Goal: Task Accomplishment & Management: Complete application form

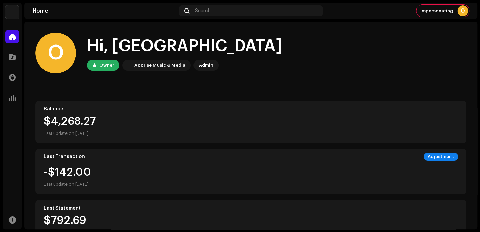
click at [330, 60] on div "O Hi, OX Owner Apprise Music & Media Admin" at bounding box center [251, 53] width 432 height 41
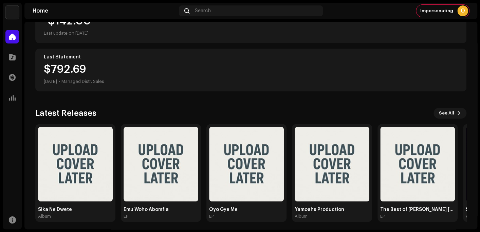
scroll to position [154, 0]
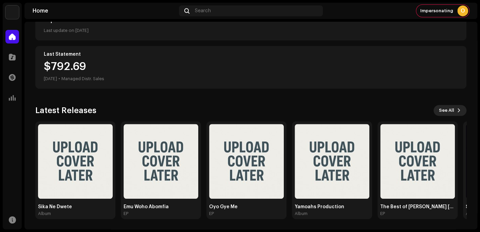
click at [449, 109] on span "See All" at bounding box center [446, 111] width 15 height 14
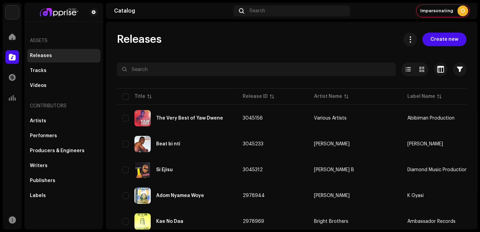
click at [265, 44] on div "Releases Create new" at bounding box center [292, 40] width 350 height 14
click at [245, 45] on div "Releases Create new" at bounding box center [292, 40] width 350 height 14
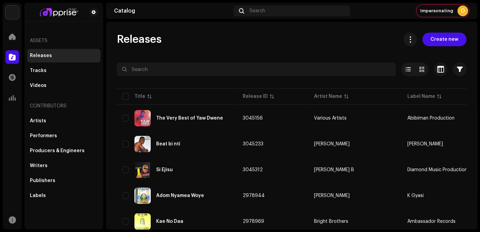
click at [421, 25] on div "Releases Create new Selected 0 Options Filters Distribution status Never Distri…" at bounding box center [292, 126] width 372 height 208
click at [290, 42] on div "Releases Create new" at bounding box center [292, 40] width 350 height 14
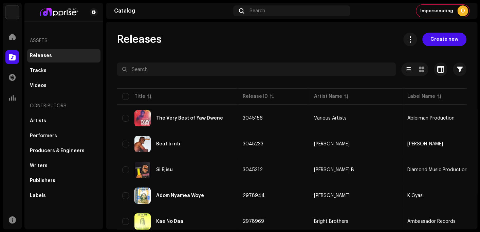
click at [422, 25] on div "Releases Create new Selected 0 Options Filters Distribution status Never Distri…" at bounding box center [292, 126] width 372 height 208
click at [437, 37] on span "Create new" at bounding box center [445, 40] width 28 height 14
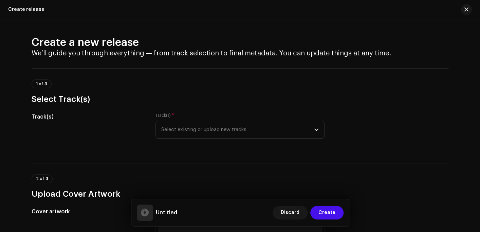
click at [406, 99] on h3 "Select Track(s)" at bounding box center [240, 99] width 417 height 11
click at [414, 89] on div "1 of 3 Select Track(s)" at bounding box center [240, 92] width 417 height 25
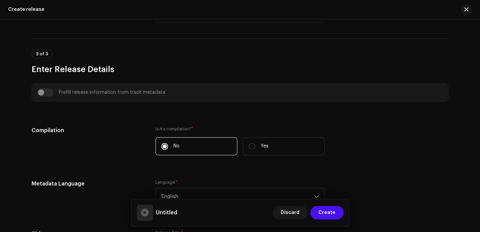
scroll to position [321, 0]
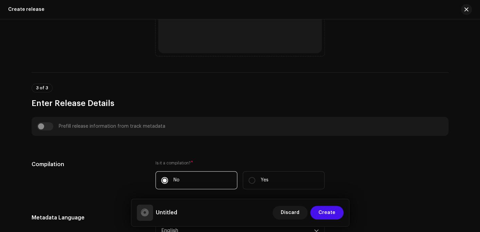
click at [429, 84] on div "3 of 3 Enter Release Details" at bounding box center [240, 96] width 417 height 25
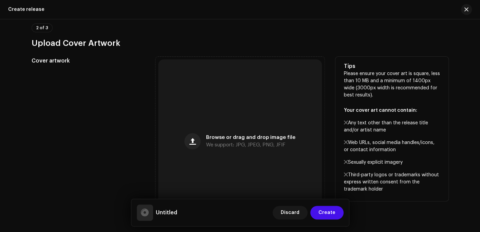
scroll to position [15, 0]
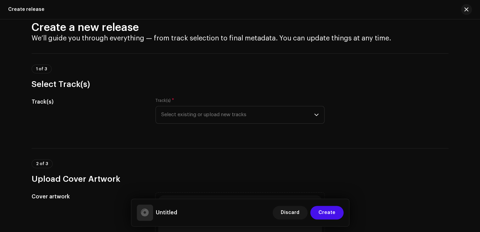
click at [432, 78] on div "1 of 3 Select Track(s)" at bounding box center [240, 77] width 417 height 25
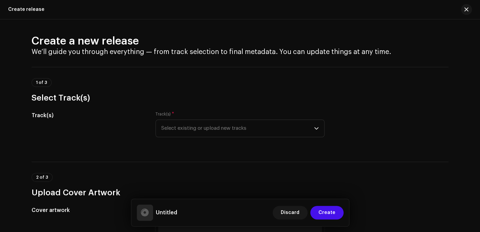
scroll to position [0, 0]
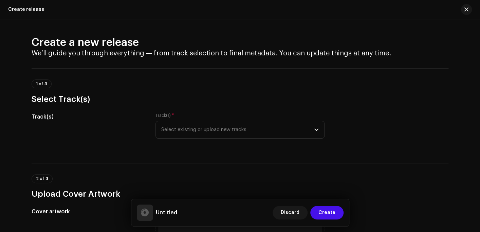
click at [422, 83] on div "1 of 3 Select Track(s)" at bounding box center [240, 92] width 417 height 25
click at [410, 102] on h3 "Select Track(s)" at bounding box center [240, 99] width 417 height 11
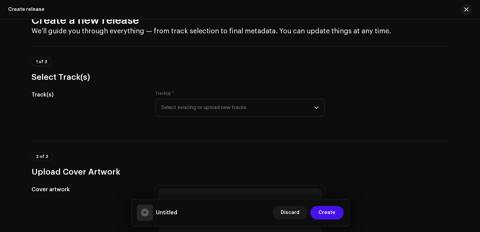
scroll to position [34, 0]
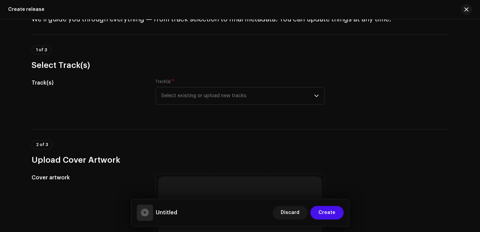
click at [393, 99] on div "Track(s) Track(s) * Select existing or upload new tracks" at bounding box center [240, 96] width 417 height 34
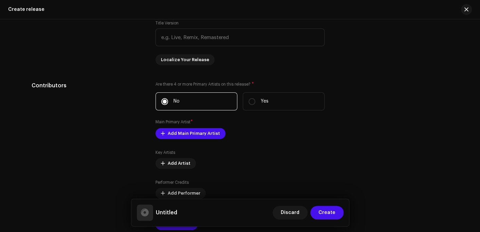
scroll to position [612, 0]
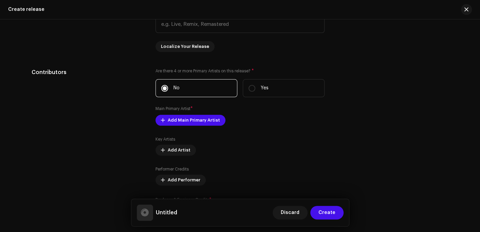
drag, startPoint x: 449, startPoint y: 90, endPoint x: 454, endPoint y: 107, distance: 17.1
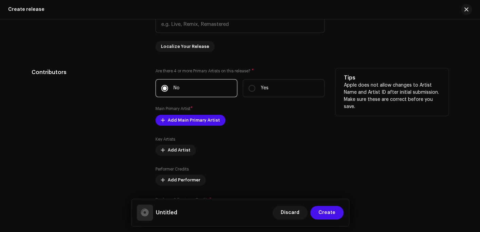
click at [374, 93] on p "Apple does not allow changes to Artist Name and Artist ID after initial submiss…" at bounding box center [392, 96] width 97 height 29
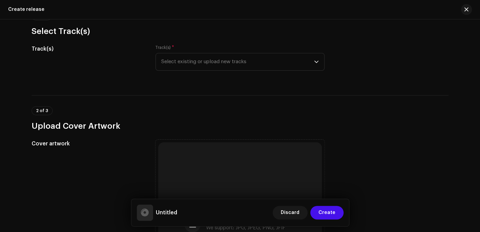
scroll to position [0, 0]
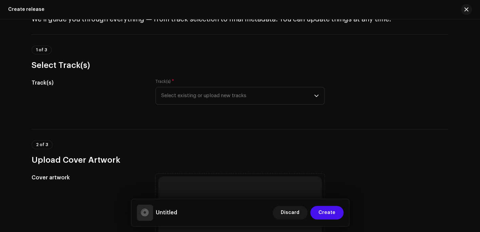
click at [401, 99] on div "Track(s) Track(s) * Select existing or upload new tracks" at bounding box center [240, 96] width 417 height 34
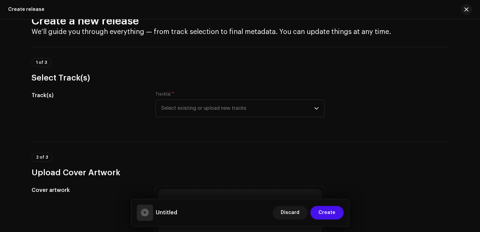
scroll to position [0, 0]
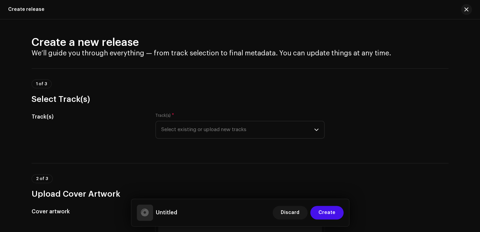
click at [429, 34] on div "Create a new release We’ll guide you through everything — from track selection …" at bounding box center [240, 125] width 480 height 213
click at [416, 40] on h2 "Create a new release" at bounding box center [240, 43] width 417 height 14
click at [344, 24] on div "Create a new release We’ll guide you through everything — from track selection …" at bounding box center [240, 125] width 480 height 213
click at [411, 50] on h4 "We’ll guide you through everything — from track selection to final metadata. Yo…" at bounding box center [240, 53] width 417 height 8
click at [385, 83] on div "1 of 3 Select Track(s)" at bounding box center [240, 92] width 417 height 25
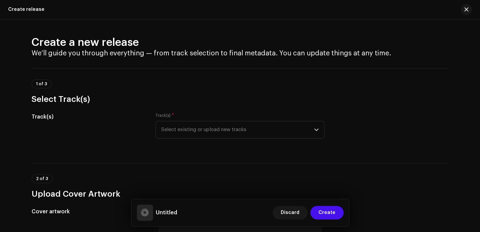
click at [348, 35] on div "Create a new release We’ll guide you through everything — from track selection …" at bounding box center [240, 125] width 480 height 213
click at [432, 27] on div "Create a new release We’ll guide you through everything — from track selection …" at bounding box center [240, 125] width 480 height 213
click at [435, 80] on div "1 of 3 Select Track(s)" at bounding box center [240, 92] width 417 height 25
click at [388, 96] on h3 "Select Track(s)" at bounding box center [240, 99] width 417 height 11
click at [303, 27] on div "Create a new release We’ll guide you through everything — from track selection …" at bounding box center [240, 125] width 480 height 213
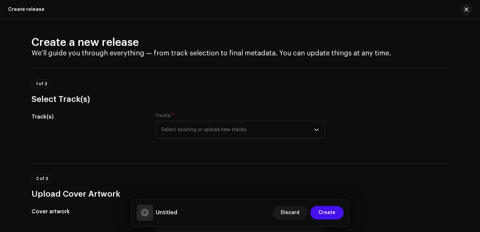
click at [406, 22] on div "Create a new release We’ll guide you through everything — from track selection …" at bounding box center [240, 125] width 480 height 213
click at [427, 70] on div "1 of 3 Select Track(s)" at bounding box center [240, 86] width 417 height 36
click at [379, 119] on div "Track(s) Track(s) * Select existing or upload new tracks" at bounding box center [240, 130] width 417 height 34
click at [331, 89] on div "1 of 3 Select Track(s)" at bounding box center [240, 92] width 417 height 25
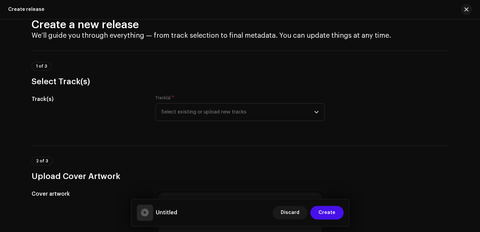
scroll to position [34, 0]
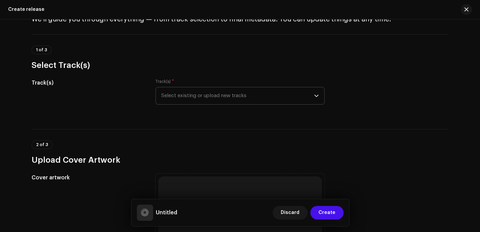
click at [191, 92] on span "Select existing or upload new tracks" at bounding box center [237, 95] width 153 height 17
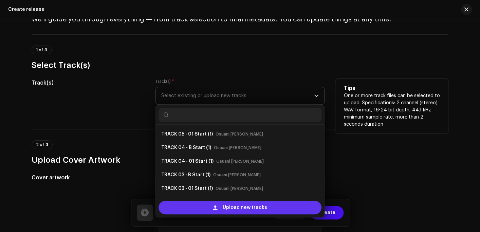
click at [242, 208] on span "Upload new tracks" at bounding box center [245, 208] width 45 height 14
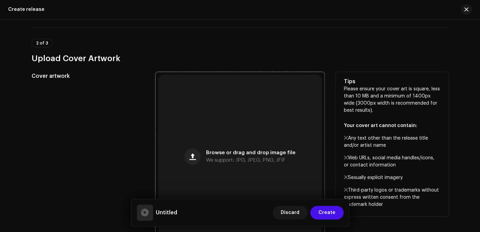
scroll to position [340, 0]
click at [210, 160] on span "We support: JPG, JPEG, PNG, JFIF" at bounding box center [246, 160] width 80 height 5
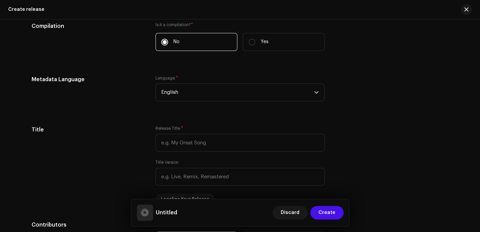
scroll to position [680, 0]
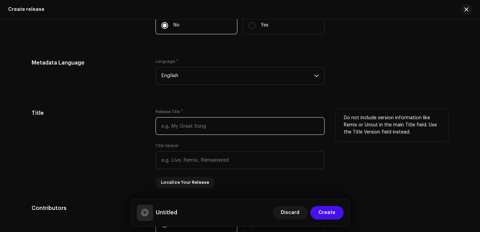
click at [221, 129] on input "text" at bounding box center [240, 126] width 169 height 18
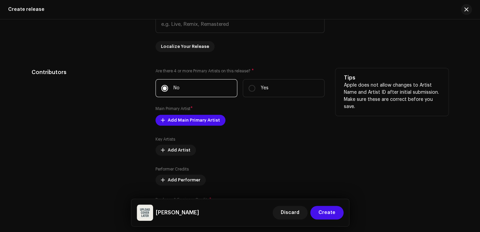
scroll to position [877, 0]
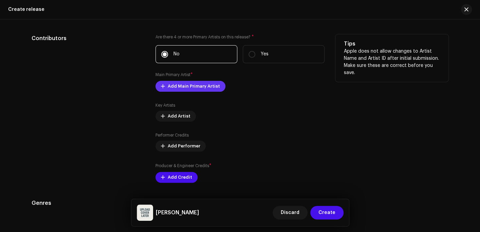
type input "[PERSON_NAME]"
click at [189, 88] on span "Add Main Primary Artist" at bounding box center [194, 87] width 52 height 14
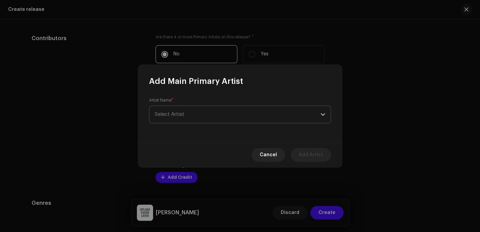
click at [180, 111] on span "Select Artist" at bounding box center [238, 114] width 166 height 17
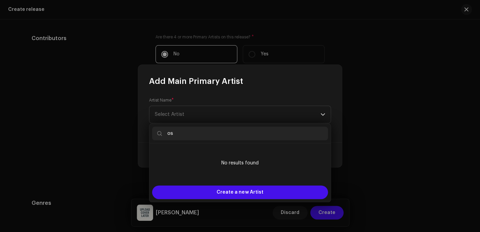
scroll to position [0, 0]
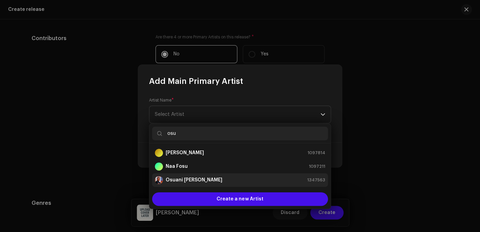
type input "osu"
click at [183, 180] on strong "Osuani [PERSON_NAME]" at bounding box center [194, 180] width 57 height 7
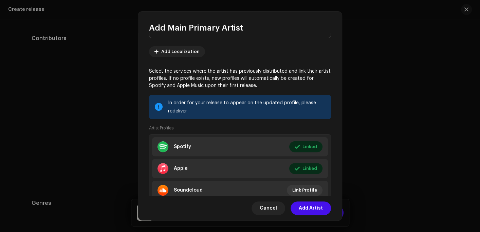
scroll to position [58, 0]
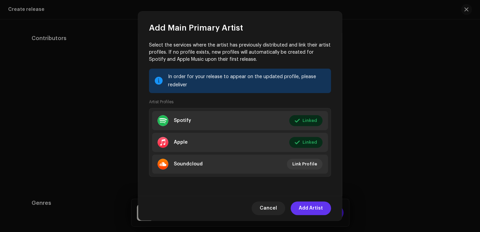
click at [314, 206] on span "Add Artist" at bounding box center [311, 208] width 24 height 14
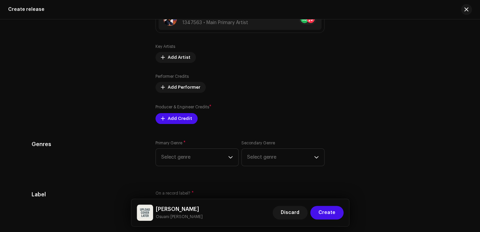
scroll to position [945, 0]
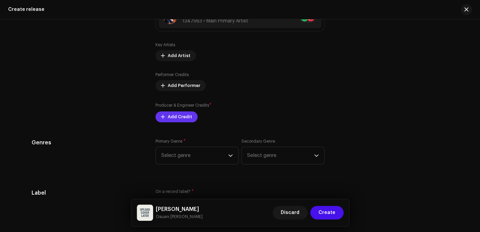
click at [172, 118] on span "Add Credit" at bounding box center [180, 117] width 24 height 14
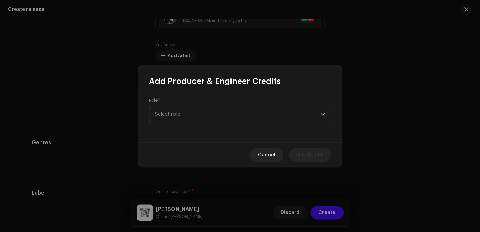
click at [178, 117] on span "Select role" at bounding box center [238, 114] width 166 height 17
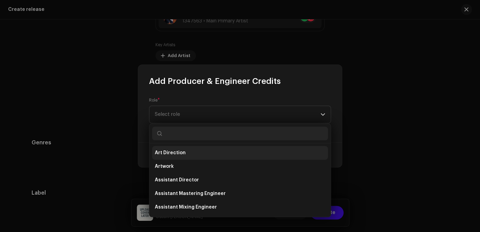
click at [172, 154] on span "Art Direction" at bounding box center [170, 152] width 31 height 7
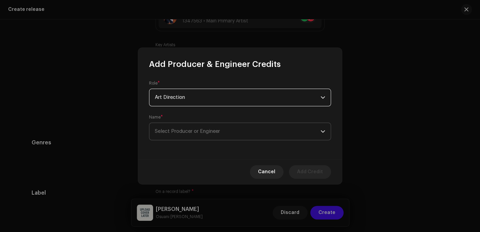
click at [174, 136] on span "Select Producer or Engineer" at bounding box center [238, 131] width 166 height 17
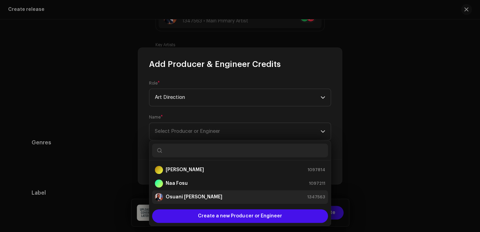
click at [175, 197] on strong "Osuani [PERSON_NAME]" at bounding box center [194, 197] width 57 height 7
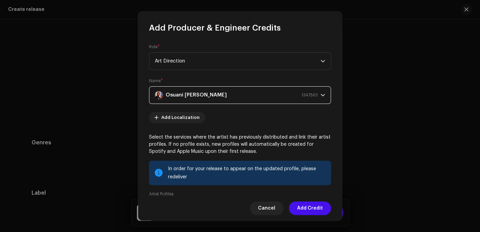
scroll to position [92, 0]
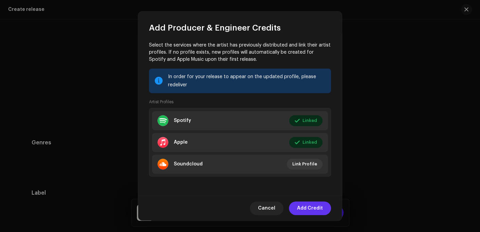
click at [316, 207] on span "Add Credit" at bounding box center [310, 208] width 26 height 14
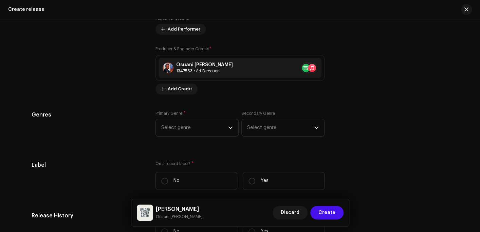
scroll to position [1012, 0]
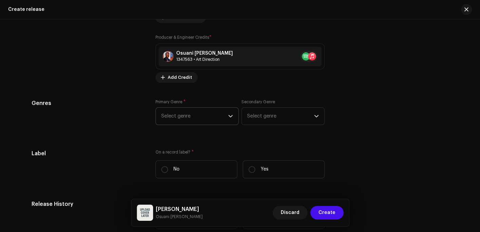
click at [192, 117] on span "Select genre" at bounding box center [194, 116] width 67 height 17
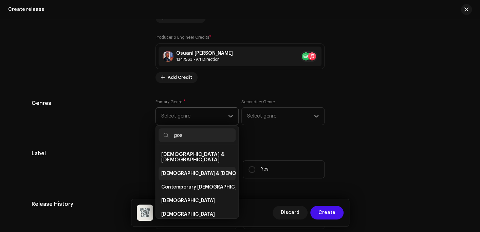
type input "gos"
click at [180, 170] on span "[DEMOGRAPHIC_DATA] & [DEMOGRAPHIC_DATA]" at bounding box center [217, 173] width 113 height 7
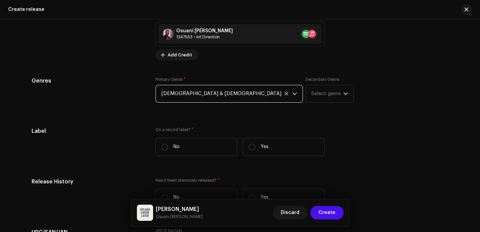
scroll to position [1046, 0]
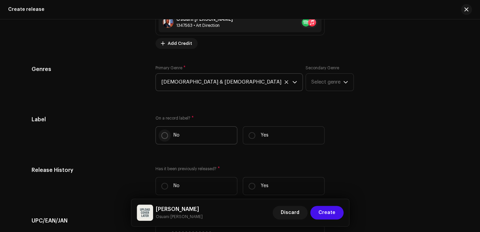
click at [164, 135] on input "No" at bounding box center [164, 135] width 7 height 7
radio input "true"
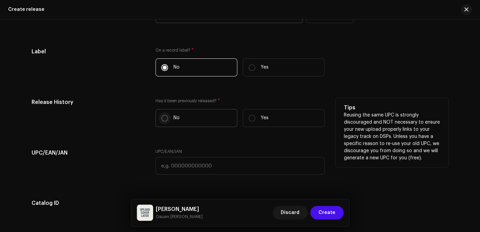
click at [162, 121] on input "No" at bounding box center [164, 118] width 7 height 7
radio input "true"
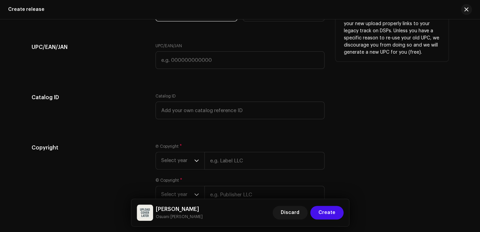
scroll to position [1250, 0]
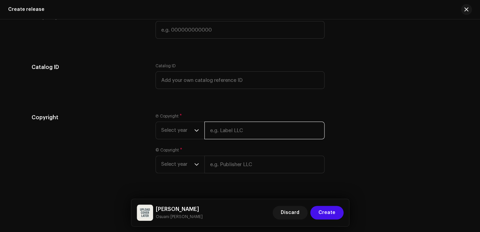
click at [228, 130] on input "text" at bounding box center [265, 131] width 120 height 18
type input "Osuani Afrifa"
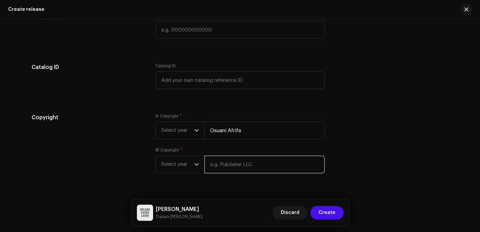
click at [228, 163] on div "© Copyright * Select year" at bounding box center [240, 160] width 169 height 26
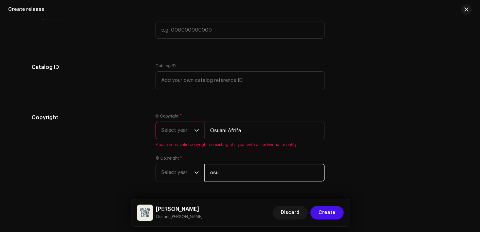
type input "Osuani Afrifa"
click at [181, 131] on span "Select year" at bounding box center [177, 130] width 33 height 17
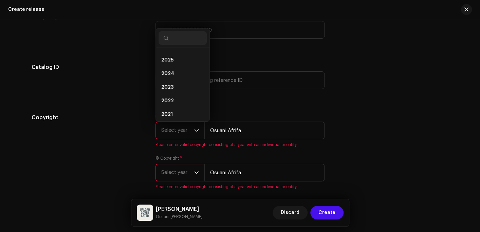
scroll to position [3, 0]
click at [170, 69] on span "2025" at bounding box center [167, 68] width 12 height 7
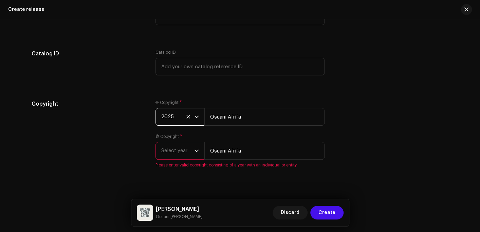
scroll to position [1275, 0]
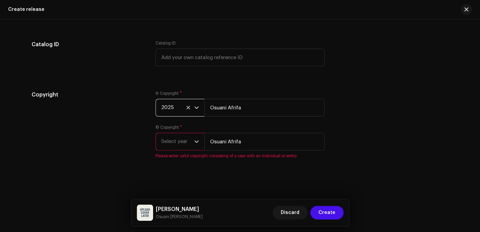
click at [181, 139] on span "Select year" at bounding box center [177, 141] width 33 height 17
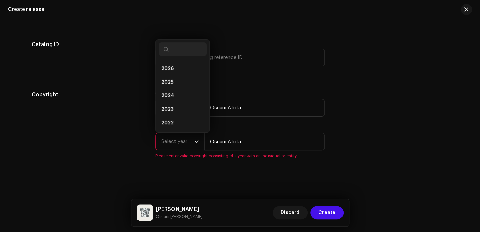
scroll to position [11, 0]
click at [175, 72] on li "2025" at bounding box center [183, 72] width 48 height 14
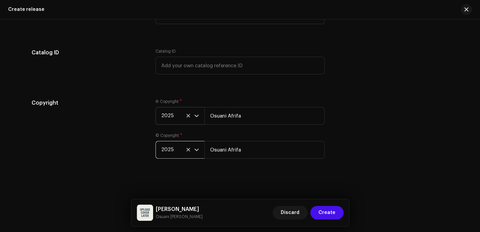
scroll to position [1267, 0]
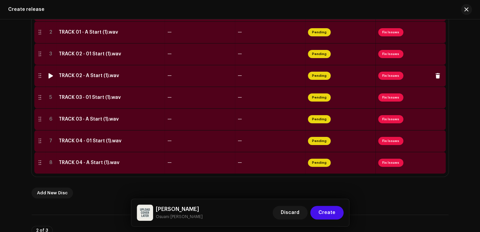
scroll to position [146, 0]
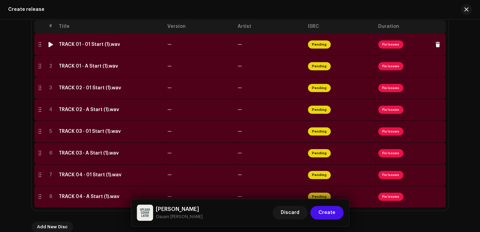
click at [96, 48] on td "TRACK 01 - 01 Start (1).wav" at bounding box center [110, 45] width 109 height 22
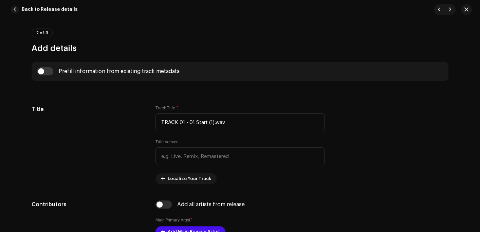
scroll to position [238, 0]
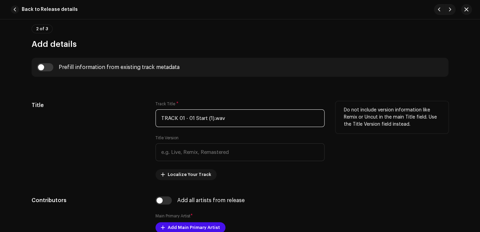
click at [235, 115] on input "TRACK 01 - 01 Start (1).wav" at bounding box center [240, 118] width 169 height 18
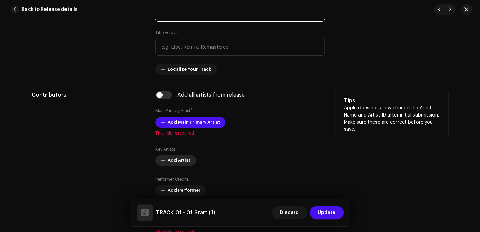
scroll to position [374, 0]
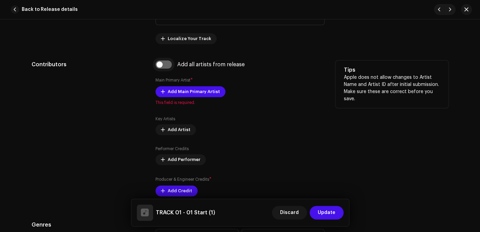
type input "TRACK 01 - 01 Start (1)"
click at [164, 66] on input "checkbox" at bounding box center [164, 64] width 16 height 8
checkbox input "true"
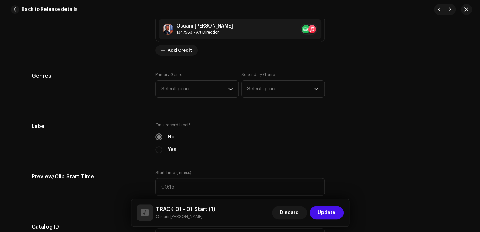
scroll to position [578, 0]
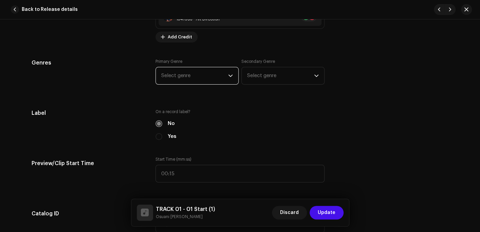
click at [190, 77] on span "Select genre" at bounding box center [194, 75] width 67 height 17
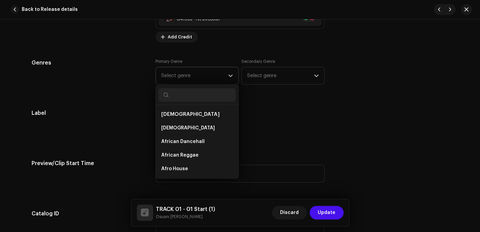
type input "o"
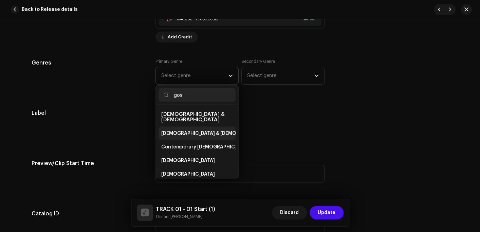
type input "gos"
click at [192, 130] on span "[DEMOGRAPHIC_DATA] & [DEMOGRAPHIC_DATA]" at bounding box center [217, 133] width 113 height 7
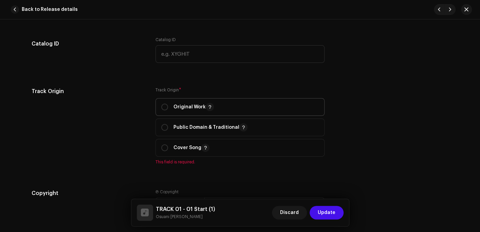
click at [182, 110] on p "Original Work" at bounding box center [194, 107] width 40 height 8
radio input "true"
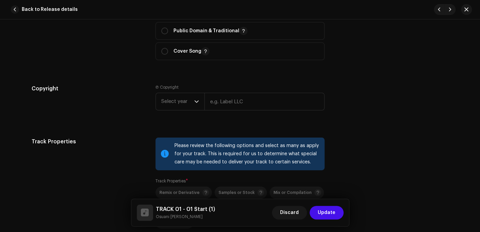
scroll to position [849, 0]
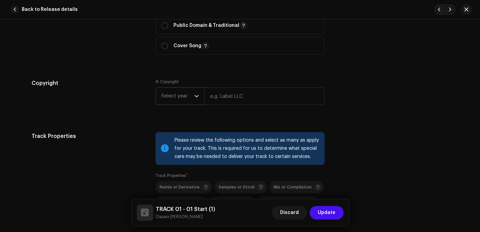
click at [177, 103] on span "Select year" at bounding box center [177, 96] width 33 height 17
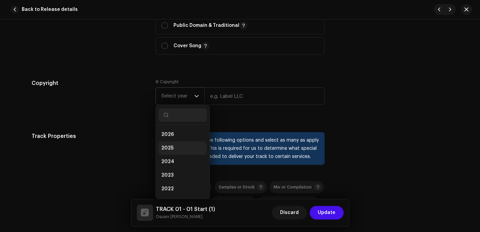
click at [176, 145] on li "2025" at bounding box center [183, 148] width 48 height 14
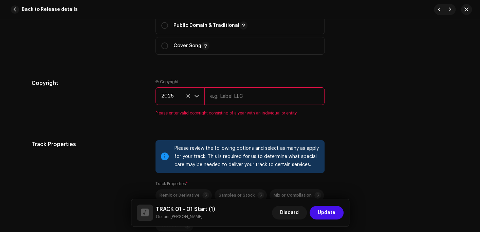
click at [229, 101] on input "text" at bounding box center [265, 96] width 120 height 18
type input "Osuani Afrifa"
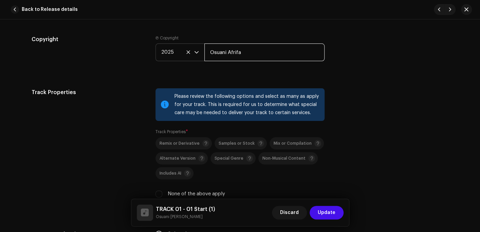
scroll to position [985, 0]
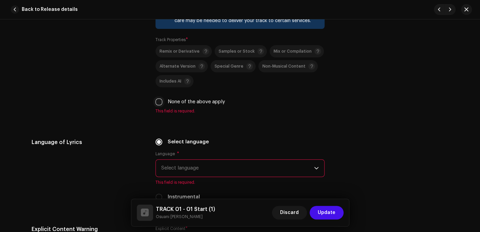
click at [158, 104] on input "None of the above apply" at bounding box center [159, 102] width 7 height 7
checkbox input "true"
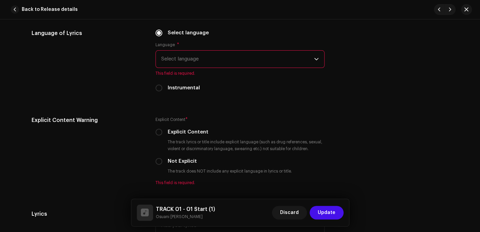
scroll to position [1087, 0]
click at [169, 62] on span "Select language" at bounding box center [237, 58] width 153 height 17
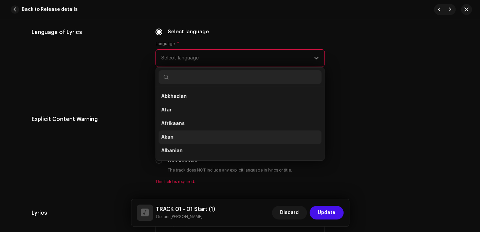
click at [174, 142] on li "Akan" at bounding box center [240, 137] width 163 height 14
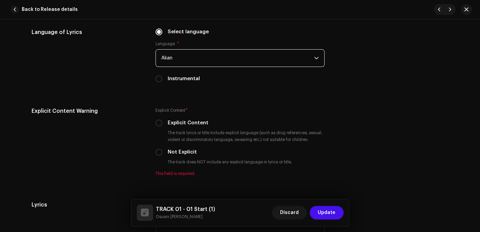
scroll to position [1121, 0]
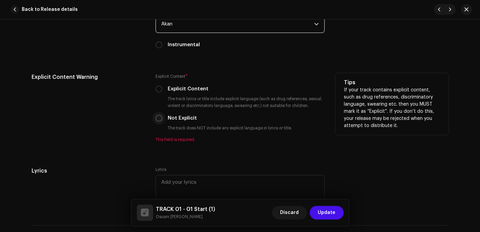
click at [157, 120] on input "Not Explicit" at bounding box center [159, 118] width 7 height 7
radio input "true"
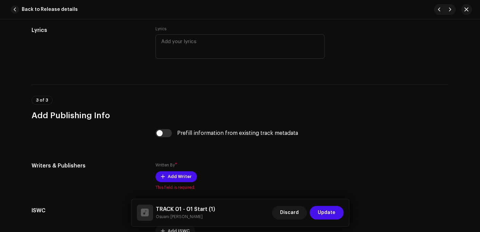
scroll to position [1291, 0]
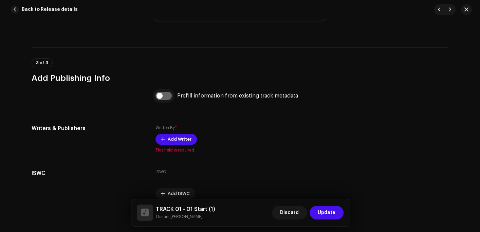
click at [169, 98] on input "checkbox" at bounding box center [164, 96] width 16 height 8
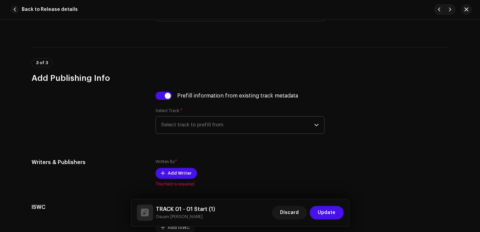
click at [181, 131] on span "Select track to prefill from" at bounding box center [237, 125] width 153 height 17
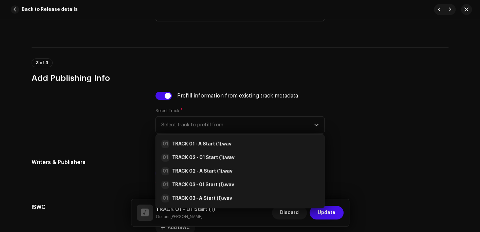
click at [192, 113] on div "Select Track * Select track to prefill from 01 TRACK 01 - A Start (1).wav 01 TR…" at bounding box center [240, 121] width 169 height 26
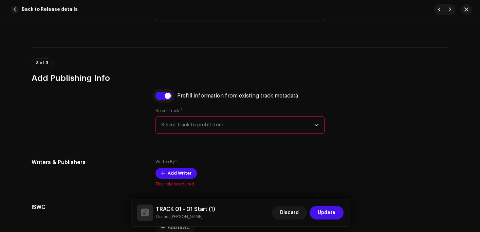
click at [166, 99] on input "checkbox" at bounding box center [164, 96] width 16 height 8
checkbox input "false"
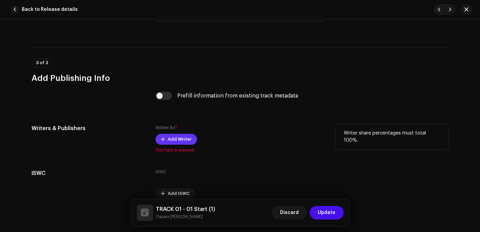
click at [179, 141] on span "Add Writer" at bounding box center [180, 140] width 24 height 14
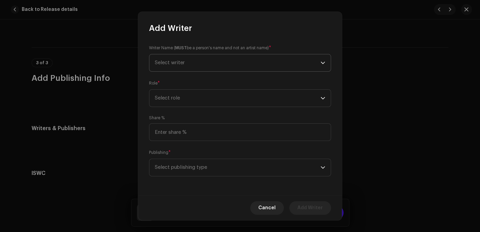
click at [180, 64] on span "Select writer" at bounding box center [170, 62] width 30 height 5
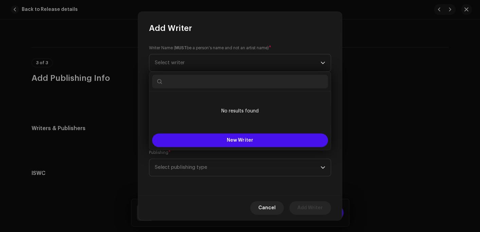
click at [180, 82] on input "text" at bounding box center [240, 82] width 176 height 14
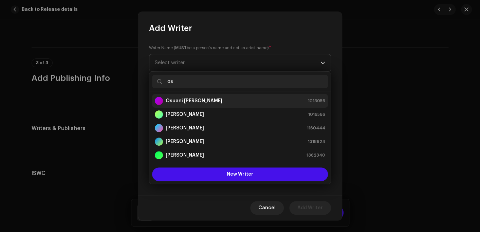
type input "os"
click at [201, 103] on strong "Osuani [PERSON_NAME]" at bounding box center [194, 101] width 57 height 7
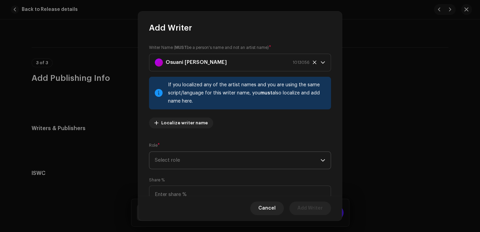
click at [171, 160] on span "Select role" at bounding box center [238, 160] width 166 height 17
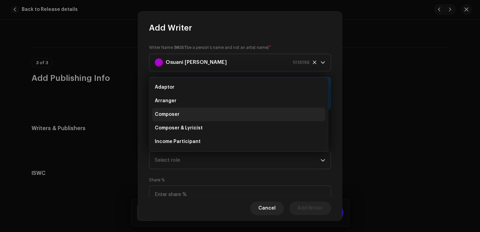
scroll to position [11, 0]
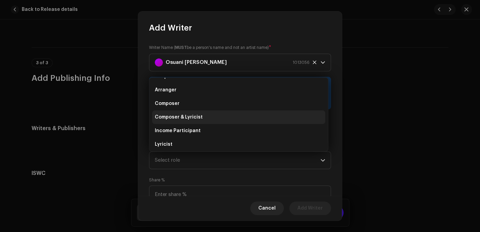
click at [190, 118] on span "Composer & Lyricist" at bounding box center [179, 117] width 48 height 7
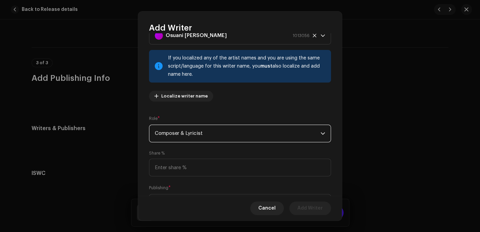
scroll to position [62, 0]
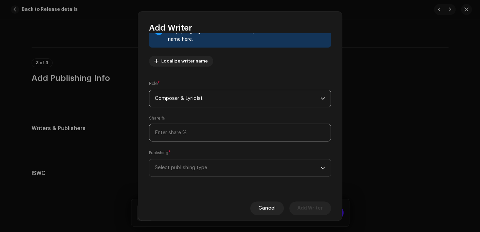
click at [195, 131] on input at bounding box center [240, 133] width 182 height 18
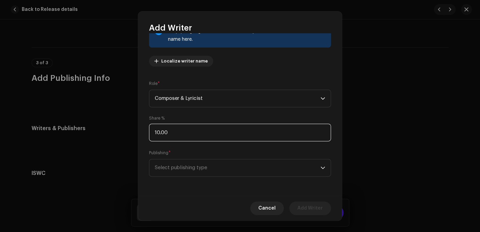
type input "100.00"
click at [207, 170] on span "Select publishing type" at bounding box center [238, 167] width 166 height 17
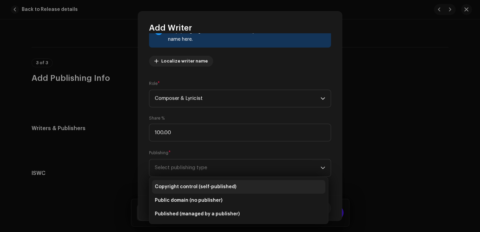
click at [206, 187] on span "Copyright control (self-published)" at bounding box center [196, 186] width 82 height 7
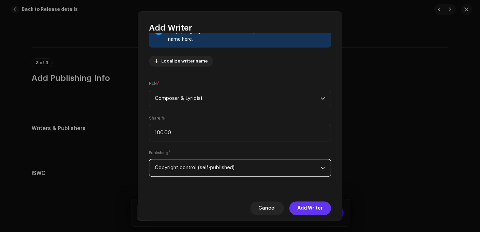
click at [318, 208] on span "Add Writer" at bounding box center [310, 208] width 25 height 14
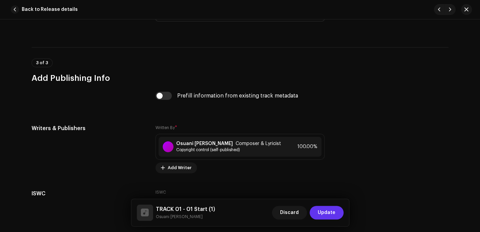
click at [332, 213] on span "Update" at bounding box center [327, 213] width 18 height 14
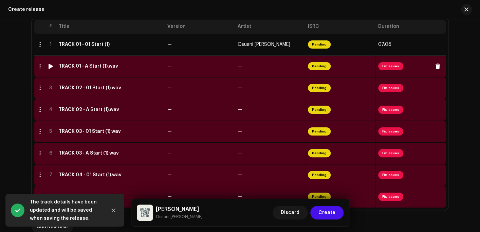
click at [91, 67] on div "TRACK 01 - A Start (1).wav" at bounding box center [88, 66] width 59 height 5
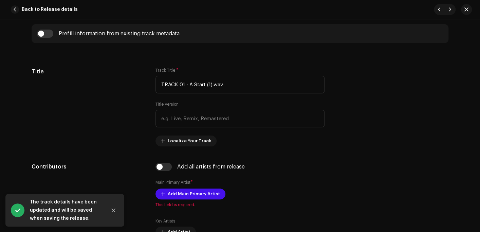
scroll to position [272, 0]
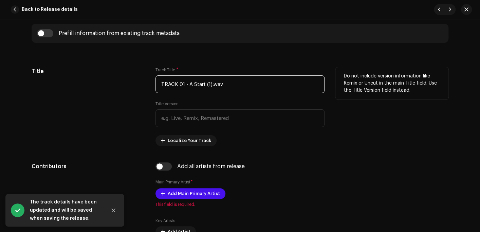
click at [227, 83] on input "TRACK 01 - A Start (1).wav" at bounding box center [240, 84] width 169 height 18
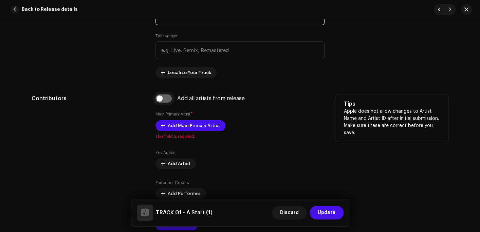
type input "TRACK 01 - A Start (1)"
click at [158, 96] on input "checkbox" at bounding box center [164, 98] width 16 height 8
checkbox input "true"
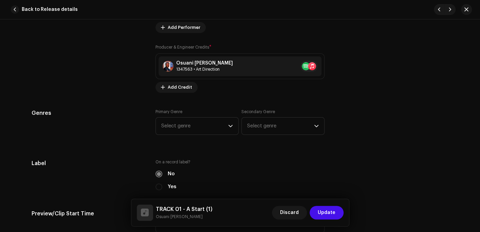
scroll to position [578, 0]
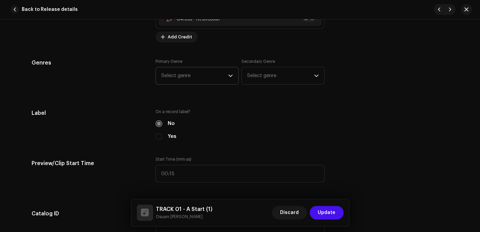
click at [179, 77] on span "Select genre" at bounding box center [194, 75] width 67 height 17
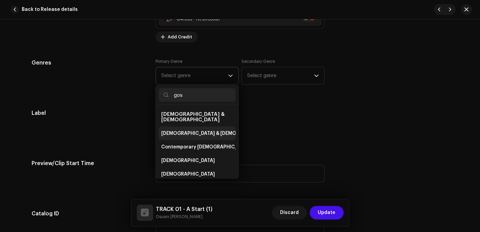
type input "gos"
click at [168, 130] on span "[DEMOGRAPHIC_DATA] & [DEMOGRAPHIC_DATA]" at bounding box center [217, 133] width 113 height 7
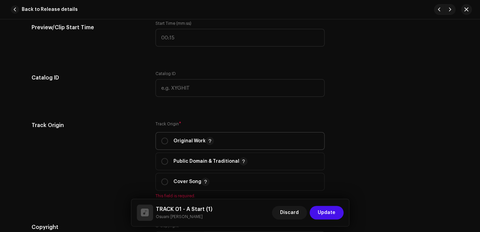
click at [188, 140] on p "Original Work" at bounding box center [194, 141] width 40 height 8
radio input "true"
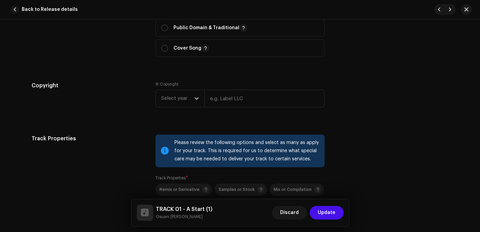
scroll to position [849, 0]
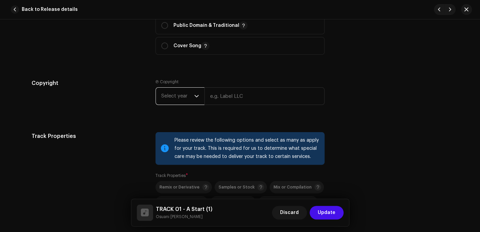
click at [182, 96] on span "Select year" at bounding box center [177, 96] width 33 height 17
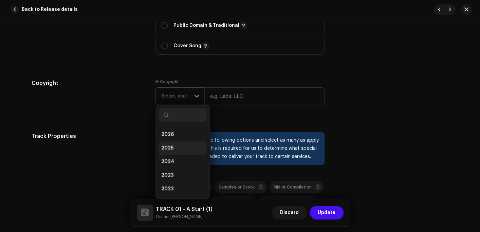
click at [176, 150] on li "2025" at bounding box center [183, 148] width 48 height 14
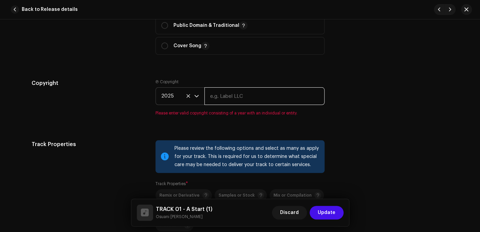
click at [219, 101] on input "text" at bounding box center [265, 96] width 120 height 18
type input "Osuani Afrifa"
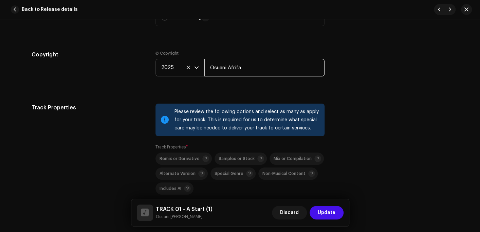
scroll to position [985, 0]
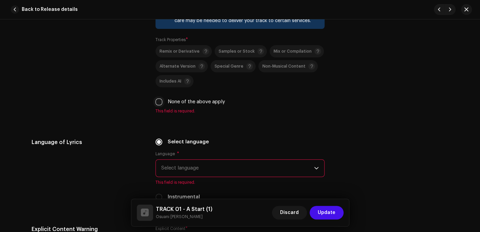
click at [158, 103] on input "None of the above apply" at bounding box center [159, 102] width 7 height 7
checkbox input "true"
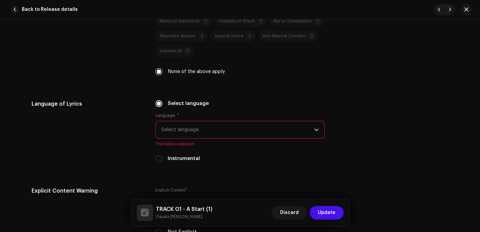
scroll to position [1087, 0]
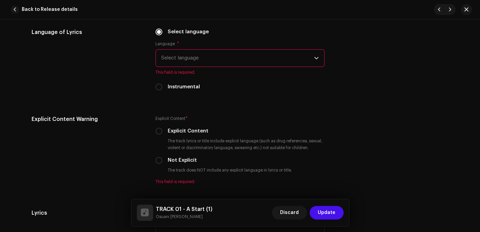
click at [177, 63] on span "Select language" at bounding box center [237, 58] width 153 height 17
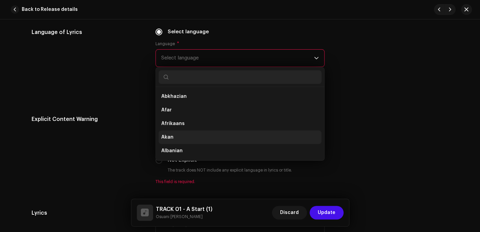
click at [169, 136] on span "Akan" at bounding box center [167, 137] width 12 height 7
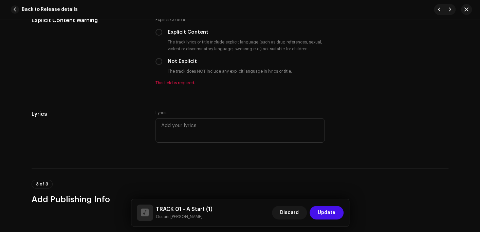
scroll to position [1189, 0]
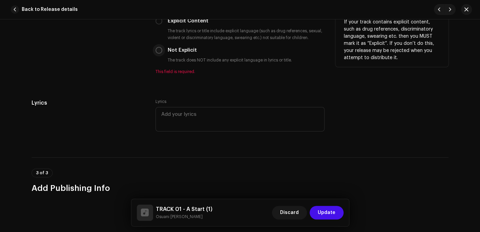
click at [157, 52] on input "Not Explicit" at bounding box center [159, 50] width 7 height 7
radio input "true"
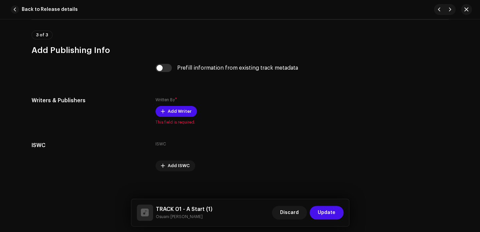
scroll to position [1325, 0]
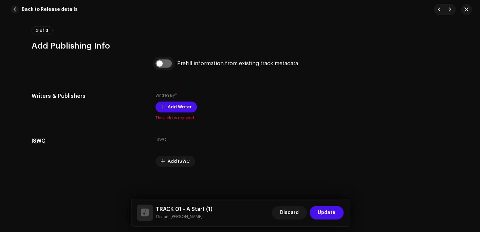
click at [166, 65] on input "checkbox" at bounding box center [164, 63] width 16 height 8
checkbox input "true"
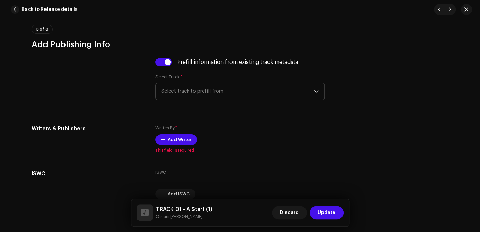
click at [184, 91] on span "Select track to prefill from" at bounding box center [237, 91] width 153 height 17
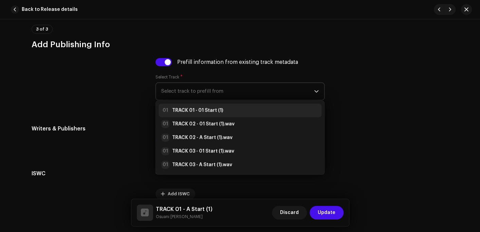
click at [186, 109] on strong "TRACK 01 - 01 Start (1)" at bounding box center [197, 110] width 51 height 7
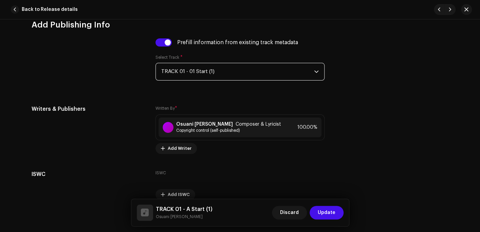
scroll to position [1379, 0]
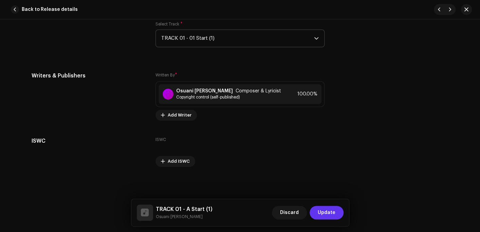
click at [326, 211] on span "Update" at bounding box center [327, 213] width 18 height 14
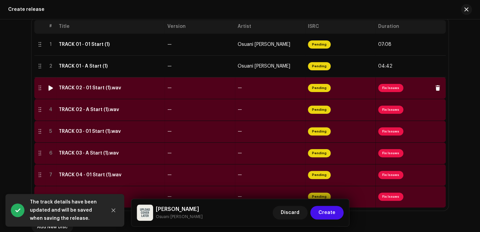
click at [90, 88] on div "TRACK 02 - 01 Start (1).wav" at bounding box center [90, 87] width 63 height 5
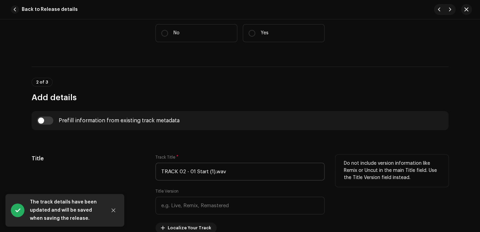
scroll to position [238, 0]
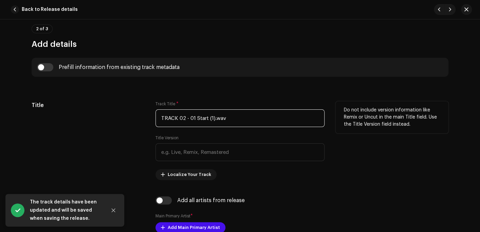
click at [260, 116] on input "TRACK 02 - 01 Start (1).wav" at bounding box center [240, 118] width 169 height 18
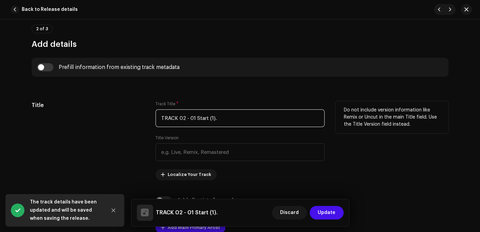
type input "TRACK 02 - 01 Start (1)"
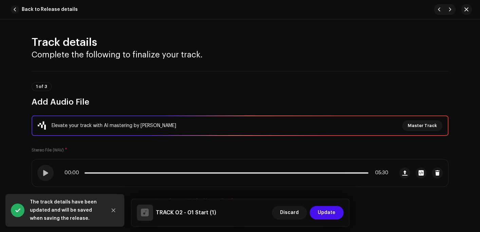
scroll to position [146, 0]
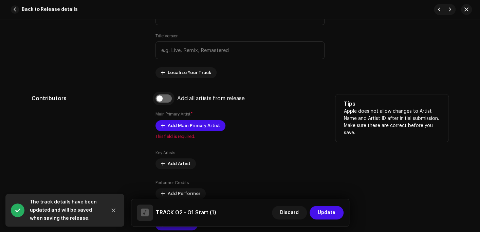
type input "TRACK 02 - 01 Start (1)"
click at [165, 100] on input "checkbox" at bounding box center [164, 98] width 16 height 8
checkbox input "true"
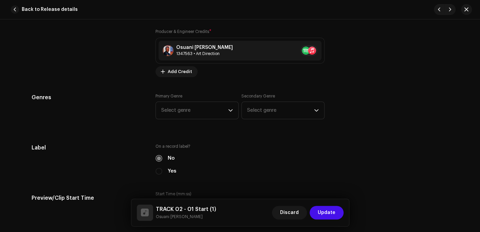
scroll to position [578, 0]
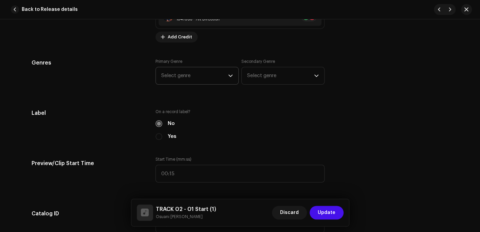
click at [184, 72] on span "Select genre" at bounding box center [194, 75] width 67 height 17
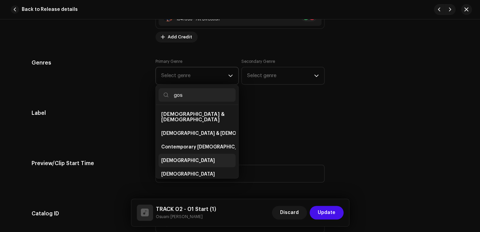
type input "gos"
click at [171, 157] on span "[DEMOGRAPHIC_DATA]" at bounding box center [188, 160] width 54 height 7
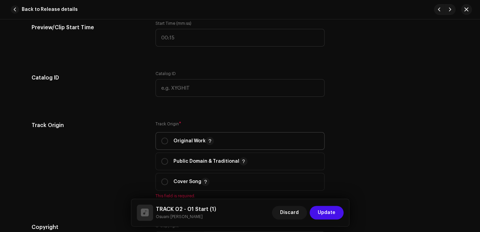
click at [186, 145] on p "Original Work" at bounding box center [194, 141] width 40 height 8
radio input "true"
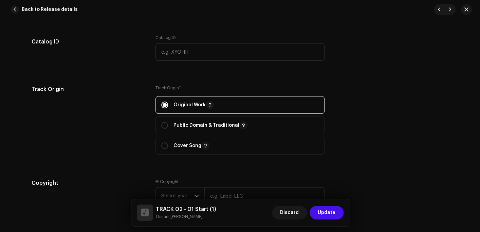
scroll to position [781, 0]
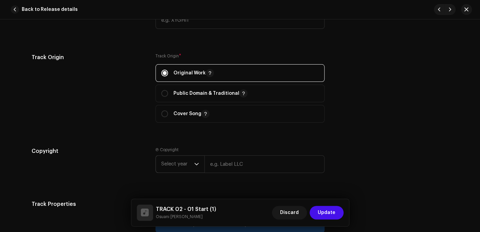
click at [175, 161] on span "Select year" at bounding box center [177, 164] width 33 height 17
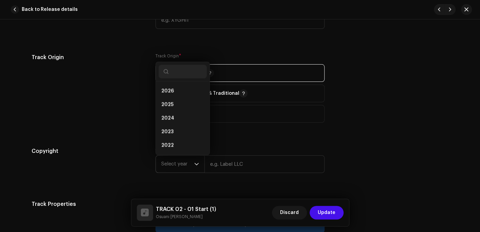
scroll to position [11, 0]
click at [177, 90] on li "2025" at bounding box center [183, 94] width 48 height 14
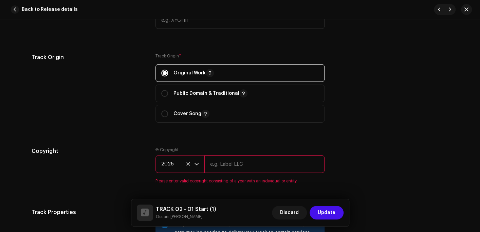
click at [231, 169] on input "text" at bounding box center [265, 164] width 120 height 18
type input "Osuani Afrifa"
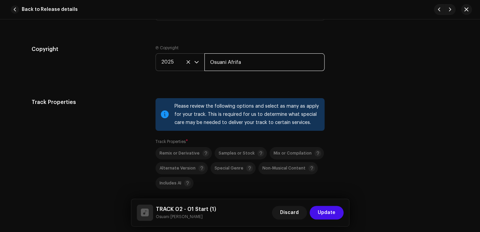
scroll to position [985, 0]
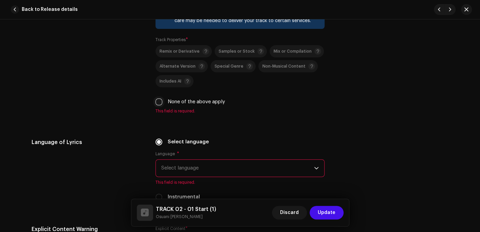
click at [156, 103] on input "None of the above apply" at bounding box center [159, 102] width 7 height 7
checkbox input "true"
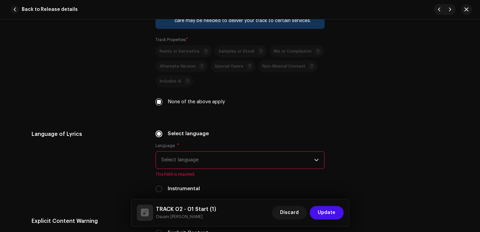
scroll to position [1053, 0]
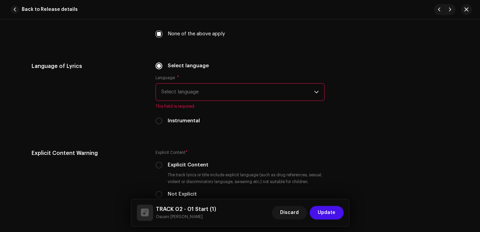
click at [186, 95] on span "Select language" at bounding box center [237, 92] width 153 height 17
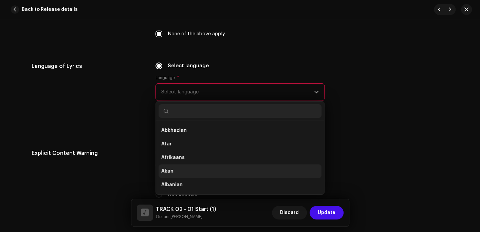
click at [164, 175] on span "Akan" at bounding box center [167, 171] width 12 height 7
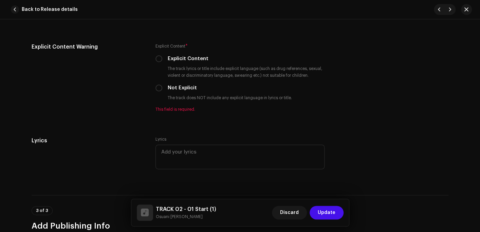
scroll to position [1155, 0]
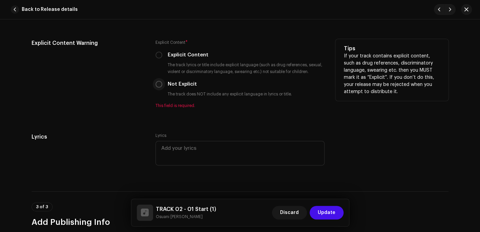
click at [160, 85] on input "Not Explicit" at bounding box center [159, 84] width 7 height 7
radio input "true"
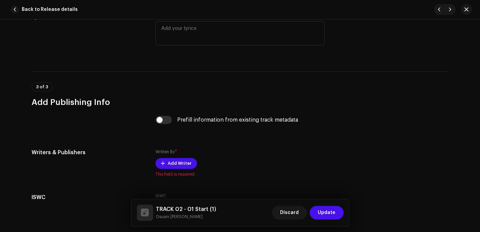
scroll to position [1291, 0]
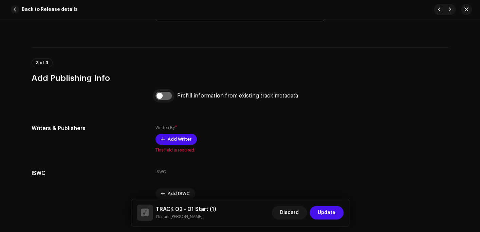
click at [163, 97] on input "checkbox" at bounding box center [164, 96] width 16 height 8
checkbox input "true"
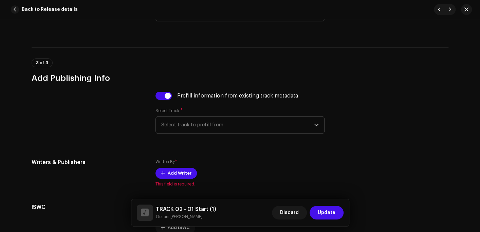
click at [185, 128] on span "Select track to prefill from" at bounding box center [237, 125] width 153 height 17
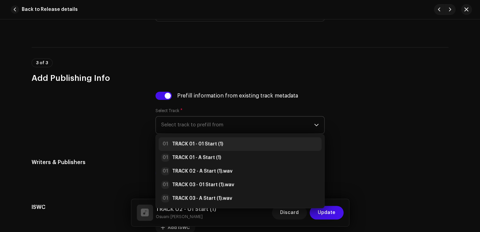
click at [189, 144] on strong "TRACK 01 - 01 Start (1)" at bounding box center [197, 144] width 51 height 7
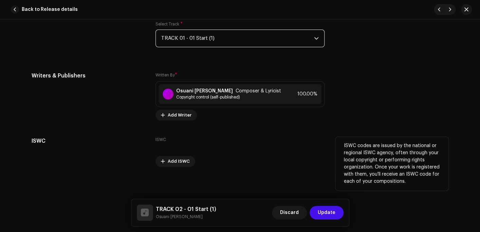
scroll to position [1379, 0]
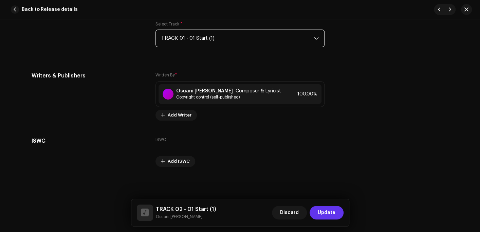
click at [338, 206] on button "Update" at bounding box center [327, 213] width 34 height 14
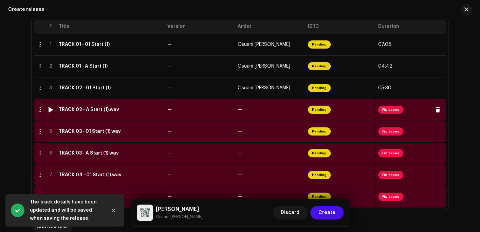
click at [85, 113] on td "TRACK 02 - A Start (1).wav" at bounding box center [110, 110] width 109 height 22
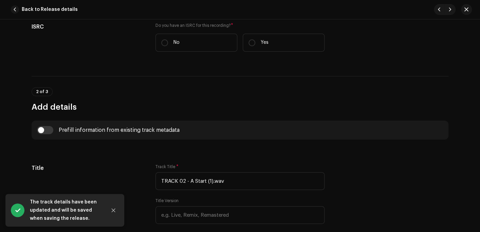
scroll to position [204, 0]
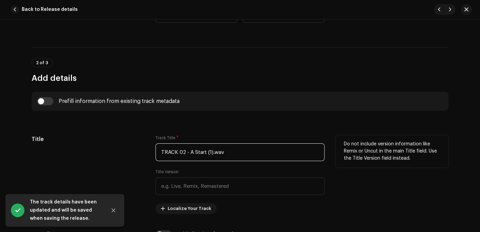
click at [237, 151] on input "TRACK 02 - A Start (1).wav" at bounding box center [240, 152] width 169 height 18
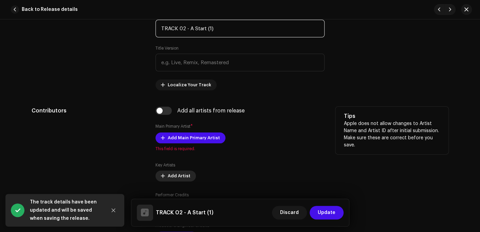
scroll to position [374, 0]
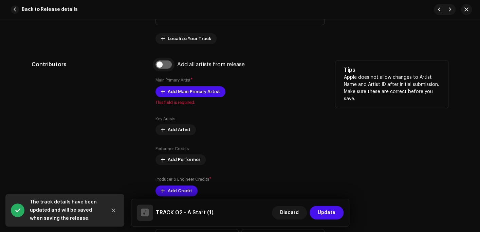
type input "TRACK 02 - A Start (1)"
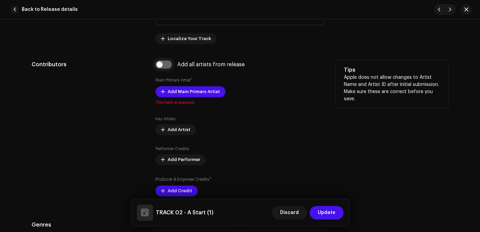
click at [162, 62] on input "checkbox" at bounding box center [164, 64] width 16 height 8
checkbox input "true"
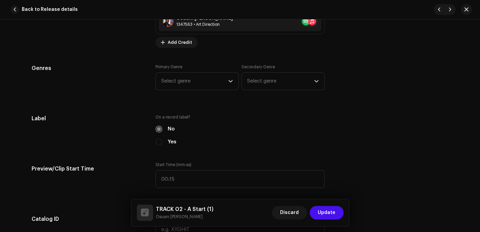
scroll to position [612, 0]
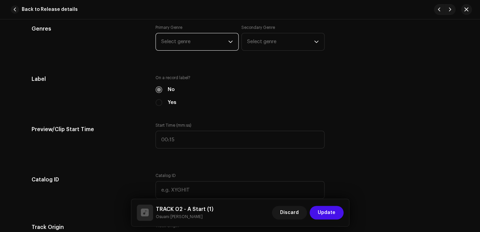
click at [186, 42] on span "Select genre" at bounding box center [194, 41] width 67 height 17
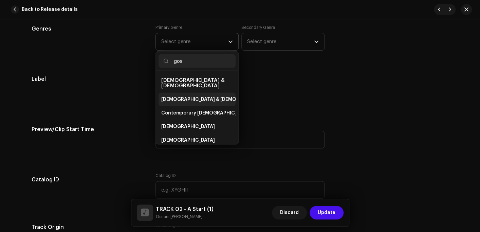
type input "gos"
click at [184, 96] on span "[DEMOGRAPHIC_DATA] & [DEMOGRAPHIC_DATA]" at bounding box center [217, 99] width 113 height 7
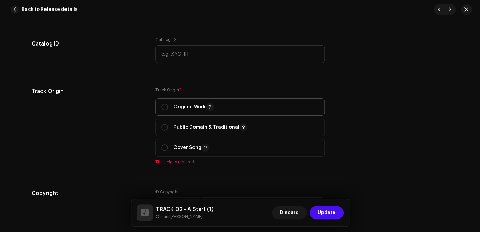
click at [180, 105] on p "Original Work" at bounding box center [194, 107] width 40 height 8
radio input "true"
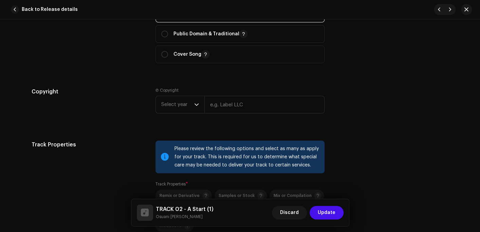
scroll to position [849, 0]
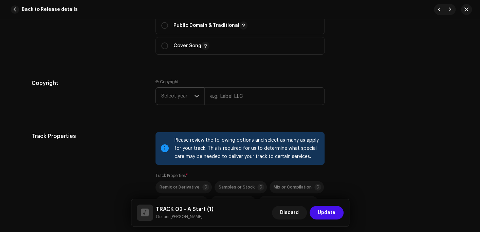
click at [178, 101] on span "Select year" at bounding box center [177, 96] width 33 height 17
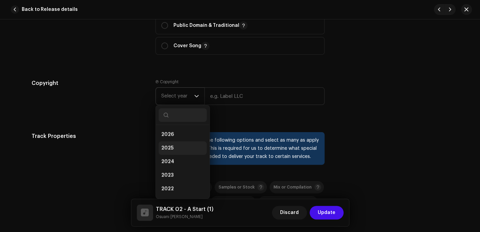
click at [170, 149] on span "2025" at bounding box center [167, 148] width 12 height 7
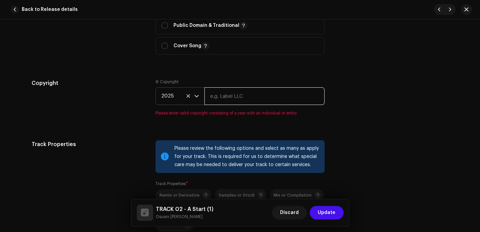
click at [226, 97] on input "text" at bounding box center [265, 96] width 120 height 18
type input "Osuani Afrifa"
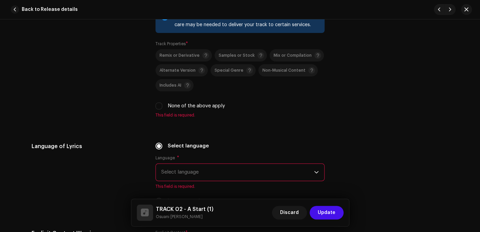
scroll to position [985, 0]
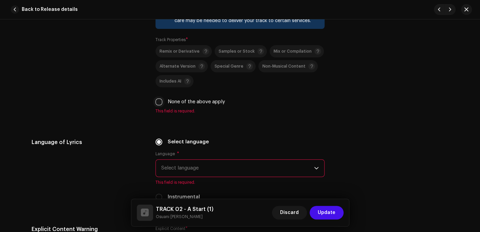
click at [157, 105] on input "None of the above apply" at bounding box center [159, 102] width 7 height 7
checkbox input "true"
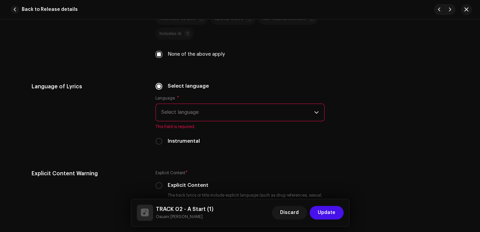
scroll to position [1053, 0]
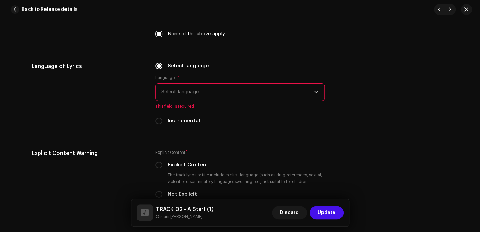
click at [178, 92] on span "Select language" at bounding box center [237, 92] width 153 height 17
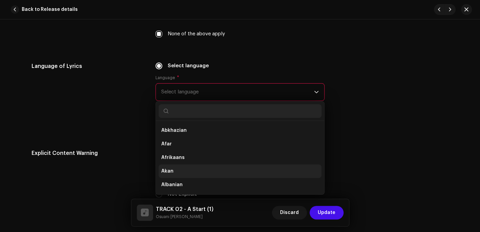
click at [171, 169] on span "Akan" at bounding box center [167, 171] width 12 height 7
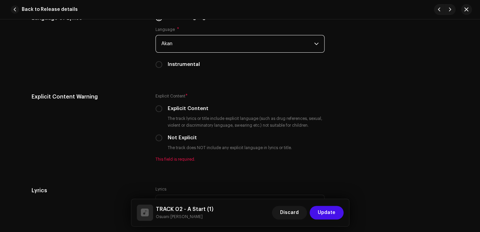
scroll to position [1155, 0]
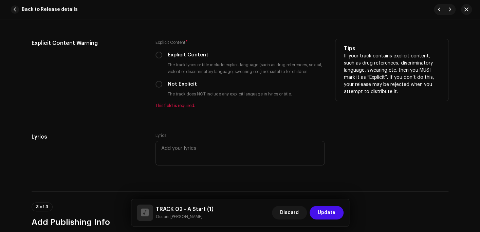
click at [153, 80] on div "Explicit Content Warning Explicit Content * Explicit Content The track lyrics o…" at bounding box center [240, 77] width 417 height 77
click at [159, 88] on input "Not Explicit" at bounding box center [159, 84] width 7 height 7
radio input "true"
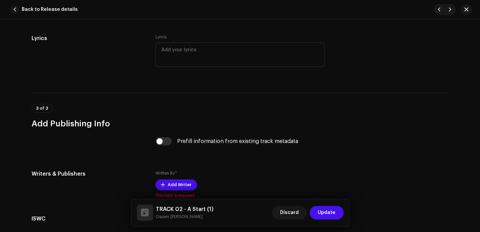
scroll to position [1257, 0]
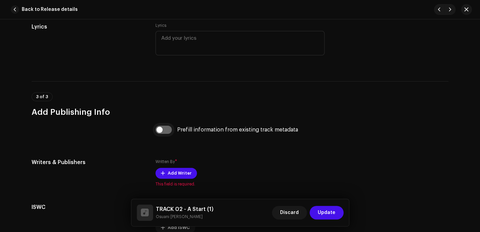
click at [162, 130] on input "checkbox" at bounding box center [164, 130] width 16 height 8
checkbox input "true"
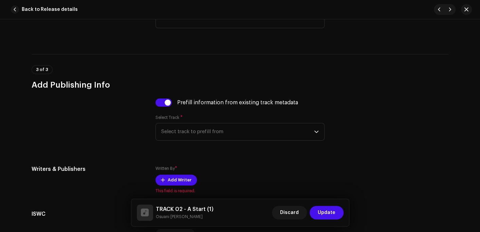
scroll to position [1325, 0]
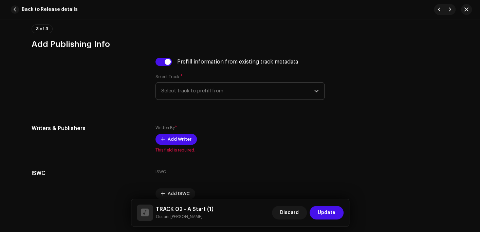
click at [187, 98] on span "Select track to prefill from" at bounding box center [237, 91] width 153 height 17
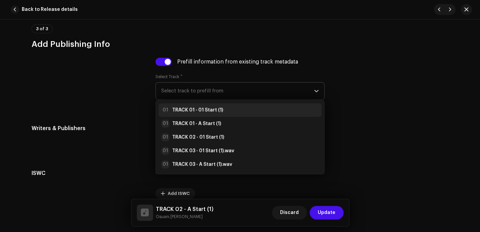
click at [186, 111] on strong "TRACK 01 - 01 Start (1)" at bounding box center [197, 110] width 51 height 7
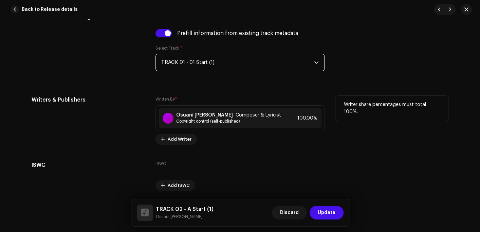
scroll to position [1379, 0]
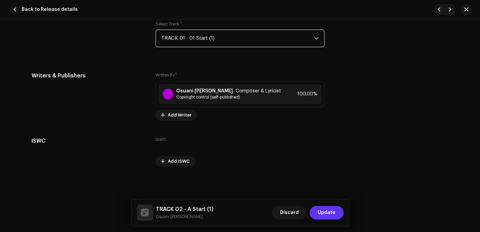
click at [324, 210] on span "Update" at bounding box center [327, 213] width 18 height 14
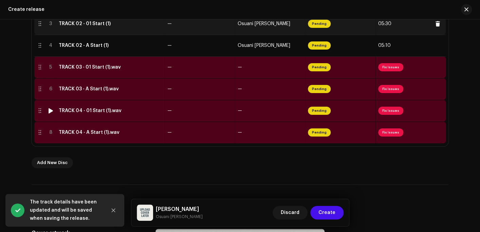
scroll to position [214, 0]
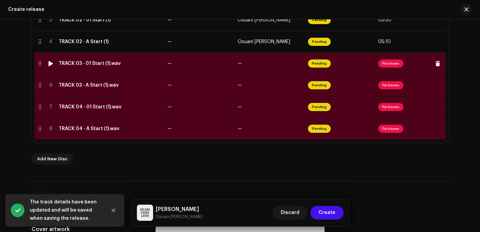
click at [100, 69] on td "TRACK 03 - 01 Start (1).wav" at bounding box center [110, 64] width 109 height 22
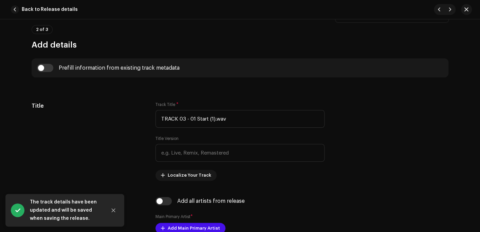
scroll to position [238, 0]
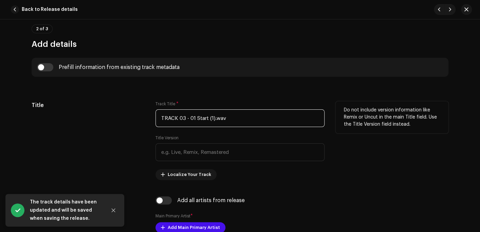
click at [233, 109] on input "TRACK 03 - 01 Start (1).wav" at bounding box center [240, 118] width 169 height 18
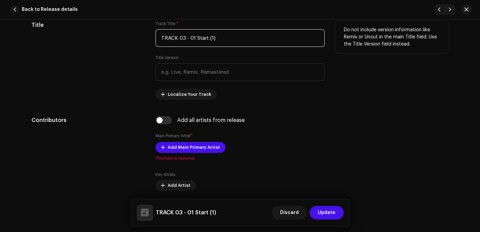
scroll to position [340, 0]
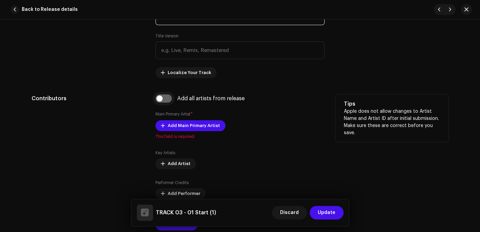
type input "TRACK 03 - 01 Start (1)"
click at [157, 101] on input "checkbox" at bounding box center [164, 98] width 16 height 8
checkbox input "true"
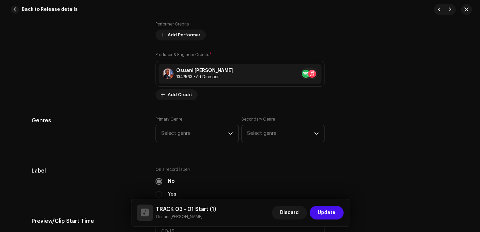
scroll to position [612, 0]
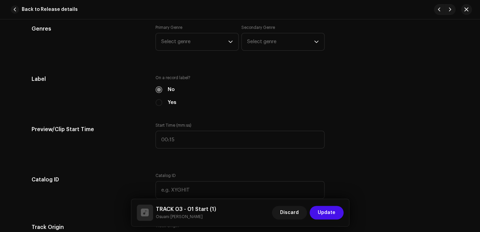
click at [181, 51] on div "Primary Genre Select genre Secondary Genre Select genre" at bounding box center [240, 42] width 169 height 34
click at [181, 49] on span "Select genre" at bounding box center [194, 41] width 67 height 17
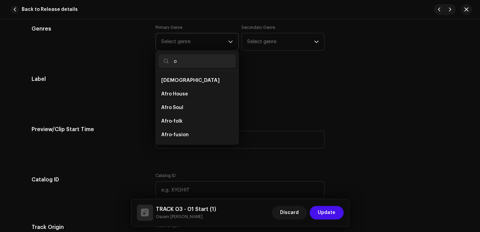
type input "os"
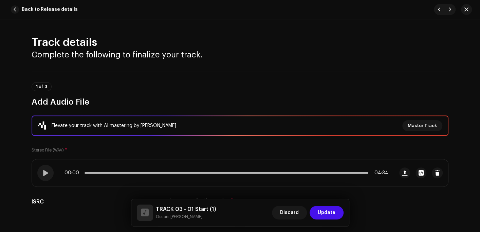
scroll to position [612, 0]
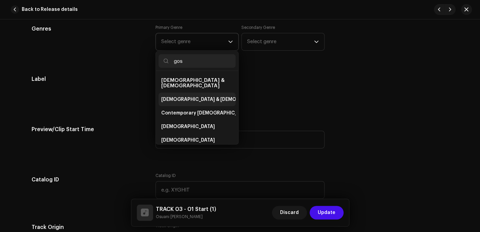
type input "gos"
click at [173, 96] on span "[DEMOGRAPHIC_DATA] & [DEMOGRAPHIC_DATA]" at bounding box center [217, 99] width 113 height 7
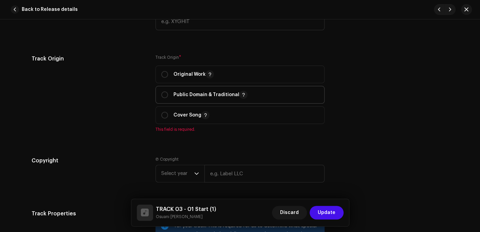
scroll to position [781, 0]
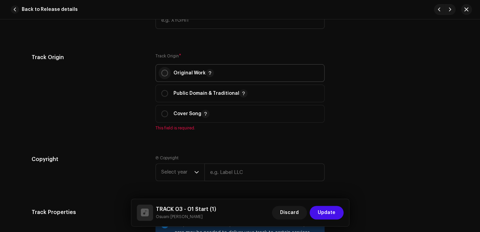
click at [164, 74] on input "radio" at bounding box center [164, 73] width 7 height 7
radio input "true"
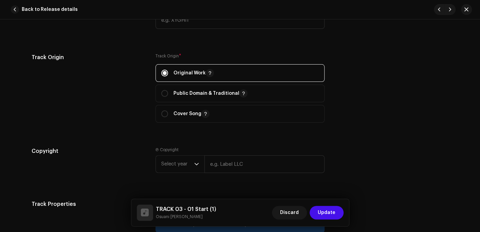
scroll to position [849, 0]
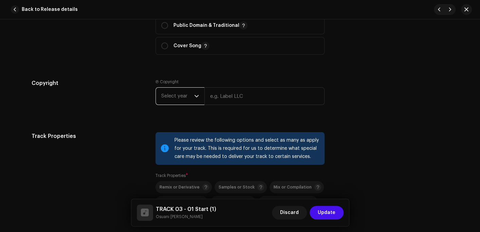
click at [172, 94] on span "Select year" at bounding box center [177, 96] width 33 height 17
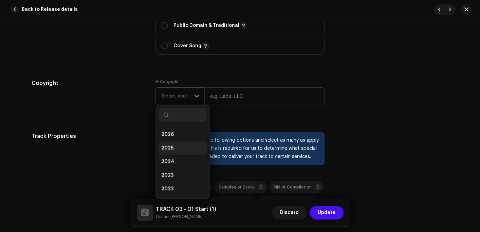
click at [169, 143] on li "2025" at bounding box center [183, 148] width 48 height 14
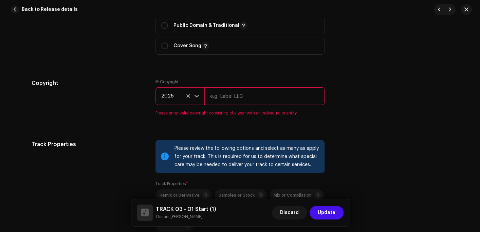
click at [226, 99] on input "text" at bounding box center [265, 96] width 120 height 18
type input "Osuani Afrifa"
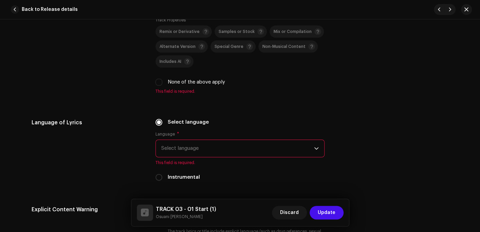
scroll to position [1019, 0]
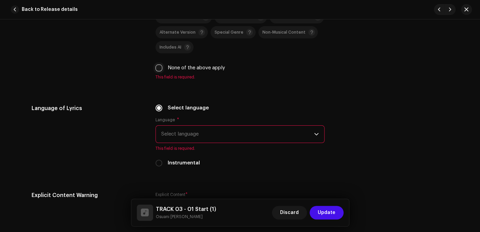
click at [158, 70] on input "None of the above apply" at bounding box center [159, 68] width 7 height 7
checkbox input "true"
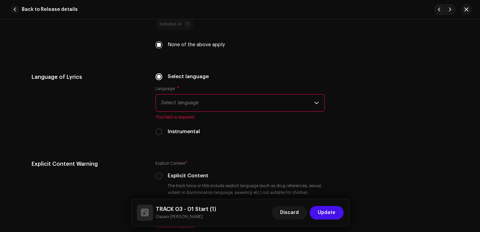
scroll to position [1087, 0]
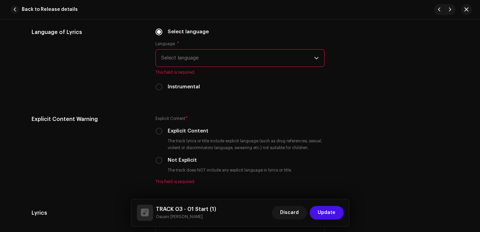
click at [204, 63] on span "Select language" at bounding box center [237, 58] width 153 height 17
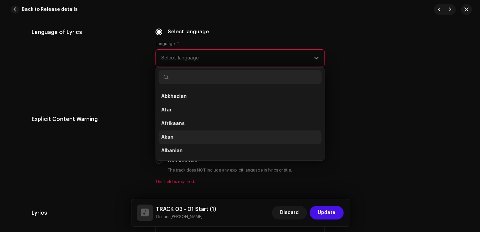
click at [177, 138] on li "Akan" at bounding box center [240, 137] width 163 height 14
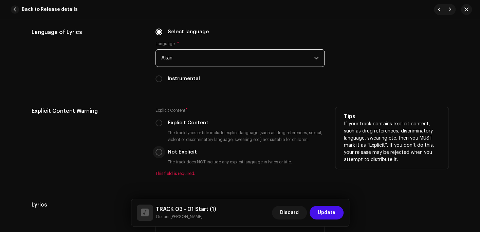
click at [156, 153] on input "Not Explicit" at bounding box center [159, 152] width 7 height 7
radio input "true"
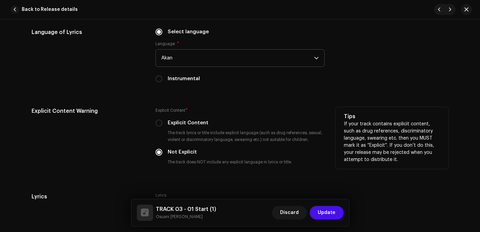
scroll to position [1223, 0]
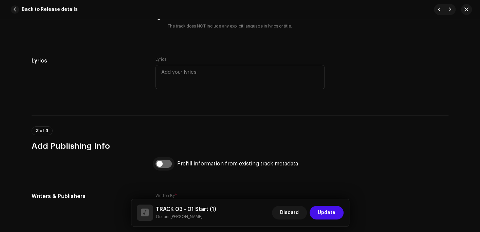
click at [161, 165] on input "checkbox" at bounding box center [164, 164] width 16 height 8
checkbox input "true"
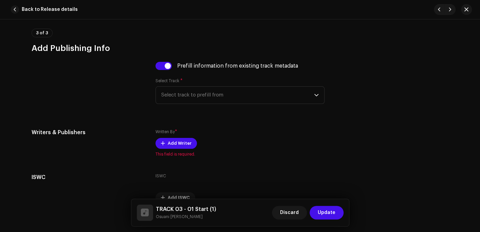
scroll to position [1325, 0]
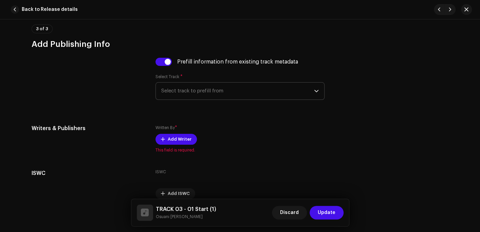
click at [216, 95] on span "Select track to prefill from" at bounding box center [237, 91] width 153 height 17
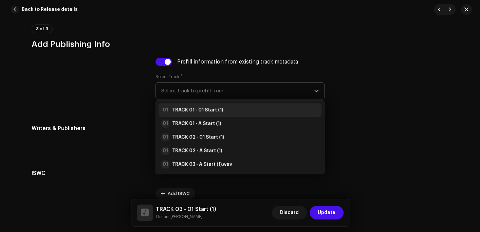
click at [212, 108] on strong "TRACK 01 - 01 Start (1)" at bounding box center [197, 110] width 51 height 7
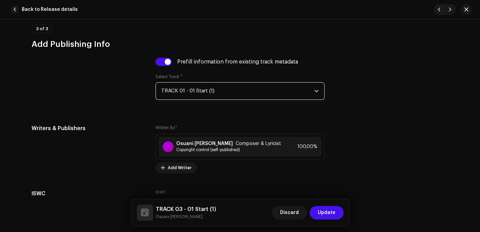
scroll to position [1379, 0]
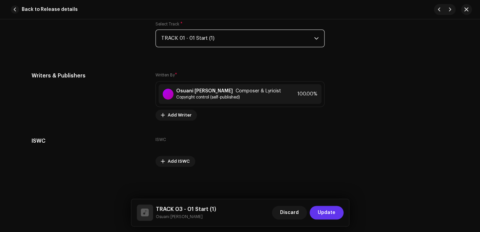
click at [330, 219] on span "Update" at bounding box center [327, 213] width 18 height 14
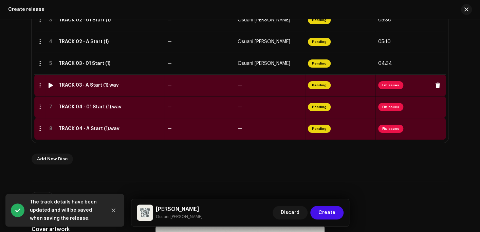
click at [88, 88] on td "TRACK 03 - A Start (1).wav" at bounding box center [110, 85] width 109 height 22
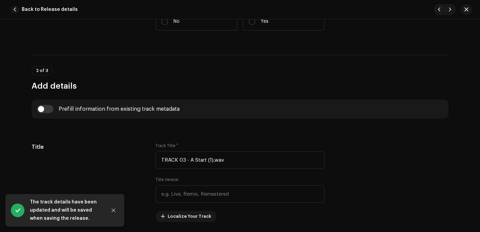
scroll to position [238, 0]
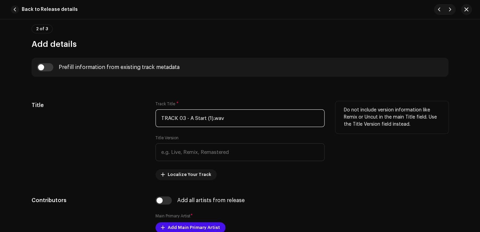
click at [241, 116] on input "TRACK 03 - A Start (1).wav" at bounding box center [240, 118] width 169 height 18
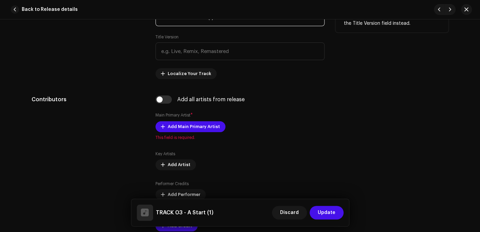
scroll to position [340, 0]
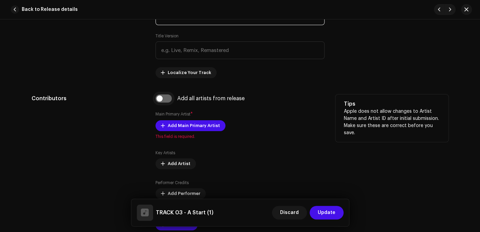
type input "TRACK 03 - A Start (1)"
click at [160, 101] on input "checkbox" at bounding box center [164, 98] width 16 height 8
checkbox input "true"
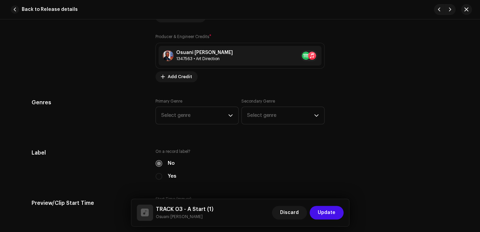
scroll to position [612, 0]
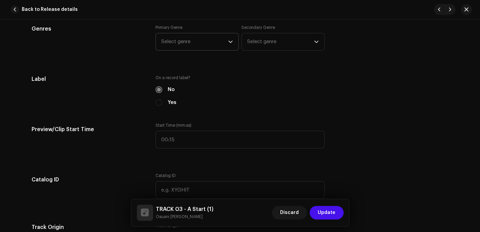
click at [177, 46] on span "Select genre" at bounding box center [194, 41] width 67 height 17
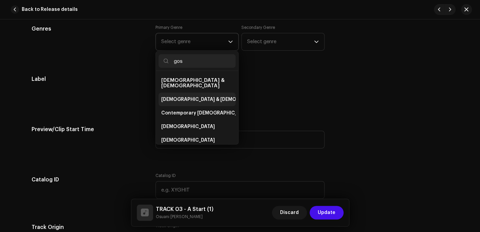
type input "gos"
click at [191, 96] on span "[DEMOGRAPHIC_DATA] & [DEMOGRAPHIC_DATA]" at bounding box center [217, 99] width 113 height 7
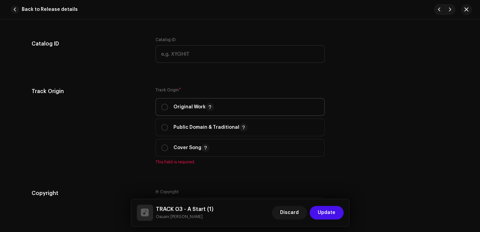
click at [195, 105] on p "Original Work" at bounding box center [194, 107] width 40 height 8
radio input "true"
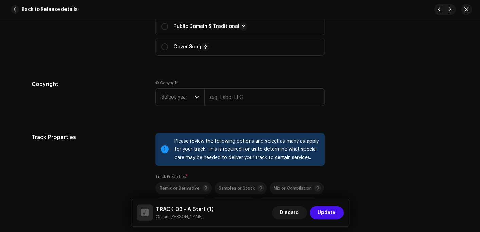
scroll to position [849, 0]
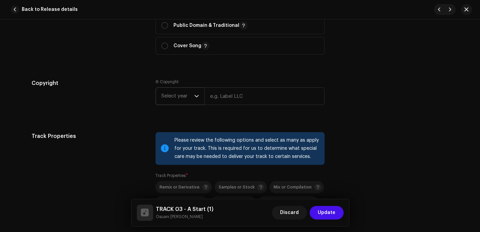
click at [180, 98] on span "Select year" at bounding box center [177, 96] width 33 height 17
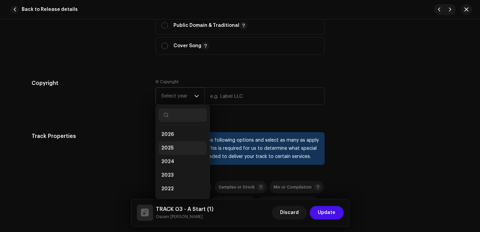
click at [174, 146] on li "2025" at bounding box center [183, 148] width 48 height 14
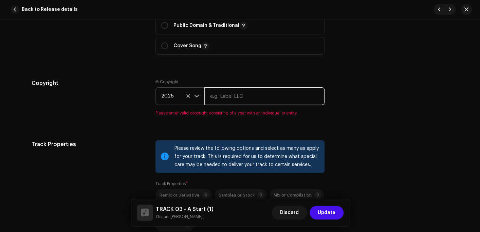
click at [238, 98] on input "text" at bounding box center [265, 96] width 120 height 18
type input "Osuani Afrifa"
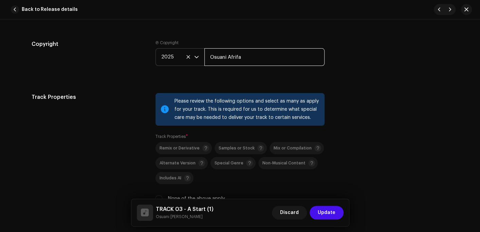
scroll to position [917, 0]
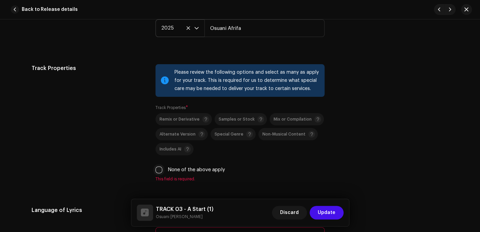
click at [156, 173] on input "None of the above apply" at bounding box center [159, 169] width 7 height 7
checkbox input "true"
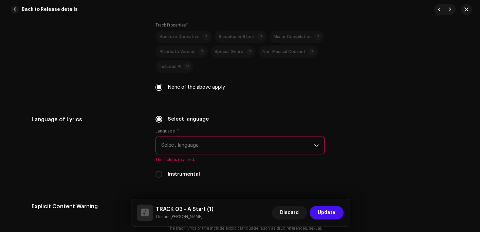
scroll to position [1019, 0]
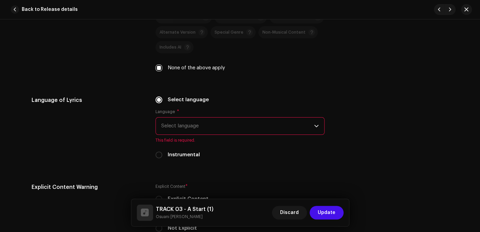
click at [200, 132] on span "Select language" at bounding box center [237, 126] width 153 height 17
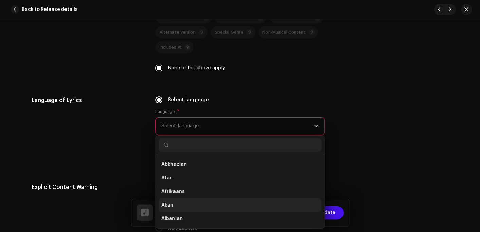
click at [166, 206] on span "Akan" at bounding box center [167, 205] width 12 height 7
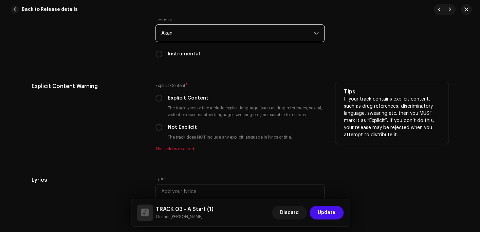
scroll to position [1121, 0]
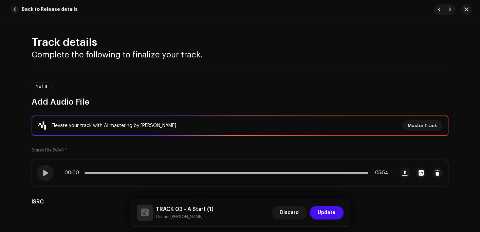
scroll to position [1121, 0]
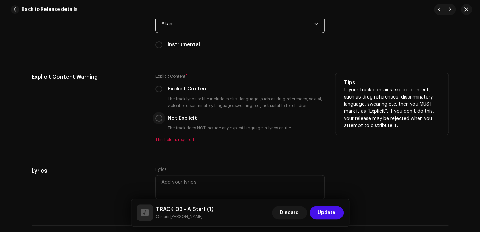
click at [159, 119] on input "Not Explicit" at bounding box center [159, 118] width 7 height 7
radio input "true"
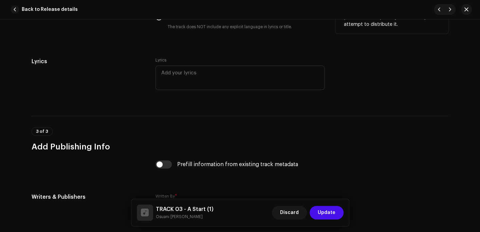
scroll to position [1257, 0]
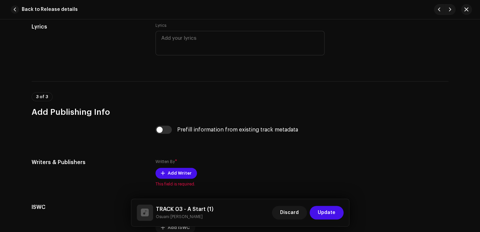
click at [170, 130] on div "Prefill information from existing track metadata" at bounding box center [240, 130] width 169 height 8
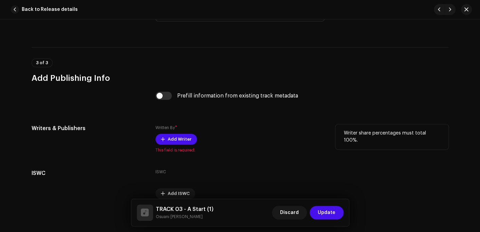
click at [161, 134] on div "Written By * Add Writer This field is required." at bounding box center [240, 138] width 169 height 29
click at [160, 99] on input "checkbox" at bounding box center [164, 96] width 16 height 8
checkbox input "true"
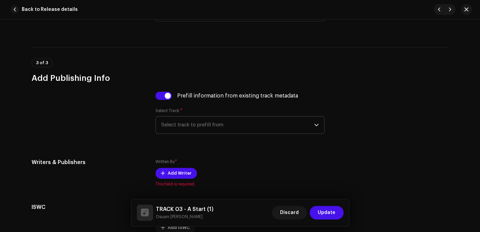
click at [197, 129] on span "Select track to prefill from" at bounding box center [237, 125] width 153 height 17
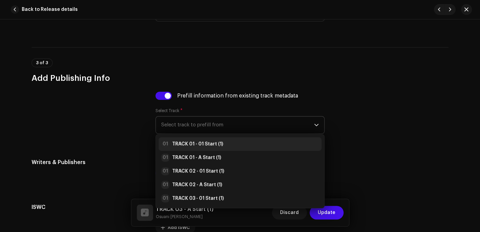
click at [193, 143] on strong "TRACK 01 - 01 Start (1)" at bounding box center [197, 144] width 51 height 7
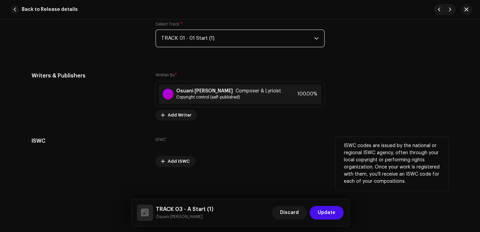
scroll to position [1379, 0]
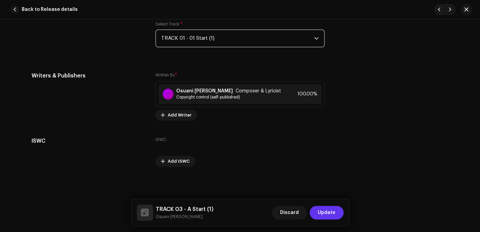
click at [334, 211] on span "Update" at bounding box center [327, 213] width 18 height 14
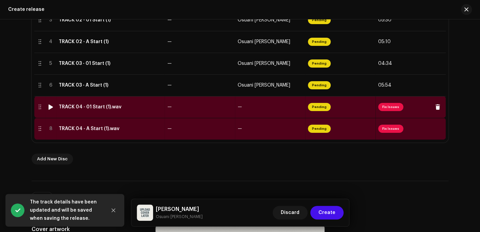
click at [92, 110] on td "TRACK 04 - 01 Start (1).wav" at bounding box center [110, 107] width 109 height 22
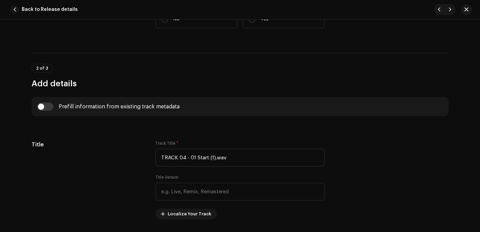
scroll to position [204, 0]
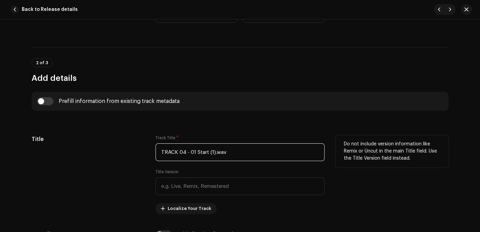
click at [238, 152] on input "TRACK 04 - 01 Start (1).wav" at bounding box center [240, 152] width 169 height 18
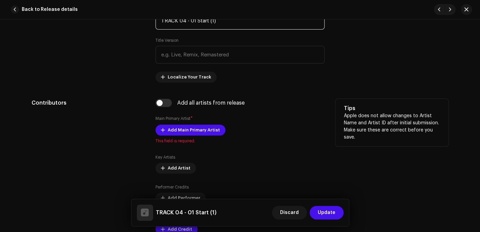
scroll to position [340, 0]
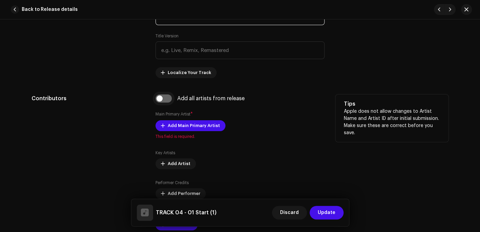
type input "TRACK 04 - 01 Start (1)"
click at [157, 100] on input "checkbox" at bounding box center [164, 98] width 16 height 8
checkbox input "true"
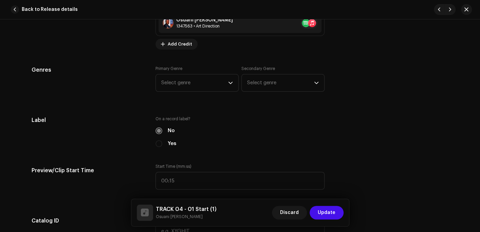
scroll to position [578, 0]
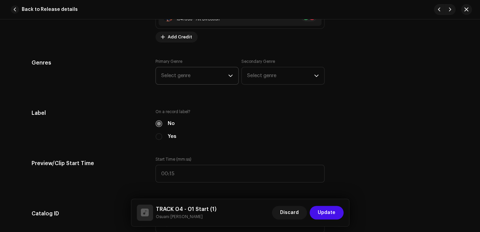
click at [185, 80] on span "Select genre" at bounding box center [194, 75] width 67 height 17
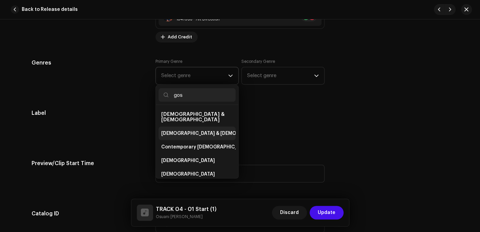
type input "gos"
click at [180, 130] on span "[DEMOGRAPHIC_DATA] & [DEMOGRAPHIC_DATA]" at bounding box center [217, 133] width 113 height 7
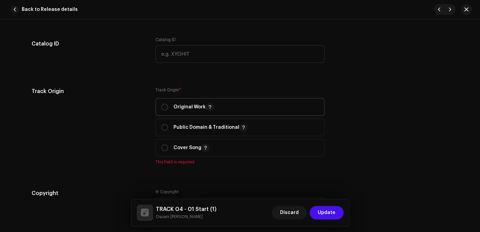
click at [197, 107] on p "Original Work" at bounding box center [194, 107] width 40 height 8
radio input "true"
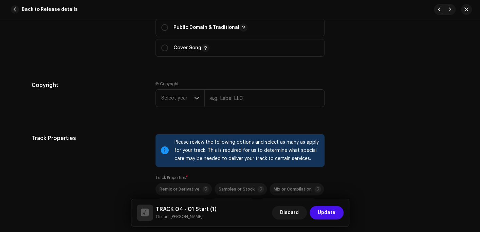
scroll to position [849, 0]
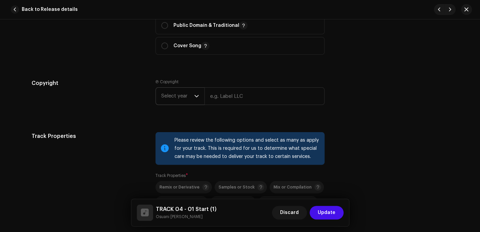
click at [181, 104] on span "Select year" at bounding box center [177, 96] width 33 height 17
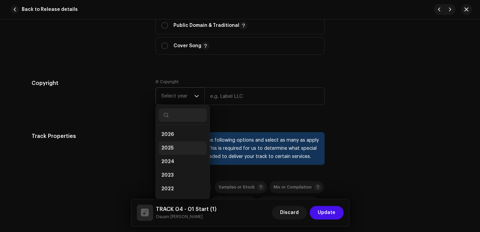
click at [171, 146] on li "2025" at bounding box center [183, 148] width 48 height 14
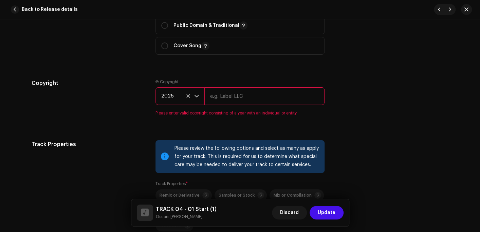
click at [228, 101] on input "text" at bounding box center [265, 96] width 120 height 18
type input "Osuani Afrifa"
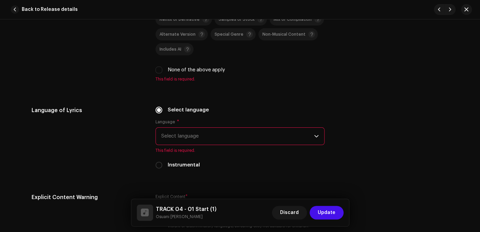
scroll to position [1019, 0]
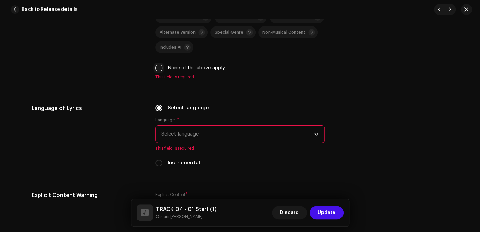
click at [157, 70] on input "None of the above apply" at bounding box center [159, 68] width 7 height 7
checkbox input "true"
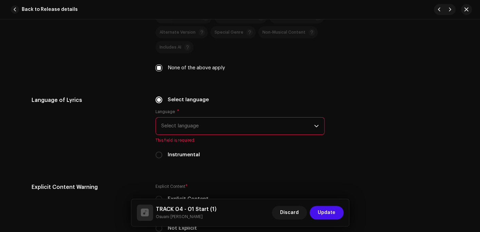
click at [191, 125] on span "Select language" at bounding box center [237, 126] width 153 height 17
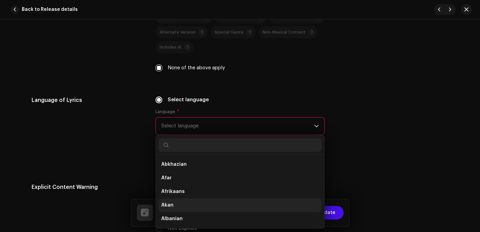
click at [174, 209] on li "Akan" at bounding box center [240, 205] width 163 height 14
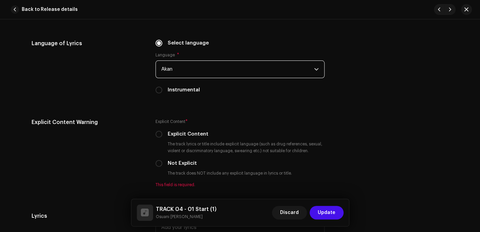
scroll to position [1155, 0]
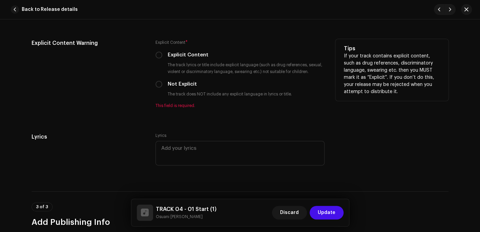
click at [161, 85] on div "Not Explicit" at bounding box center [240, 84] width 169 height 7
click at [158, 86] on input "Not Explicit" at bounding box center [159, 84] width 7 height 7
radio input "true"
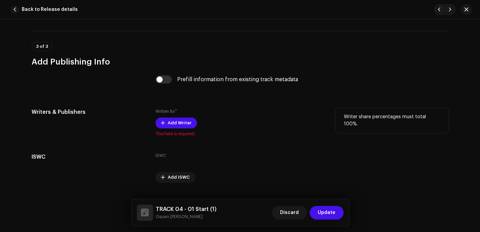
scroll to position [1325, 0]
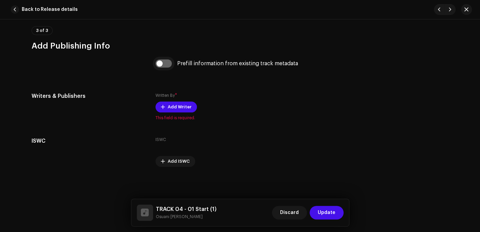
click at [165, 63] on input "checkbox" at bounding box center [164, 63] width 16 height 8
checkbox input "true"
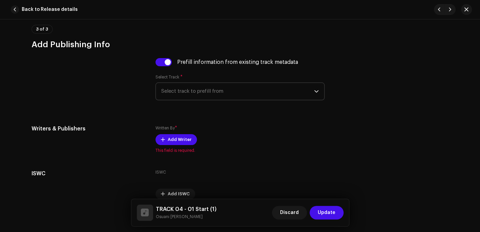
click at [172, 89] on span "Select track to prefill from" at bounding box center [237, 91] width 153 height 17
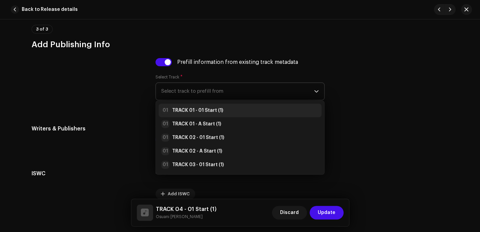
click at [173, 110] on strong "TRACK 01 - 01 Start (1)" at bounding box center [197, 110] width 51 height 7
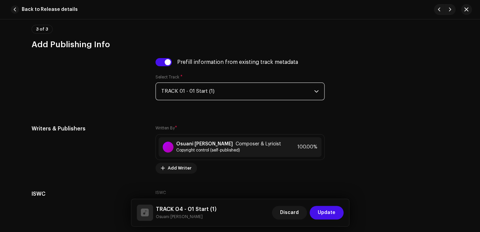
scroll to position [1379, 0]
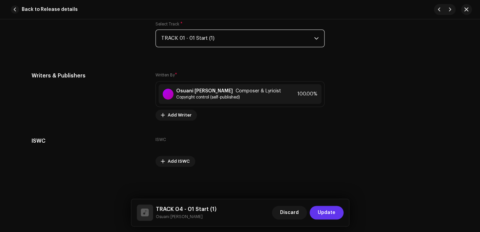
click at [329, 214] on span "Update" at bounding box center [327, 213] width 18 height 14
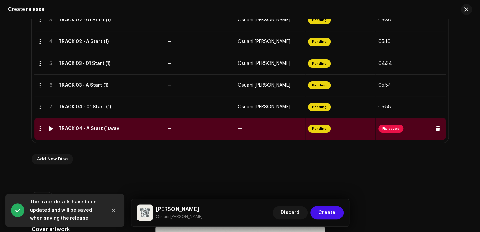
click at [85, 130] on div "TRACK 04 - A Start (1).wav" at bounding box center [89, 128] width 61 height 5
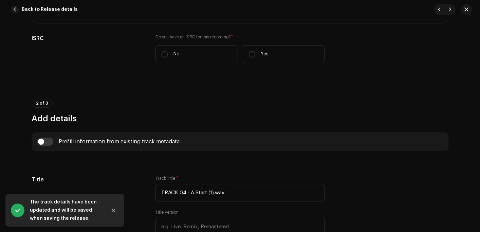
scroll to position [204, 0]
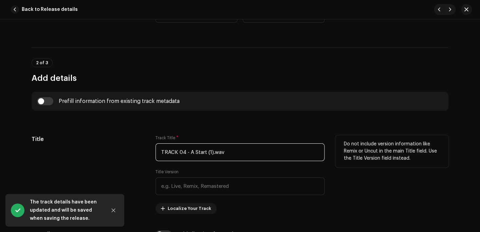
click at [229, 151] on input "TRACK 04 - A Start (1).wav" at bounding box center [240, 152] width 169 height 18
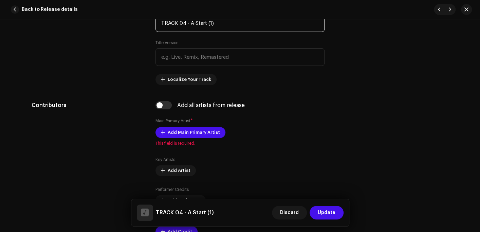
scroll to position [340, 0]
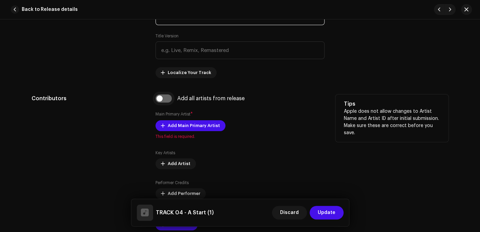
type input "TRACK 04 - A Start (1)"
click at [162, 100] on input "checkbox" at bounding box center [164, 98] width 16 height 8
checkbox input "true"
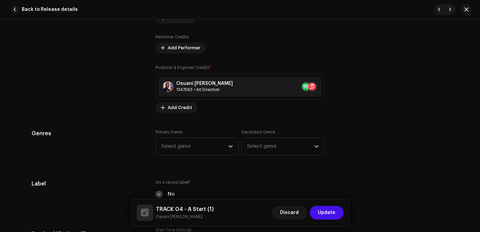
scroll to position [544, 0]
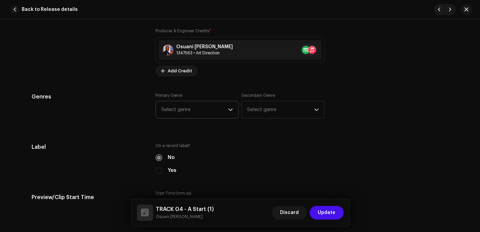
click at [171, 112] on span "Select genre" at bounding box center [194, 109] width 67 height 17
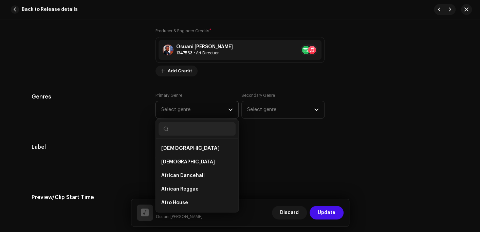
click at [180, 131] on input "text" at bounding box center [197, 129] width 77 height 14
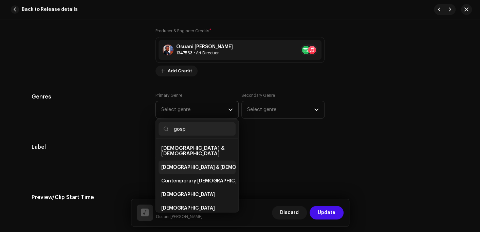
type input "gosp"
click at [182, 164] on span "[DEMOGRAPHIC_DATA] & [DEMOGRAPHIC_DATA]" at bounding box center [217, 167] width 113 height 7
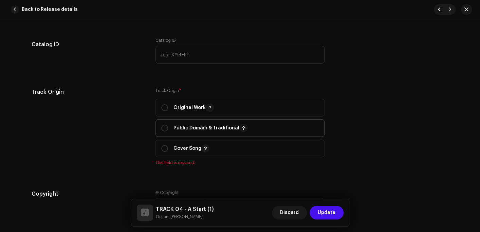
scroll to position [747, 0]
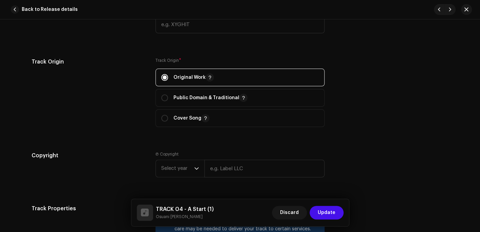
scroll to position [815, 0]
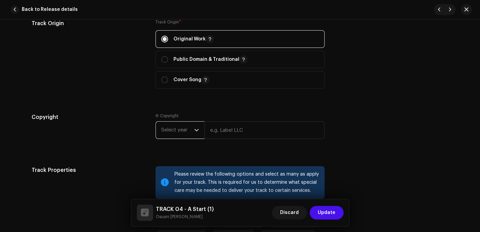
click at [180, 129] on span "Select year" at bounding box center [177, 130] width 33 height 17
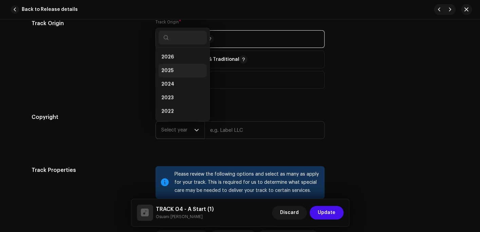
click at [175, 70] on li "2025" at bounding box center [183, 71] width 48 height 14
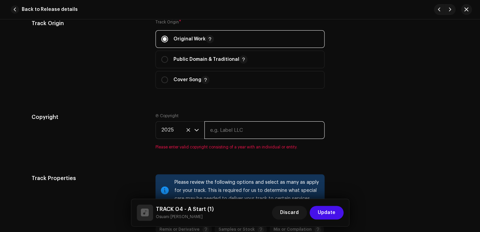
click at [230, 130] on input "text" at bounding box center [265, 130] width 120 height 18
type input "Osuani Afrifa"
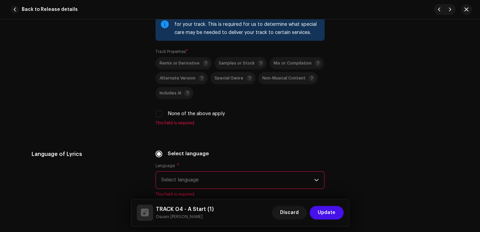
scroll to position [985, 0]
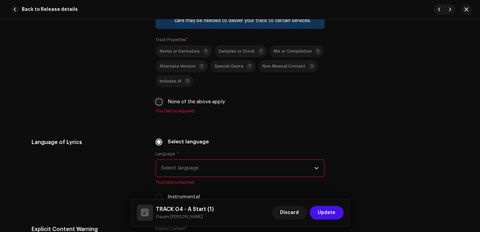
click at [157, 104] on input "None of the above apply" at bounding box center [159, 102] width 7 height 7
checkbox input "true"
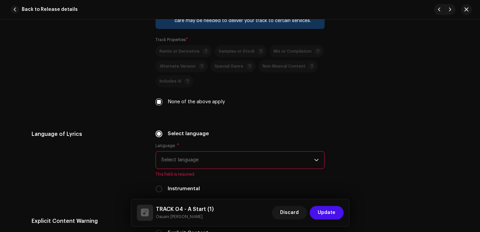
scroll to position [1087, 0]
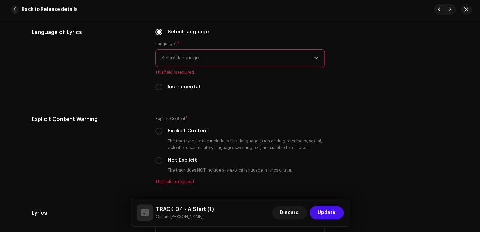
click at [208, 60] on span "Select language" at bounding box center [237, 58] width 153 height 17
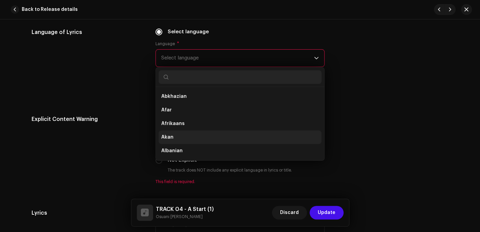
click at [165, 138] on span "Akan" at bounding box center [167, 137] width 12 height 7
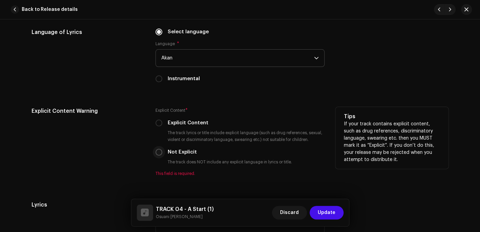
click at [158, 153] on input "Not Explicit" at bounding box center [159, 152] width 7 height 7
radio input "true"
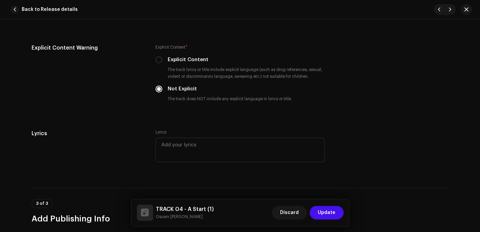
scroll to position [1223, 0]
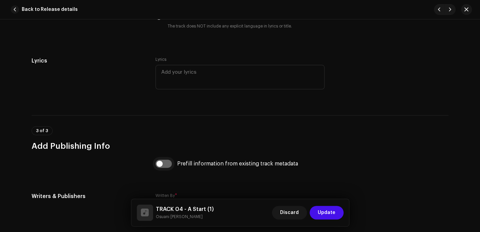
click at [159, 165] on input "checkbox" at bounding box center [164, 164] width 16 height 8
checkbox input "true"
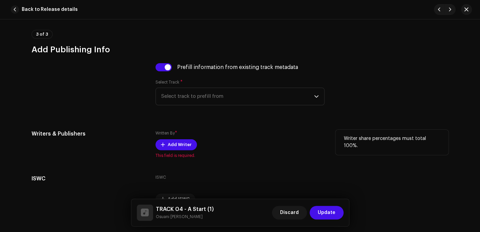
scroll to position [1325, 0]
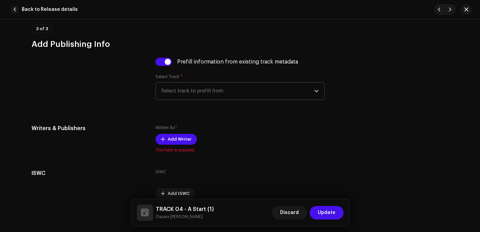
click at [198, 94] on span "Select track to prefill from" at bounding box center [237, 91] width 153 height 17
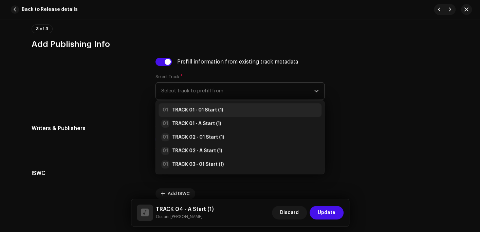
click at [196, 107] on li "01 TRACK 01 - 01 Start (1)" at bounding box center [240, 110] width 163 height 14
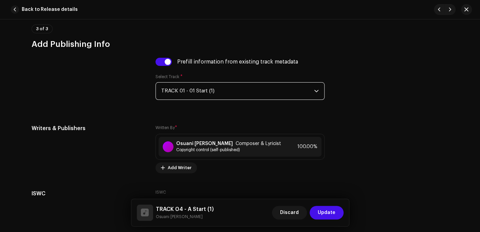
scroll to position [1379, 0]
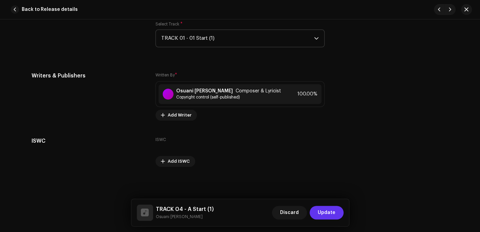
click at [333, 214] on span "Update" at bounding box center [327, 213] width 18 height 14
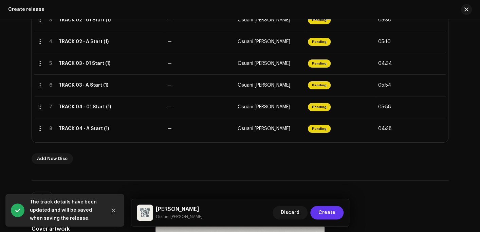
click at [329, 214] on span "Create" at bounding box center [327, 213] width 17 height 14
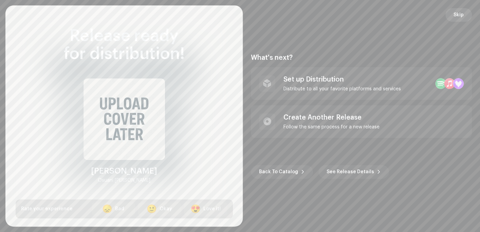
click at [455, 16] on span "Skip" at bounding box center [459, 15] width 10 height 14
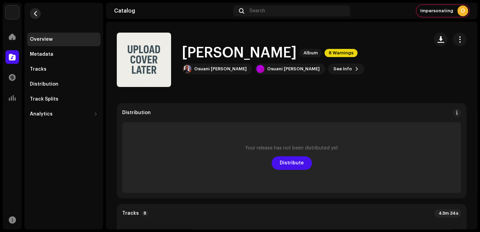
click at [36, 14] on span "button" at bounding box center [35, 13] width 5 height 5
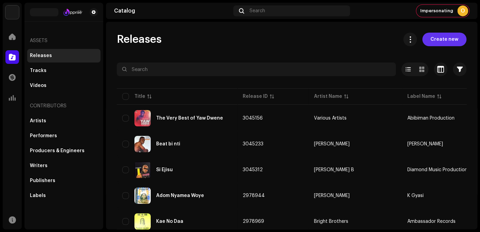
click at [439, 40] on span "Create new" at bounding box center [445, 40] width 28 height 14
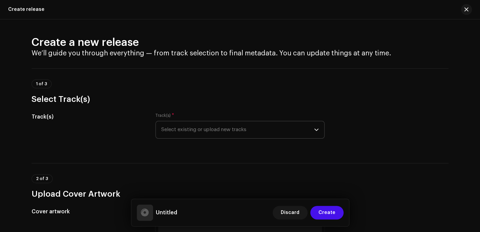
click at [197, 129] on span "Select existing or upload new tracks" at bounding box center [237, 129] width 153 height 17
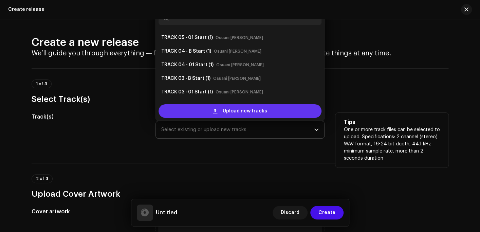
click at [225, 114] on span "Upload new tracks" at bounding box center [245, 111] width 45 height 14
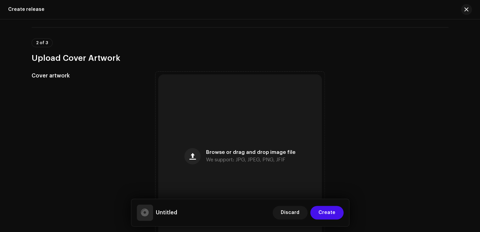
scroll to position [408, 0]
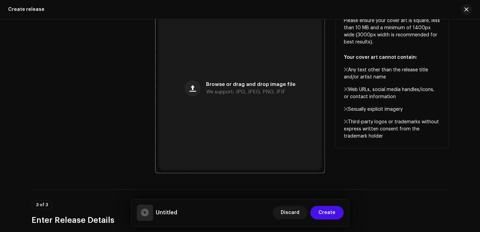
click at [246, 85] on span "Browse or drag and drop image file" at bounding box center [250, 84] width 89 height 5
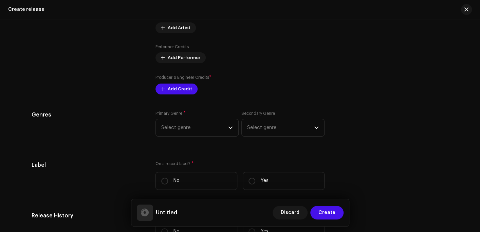
scroll to position [951, 0]
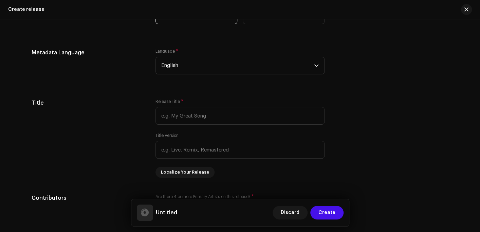
scroll to position [680, 0]
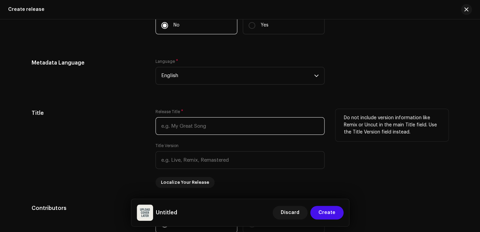
click at [198, 127] on input "text" at bounding box center [240, 126] width 169 height 18
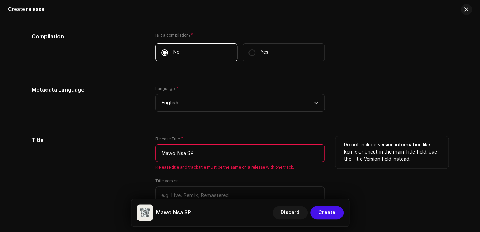
scroll to position [707, 0]
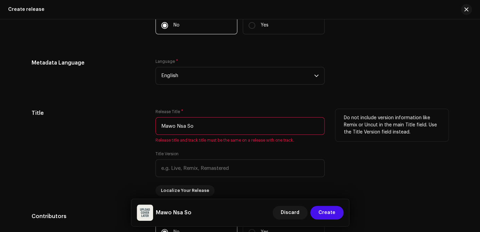
type input "Mawo Nsa So"
click at [326, 118] on div "Title Release Title * Mawo Nsa So Release title and track title must be the sam…" at bounding box center [240, 152] width 417 height 87
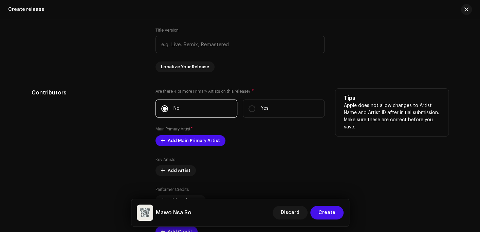
scroll to position [843, 0]
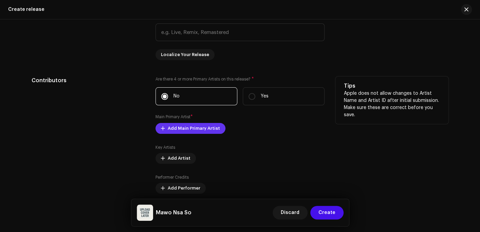
click at [183, 127] on span "Add Main Primary Artist" at bounding box center [194, 129] width 52 height 14
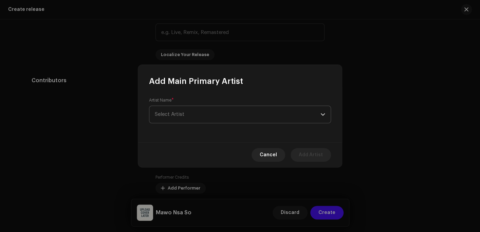
click at [186, 117] on span "Select Artist" at bounding box center [238, 114] width 166 height 17
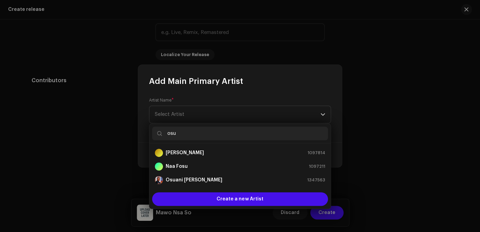
type input "osu"
click at [185, 180] on strong "Osuani [PERSON_NAME]" at bounding box center [194, 180] width 57 height 7
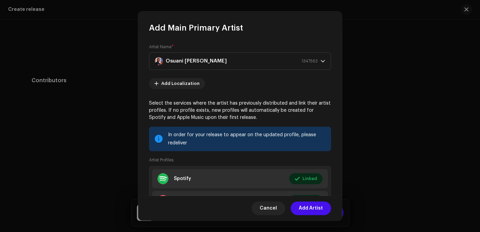
scroll to position [58, 0]
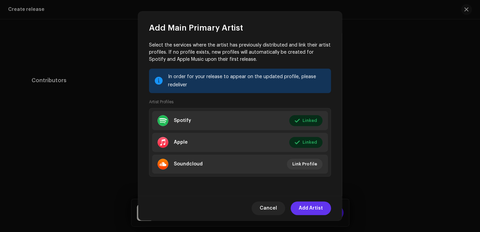
click at [311, 209] on span "Add Artist" at bounding box center [311, 208] width 24 height 14
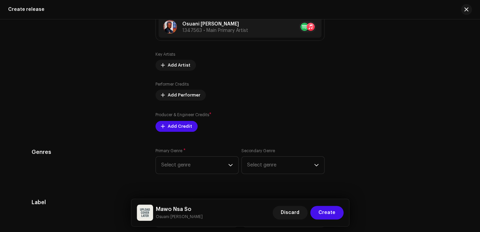
scroll to position [945, 0]
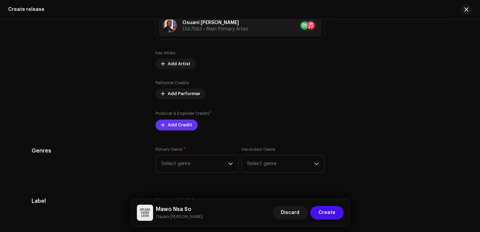
click at [169, 128] on span "Add Credit" at bounding box center [180, 125] width 24 height 14
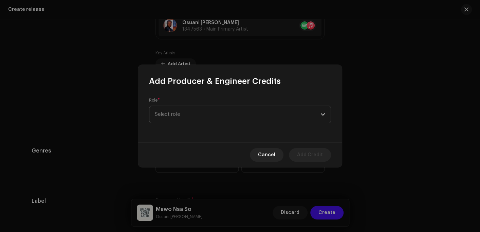
click at [172, 116] on span "Select role" at bounding box center [238, 114] width 166 height 17
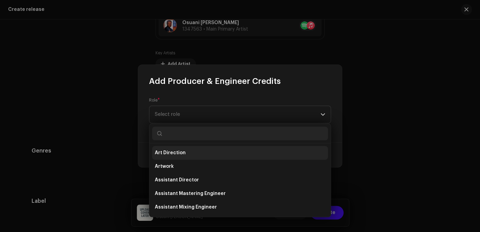
click at [176, 150] on span "Art Direction" at bounding box center [170, 152] width 31 height 7
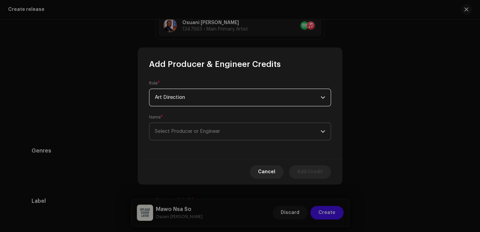
click at [186, 124] on span "Select Producer or Engineer" at bounding box center [238, 131] width 166 height 17
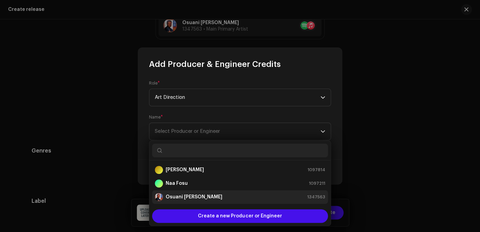
click at [177, 195] on strong "Osuani [PERSON_NAME]" at bounding box center [194, 197] width 57 height 7
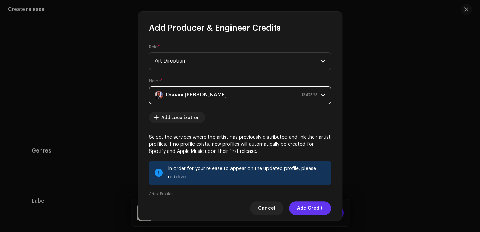
click at [307, 209] on span "Add Credit" at bounding box center [310, 208] width 26 height 14
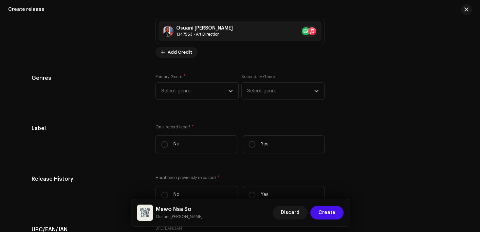
scroll to position [1046, 0]
click at [190, 86] on span "Select genre" at bounding box center [194, 90] width 67 height 17
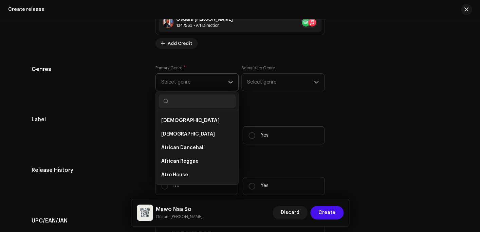
scroll to position [1038, 0]
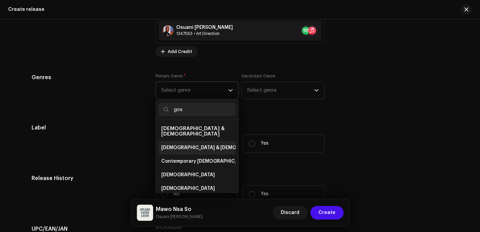
type input "gos"
click at [187, 144] on span "[DEMOGRAPHIC_DATA] & [DEMOGRAPHIC_DATA]" at bounding box center [217, 147] width 113 height 7
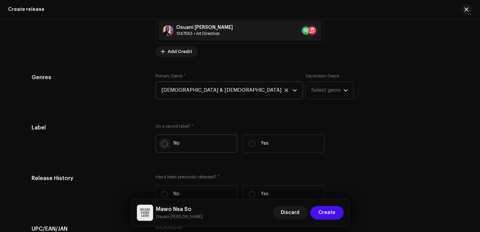
click at [163, 144] on input "No" at bounding box center [164, 143] width 7 height 7
radio input "true"
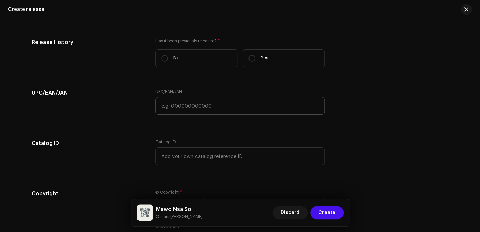
scroll to position [1267, 0]
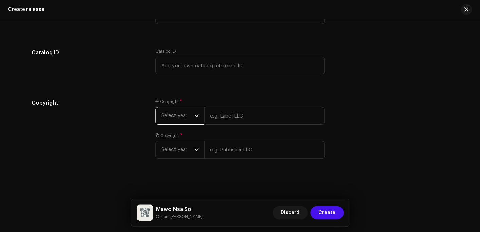
click at [169, 113] on span "Select year" at bounding box center [177, 115] width 33 height 17
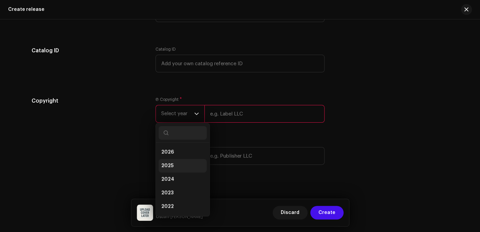
click at [167, 166] on span "2025" at bounding box center [167, 165] width 12 height 7
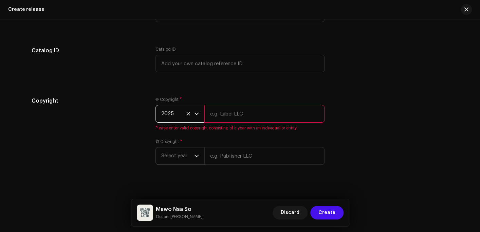
click at [177, 156] on span "Select year" at bounding box center [177, 155] width 33 height 17
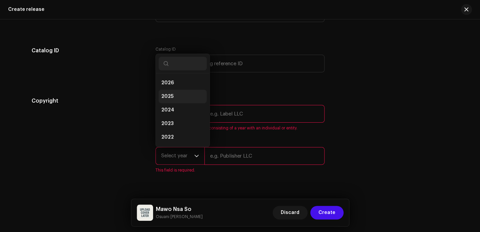
click at [176, 96] on li "2025" at bounding box center [183, 97] width 48 height 14
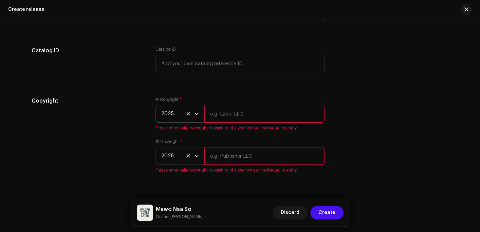
click at [229, 115] on input "text" at bounding box center [265, 114] width 120 height 18
type input "Osuani Afrifa"
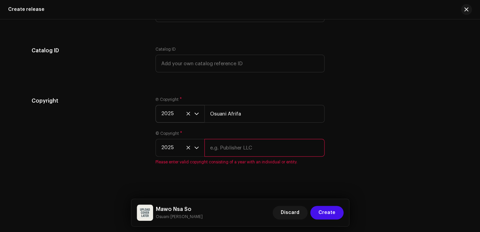
click at [232, 154] on input "text" at bounding box center [265, 148] width 120 height 18
type input "Osuani Afrifa"
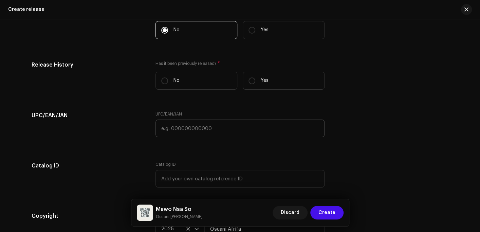
scroll to position [1165, 0]
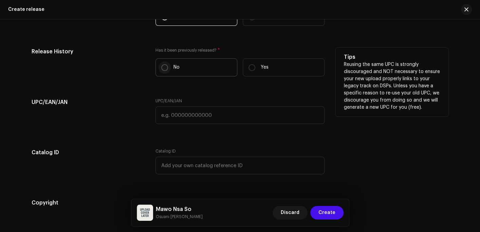
click at [165, 67] on input "No" at bounding box center [164, 67] width 7 height 7
radio input "true"
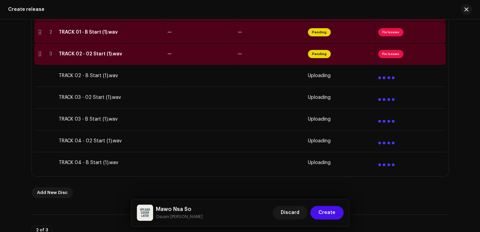
scroll to position [112, 0]
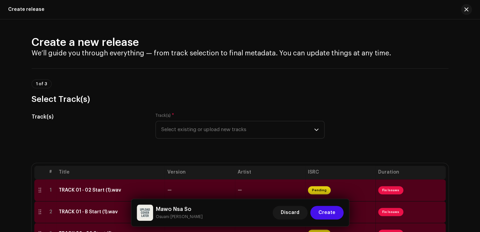
scroll to position [112, 0]
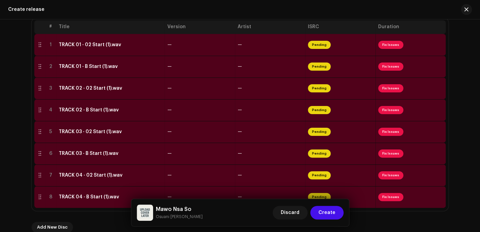
scroll to position [146, 0]
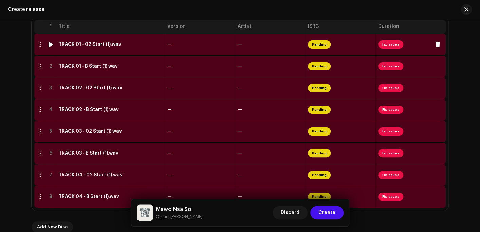
click at [92, 45] on div "TRACK 01 - 02 Start (1).wav" at bounding box center [90, 44] width 63 height 5
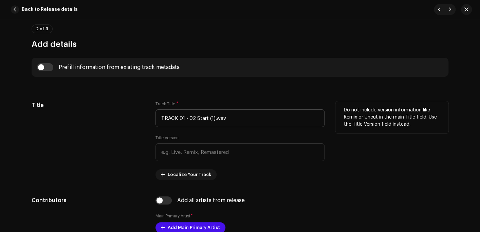
scroll to position [306, 0]
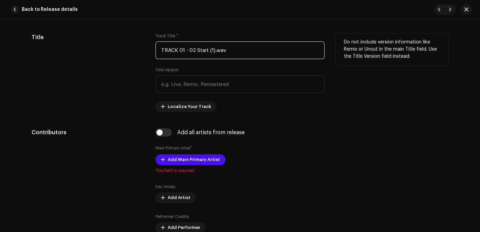
click at [256, 51] on input "TRACK 01 - 02 Start (1).wav" at bounding box center [240, 50] width 169 height 18
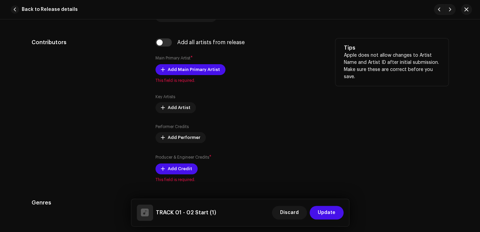
scroll to position [408, 0]
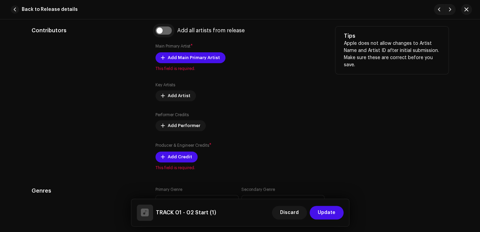
type input "TRACK 01 - 02 Start (1)"
click at [159, 31] on input "checkbox" at bounding box center [164, 31] width 16 height 8
checkbox input "true"
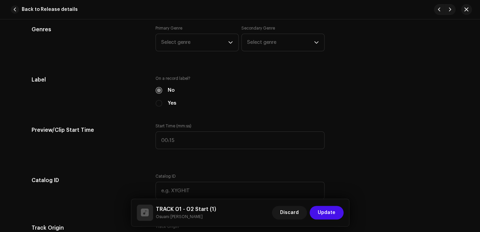
scroll to position [612, 0]
click at [183, 48] on span "Select genre" at bounding box center [194, 41] width 67 height 17
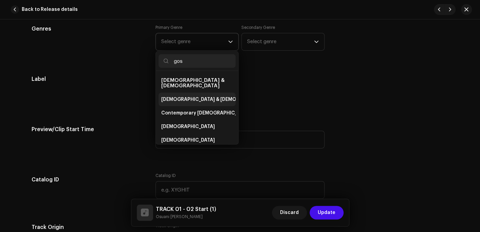
type input "gos"
click at [189, 96] on span "[DEMOGRAPHIC_DATA] & [DEMOGRAPHIC_DATA]" at bounding box center [217, 99] width 113 height 7
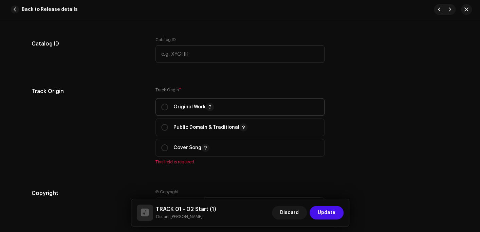
click at [193, 105] on p "Original Work" at bounding box center [194, 107] width 40 height 8
radio input "true"
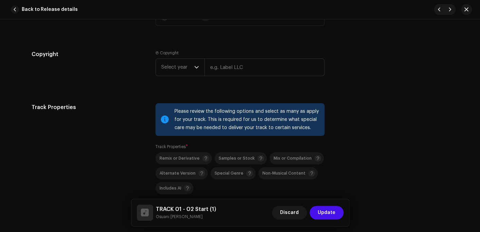
scroll to position [883, 0]
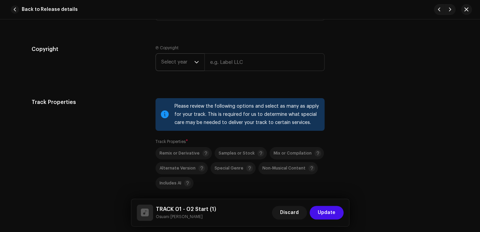
click at [178, 66] on span "Select year" at bounding box center [177, 62] width 33 height 17
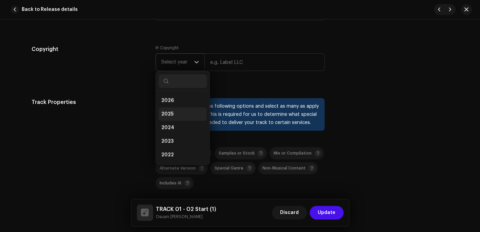
click at [179, 118] on li "2025" at bounding box center [183, 114] width 48 height 14
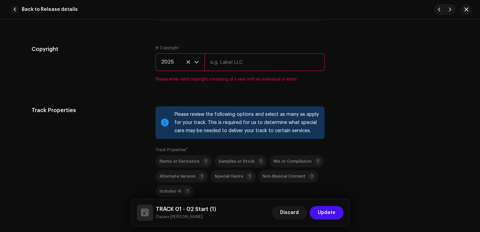
click at [227, 66] on input "text" at bounding box center [265, 62] width 120 height 18
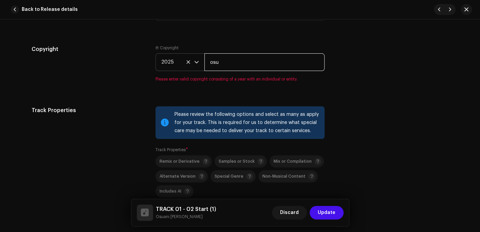
type input "Osuani Afrifa"
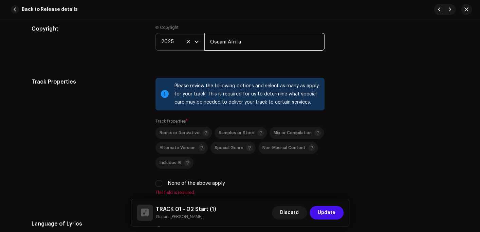
scroll to position [985, 0]
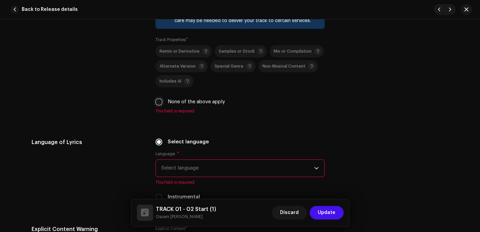
click at [157, 104] on input "None of the above apply" at bounding box center [159, 102] width 7 height 7
checkbox input "true"
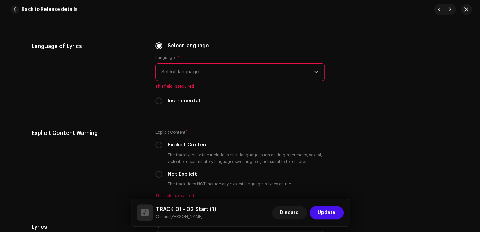
scroll to position [1087, 0]
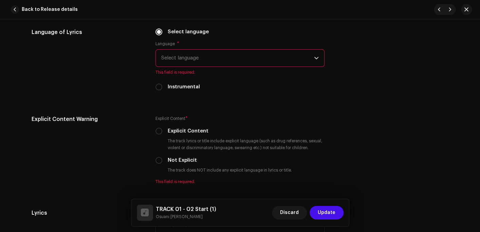
click at [223, 61] on span "Select language" at bounding box center [237, 58] width 153 height 17
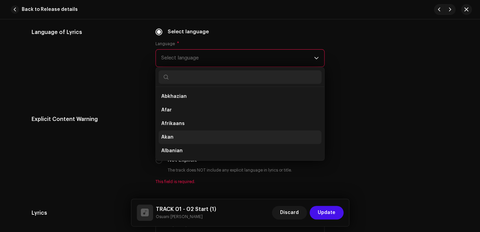
click at [167, 140] on span "Akan" at bounding box center [167, 137] width 12 height 7
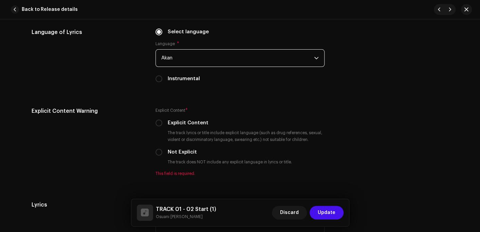
scroll to position [1121, 0]
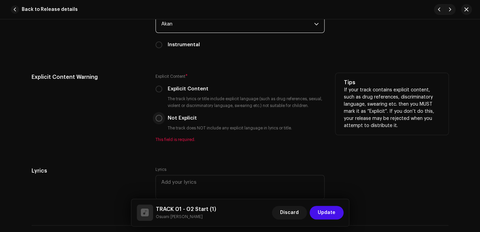
click at [157, 121] on input "Not Explicit" at bounding box center [159, 118] width 7 height 7
radio input "true"
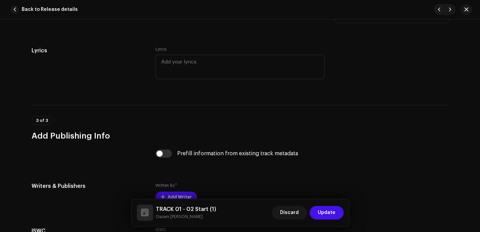
scroll to position [1257, 0]
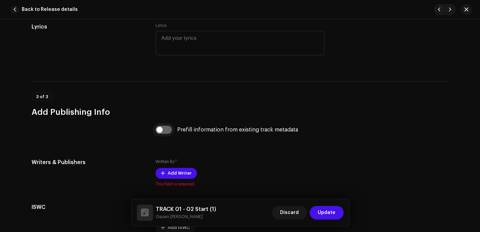
click at [169, 130] on input "checkbox" at bounding box center [164, 130] width 16 height 8
checkbox input "true"
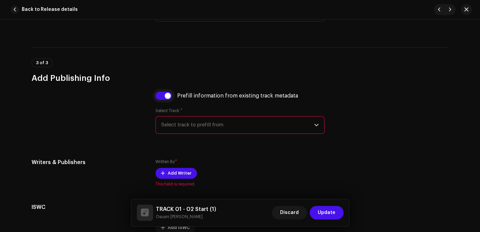
click at [167, 97] on input "checkbox" at bounding box center [164, 96] width 16 height 8
checkbox input "false"
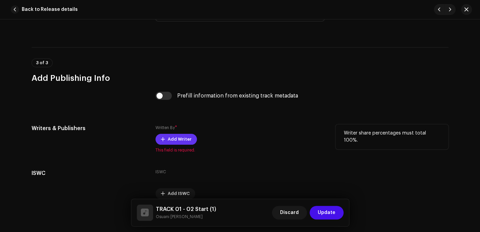
click at [175, 139] on span "Add Writer" at bounding box center [180, 140] width 24 height 14
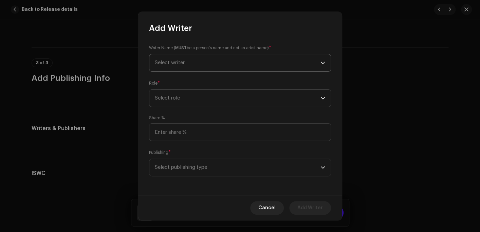
click at [190, 68] on span "Select writer" at bounding box center [238, 62] width 166 height 17
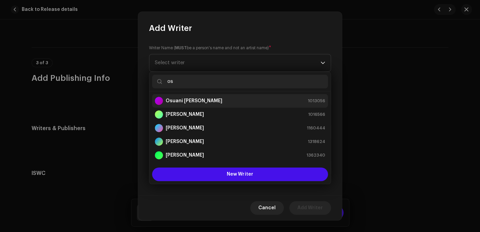
type input "os"
click at [203, 103] on strong "Osuani [PERSON_NAME]" at bounding box center [194, 101] width 57 height 7
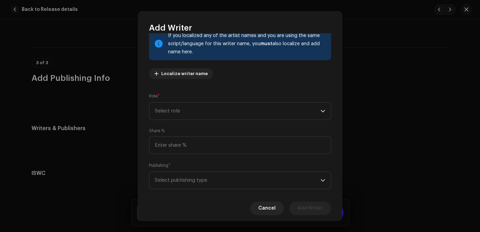
scroll to position [62, 0]
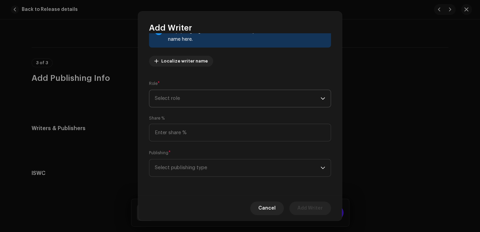
click at [186, 91] on span "Select role" at bounding box center [238, 98] width 166 height 17
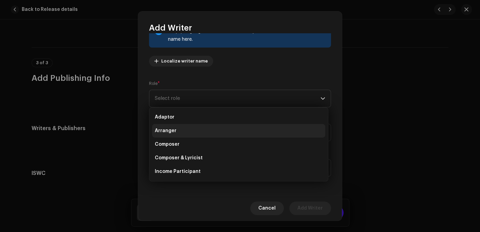
click at [181, 159] on span "Composer & Lyricist" at bounding box center [179, 158] width 48 height 7
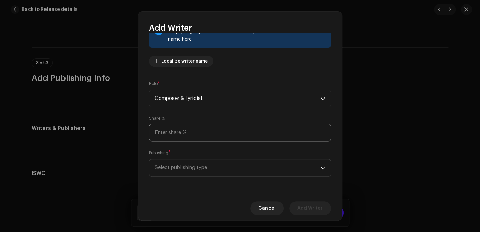
click at [177, 131] on input at bounding box center [240, 133] width 182 height 18
type input "100.00"
click at [248, 172] on span "Select publishing type" at bounding box center [238, 167] width 166 height 17
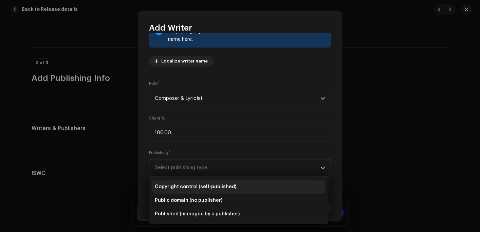
click at [191, 187] on span "Copyright control (self-published)" at bounding box center [196, 186] width 82 height 7
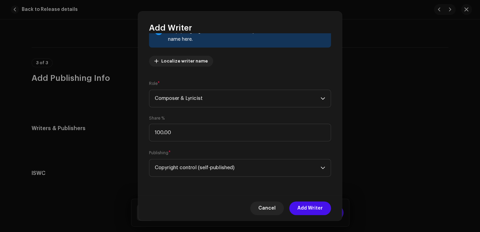
drag, startPoint x: 307, startPoint y: 206, endPoint x: 310, endPoint y: 203, distance: 3.8
click at [307, 206] on span "Add Writer" at bounding box center [310, 208] width 25 height 14
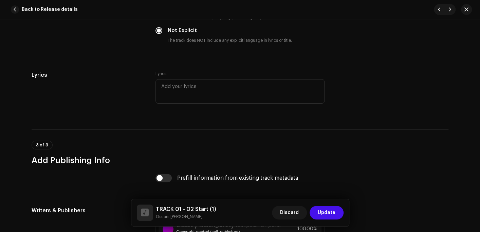
scroll to position [1311, 0]
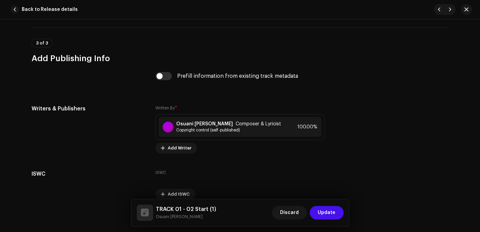
click at [333, 212] on span "Update" at bounding box center [327, 213] width 18 height 14
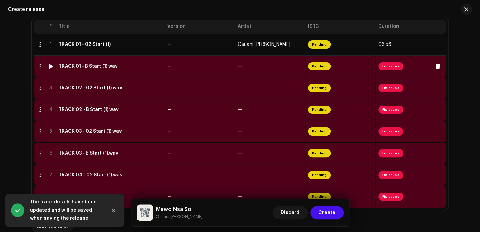
click at [93, 69] on div "TRACK 01 - B Start (1).wav" at bounding box center [88, 66] width 59 height 5
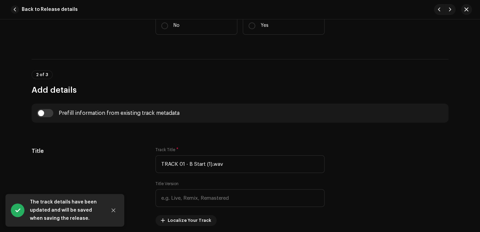
scroll to position [204, 0]
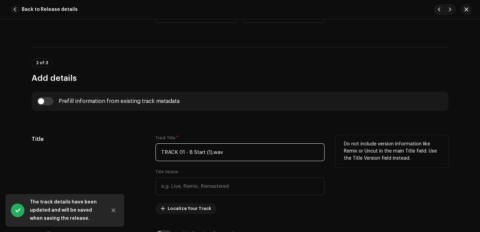
click at [234, 153] on input "TRACK 01 - B Start (1).wav" at bounding box center [240, 152] width 169 height 18
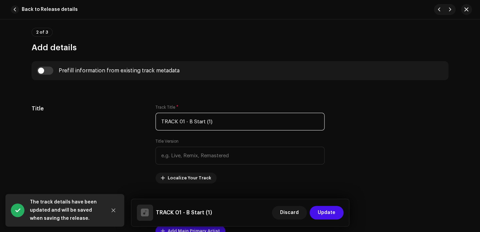
scroll to position [374, 0]
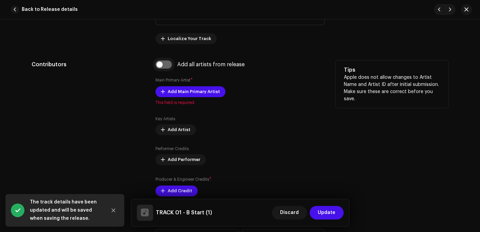
type input "TRACK 01 - B Start (1)"
click at [159, 67] on input "checkbox" at bounding box center [164, 64] width 16 height 8
checkbox input "true"
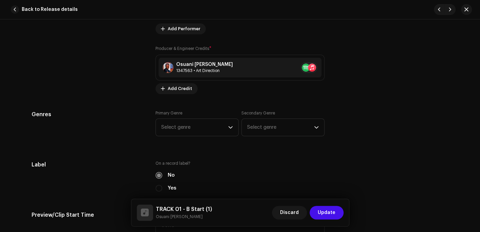
scroll to position [578, 0]
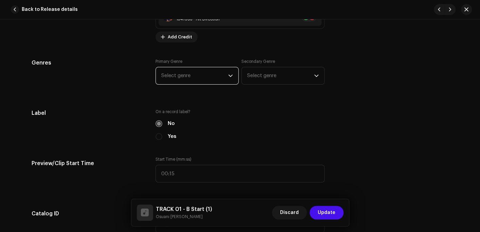
click at [178, 74] on span "Select genre" at bounding box center [194, 75] width 67 height 17
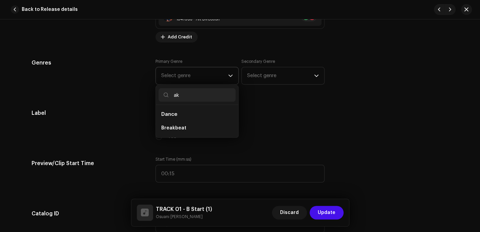
type input "a"
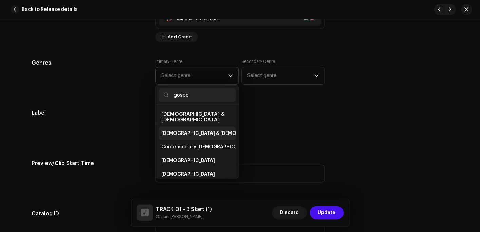
type input "gospe"
click at [176, 130] on span "[DEMOGRAPHIC_DATA] & [DEMOGRAPHIC_DATA]" at bounding box center [217, 133] width 113 height 7
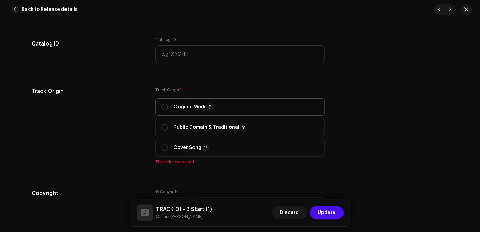
drag, startPoint x: 197, startPoint y: 109, endPoint x: 204, endPoint y: 107, distance: 7.7
click at [196, 109] on p "Original Work" at bounding box center [194, 107] width 40 height 8
radio input "true"
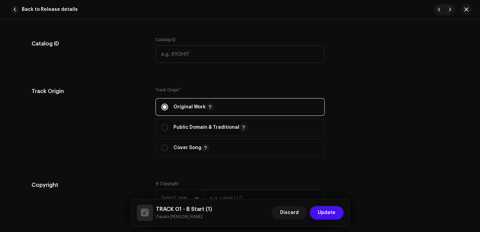
scroll to position [815, 0]
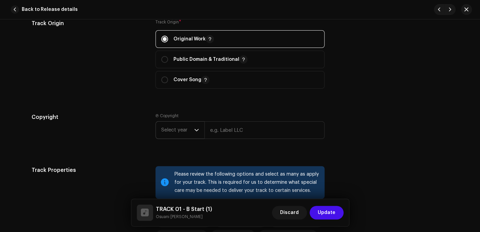
click at [166, 127] on span "Select year" at bounding box center [177, 130] width 33 height 17
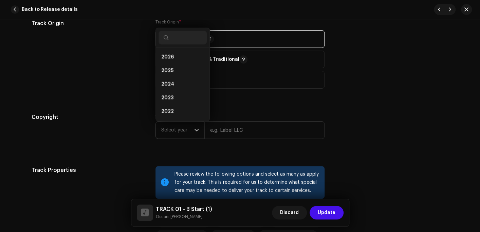
scroll to position [11, 0]
click at [187, 62] on li "2025" at bounding box center [183, 60] width 48 height 14
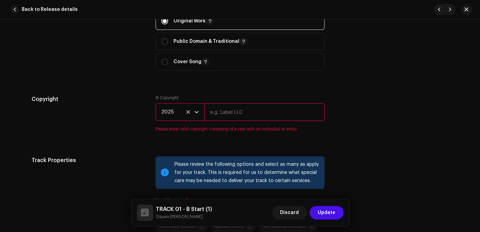
scroll to position [849, 0]
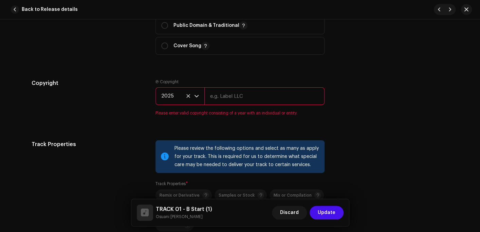
click at [240, 97] on input "text" at bounding box center [265, 96] width 120 height 18
type input "Osuani Afrifa"
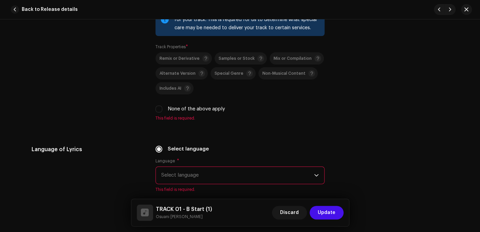
scroll to position [1019, 0]
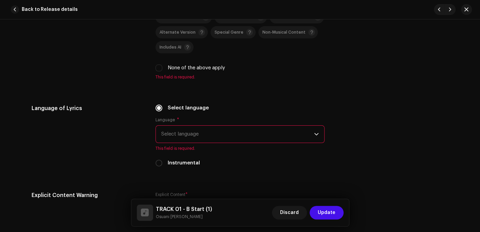
click at [175, 69] on label "None of the above apply" at bounding box center [196, 67] width 57 height 7
click at [162, 69] on input "None of the above apply" at bounding box center [159, 68] width 7 height 7
checkbox input "true"
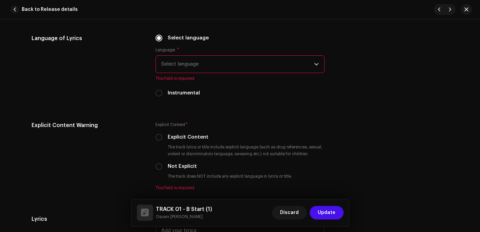
scroll to position [1087, 0]
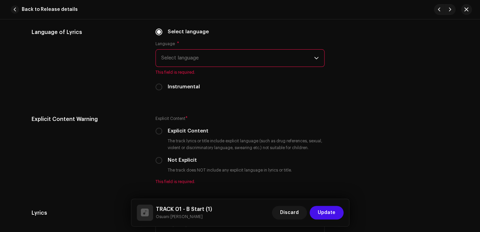
click at [185, 59] on span "Select language" at bounding box center [237, 58] width 153 height 17
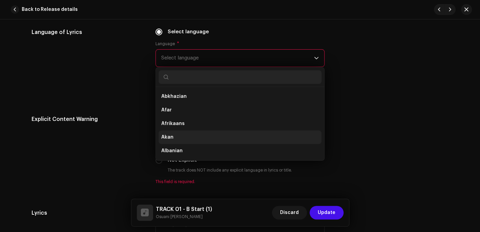
click at [171, 134] on li "Akan" at bounding box center [240, 137] width 163 height 14
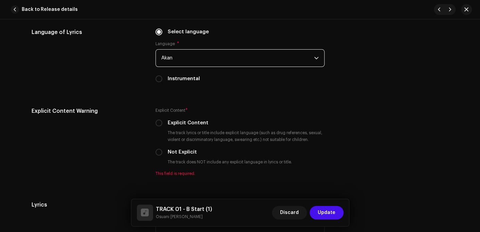
scroll to position [1155, 0]
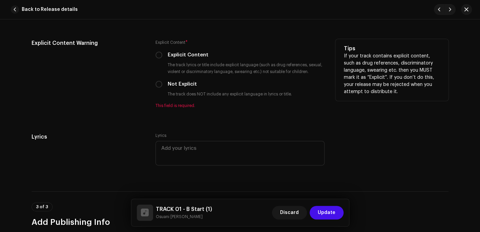
click at [171, 82] on label "Not Explicit" at bounding box center [182, 84] width 29 height 7
click at [162, 82] on input "Not Explicit" at bounding box center [159, 84] width 7 height 7
radio input "true"
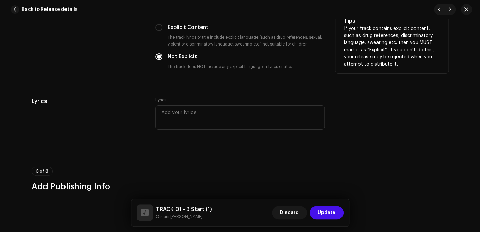
scroll to position [1257, 0]
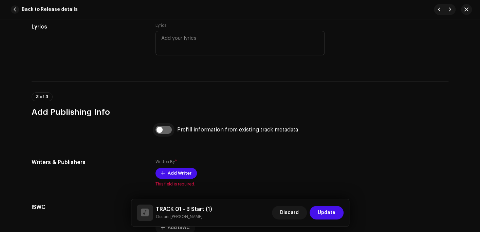
click at [168, 133] on input "checkbox" at bounding box center [164, 130] width 16 height 8
checkbox input "true"
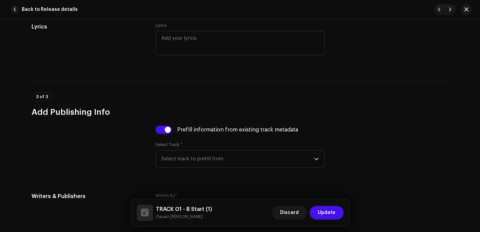
scroll to position [1291, 0]
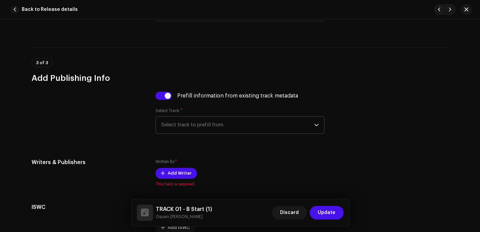
click at [194, 118] on p-select "Select track to prefill from" at bounding box center [240, 125] width 169 height 18
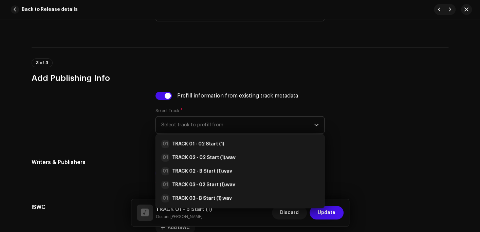
click at [189, 123] on span "Select track to prefill from" at bounding box center [237, 125] width 153 height 17
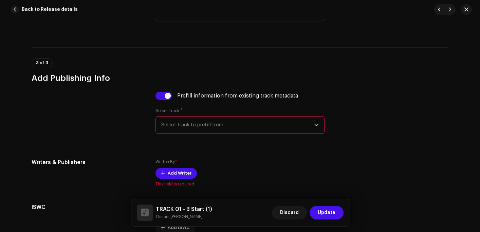
click at [189, 123] on span "Select track to prefill from" at bounding box center [237, 125] width 153 height 17
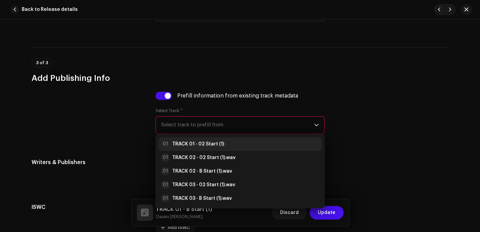
click at [191, 144] on strong "TRACK 01 - 02 Start (1)" at bounding box center [198, 144] width 52 height 7
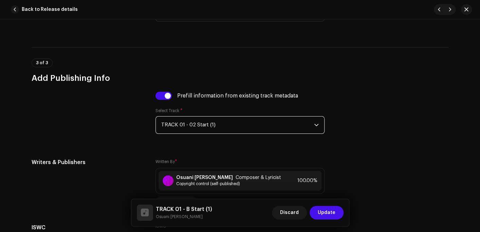
click at [313, 77] on h3 "Add Publishing Info" at bounding box center [240, 78] width 417 height 11
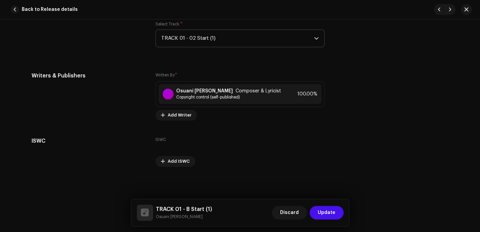
scroll to position [1379, 0]
click at [326, 212] on span "Update" at bounding box center [327, 213] width 18 height 14
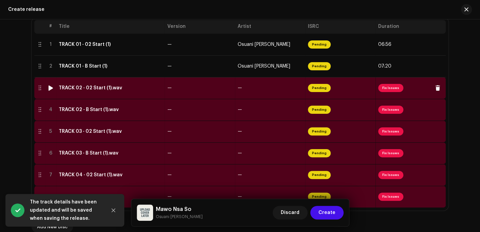
click at [80, 90] on div "TRACK 02 - 02 Start (1).wav" at bounding box center [91, 87] width 64 height 5
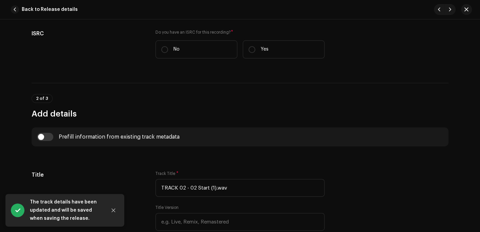
scroll to position [238, 0]
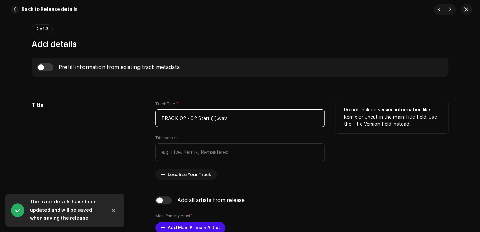
click at [243, 121] on input "TRACK 02 - 02 Start (1).wav" at bounding box center [240, 118] width 169 height 18
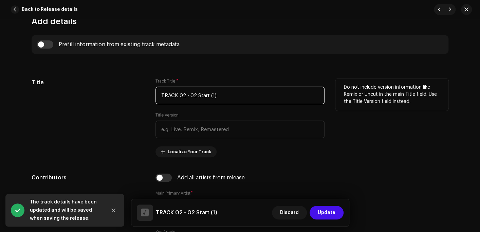
scroll to position [306, 0]
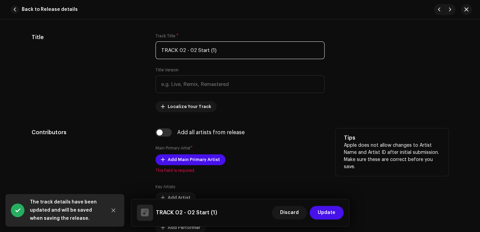
type input "TRACK 02 - 02 Start (1)"
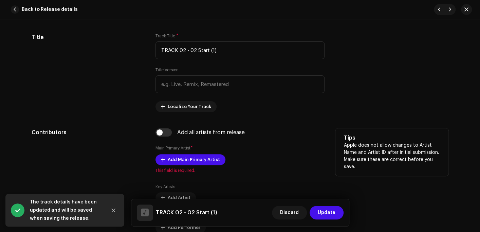
click at [171, 135] on div "Add all artists from release" at bounding box center [240, 132] width 169 height 8
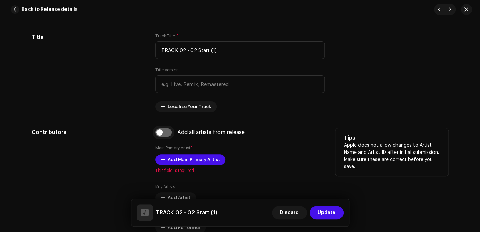
click at [162, 135] on input "checkbox" at bounding box center [164, 132] width 16 height 8
checkbox input "true"
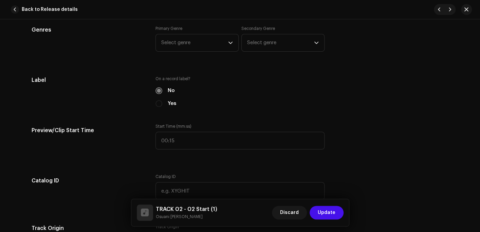
scroll to position [612, 0]
click at [193, 46] on span "Select genre" at bounding box center [194, 41] width 67 height 17
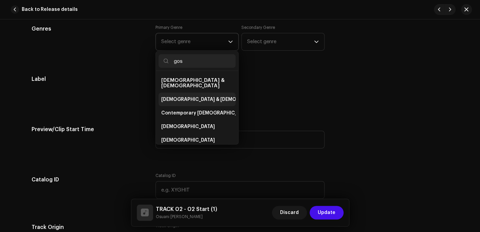
type input "gos"
click at [182, 96] on span "[DEMOGRAPHIC_DATA] & [DEMOGRAPHIC_DATA]" at bounding box center [217, 99] width 113 height 7
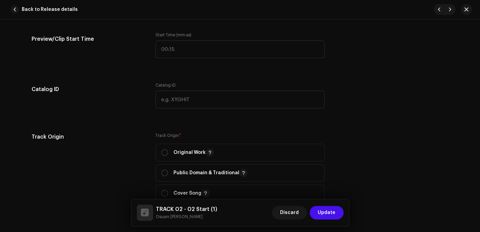
scroll to position [747, 0]
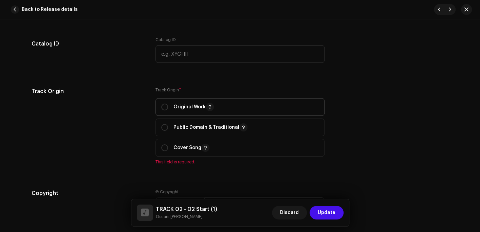
click at [180, 107] on p "Original Work" at bounding box center [194, 107] width 40 height 8
radio input "true"
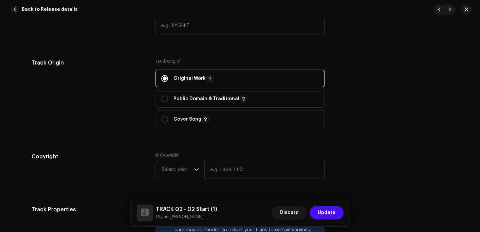
scroll to position [849, 0]
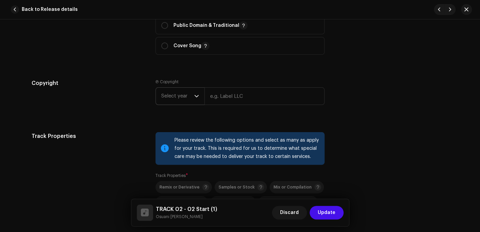
click at [173, 99] on span "Select year" at bounding box center [177, 96] width 33 height 17
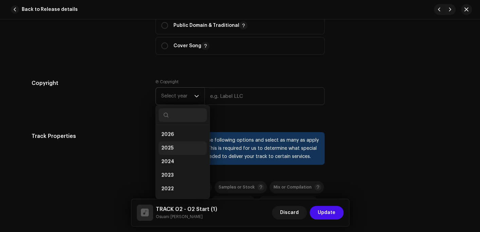
click at [169, 146] on span "2025" at bounding box center [167, 148] width 12 height 7
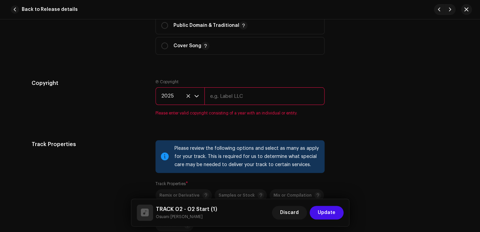
click at [220, 96] on input "text" at bounding box center [265, 96] width 120 height 18
type input "Osuani Afrifa"
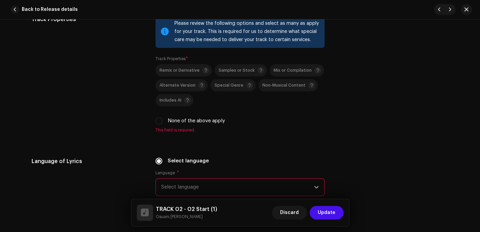
scroll to position [985, 0]
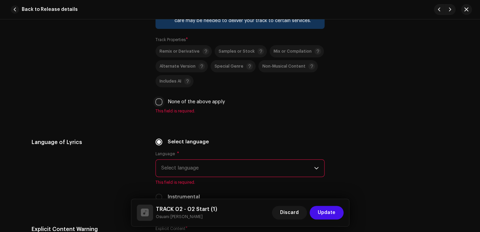
click at [158, 105] on input "None of the above apply" at bounding box center [159, 102] width 7 height 7
checkbox input "true"
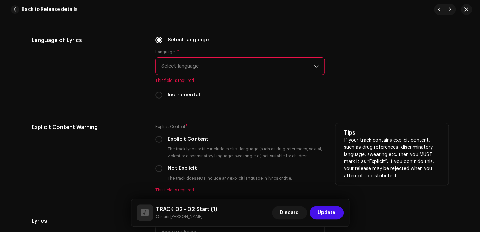
scroll to position [1121, 0]
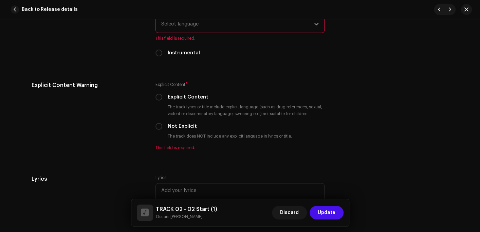
click at [192, 30] on span "Select language" at bounding box center [237, 24] width 153 height 17
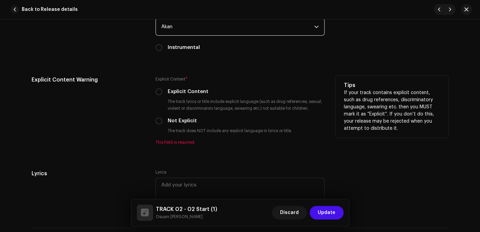
click at [161, 120] on div "Not Explicit" at bounding box center [240, 120] width 169 height 7
click at [156, 123] on input "Not Explicit" at bounding box center [159, 121] width 7 height 7
radio input "true"
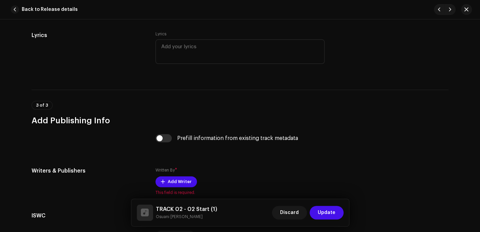
scroll to position [1288, 0]
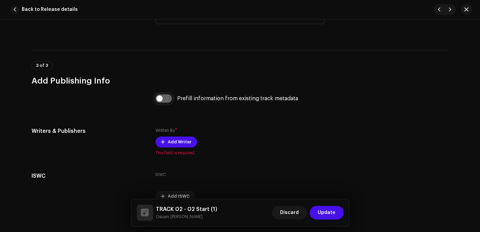
click at [160, 103] on input "checkbox" at bounding box center [164, 98] width 16 height 8
checkbox input "true"
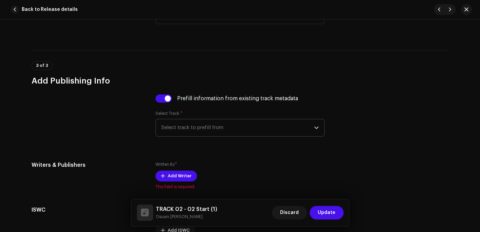
click at [177, 127] on span "Select track to prefill from" at bounding box center [237, 127] width 153 height 17
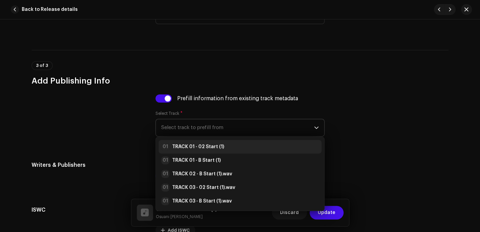
click at [179, 147] on strong "TRACK 01 - 02 Start (1)" at bounding box center [198, 146] width 52 height 7
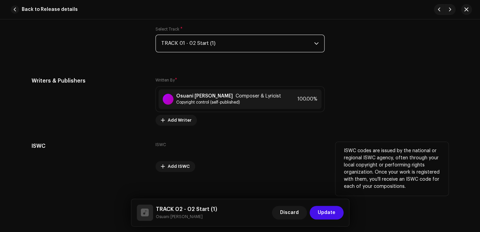
scroll to position [1379, 0]
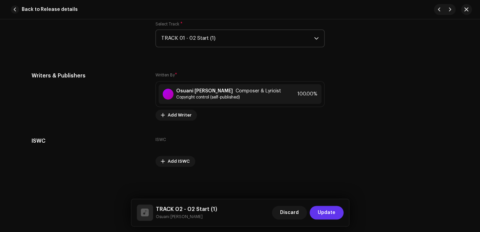
click at [324, 213] on span "Update" at bounding box center [327, 213] width 18 height 14
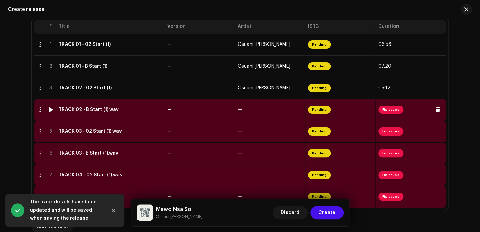
click at [86, 115] on td "TRACK 02 - B Start (1).wav" at bounding box center [110, 110] width 109 height 22
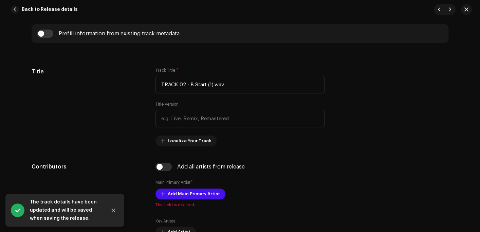
scroll to position [272, 0]
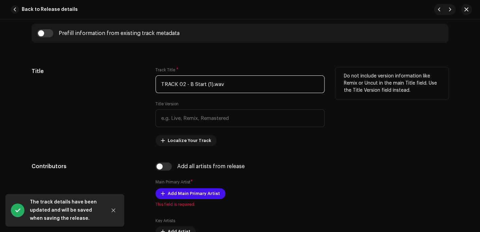
click at [243, 81] on input "TRACK 02 - B Start (1).wav" at bounding box center [240, 84] width 169 height 18
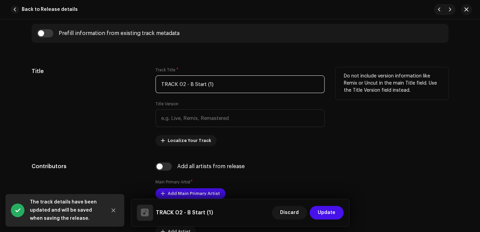
scroll to position [340, 0]
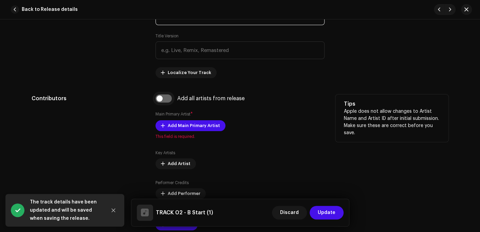
type input "TRACK 02 - B Start (1)"
click at [162, 97] on input "checkbox" at bounding box center [164, 98] width 16 height 8
checkbox input "true"
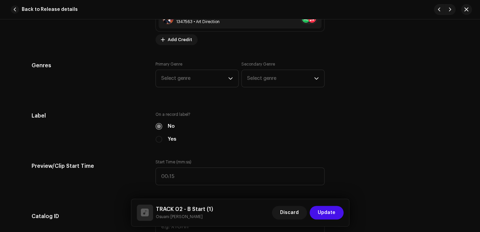
scroll to position [578, 0]
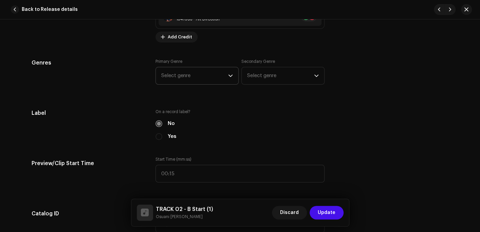
click at [188, 77] on span "Select genre" at bounding box center [194, 75] width 67 height 17
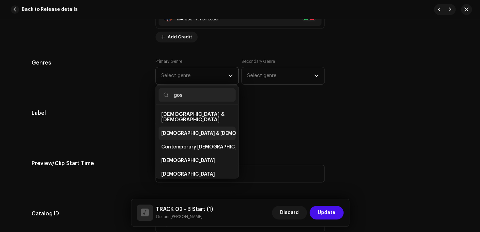
type input "gos"
click at [184, 130] on span "[DEMOGRAPHIC_DATA] & [DEMOGRAPHIC_DATA]" at bounding box center [217, 133] width 113 height 7
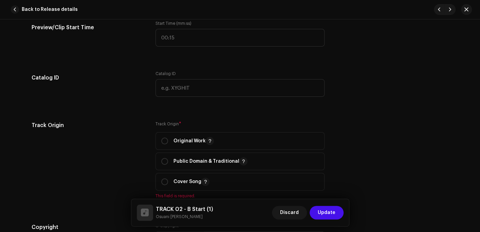
scroll to position [781, 0]
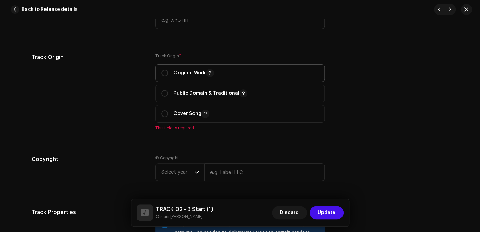
click at [196, 74] on p "Original Work" at bounding box center [194, 73] width 40 height 8
radio input "true"
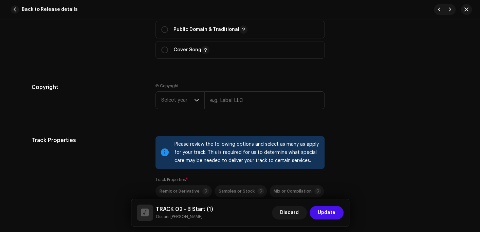
scroll to position [849, 0]
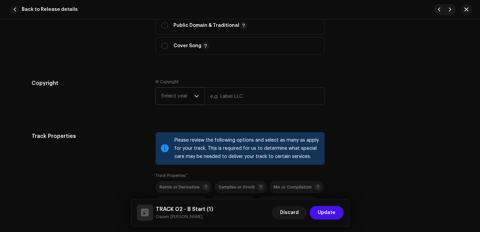
click at [172, 99] on span "Select year" at bounding box center [177, 96] width 33 height 17
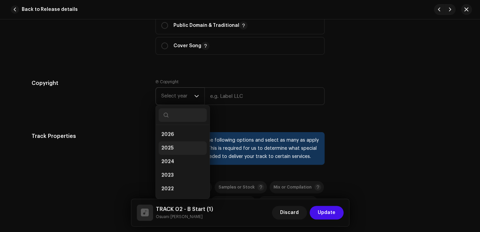
click at [172, 145] on li "2025" at bounding box center [183, 148] width 48 height 14
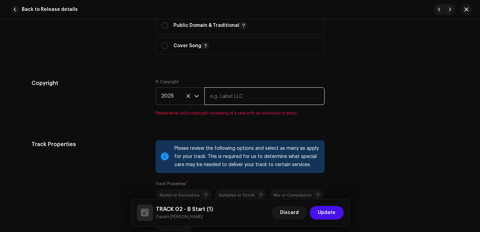
click at [229, 97] on input "text" at bounding box center [265, 96] width 120 height 18
type input "Osuani Afrifa"
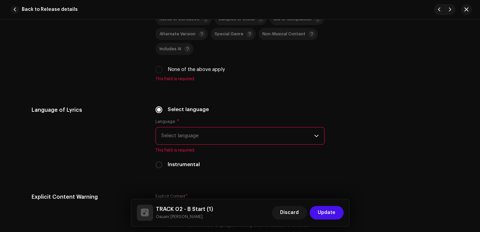
scroll to position [1019, 0]
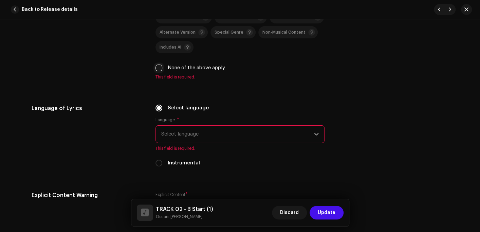
click at [160, 71] on input "None of the above apply" at bounding box center [159, 68] width 7 height 7
checkbox input "true"
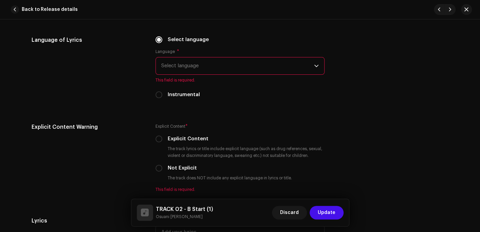
scroll to position [1087, 0]
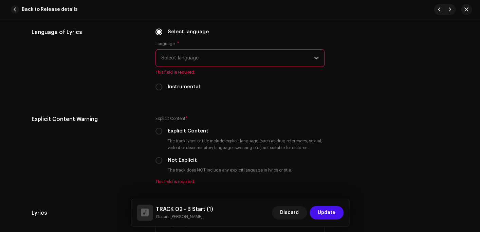
click at [200, 60] on span "Select language" at bounding box center [237, 58] width 153 height 17
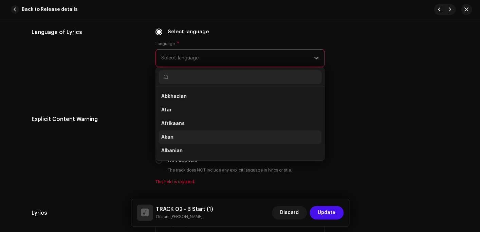
click at [175, 133] on li "Akan" at bounding box center [240, 137] width 163 height 14
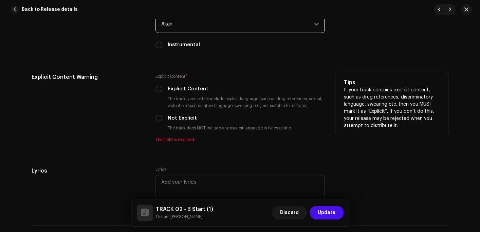
click at [174, 120] on label "Not Explicit" at bounding box center [182, 118] width 29 height 7
click at [162, 120] on input "Not Explicit" at bounding box center [159, 118] width 7 height 7
radio input "true"
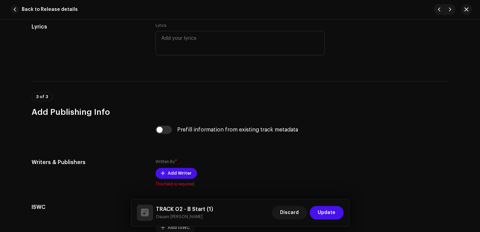
click at [163, 136] on div "Prefill information from existing track metadata" at bounding box center [240, 134] width 169 height 16
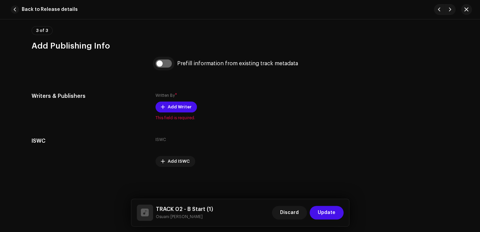
click at [166, 66] on input "checkbox" at bounding box center [164, 63] width 16 height 8
checkbox input "true"
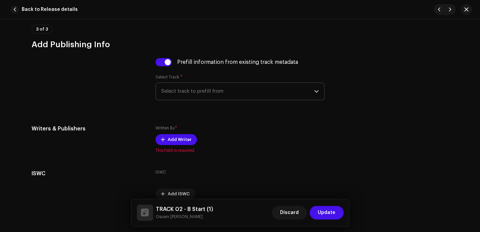
click at [171, 91] on span "Select track to prefill from" at bounding box center [237, 91] width 153 height 17
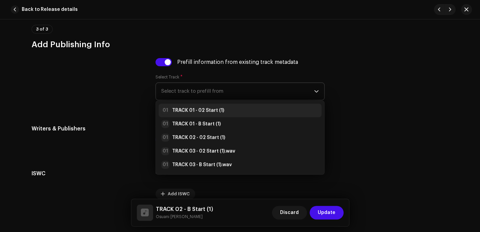
click at [186, 110] on strong "TRACK 01 - 02 Start (1)" at bounding box center [198, 110] width 52 height 7
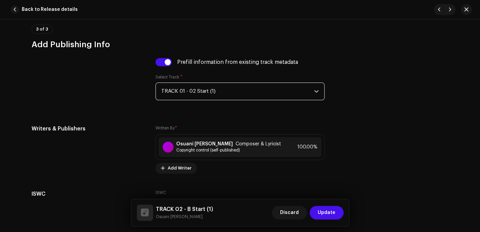
scroll to position [1379, 0]
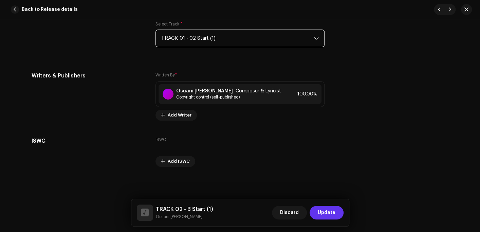
click at [320, 212] on span "Update" at bounding box center [327, 213] width 18 height 14
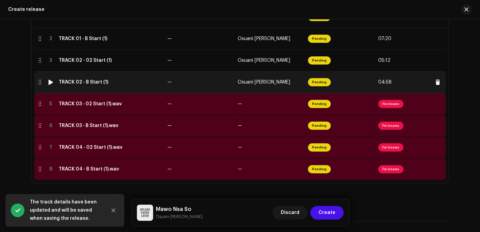
scroll to position [214, 0]
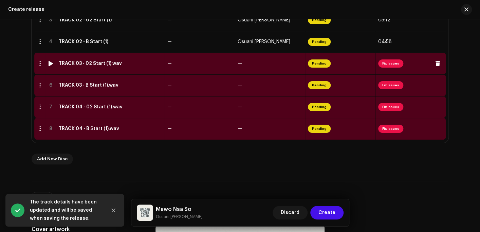
click at [93, 69] on td "TRACK 03 - 02 Start (1).wav" at bounding box center [110, 64] width 109 height 22
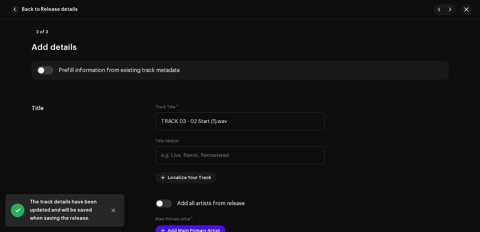
scroll to position [238, 0]
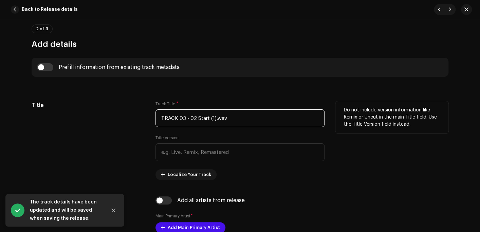
click at [245, 113] on input "TRACK 03 - 02 Start (1).wav" at bounding box center [240, 118] width 169 height 18
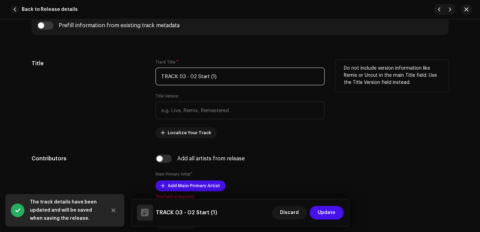
scroll to position [306, 0]
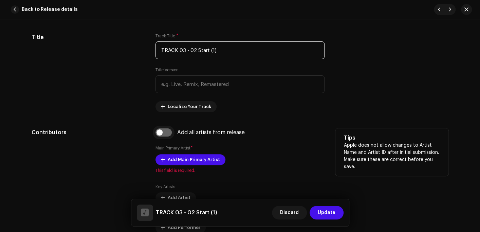
type input "TRACK 03 - 02 Start (1)"
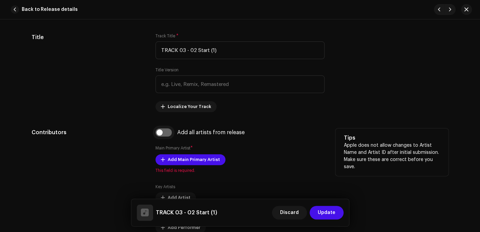
click at [156, 135] on input "checkbox" at bounding box center [164, 132] width 16 height 8
checkbox input "true"
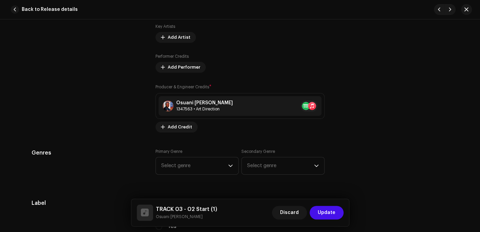
scroll to position [578, 0]
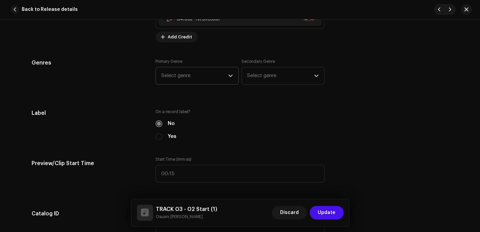
click at [182, 74] on span "Select genre" at bounding box center [194, 75] width 67 height 17
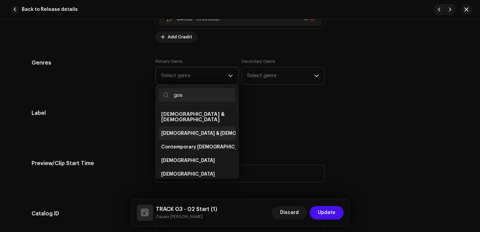
type input "gos"
click at [186, 130] on span "[DEMOGRAPHIC_DATA] & [DEMOGRAPHIC_DATA]" at bounding box center [217, 133] width 113 height 7
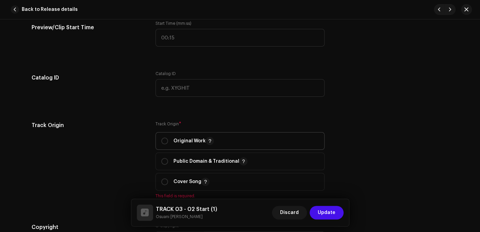
click at [177, 141] on p "Original Work" at bounding box center [194, 141] width 40 height 8
radio input "true"
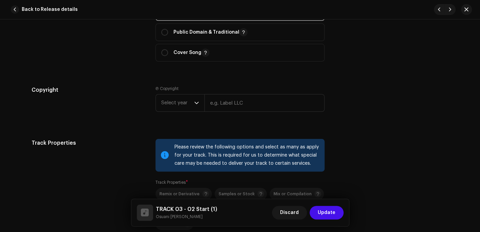
scroll to position [849, 0]
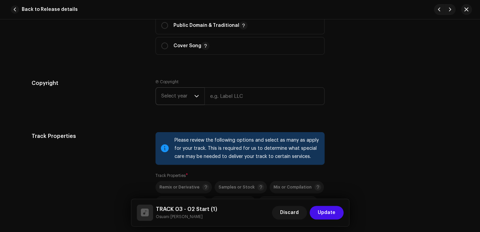
click at [185, 100] on span "Select year" at bounding box center [177, 96] width 33 height 17
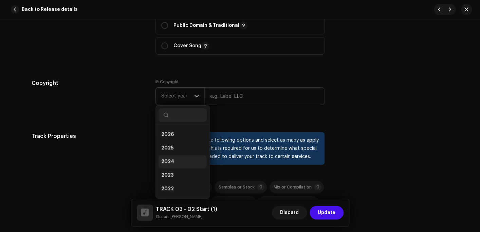
click at [169, 160] on span "2024" at bounding box center [167, 161] width 13 height 7
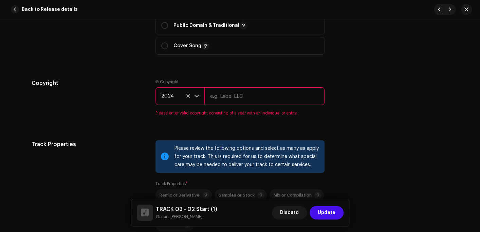
click at [180, 98] on span "2024" at bounding box center [177, 96] width 33 height 17
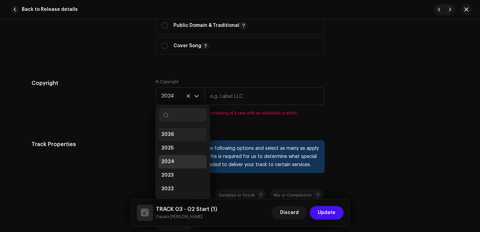
scroll to position [3, 0]
click at [173, 143] on li "2025" at bounding box center [183, 146] width 48 height 14
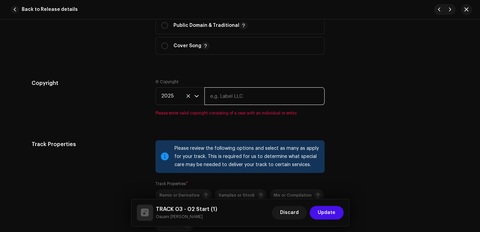
click at [242, 94] on input "text" at bounding box center [265, 96] width 120 height 18
type input "Osuani Afrifa"
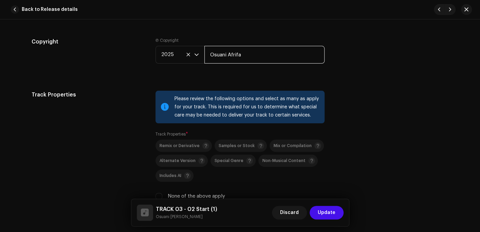
scroll to position [985, 0]
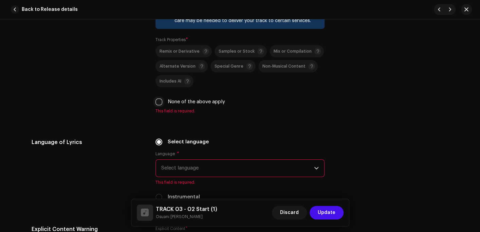
click at [157, 104] on input "None of the above apply" at bounding box center [159, 102] width 7 height 7
checkbox input "true"
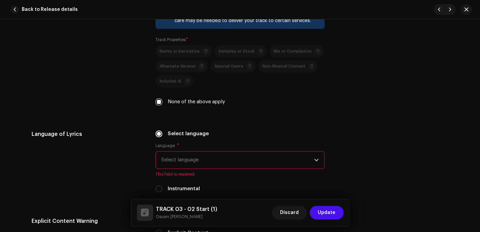
scroll to position [1053, 0]
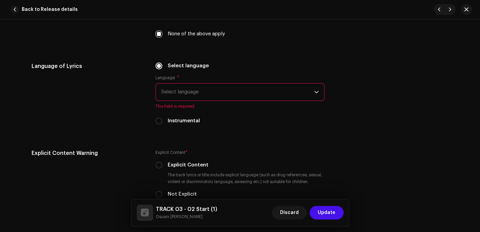
click at [194, 76] on div "Language * Select language This field is required." at bounding box center [240, 92] width 169 height 34
click at [185, 93] on span "Select language" at bounding box center [237, 92] width 153 height 17
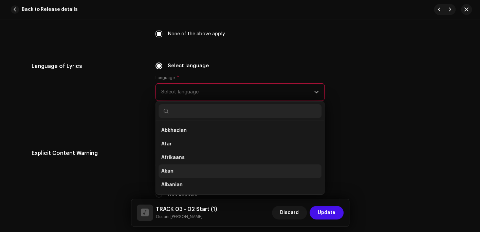
click at [171, 171] on span "Akan" at bounding box center [167, 171] width 12 height 7
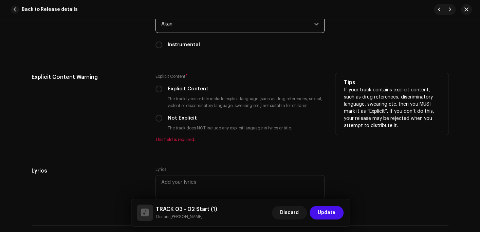
click at [183, 116] on label "Not Explicit" at bounding box center [182, 118] width 29 height 7
click at [162, 116] on input "Not Explicit" at bounding box center [159, 118] width 7 height 7
radio input "true"
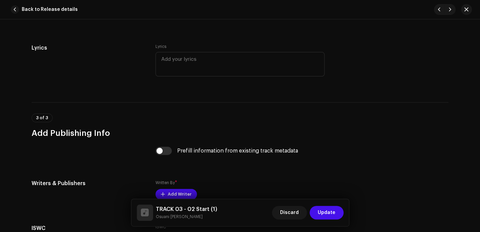
scroll to position [1257, 0]
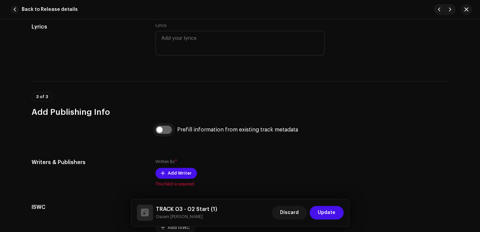
click at [167, 133] on input "checkbox" at bounding box center [164, 130] width 16 height 8
checkbox input "true"
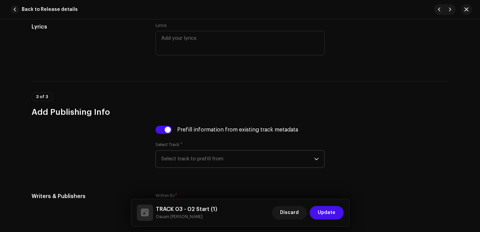
click at [186, 157] on span "Select track to prefill from" at bounding box center [237, 159] width 153 height 17
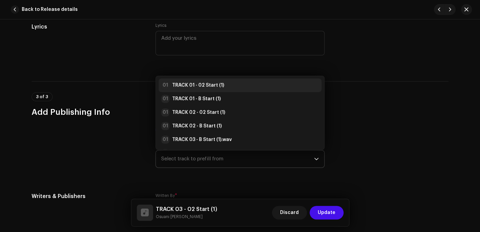
scroll to position [0, 0]
click at [214, 87] on strong "TRACK 01 - 02 Start (1)" at bounding box center [198, 85] width 52 height 7
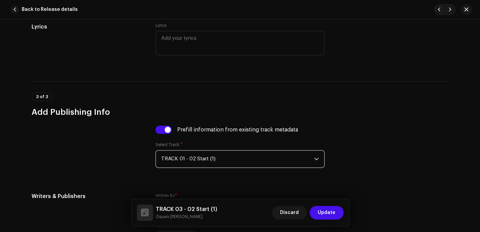
click at [358, 99] on div "3 of 3 Add Publishing Info" at bounding box center [240, 104] width 417 height 25
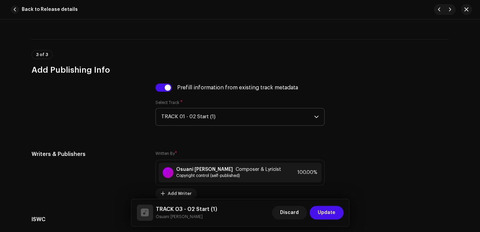
scroll to position [1325, 0]
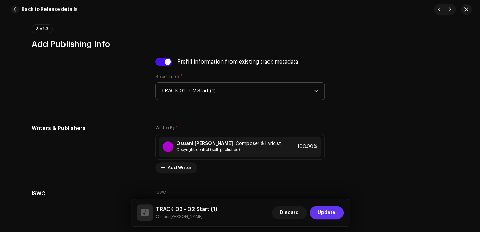
click at [327, 207] on span "Update" at bounding box center [327, 213] width 18 height 14
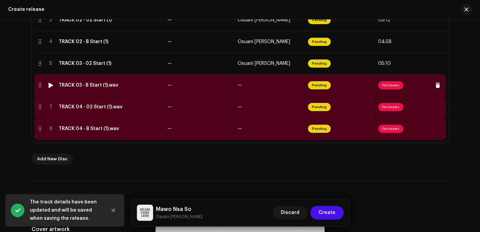
click at [105, 89] on td "TRACK 03 - B Start (1).wav" at bounding box center [110, 85] width 109 height 22
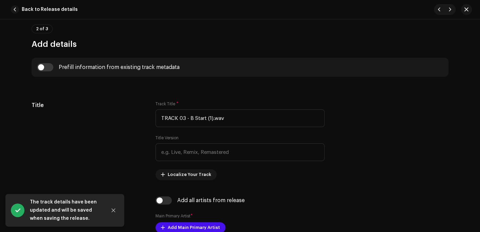
scroll to position [272, 0]
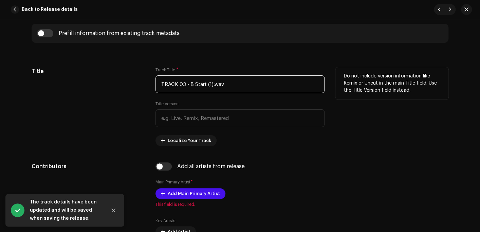
click at [242, 84] on input "TRACK 03 - B Start (1).wav" at bounding box center [240, 84] width 169 height 18
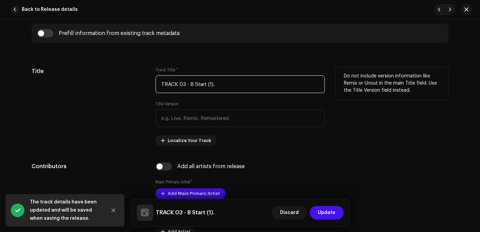
type input "TRACK 03 - B Start (1)"
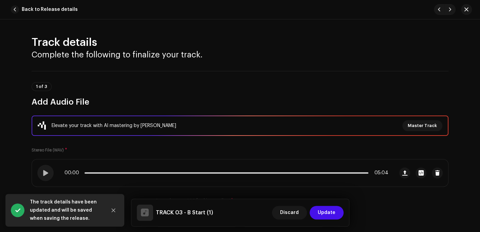
scroll to position [214, 0]
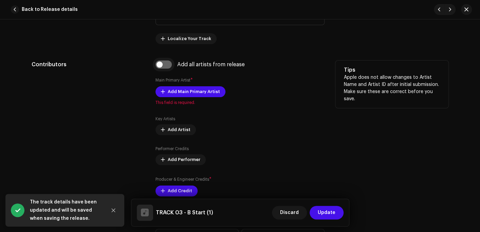
type input "TRACK 03 - B Start (1)"
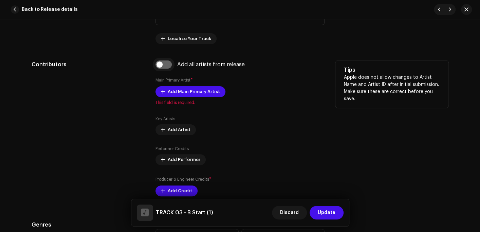
click at [167, 62] on input "checkbox" at bounding box center [164, 64] width 16 height 8
checkbox input "true"
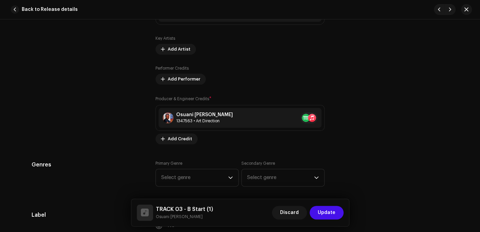
scroll to position [578, 0]
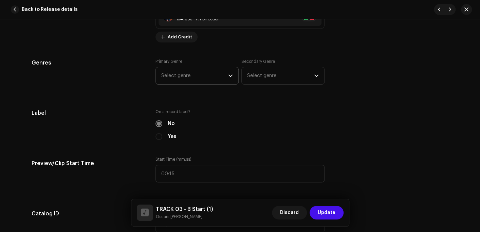
click at [179, 80] on span "Select genre" at bounding box center [194, 75] width 67 height 17
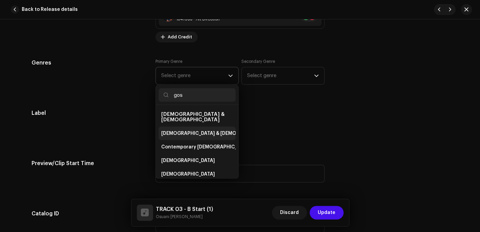
type input "gos"
click at [182, 130] on span "[DEMOGRAPHIC_DATA] & [DEMOGRAPHIC_DATA]" at bounding box center [217, 133] width 113 height 7
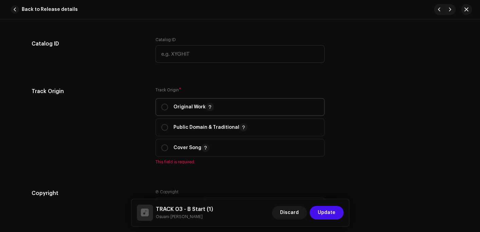
click at [180, 111] on p "Original Work" at bounding box center [194, 107] width 40 height 8
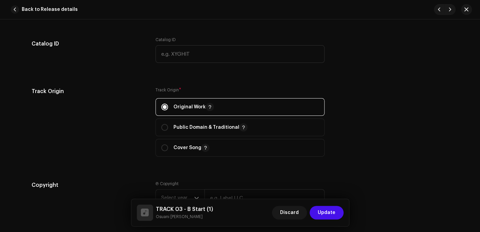
radio input "true"
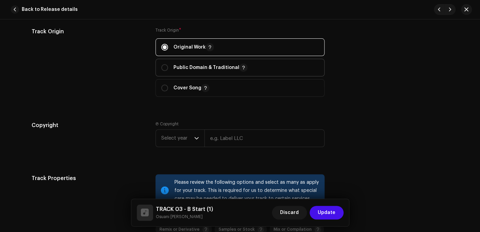
scroll to position [815, 0]
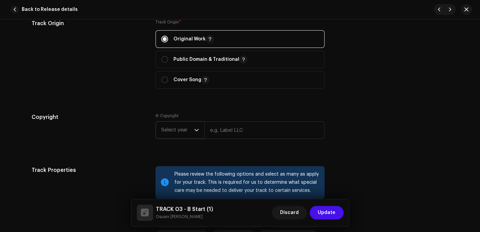
click at [175, 128] on span "Select year" at bounding box center [177, 130] width 33 height 17
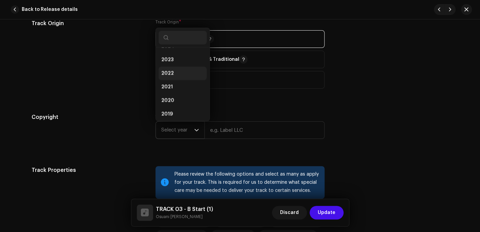
scroll to position [0, 0]
click at [166, 68] on span "2025" at bounding box center [167, 70] width 12 height 7
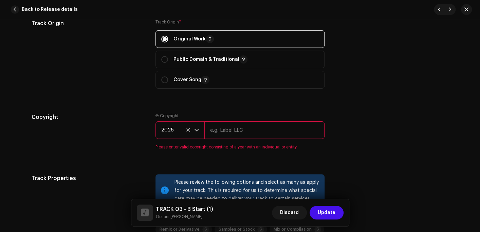
click at [252, 134] on input "text" at bounding box center [265, 130] width 120 height 18
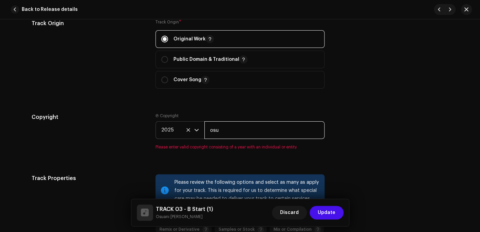
type input "Osuani Afrifa"
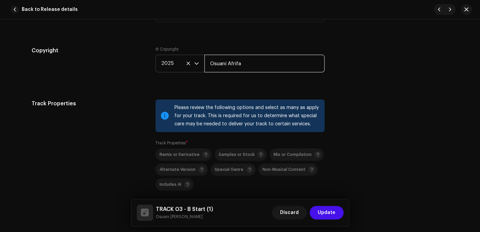
scroll to position [985, 0]
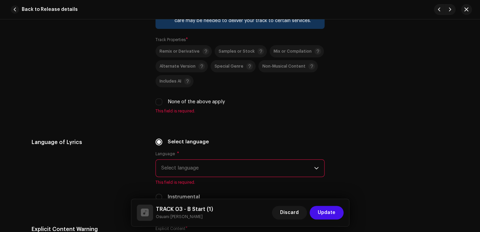
click at [164, 101] on div "None of the above apply" at bounding box center [240, 101] width 169 height 7
click at [159, 103] on input "None of the above apply" at bounding box center [159, 102] width 7 height 7
checkbox input "true"
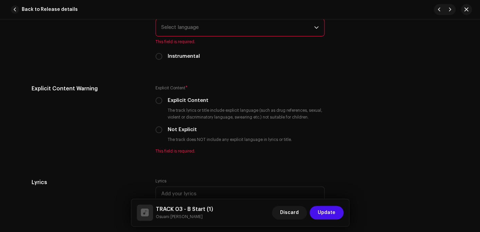
scroll to position [1121, 0]
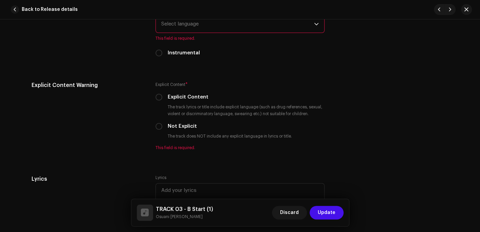
click at [206, 24] on span "Select language" at bounding box center [237, 24] width 153 height 17
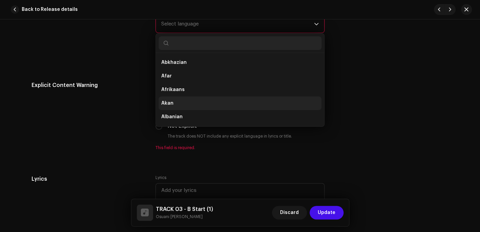
click at [177, 104] on li "Akan" at bounding box center [240, 103] width 163 height 14
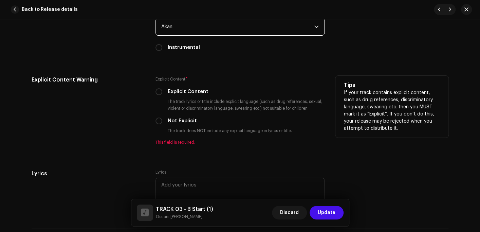
scroll to position [1186, 0]
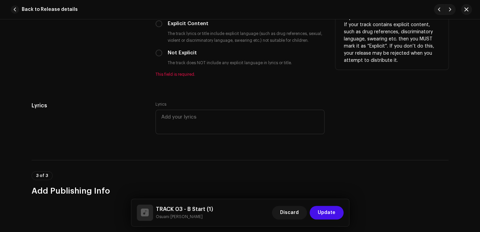
click at [178, 53] on label "Not Explicit" at bounding box center [182, 52] width 29 height 7
click at [162, 53] on input "Not Explicit" at bounding box center [159, 53] width 7 height 7
radio input "true"
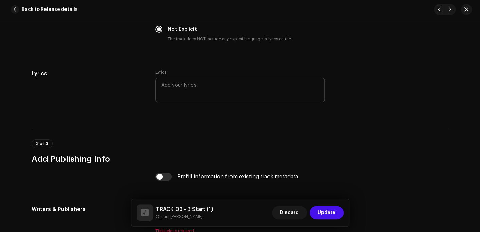
scroll to position [1288, 0]
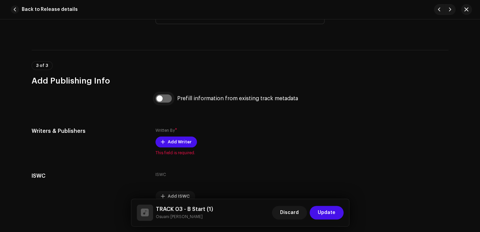
click at [162, 96] on input "checkbox" at bounding box center [164, 98] width 16 height 8
checkbox input "true"
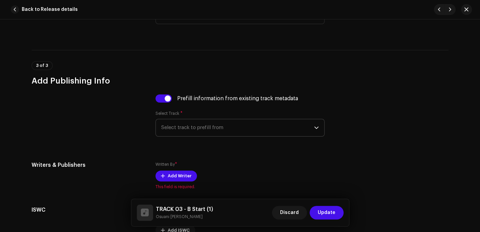
drag, startPoint x: 186, startPoint y: 129, endPoint x: 188, endPoint y: 137, distance: 7.3
click at [186, 129] on span "Select track to prefill from" at bounding box center [237, 127] width 153 height 17
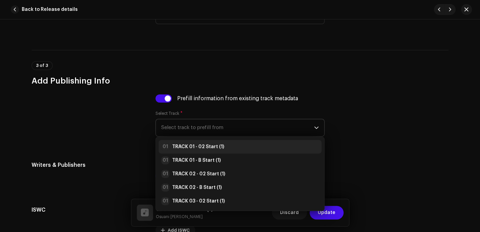
click at [193, 148] on strong "TRACK 01 - 02 Start (1)" at bounding box center [198, 146] width 52 height 7
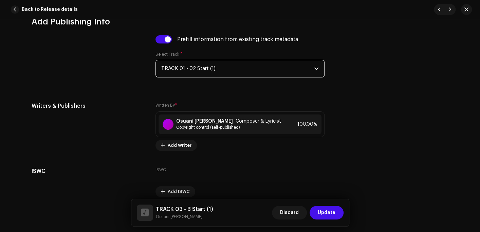
scroll to position [1379, 0]
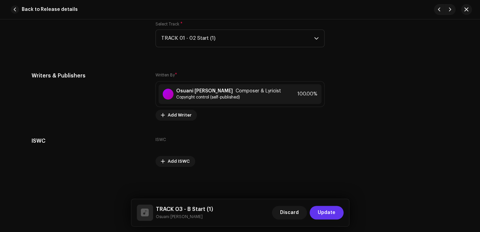
click at [328, 213] on span "Update" at bounding box center [327, 213] width 18 height 14
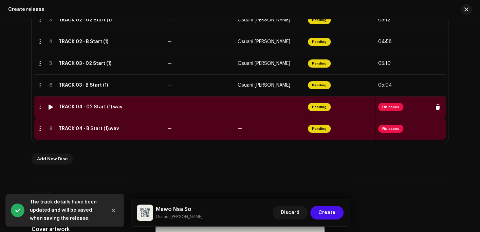
click at [94, 109] on div "TRACK 04 - 02 Start (1).wav" at bounding box center [91, 106] width 64 height 5
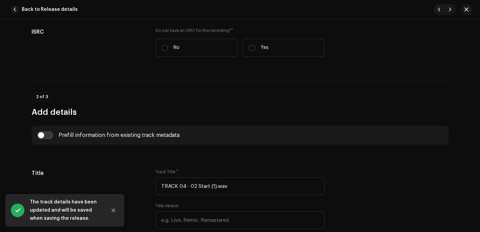
scroll to position [238, 0]
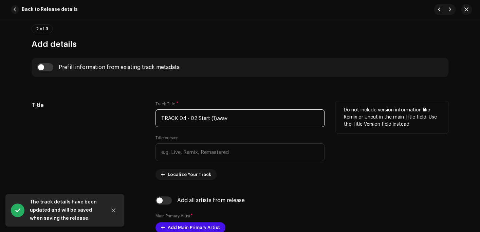
click at [260, 118] on input "TRACK 04 - 02 Start (1).wav" at bounding box center [240, 118] width 169 height 18
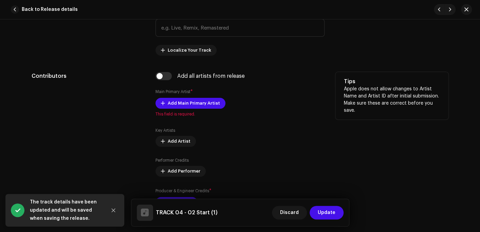
scroll to position [374, 0]
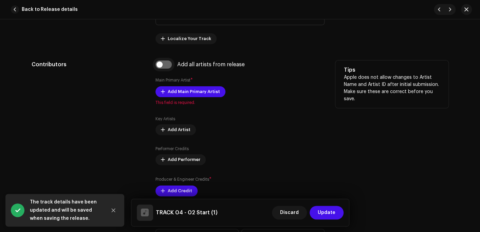
type input "TRACK 04 - 02 Start (1)"
click at [160, 63] on input "checkbox" at bounding box center [164, 64] width 16 height 8
checkbox input "true"
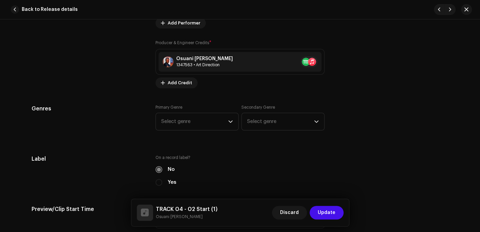
scroll to position [544, 0]
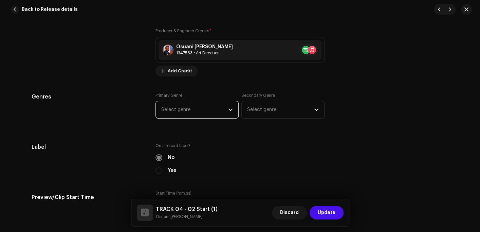
click at [183, 106] on span "Select genre" at bounding box center [194, 109] width 67 height 17
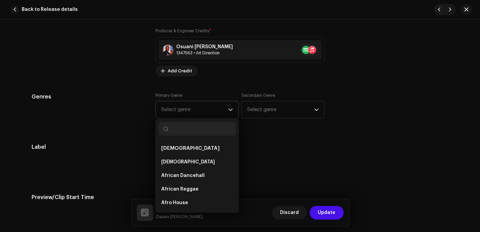
type input "h"
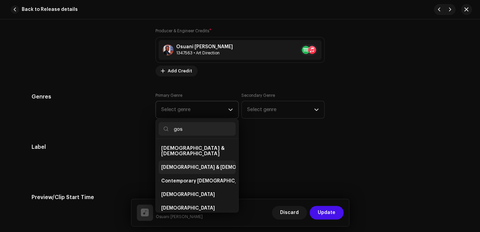
type input "gos"
click at [178, 164] on span "[DEMOGRAPHIC_DATA] & [DEMOGRAPHIC_DATA]" at bounding box center [217, 167] width 113 height 7
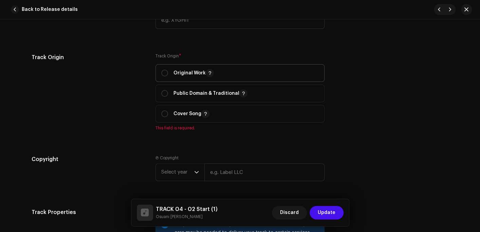
click at [181, 78] on span "Original Work" at bounding box center [240, 73] width 158 height 17
radio input "true"
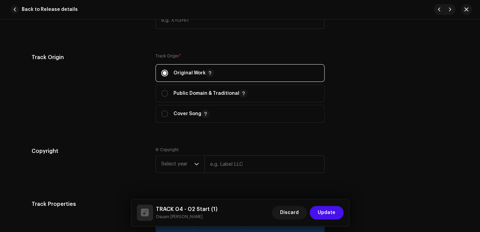
scroll to position [849, 0]
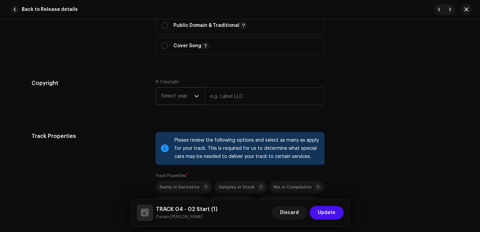
click at [173, 96] on span "Select year" at bounding box center [177, 96] width 33 height 17
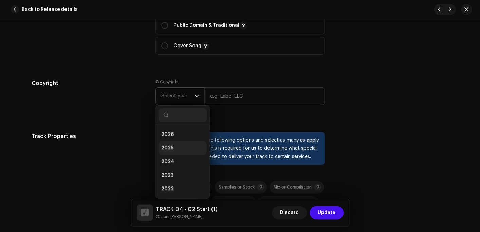
click at [172, 147] on li "2025" at bounding box center [183, 148] width 48 height 14
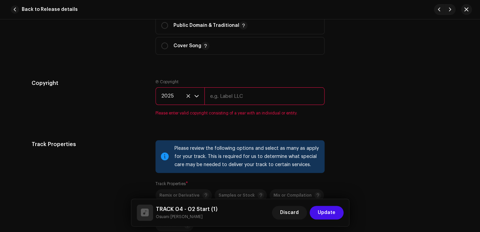
click at [216, 101] on input "text" at bounding box center [265, 96] width 120 height 18
type input "Osuani Afrifa"
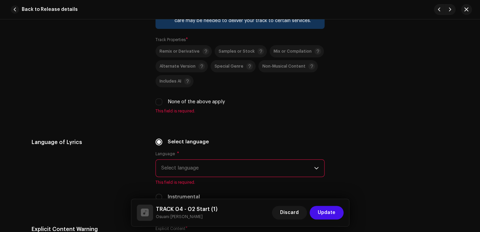
click at [168, 104] on label "None of the above apply" at bounding box center [196, 101] width 57 height 7
click at [162, 104] on input "None of the above apply" at bounding box center [159, 102] width 7 height 7
checkbox input "true"
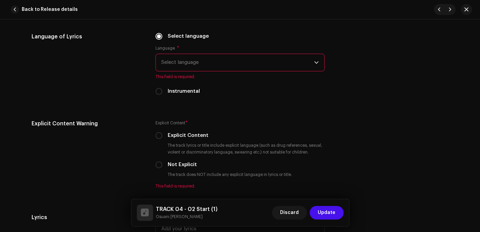
scroll to position [1087, 0]
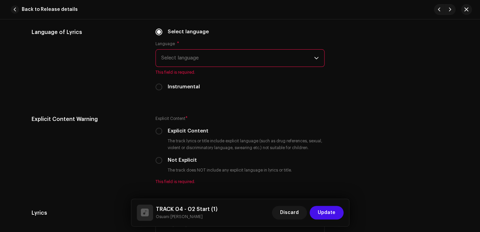
click at [186, 62] on span "Select language" at bounding box center [237, 58] width 153 height 17
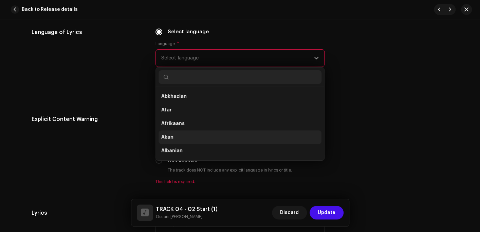
click at [174, 137] on li "Akan" at bounding box center [240, 137] width 163 height 14
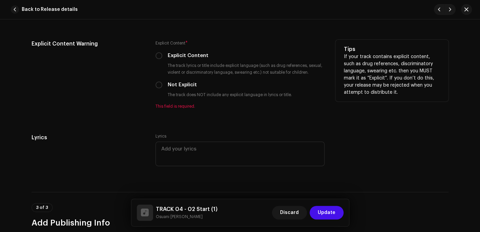
scroll to position [1155, 0]
click at [168, 85] on label "Not Explicit" at bounding box center [182, 84] width 29 height 7
click at [162, 85] on input "Not Explicit" at bounding box center [159, 84] width 7 height 7
radio input "true"
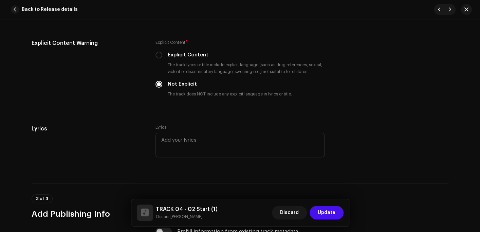
scroll to position [1223, 0]
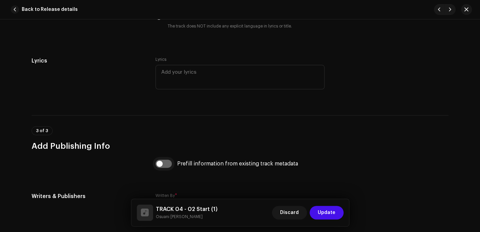
click at [156, 168] on input "checkbox" at bounding box center [164, 164] width 16 height 8
checkbox input "true"
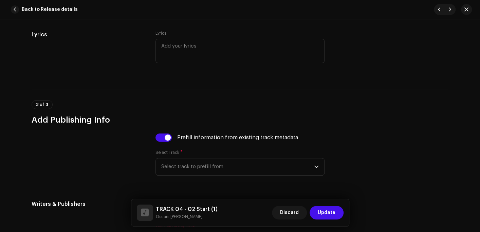
scroll to position [1359, 0]
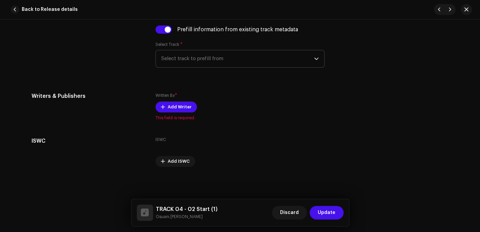
click at [192, 60] on span "Select track to prefill from" at bounding box center [237, 58] width 153 height 17
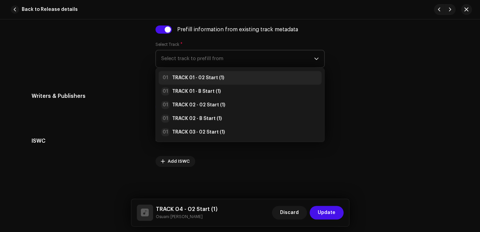
click at [192, 74] on div "01 TRACK 01 - 02 Start (1)" at bounding box center [192, 78] width 63 height 8
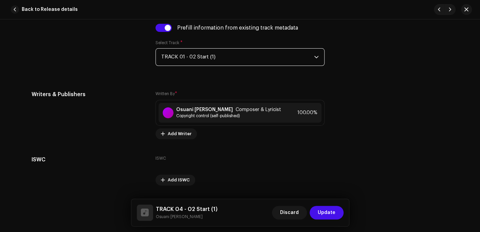
click at [332, 210] on span "Update" at bounding box center [327, 213] width 18 height 14
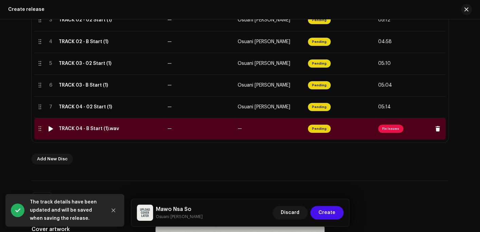
click at [73, 127] on div "TRACK 04 - B Start (1).wav" at bounding box center [89, 128] width 60 height 5
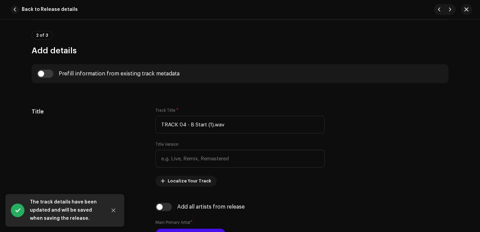
scroll to position [272, 0]
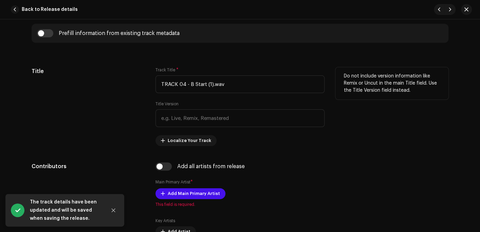
click at [245, 94] on div "Track Title * TRACK 04 - B Start (1).wav Title Version Localize Your Track" at bounding box center [240, 106] width 169 height 79
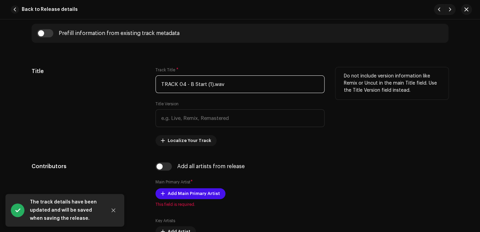
click at [243, 84] on input "TRACK 04 - B Start (1).wav" at bounding box center [240, 84] width 169 height 18
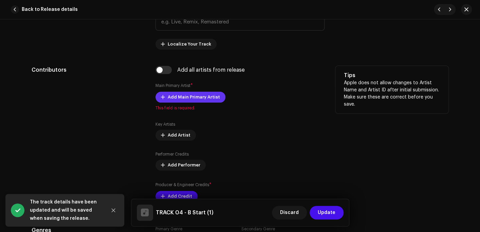
scroll to position [374, 0]
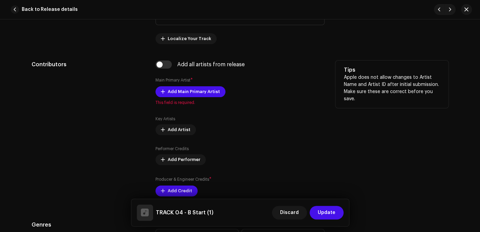
type input "TRACK 04 - B Start (1)"
click at [156, 66] on input "checkbox" at bounding box center [164, 64] width 16 height 8
checkbox input "true"
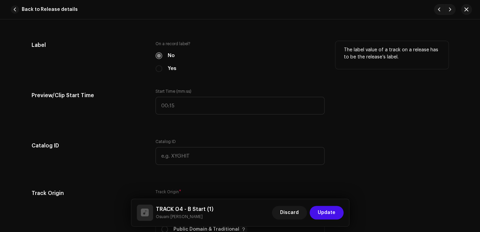
scroll to position [578, 0]
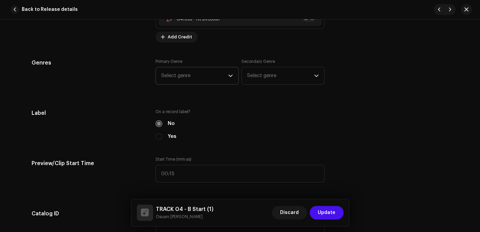
click at [175, 75] on span "Select genre" at bounding box center [194, 75] width 67 height 17
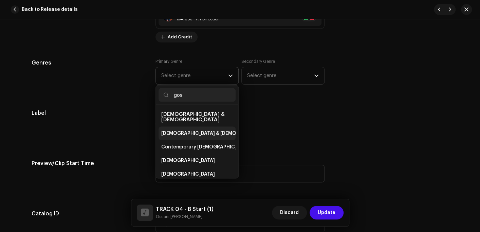
type input "gos"
click at [177, 130] on span "[DEMOGRAPHIC_DATA] & [DEMOGRAPHIC_DATA]" at bounding box center [217, 133] width 113 height 7
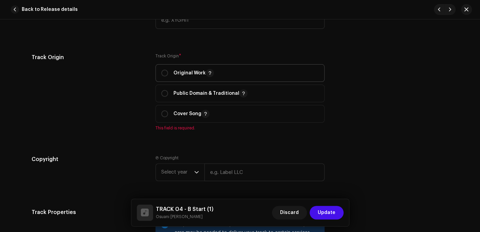
click at [180, 72] on p "Original Work" at bounding box center [194, 73] width 40 height 8
radio input "true"
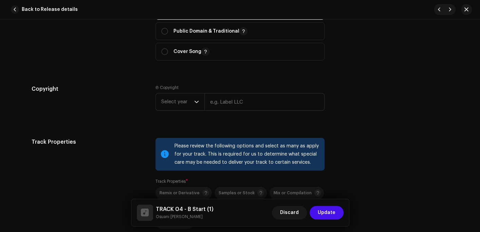
scroll to position [849, 0]
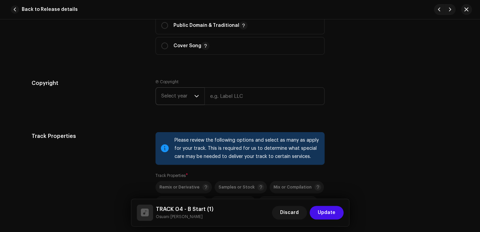
click at [176, 96] on span "Select year" at bounding box center [177, 96] width 33 height 17
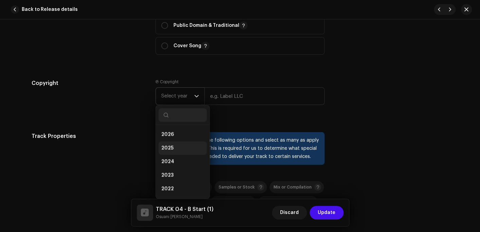
click at [170, 148] on span "2025" at bounding box center [167, 148] width 12 height 7
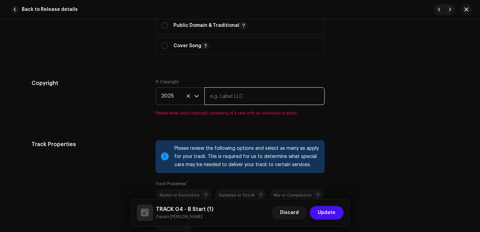
click at [226, 94] on input "text" at bounding box center [265, 96] width 120 height 18
type input "os"
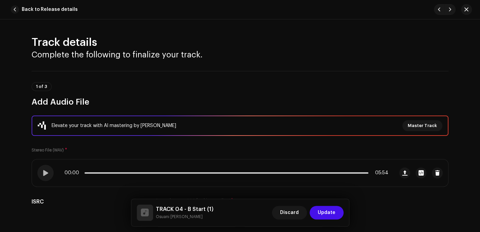
scroll to position [214, 0]
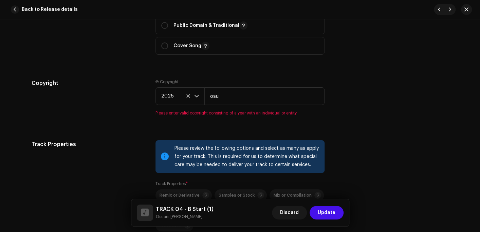
type input "Osuani Afrifa"
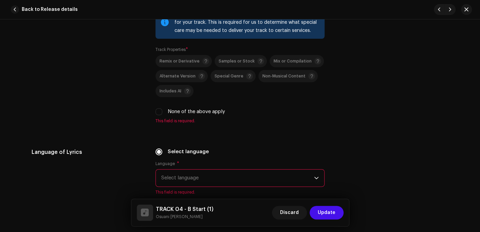
scroll to position [985, 0]
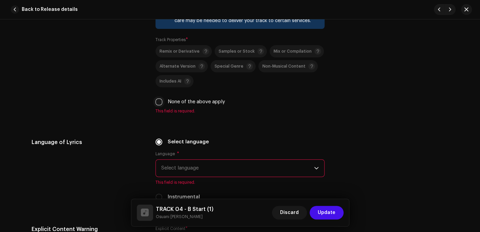
click at [160, 105] on input "None of the above apply" at bounding box center [159, 102] width 7 height 7
checkbox input "true"
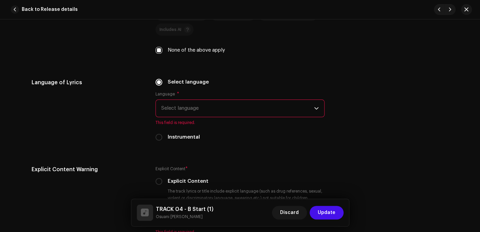
scroll to position [1087, 0]
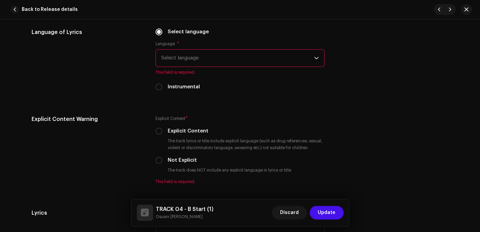
click at [200, 65] on span "Select language" at bounding box center [237, 58] width 153 height 17
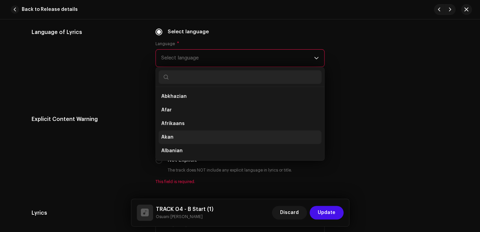
click at [169, 141] on span "Akan" at bounding box center [167, 137] width 12 height 7
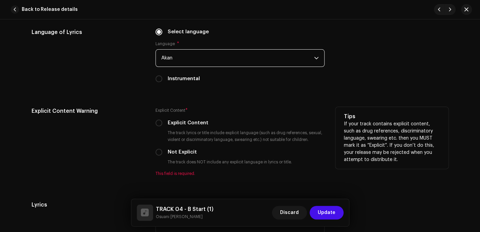
scroll to position [1155, 0]
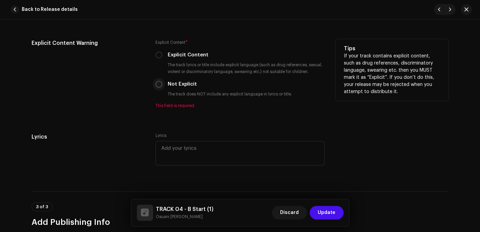
click at [158, 87] on input "Not Explicit" at bounding box center [159, 84] width 7 height 7
radio input "true"
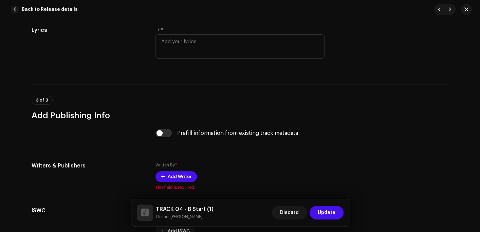
scroll to position [1257, 0]
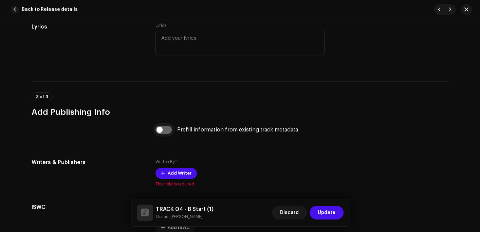
click at [160, 132] on input "checkbox" at bounding box center [164, 130] width 16 height 8
checkbox input "true"
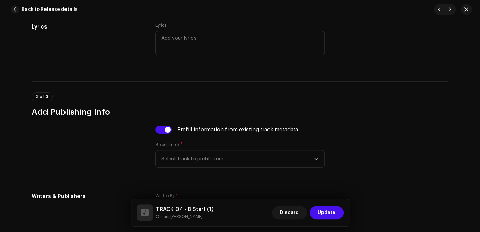
scroll to position [1325, 0]
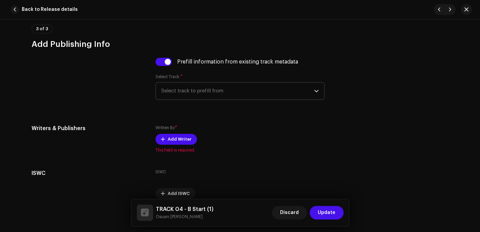
click at [199, 93] on span "Select track to prefill from" at bounding box center [237, 91] width 153 height 17
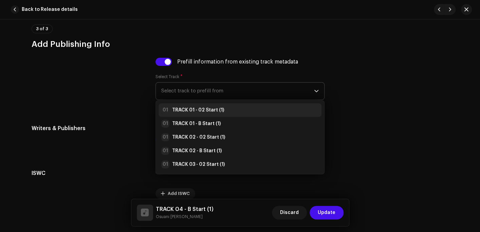
click at [197, 109] on strong "TRACK 01 - 02 Start (1)" at bounding box center [198, 110] width 52 height 7
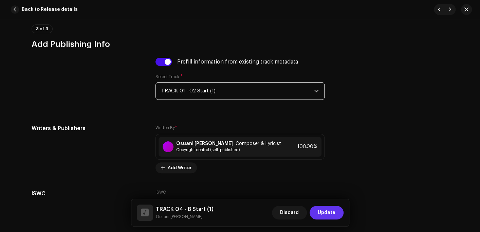
scroll to position [1379, 0]
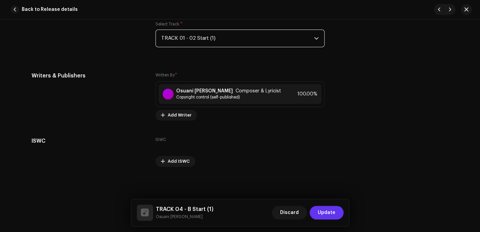
click at [333, 214] on span "Update" at bounding box center [327, 213] width 18 height 14
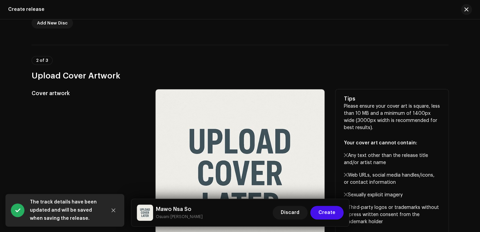
scroll to position [350, 0]
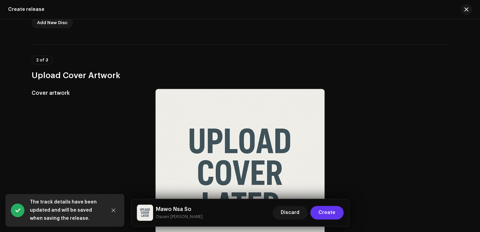
click at [336, 210] on button "Create" at bounding box center [327, 213] width 33 height 14
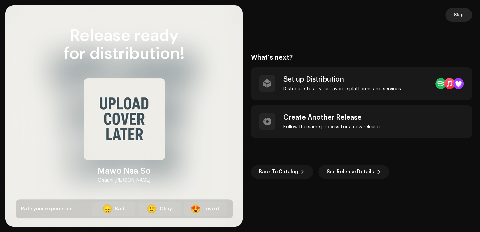
click at [461, 16] on span "Skip" at bounding box center [459, 15] width 10 height 14
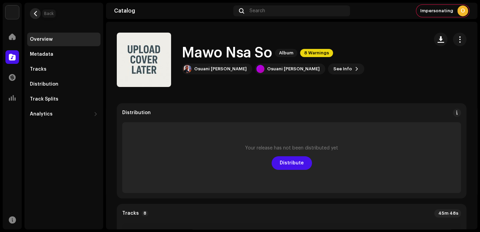
click at [35, 14] on span "button" at bounding box center [35, 13] width 5 height 5
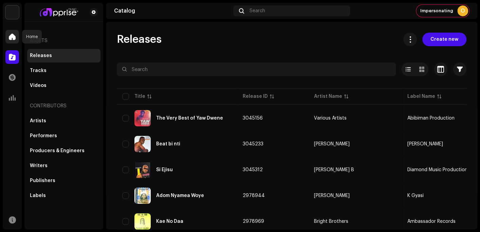
click at [13, 34] on span at bounding box center [12, 36] width 7 height 5
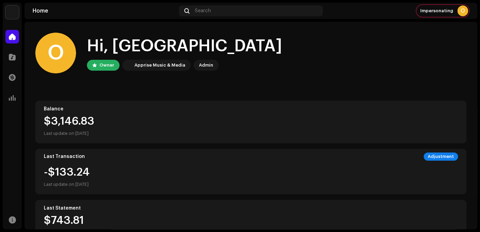
click at [278, 56] on div "O Hi, OX Owner Apprise Music & Media Admin" at bounding box center [251, 53] width 432 height 41
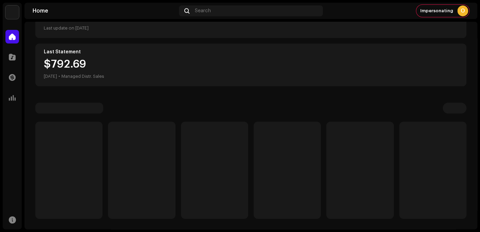
scroll to position [154, 0]
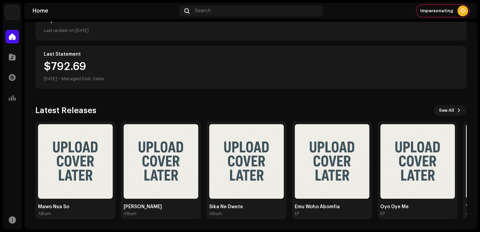
click at [150, 97] on div "O Hi, OX Owner Apprise Music & Media Admin Balance $4,268.27 Last update on [DA…" at bounding box center [251, 49] width 432 height 362
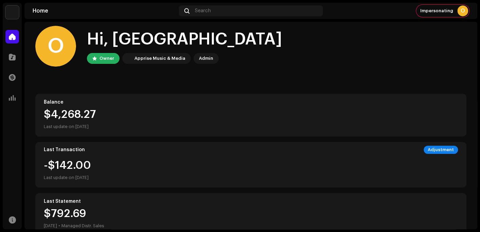
scroll to position [0, 0]
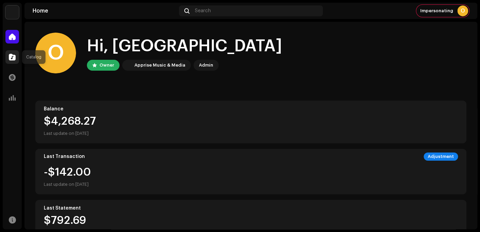
click at [17, 55] on div at bounding box center [12, 57] width 14 height 14
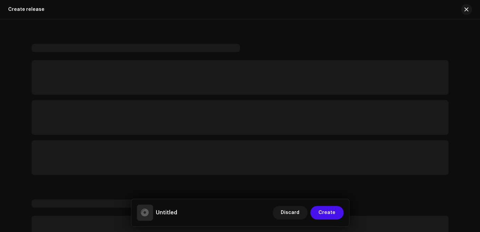
click at [437, 55] on div at bounding box center [240, 109] width 417 height 131
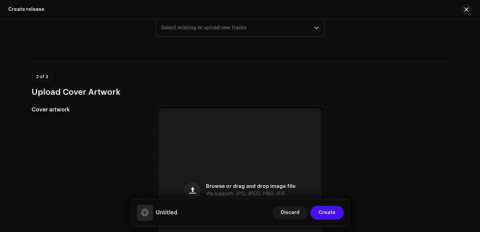
scroll to position [68, 0]
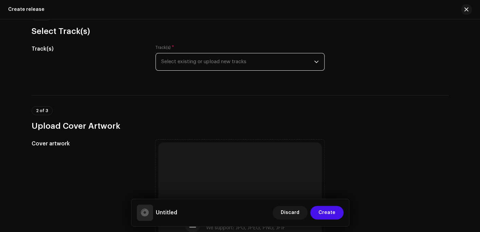
click at [213, 70] on span "Select existing or upload new tracks" at bounding box center [237, 61] width 153 height 17
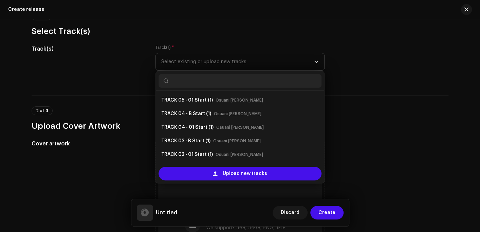
scroll to position [11, 0]
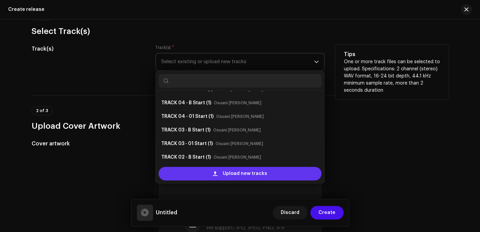
click at [199, 173] on div "Upload new tracks" at bounding box center [240, 174] width 163 height 14
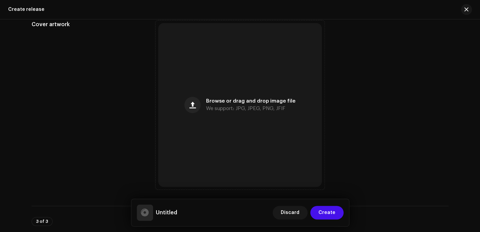
scroll to position [408, 0]
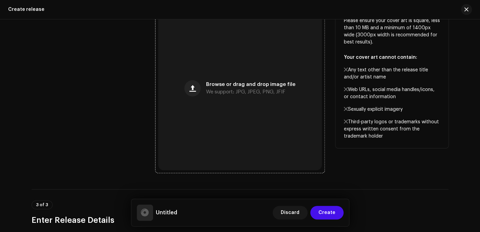
click at [216, 84] on span "Browse or drag and drop image file" at bounding box center [250, 84] width 89 height 5
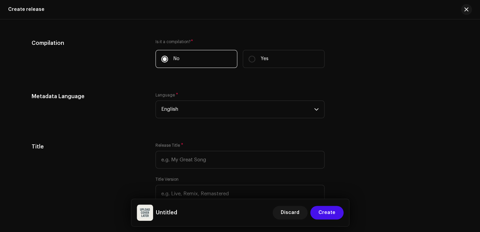
scroll to position [680, 0]
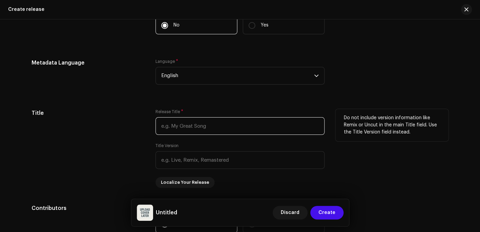
click at [210, 125] on input "text" at bounding box center [240, 126] width 169 height 18
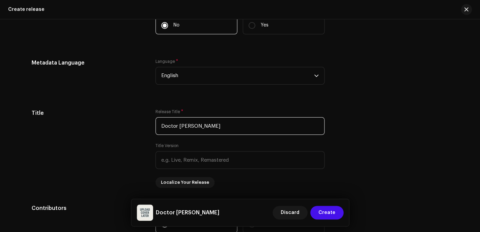
type input "Doctor [PERSON_NAME]"
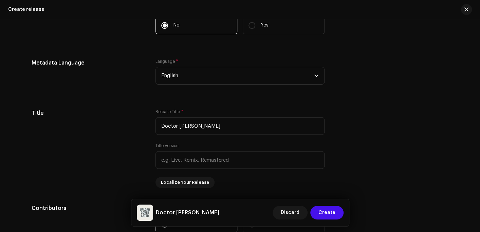
click at [351, 84] on div "Metadata Language Language * English" at bounding box center [240, 76] width 417 height 34
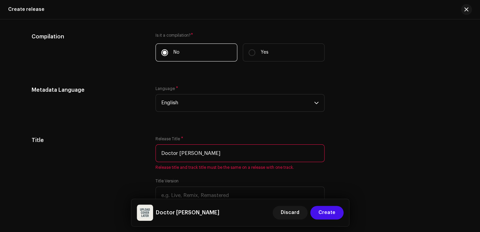
scroll to position [707, 0]
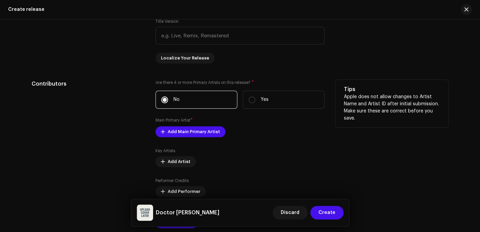
scroll to position [843, 0]
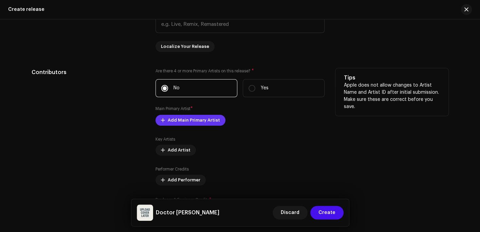
click at [176, 122] on span "Add Main Primary Artist" at bounding box center [194, 120] width 52 height 14
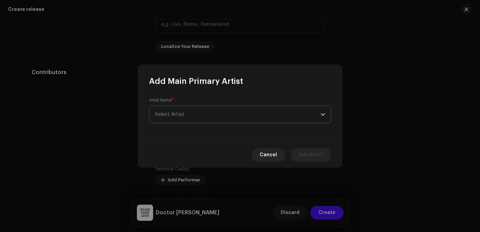
click at [181, 108] on span "Select Artist" at bounding box center [238, 114] width 166 height 17
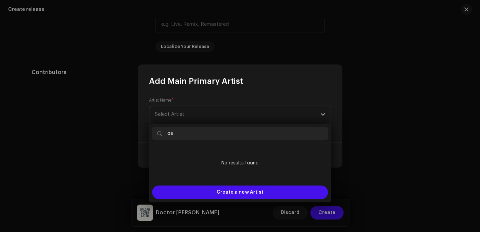
scroll to position [0, 0]
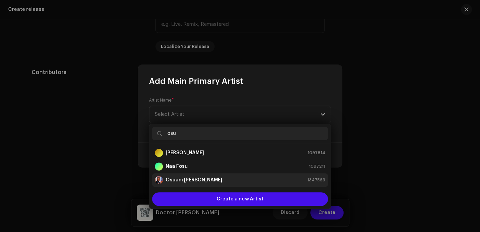
type input "osu"
click at [181, 177] on strong "Osuani [PERSON_NAME]" at bounding box center [194, 180] width 57 height 7
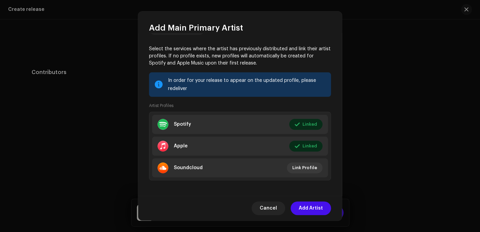
scroll to position [58, 0]
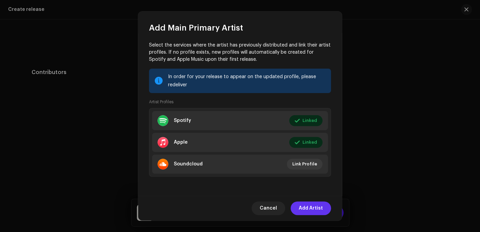
click at [310, 205] on span "Add Artist" at bounding box center [311, 208] width 24 height 14
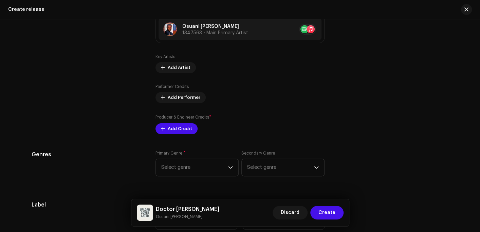
scroll to position [945, 0]
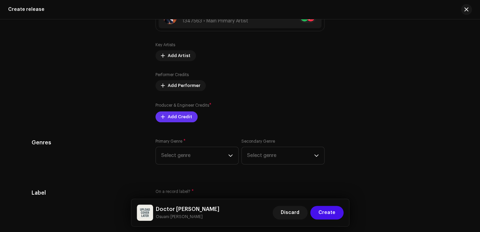
click at [173, 122] on span "Add Credit" at bounding box center [180, 117] width 24 height 14
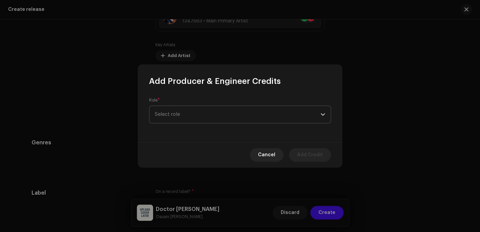
click at [187, 119] on span "Select role" at bounding box center [238, 114] width 166 height 17
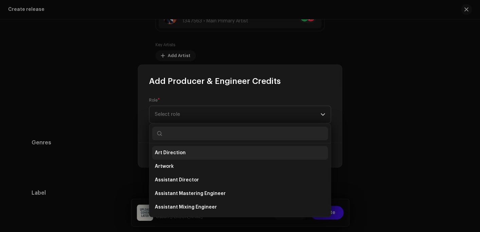
click at [182, 153] on span "Art Direction" at bounding box center [170, 152] width 31 height 7
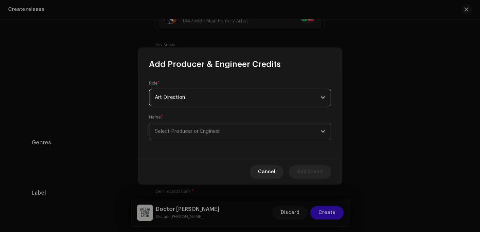
click at [183, 130] on span "Select Producer or Engineer" at bounding box center [187, 131] width 65 height 5
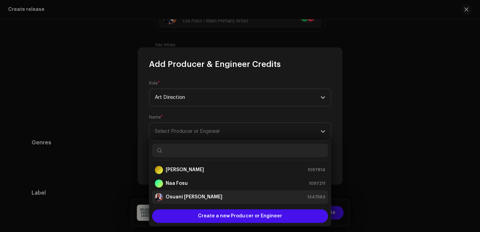
click at [180, 194] on strong "Osuani [PERSON_NAME]" at bounding box center [194, 197] width 57 height 7
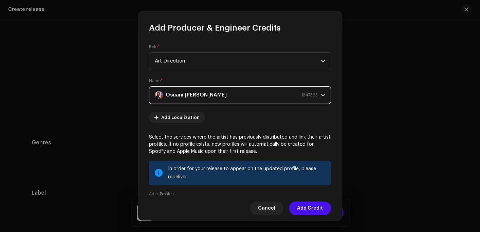
scroll to position [92, 0]
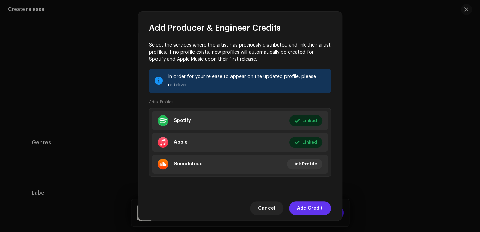
click at [300, 208] on span "Add Credit" at bounding box center [310, 208] width 26 height 14
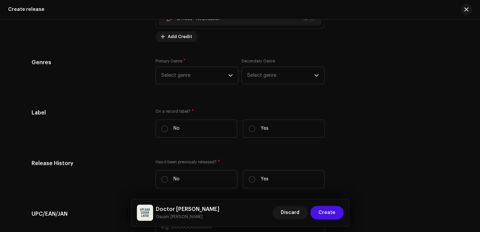
scroll to position [1080, 0]
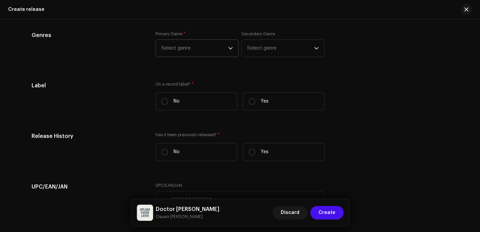
click at [171, 50] on span "Select genre" at bounding box center [194, 48] width 67 height 17
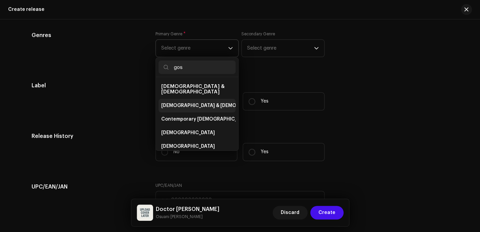
type input "gos"
click at [183, 102] on span "[DEMOGRAPHIC_DATA] & [DEMOGRAPHIC_DATA]" at bounding box center [217, 105] width 113 height 7
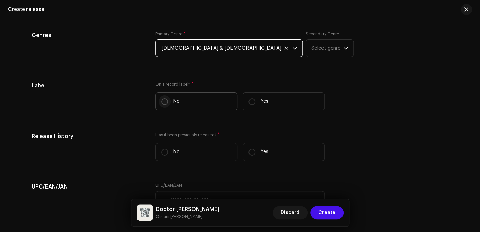
click at [164, 103] on input "No" at bounding box center [164, 101] width 7 height 7
radio input "true"
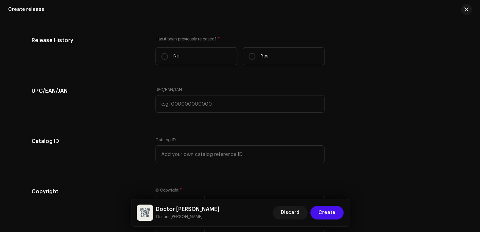
scroll to position [1182, 0]
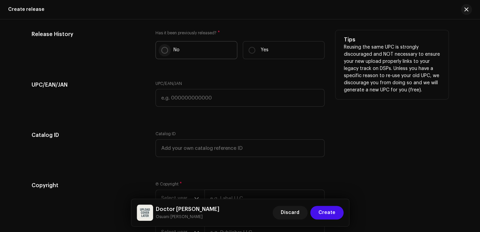
click at [166, 51] on input "No" at bounding box center [164, 50] width 7 height 7
radio input "true"
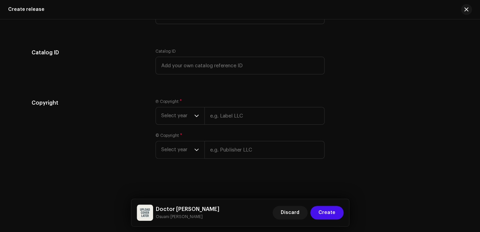
scroll to position [1267, 0]
click at [229, 110] on input "text" at bounding box center [265, 116] width 120 height 18
type input "Osuani Afrifa"
click at [232, 147] on div "© Copyright * Select year" at bounding box center [240, 146] width 169 height 26
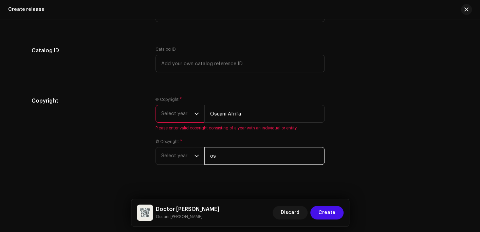
type input "Osuani Afrifa"
click at [183, 120] on span "Select year" at bounding box center [177, 113] width 33 height 17
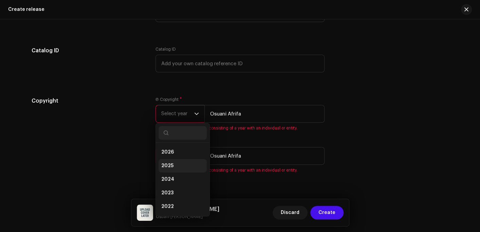
click at [165, 166] on span "2025" at bounding box center [167, 165] width 12 height 7
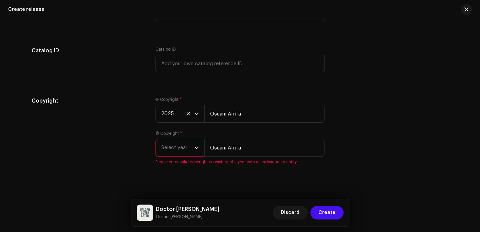
click at [174, 152] on span "Select year" at bounding box center [177, 147] width 33 height 17
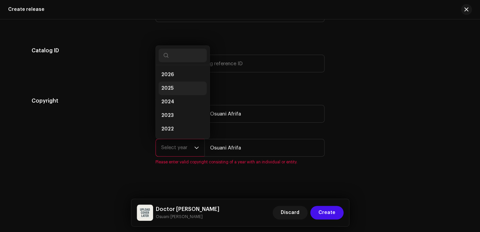
click at [176, 90] on li "2025" at bounding box center [183, 89] width 48 height 14
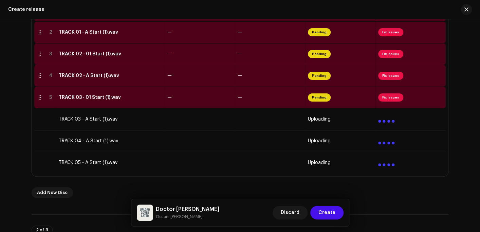
scroll to position [146, 0]
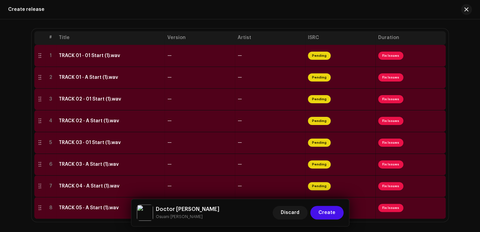
scroll to position [146, 0]
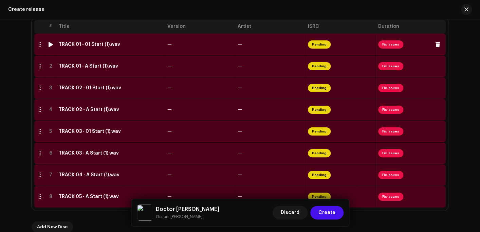
click at [80, 48] on td "TRACK 01 - 01 Start (1).wav" at bounding box center [110, 45] width 109 height 22
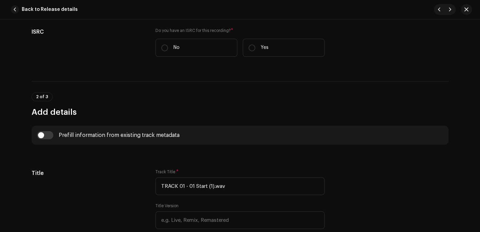
scroll to position [238, 0]
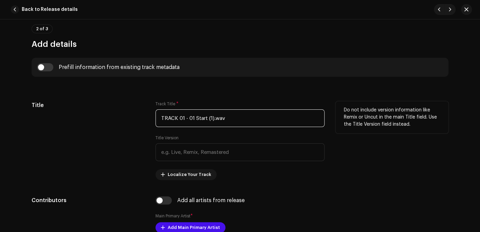
click at [244, 115] on input "TRACK 01 - 01 Start (1).wav" at bounding box center [240, 118] width 169 height 18
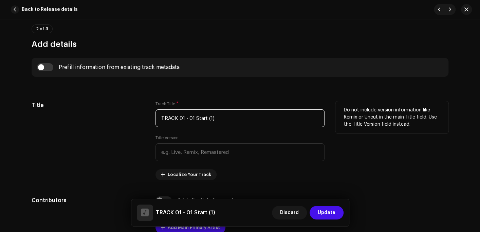
scroll to position [306, 0]
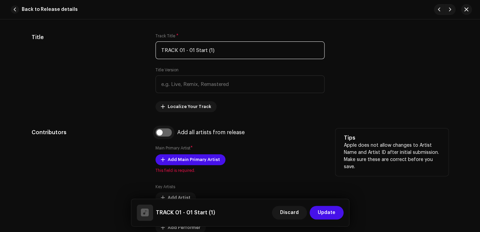
type input "TRACK 01 - 01 Start (1)"
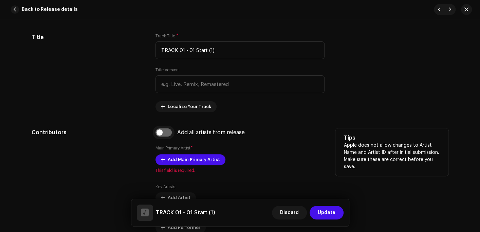
click at [160, 134] on input "checkbox" at bounding box center [164, 132] width 16 height 8
checkbox input "true"
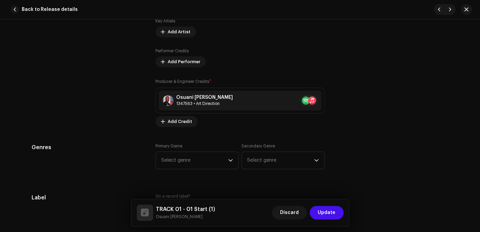
scroll to position [510, 0]
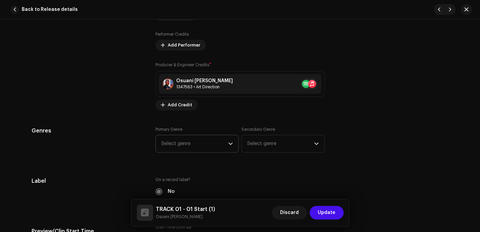
click at [182, 140] on span "Select genre" at bounding box center [194, 143] width 67 height 17
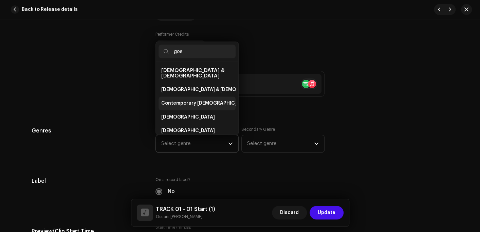
scroll to position [11, 0]
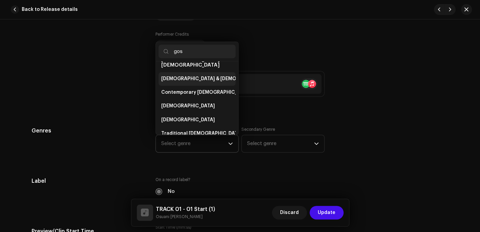
type input "gos"
click at [180, 75] on span "[DEMOGRAPHIC_DATA] & [DEMOGRAPHIC_DATA]" at bounding box center [217, 78] width 113 height 7
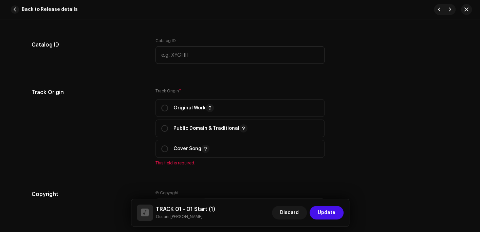
scroll to position [747, 0]
click at [181, 112] on span "Original Work" at bounding box center [240, 107] width 158 height 17
radio input "true"
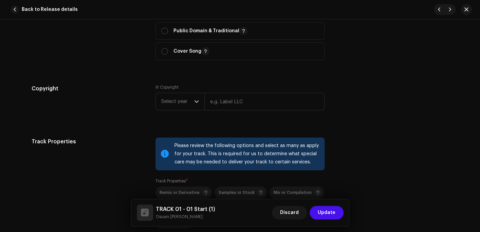
scroll to position [849, 0]
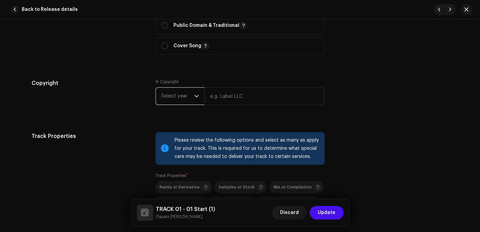
click at [163, 94] on span "Select year" at bounding box center [177, 96] width 33 height 17
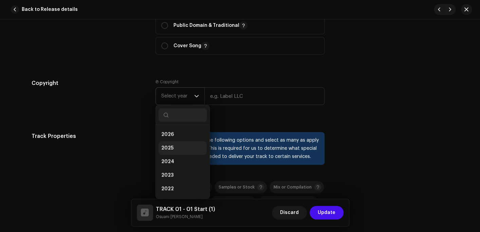
click at [165, 148] on span "2025" at bounding box center [167, 148] width 12 height 7
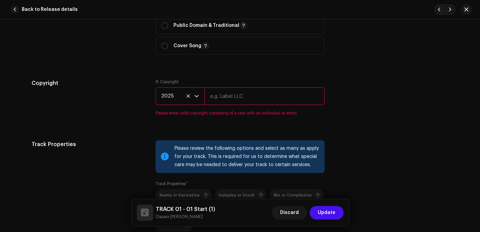
click at [232, 96] on input "text" at bounding box center [265, 96] width 120 height 18
type input "Osuani Afrifa"
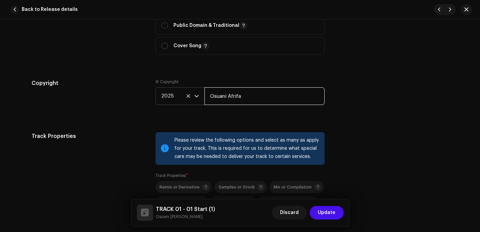
scroll to position [985, 0]
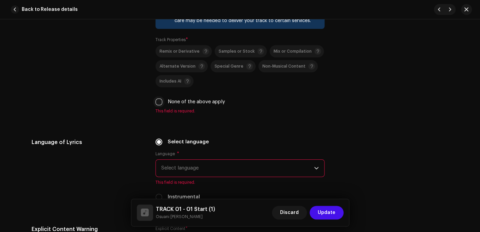
click at [157, 103] on input "None of the above apply" at bounding box center [159, 102] width 7 height 7
checkbox input "true"
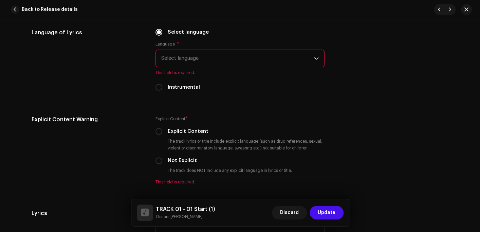
scroll to position [1087, 0]
click at [198, 58] on span "Select language" at bounding box center [237, 58] width 153 height 17
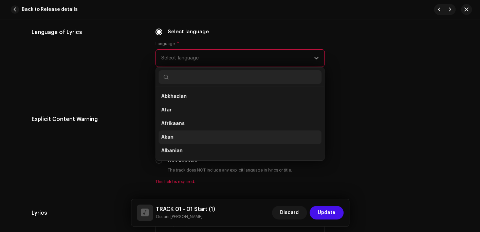
click at [174, 138] on li "Akan" at bounding box center [240, 137] width 163 height 14
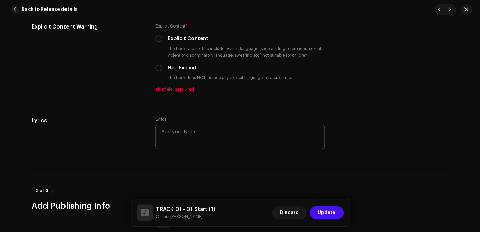
scroll to position [1189, 0]
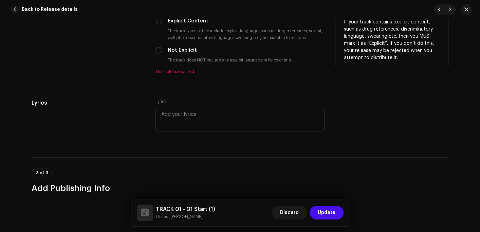
click at [170, 54] on label "Not Explicit" at bounding box center [182, 50] width 29 height 7
click at [162, 54] on input "Not Explicit" at bounding box center [159, 50] width 7 height 7
radio input "true"
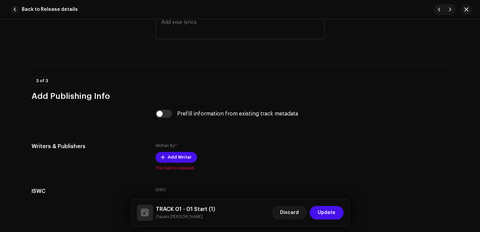
scroll to position [1291, 0]
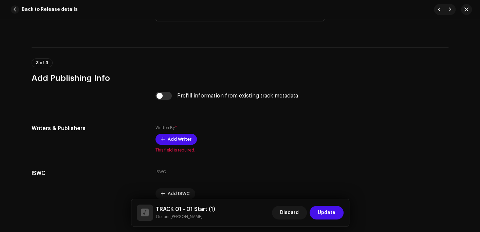
click at [161, 96] on input "checkbox" at bounding box center [164, 96] width 16 height 8
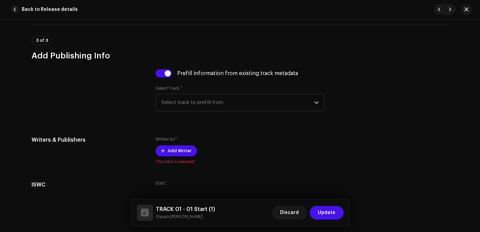
scroll to position [1325, 0]
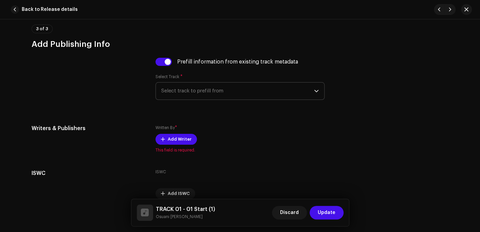
click at [177, 91] on span "Select track to prefill from" at bounding box center [237, 91] width 153 height 17
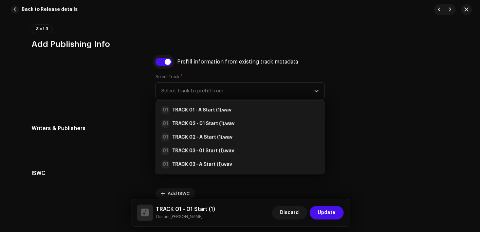
click at [164, 62] on input "checkbox" at bounding box center [164, 62] width 16 height 8
checkbox input "false"
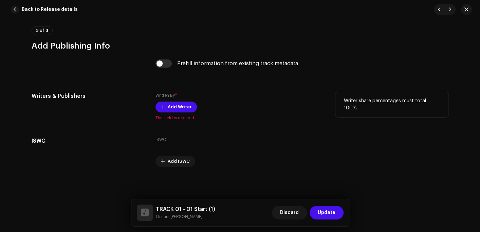
click at [179, 95] on div "Written By * Add Writer This field is required." at bounding box center [240, 106] width 169 height 29
click at [178, 105] on span "Add Writer" at bounding box center [180, 107] width 24 height 14
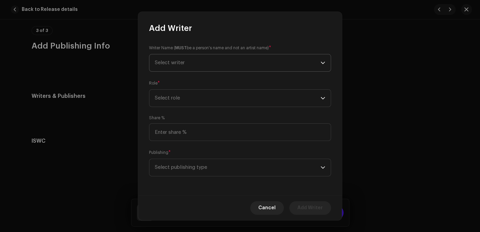
click at [179, 62] on span "Select writer" at bounding box center [170, 62] width 30 height 5
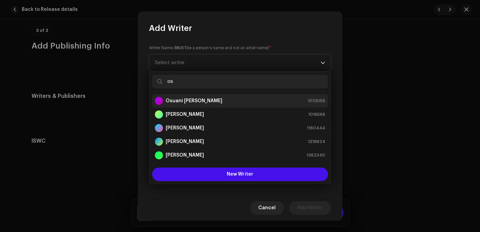
type input "os"
click at [193, 100] on strong "Osuani [PERSON_NAME]" at bounding box center [194, 101] width 57 height 7
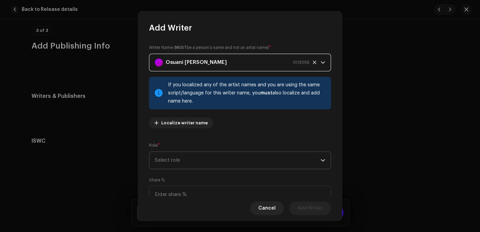
click at [186, 157] on span "Select role" at bounding box center [238, 160] width 166 height 17
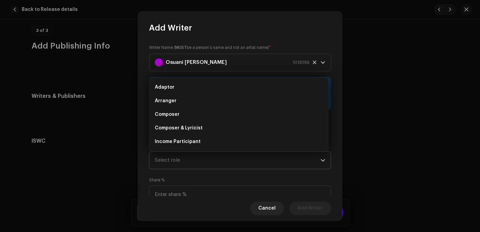
scroll to position [11, 0]
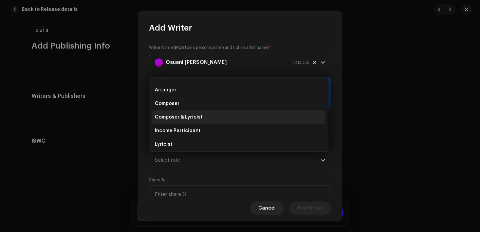
click at [187, 116] on span "Composer & Lyricist" at bounding box center [179, 117] width 48 height 7
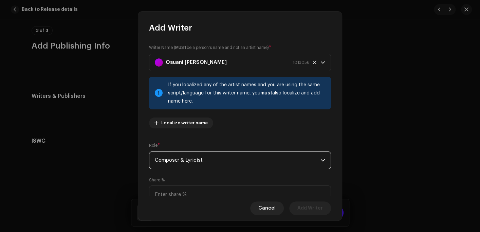
scroll to position [62, 0]
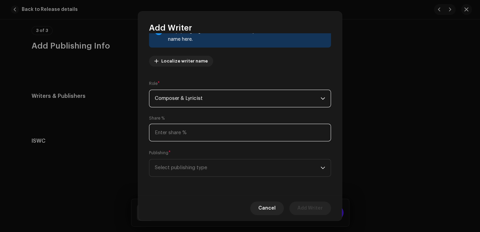
click at [177, 133] on input at bounding box center [240, 133] width 182 height 18
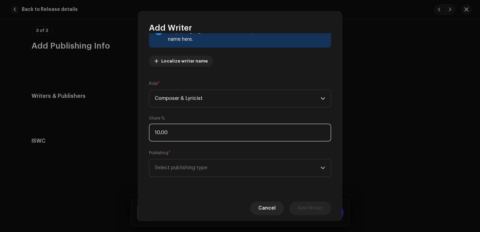
type input "100.00"
click at [187, 163] on span "Select publishing type" at bounding box center [238, 167] width 166 height 17
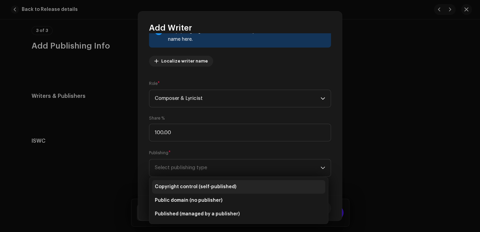
click at [186, 188] on span "Copyright control (self-published)" at bounding box center [196, 186] width 82 height 7
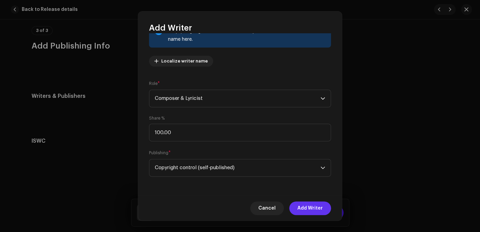
click at [319, 206] on span "Add Writer" at bounding box center [310, 208] width 25 height 14
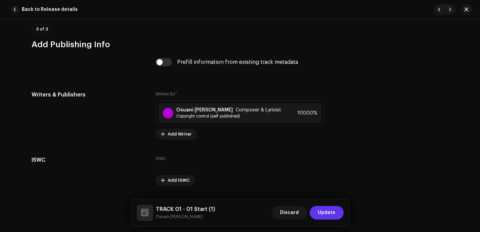
click at [326, 211] on span "Update" at bounding box center [327, 213] width 18 height 14
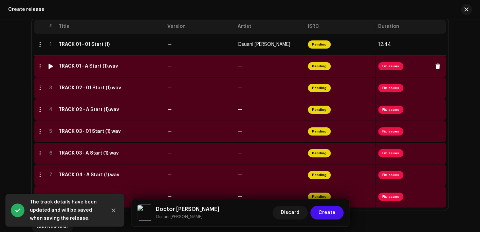
click at [86, 67] on div "TRACK 01 - A Start (1).wav" at bounding box center [88, 66] width 59 height 5
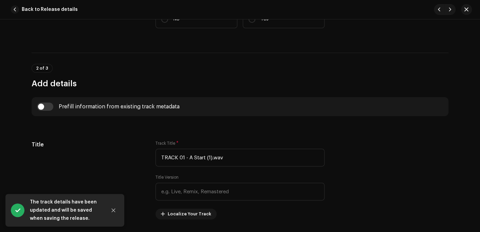
scroll to position [272, 0]
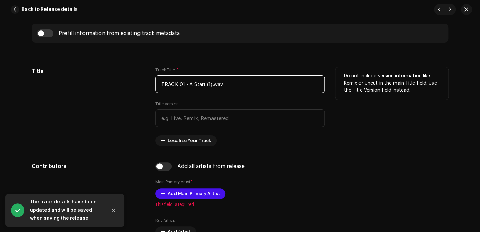
click at [241, 81] on input "TRACK 01 - A Start (1).wav" at bounding box center [240, 84] width 169 height 18
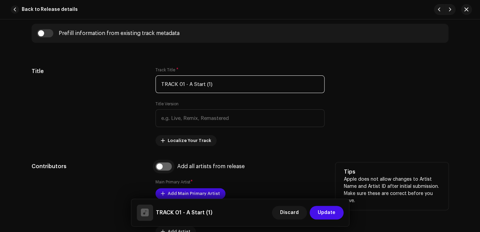
type input "TRACK 01 - A Start (1)"
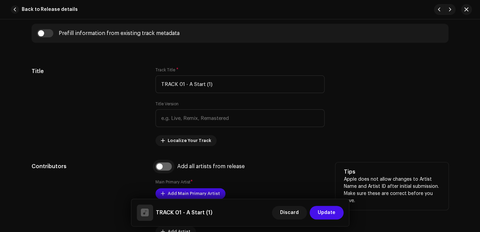
click at [163, 165] on input "checkbox" at bounding box center [164, 166] width 16 height 8
checkbox input "true"
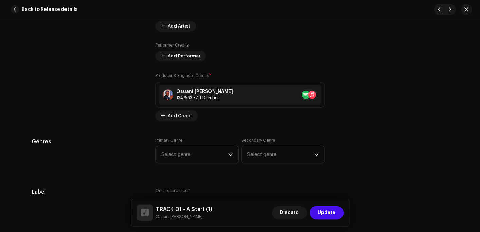
scroll to position [578, 0]
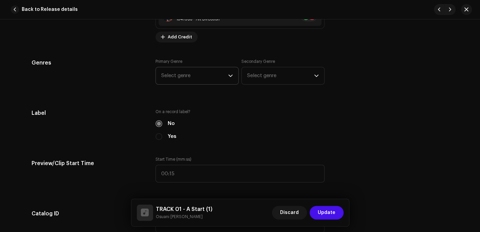
click at [189, 73] on span "Select genre" at bounding box center [194, 75] width 67 height 17
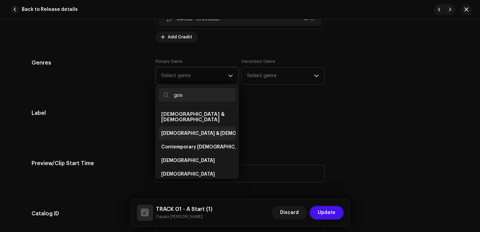
type input "gos"
click at [187, 131] on li "[DEMOGRAPHIC_DATA] & [DEMOGRAPHIC_DATA]" at bounding box center [197, 133] width 77 height 14
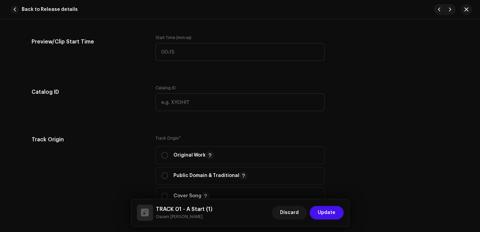
scroll to position [714, 0]
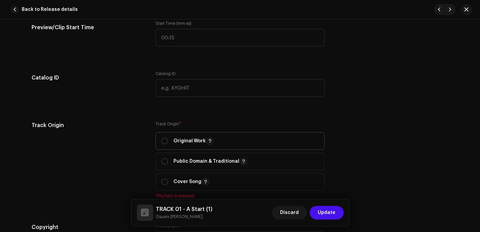
click at [176, 137] on span "Original Work" at bounding box center [240, 141] width 158 height 17
radio input "true"
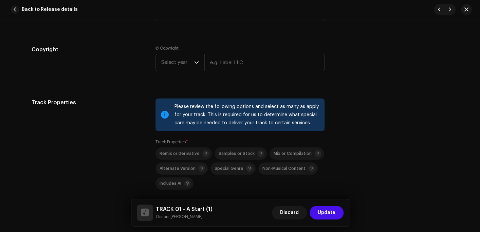
scroll to position [883, 0]
click at [170, 65] on span "Select year" at bounding box center [177, 62] width 33 height 17
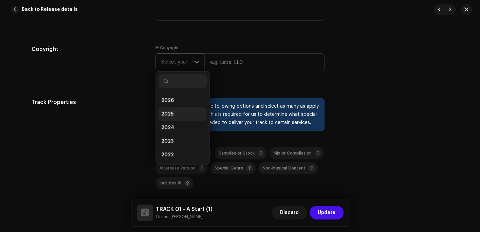
click at [167, 116] on span "2025" at bounding box center [167, 114] width 12 height 7
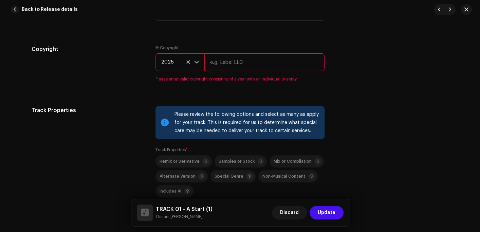
click at [233, 62] on input "text" at bounding box center [265, 62] width 120 height 18
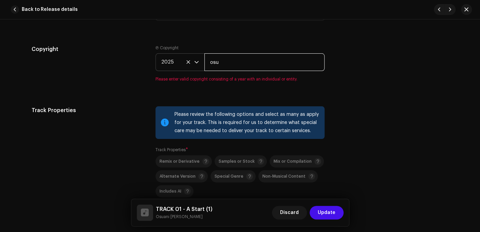
type input "Osuani Afrifa"
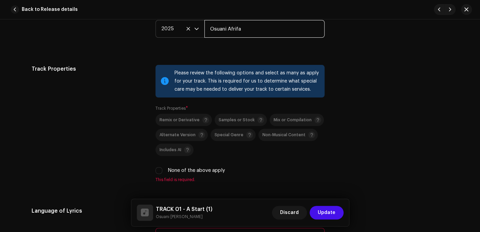
scroll to position [1019, 0]
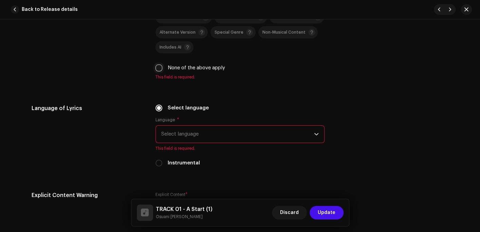
click at [160, 68] on input "None of the above apply" at bounding box center [159, 68] width 7 height 7
checkbox input "true"
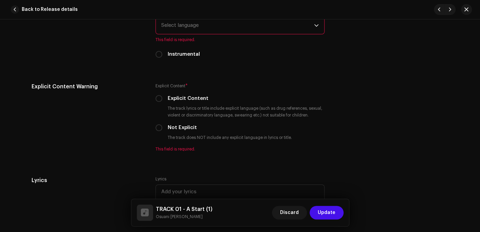
scroll to position [1121, 0]
click at [197, 27] on span "Select language" at bounding box center [237, 24] width 153 height 17
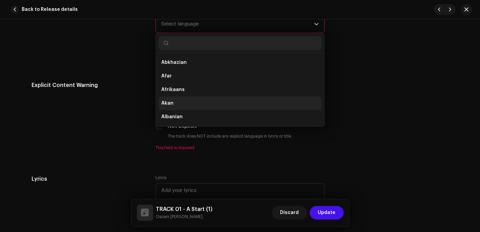
click at [183, 104] on li "Akan" at bounding box center [240, 103] width 163 height 14
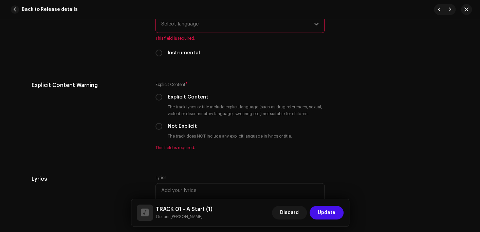
scroll to position [1119, 0]
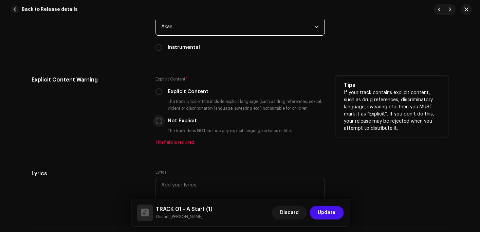
click at [160, 120] on input "Not Explicit" at bounding box center [159, 121] width 7 height 7
radio input "true"
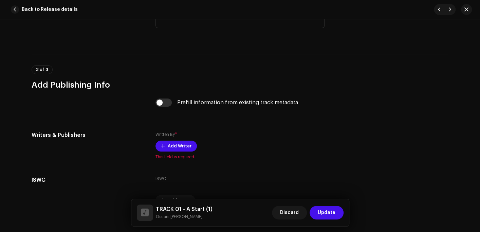
scroll to position [1288, 0]
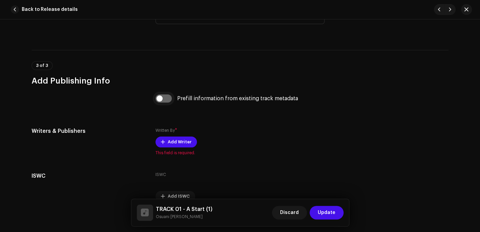
click at [159, 98] on input "checkbox" at bounding box center [164, 98] width 16 height 8
checkbox input "true"
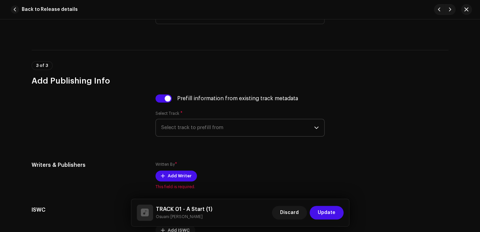
click at [197, 126] on span "Select track to prefill from" at bounding box center [237, 127] width 153 height 17
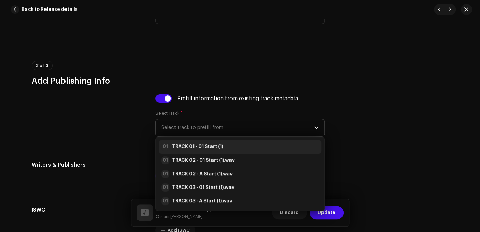
click at [197, 141] on li "01 TRACK 01 - 01 Start (1)" at bounding box center [240, 147] width 163 height 14
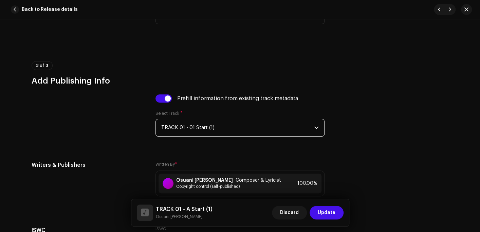
scroll to position [1379, 0]
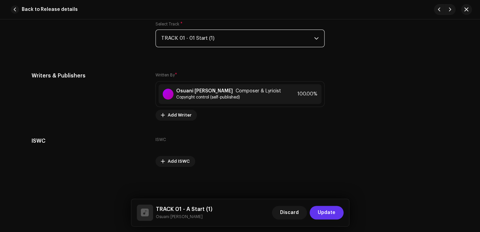
click at [326, 214] on span "Update" at bounding box center [327, 213] width 18 height 14
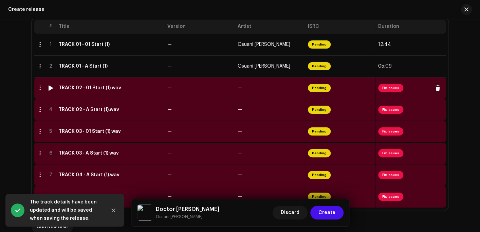
click at [98, 90] on td "TRACK 02 - 01 Start (1).wav" at bounding box center [110, 88] width 109 height 22
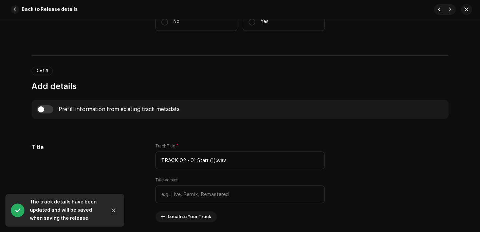
scroll to position [238, 0]
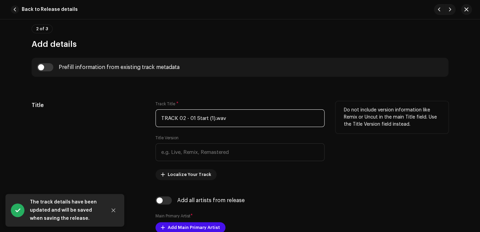
click at [231, 118] on input "TRACK 02 - 01 Start (1).wav" at bounding box center [240, 118] width 169 height 18
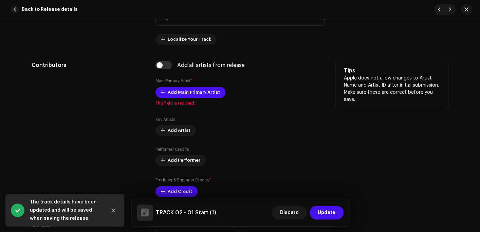
scroll to position [374, 0]
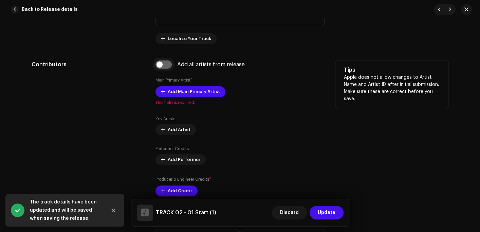
type input "TRACK 02 - 01 Start (1)"
click at [163, 66] on input "checkbox" at bounding box center [164, 64] width 16 height 8
checkbox input "true"
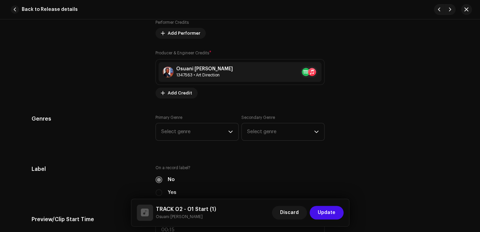
scroll to position [578, 0]
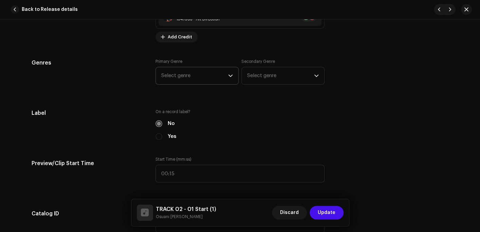
click at [179, 74] on span "Select genre" at bounding box center [194, 75] width 67 height 17
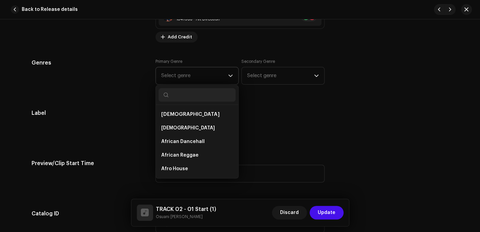
type input "g"
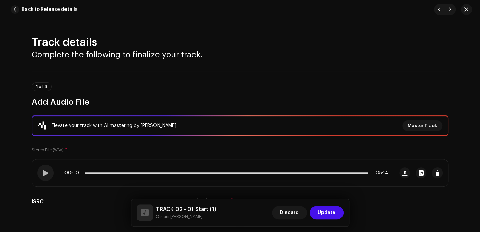
scroll to position [578, 0]
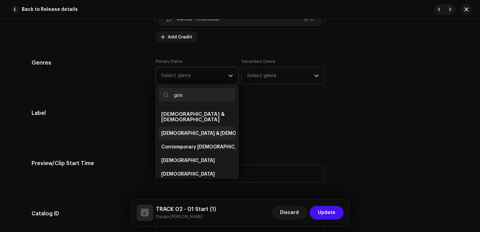
type input "gos"
click at [190, 130] on span "[DEMOGRAPHIC_DATA] & [DEMOGRAPHIC_DATA]" at bounding box center [217, 133] width 113 height 7
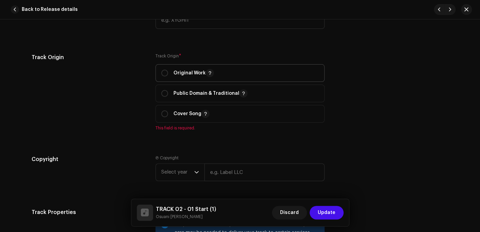
click at [193, 78] on span "Original Work" at bounding box center [240, 73] width 158 height 17
radio input "true"
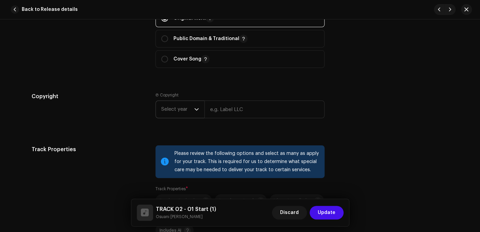
scroll to position [849, 0]
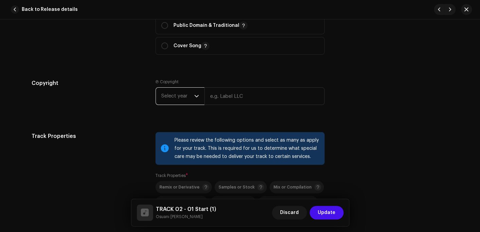
click at [176, 99] on span "Select year" at bounding box center [177, 96] width 33 height 17
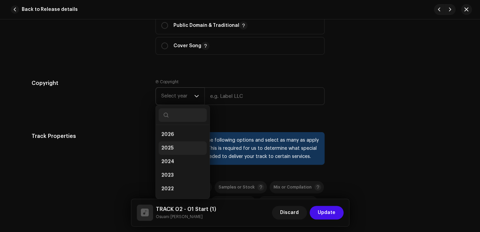
click at [173, 146] on li "2025" at bounding box center [183, 148] width 48 height 14
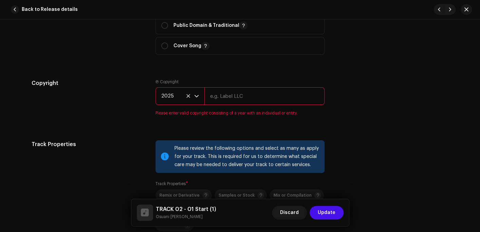
click at [219, 100] on input "text" at bounding box center [265, 96] width 120 height 18
type input "Osuani Afrifa"
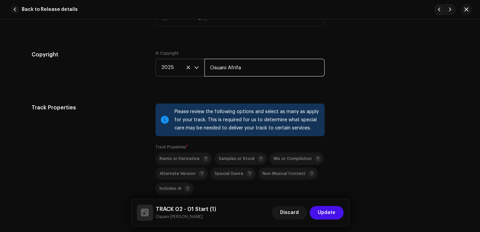
scroll to position [985, 0]
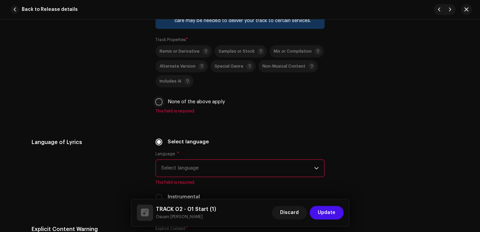
click at [160, 105] on input "None of the above apply" at bounding box center [159, 102] width 7 height 7
checkbox input "true"
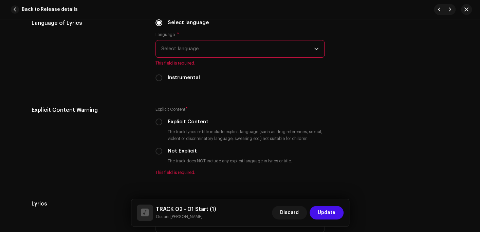
scroll to position [1121, 0]
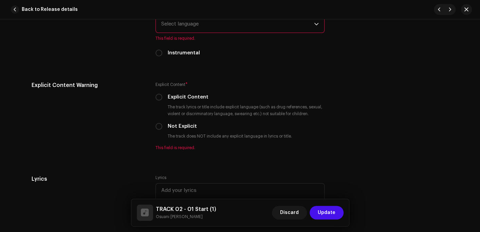
click at [205, 26] on span "Select language" at bounding box center [237, 24] width 153 height 17
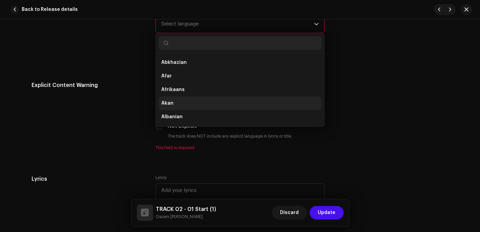
click at [177, 101] on li "Akan" at bounding box center [240, 103] width 163 height 14
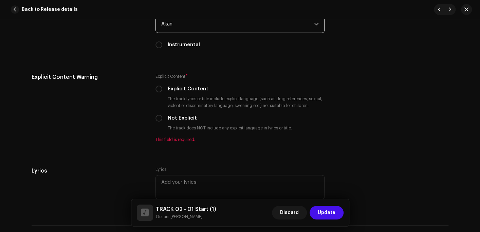
scroll to position [1119, 0]
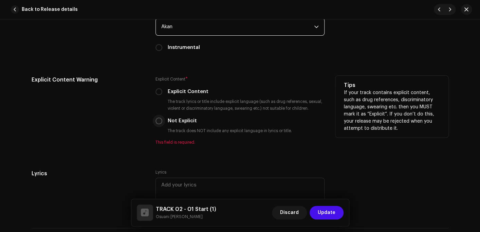
click at [159, 121] on input "Not Explicit" at bounding box center [159, 121] width 7 height 7
radio input "true"
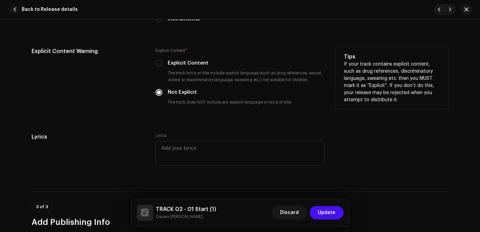
scroll to position [1186, 0]
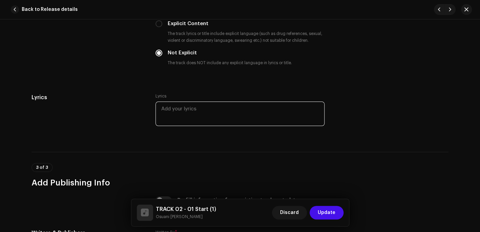
click at [179, 112] on textarea at bounding box center [240, 114] width 169 height 24
click at [330, 100] on div "Lyrics Lyrics" at bounding box center [240, 114] width 417 height 42
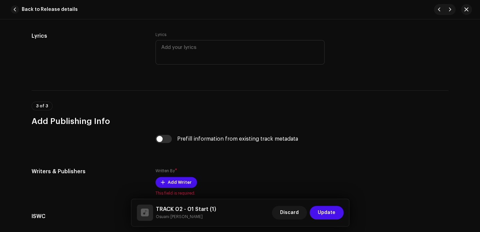
scroll to position [1322, 0]
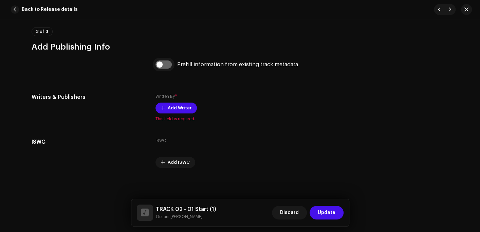
click at [162, 66] on input "checkbox" at bounding box center [164, 64] width 16 height 8
checkbox input "true"
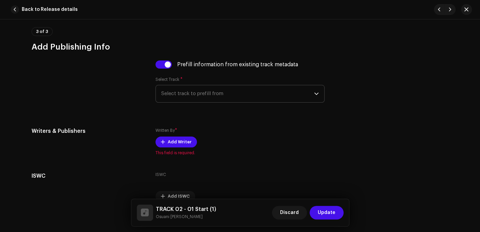
click at [217, 95] on span "Select track to prefill from" at bounding box center [237, 93] width 153 height 17
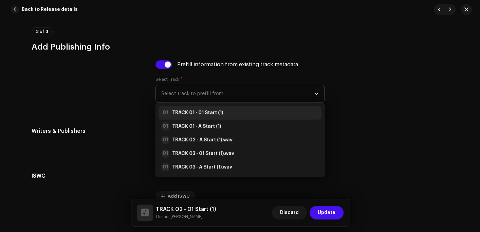
click at [205, 114] on strong "TRACK 01 - 01 Start (1)" at bounding box center [197, 112] width 51 height 7
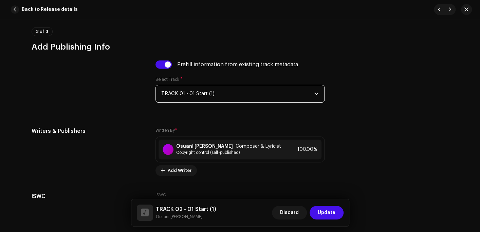
click at [337, 210] on button "Update" at bounding box center [327, 213] width 34 height 14
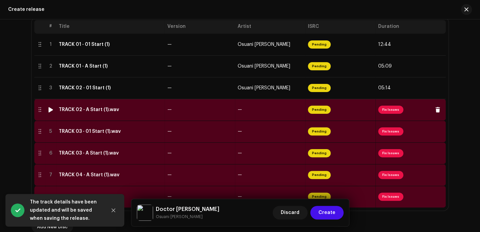
click at [82, 111] on div "TRACK 02 - A Start (1).wav" at bounding box center [89, 109] width 60 height 5
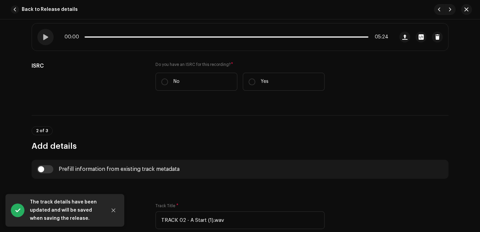
scroll to position [238, 0]
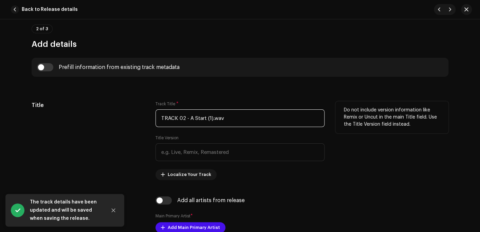
click at [245, 121] on input "TRACK 02 - A Start (1).wav" at bounding box center [240, 118] width 169 height 18
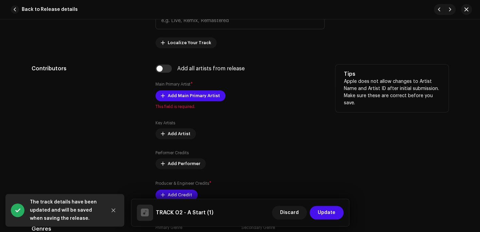
scroll to position [374, 0]
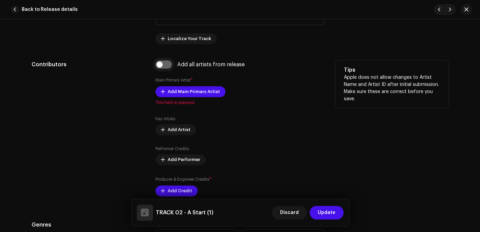
type input "TRACK 02 - A Start (1)"
click at [163, 67] on input "checkbox" at bounding box center [164, 64] width 16 height 8
checkbox input "true"
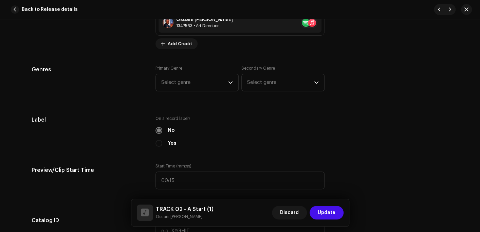
scroll to position [578, 0]
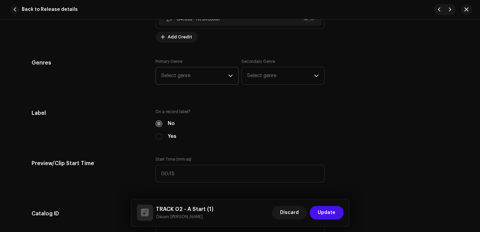
click at [187, 74] on span "Select genre" at bounding box center [194, 75] width 67 height 17
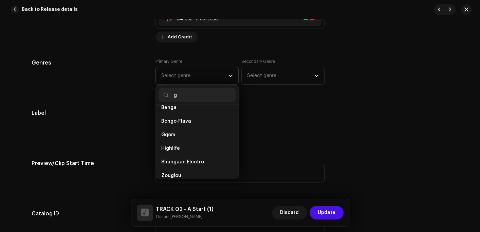
scroll to position [0, 0]
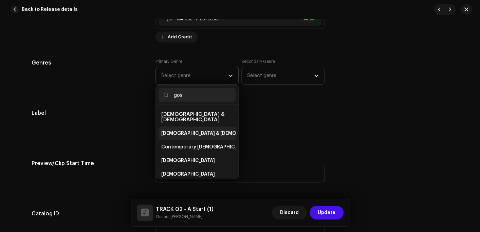
type input "gos"
click at [186, 126] on li "Christian & Gospel" at bounding box center [197, 133] width 77 height 14
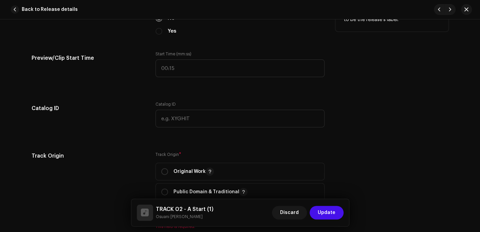
scroll to position [714, 0]
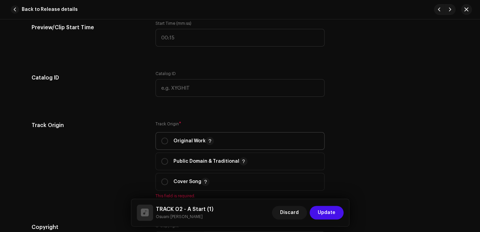
click at [183, 140] on p "Original Work" at bounding box center [194, 141] width 40 height 8
radio input "true"
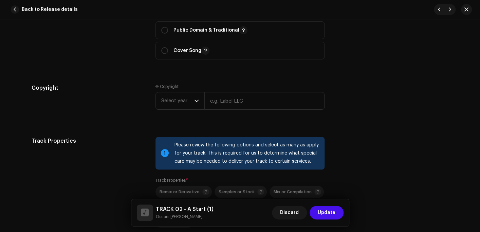
scroll to position [849, 0]
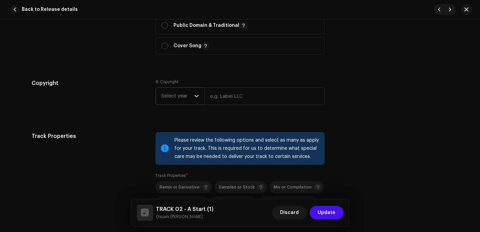
click at [182, 98] on span "Select year" at bounding box center [177, 96] width 33 height 17
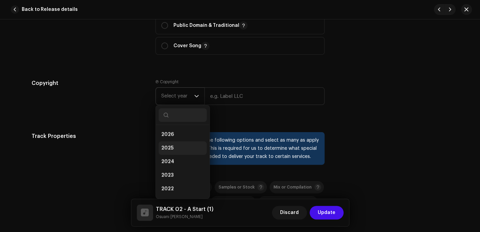
click at [170, 144] on li "2025" at bounding box center [183, 148] width 48 height 14
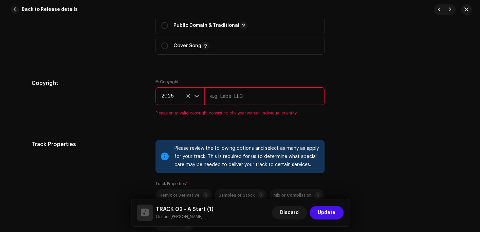
click at [225, 100] on input "text" at bounding box center [265, 96] width 120 height 18
type input "Osuani Afrifa"
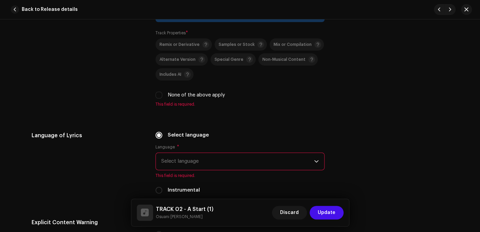
scroll to position [1019, 0]
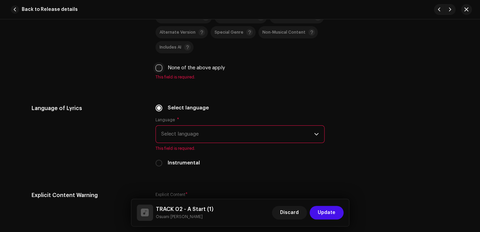
click at [158, 70] on input "None of the above apply" at bounding box center [159, 68] width 7 height 7
checkbox input "true"
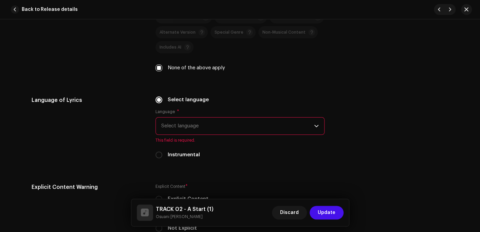
click at [178, 128] on span "Select language" at bounding box center [237, 126] width 153 height 17
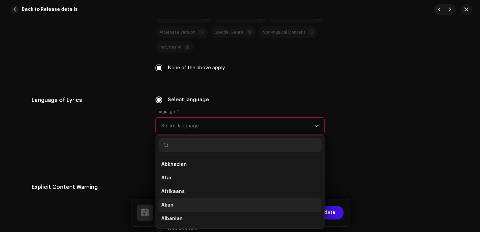
click at [165, 203] on span "Akan" at bounding box center [167, 205] width 12 height 7
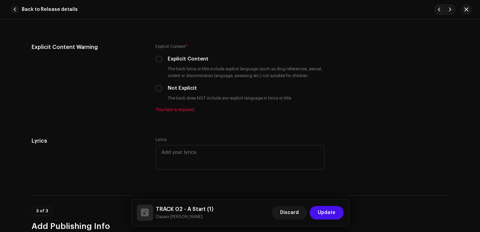
scroll to position [1189, 0]
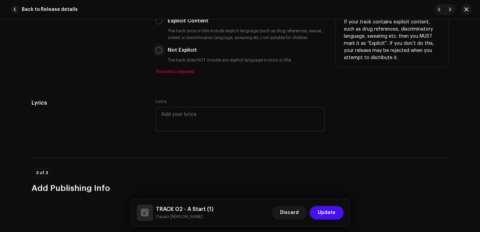
click at [157, 51] on input "Not Explicit" at bounding box center [159, 50] width 7 height 7
radio input "true"
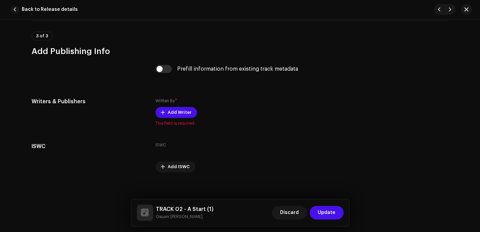
scroll to position [1325, 0]
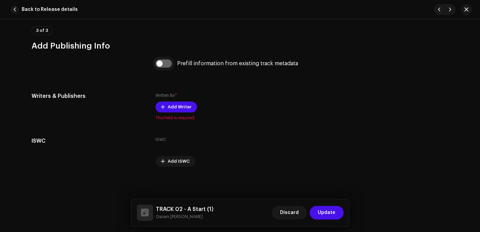
click at [163, 61] on input "checkbox" at bounding box center [164, 63] width 16 height 8
checkbox input "true"
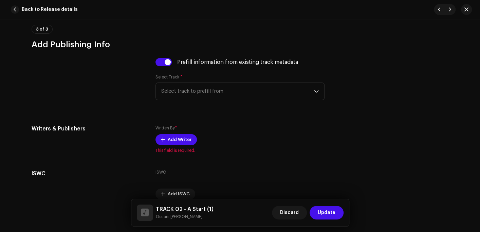
click at [192, 82] on div "Select Track * Select track to prefill from" at bounding box center [240, 87] width 169 height 26
click at [194, 93] on span "Select track to prefill from" at bounding box center [237, 91] width 153 height 17
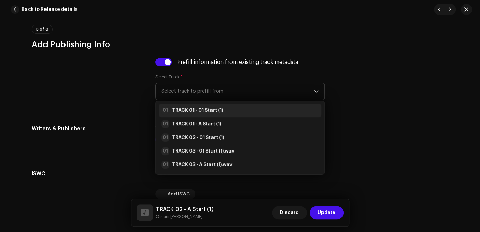
click at [195, 109] on strong "TRACK 01 - 01 Start (1)" at bounding box center [197, 110] width 51 height 7
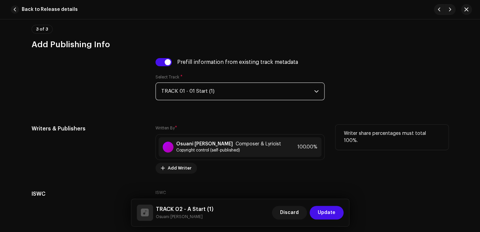
scroll to position [1359, 0]
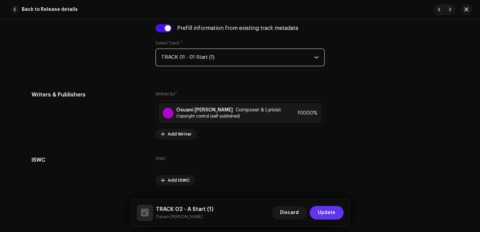
click at [326, 214] on span "Update" at bounding box center [327, 213] width 18 height 14
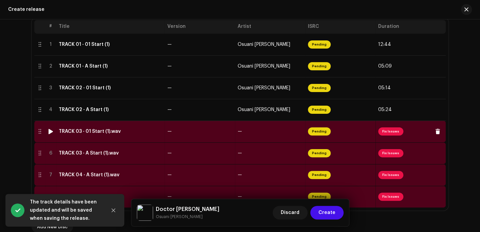
scroll to position [180, 0]
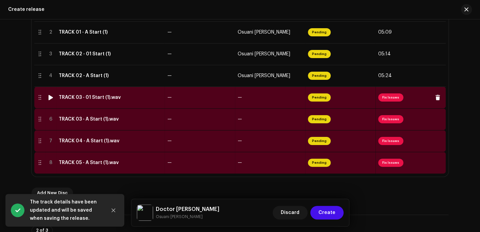
click at [92, 96] on div "TRACK 03 - 01 Start (1).wav" at bounding box center [90, 97] width 62 height 5
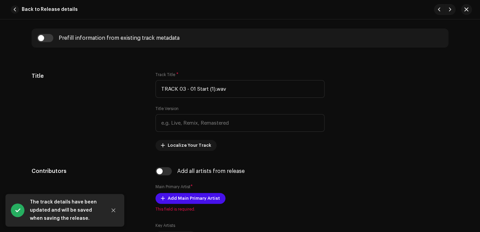
scroll to position [272, 0]
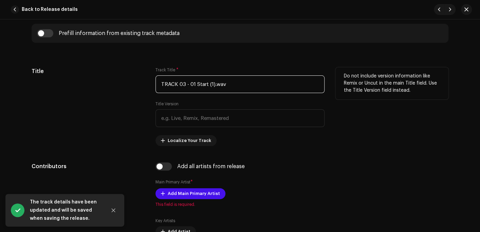
click at [265, 87] on input "TRACK 03 - 01 Start (1).wav" at bounding box center [240, 84] width 169 height 18
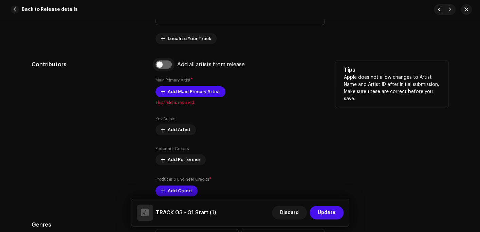
type input "TRACK 03 - 01 Start (1)"
click at [163, 62] on input "checkbox" at bounding box center [164, 64] width 16 height 8
checkbox input "true"
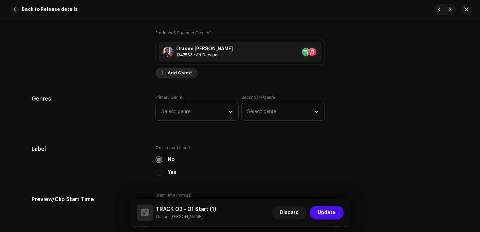
scroll to position [578, 0]
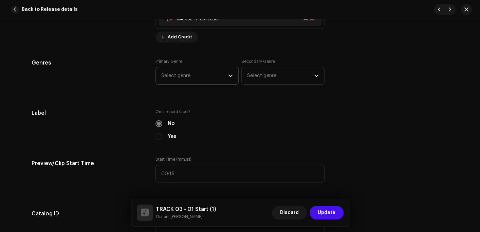
click at [189, 81] on span "Select genre" at bounding box center [194, 75] width 67 height 17
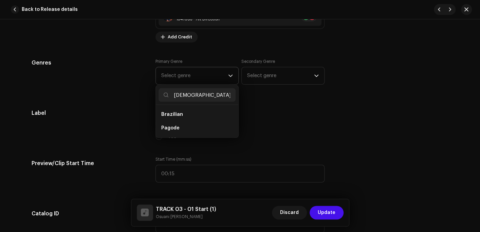
type input "go"
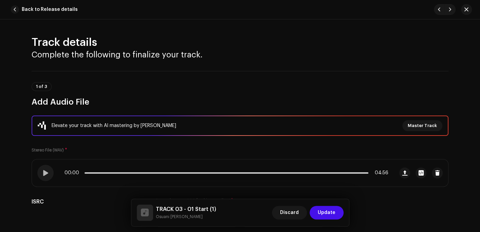
scroll to position [180, 0]
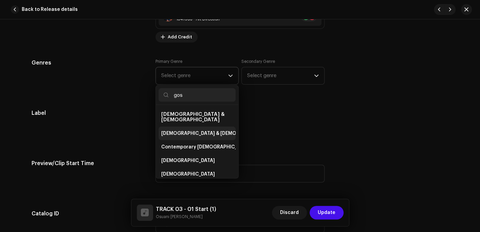
type input "gos"
click at [184, 130] on span "[DEMOGRAPHIC_DATA] & [DEMOGRAPHIC_DATA]" at bounding box center [217, 133] width 113 height 7
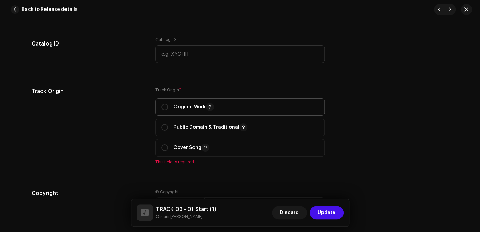
click at [181, 110] on p "Original Work" at bounding box center [194, 107] width 40 height 8
radio input "true"
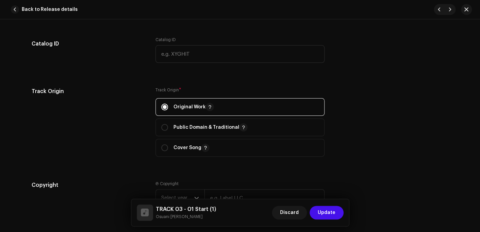
scroll to position [849, 0]
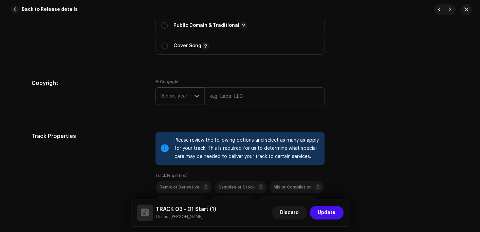
click at [163, 103] on span "Select year" at bounding box center [177, 96] width 33 height 17
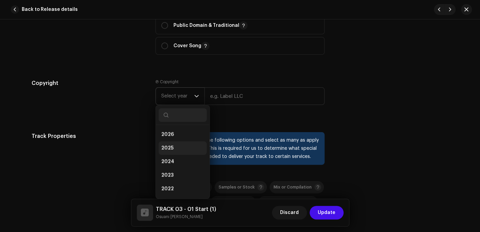
click at [167, 146] on span "2025" at bounding box center [167, 148] width 12 height 7
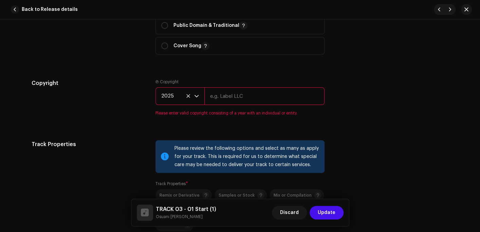
click at [224, 99] on input "text" at bounding box center [265, 96] width 120 height 18
type input "Osuani Afrifa"
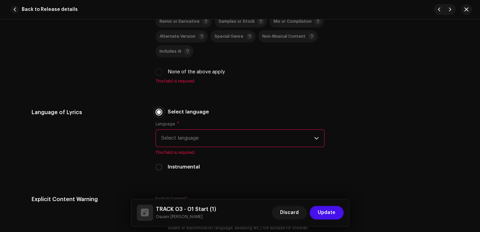
scroll to position [1019, 0]
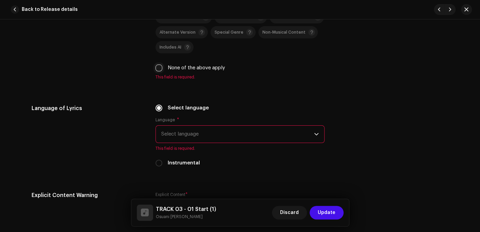
click at [157, 71] on input "None of the above apply" at bounding box center [159, 68] width 7 height 7
checkbox input "true"
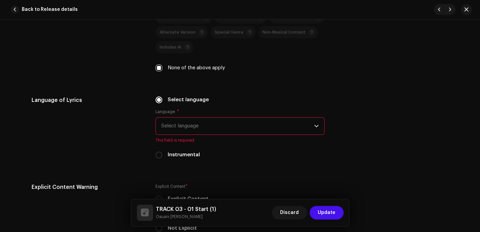
scroll to position [1053, 0]
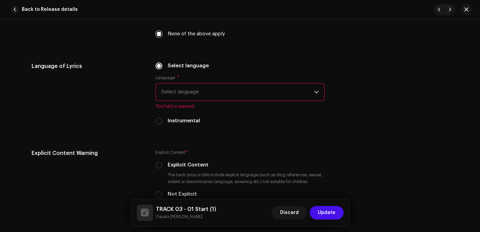
click at [179, 99] on span "Select language" at bounding box center [237, 92] width 153 height 17
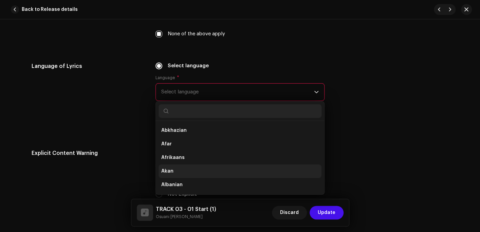
click at [171, 170] on li "Akan" at bounding box center [240, 171] width 163 height 14
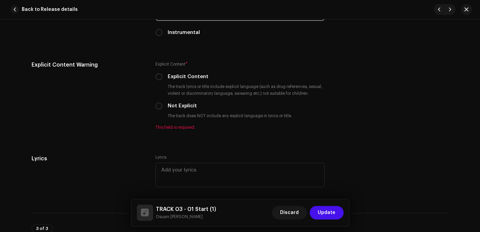
scroll to position [1155, 0]
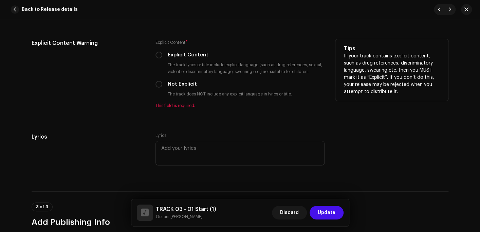
click at [177, 86] on label "Not Explicit" at bounding box center [182, 84] width 29 height 7
click at [162, 86] on input "Not Explicit" at bounding box center [159, 84] width 7 height 7
radio input "true"
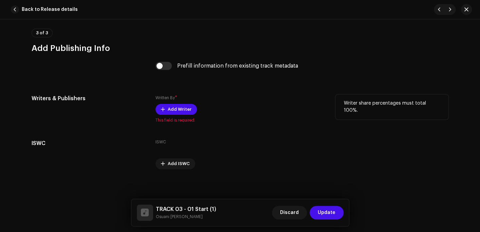
scroll to position [1325, 0]
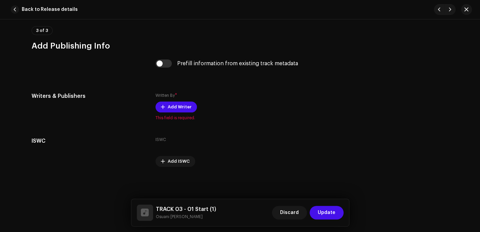
click at [161, 69] on div "Prefill information from existing track metadata" at bounding box center [240, 67] width 169 height 16
click at [163, 67] on input "checkbox" at bounding box center [164, 63] width 16 height 8
checkbox input "true"
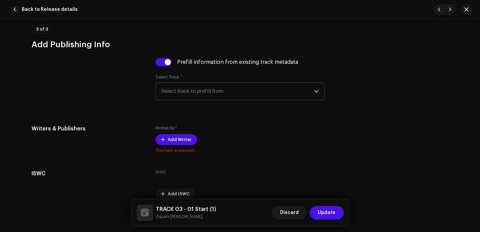
click at [173, 95] on span "Select track to prefill from" at bounding box center [237, 91] width 153 height 17
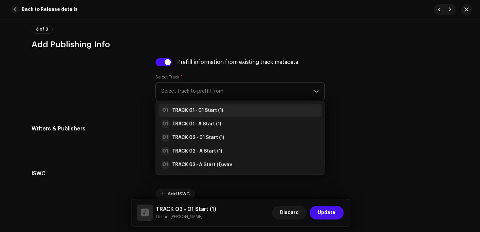
click at [176, 110] on strong "TRACK 01 - 01 Start (1)" at bounding box center [197, 110] width 51 height 7
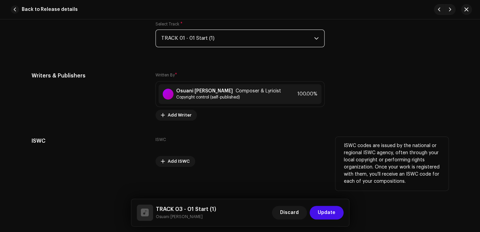
scroll to position [1379, 0]
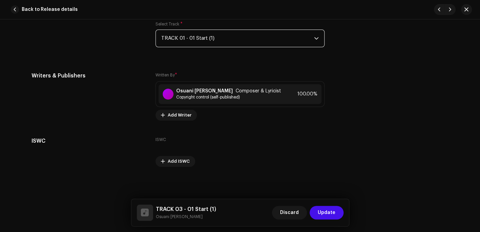
click at [326, 213] on span "Update" at bounding box center [327, 213] width 18 height 14
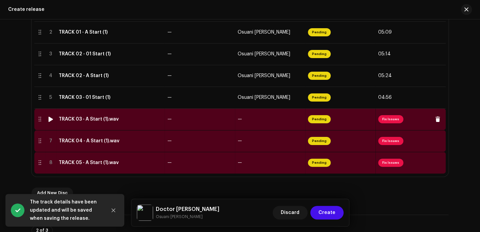
click at [83, 122] on td "TRACK 03 - A Start (1).wav" at bounding box center [110, 119] width 109 height 22
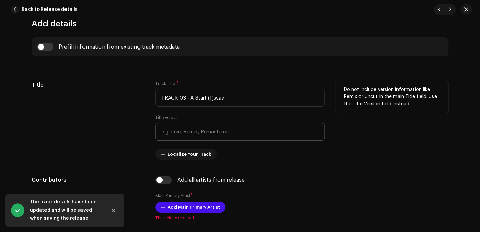
scroll to position [272, 0]
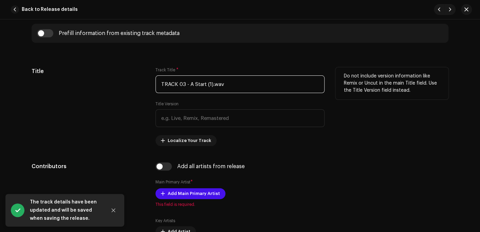
click at [239, 90] on input "TRACK 03 - A Start (1).wav" at bounding box center [240, 84] width 169 height 18
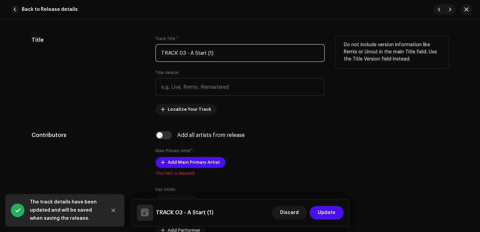
scroll to position [340, 0]
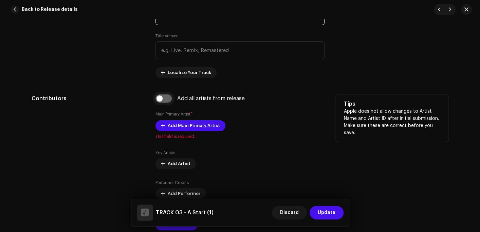
type input "TRACK 03 - A Start (1)"
click at [161, 99] on input "checkbox" at bounding box center [164, 98] width 16 height 8
checkbox input "true"
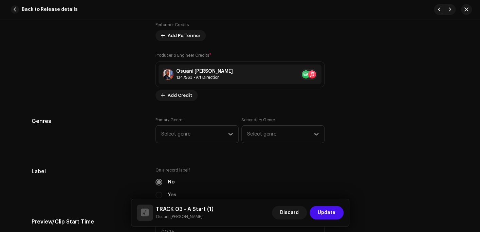
scroll to position [578, 0]
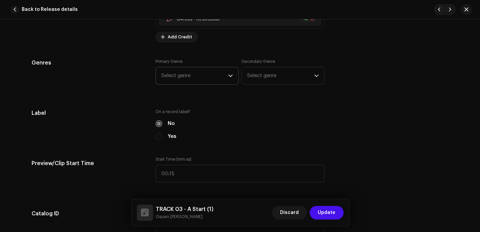
click at [186, 73] on span "Select genre" at bounding box center [194, 75] width 67 height 17
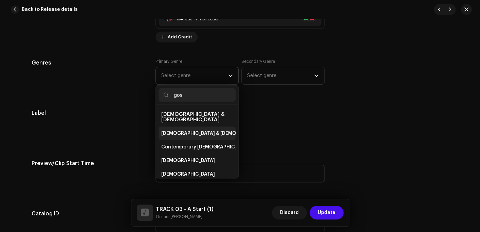
type input "gos"
click at [179, 130] on span "[DEMOGRAPHIC_DATA] & [DEMOGRAPHIC_DATA]" at bounding box center [217, 133] width 113 height 7
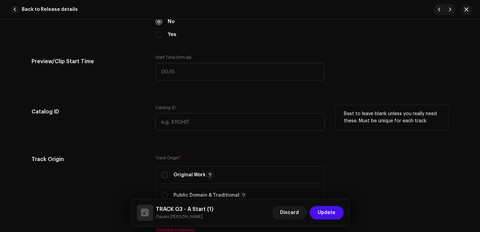
scroll to position [747, 0]
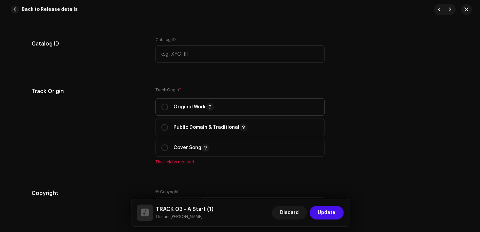
click at [194, 106] on p "Original Work" at bounding box center [194, 107] width 40 height 8
radio input "true"
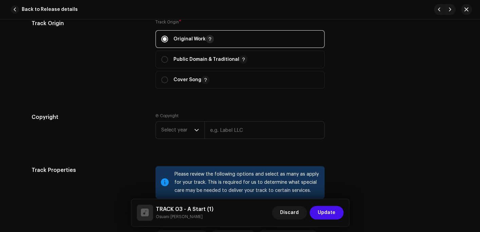
scroll to position [883, 0]
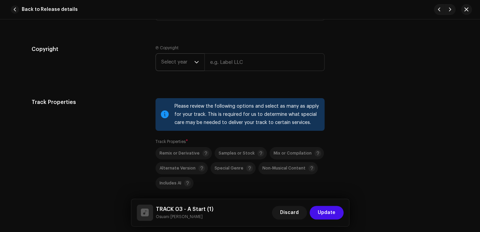
click at [176, 65] on span "Select year" at bounding box center [177, 62] width 33 height 17
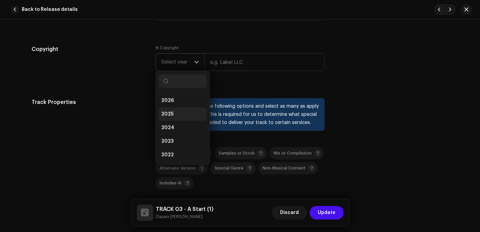
click at [169, 113] on span "2025" at bounding box center [167, 114] width 12 height 7
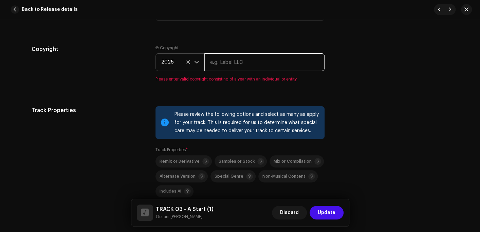
click at [234, 62] on input "text" at bounding box center [265, 62] width 120 height 18
type input "Osuani Afrifa"
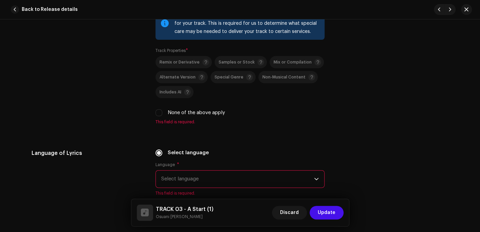
scroll to position [985, 0]
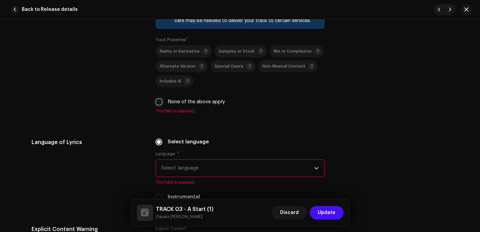
click at [159, 105] on input "None of the above apply" at bounding box center [159, 102] width 7 height 7
checkbox input "true"
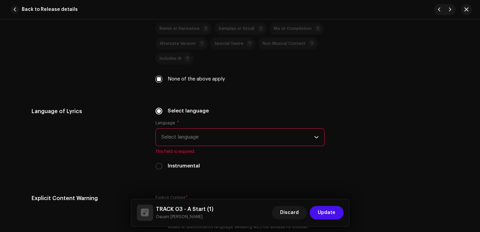
scroll to position [1053, 0]
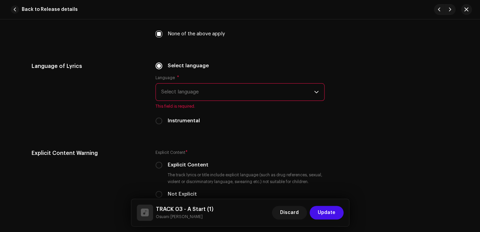
click at [177, 101] on span "Select language" at bounding box center [237, 92] width 153 height 17
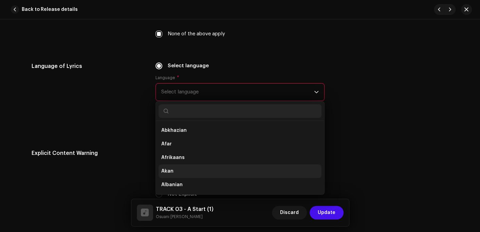
click at [165, 171] on span "Akan" at bounding box center [167, 171] width 12 height 7
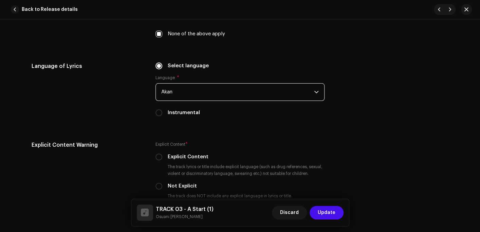
scroll to position [1121, 0]
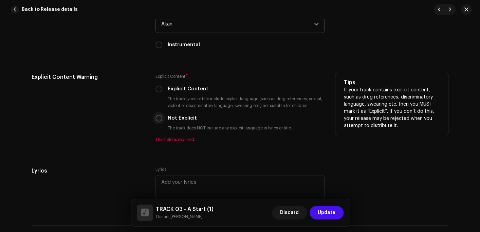
click at [160, 121] on input "Not Explicit" at bounding box center [159, 118] width 7 height 7
radio input "true"
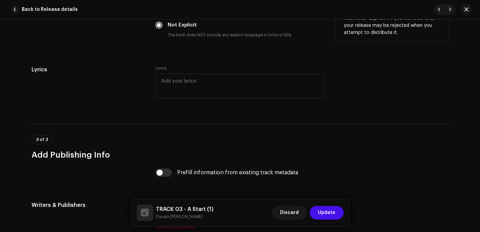
scroll to position [1257, 0]
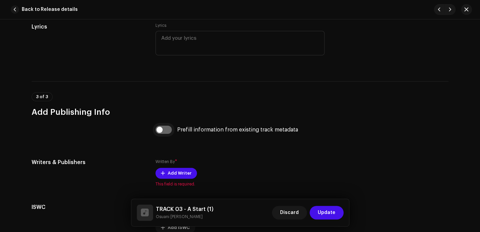
click at [161, 130] on input "checkbox" at bounding box center [164, 130] width 16 height 8
checkbox input "true"
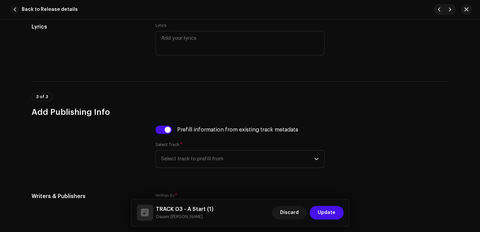
scroll to position [1325, 0]
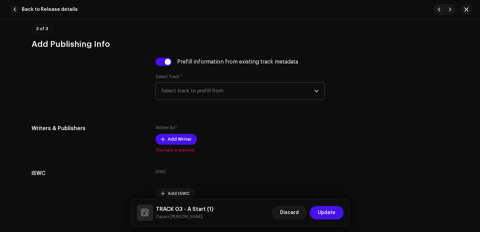
click at [202, 91] on span "Select track to prefill from" at bounding box center [237, 91] width 153 height 17
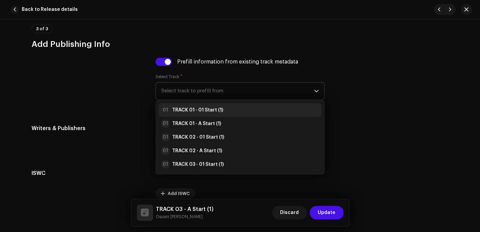
click at [199, 113] on strong "TRACK 01 - 01 Start (1)" at bounding box center [197, 110] width 51 height 7
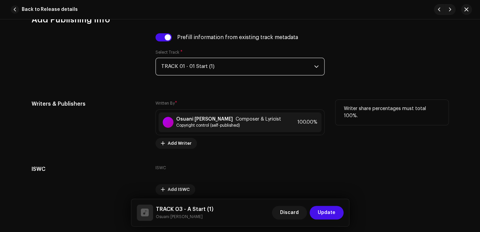
scroll to position [1379, 0]
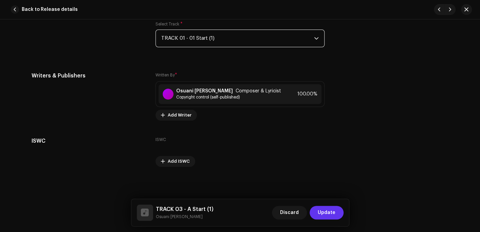
click at [327, 210] on span "Update" at bounding box center [327, 213] width 18 height 14
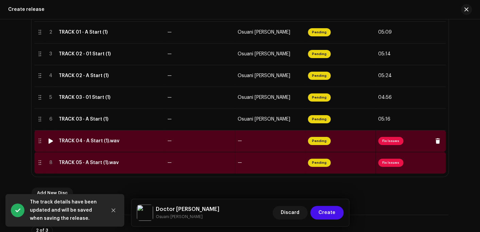
click at [105, 140] on div "TRACK 04 - A Start (1).wav" at bounding box center [89, 140] width 61 height 5
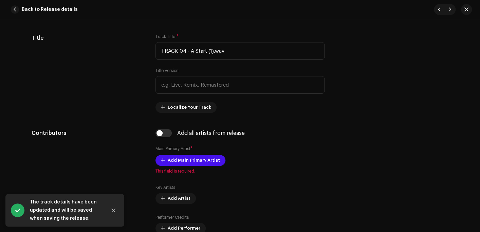
scroll to position [306, 0]
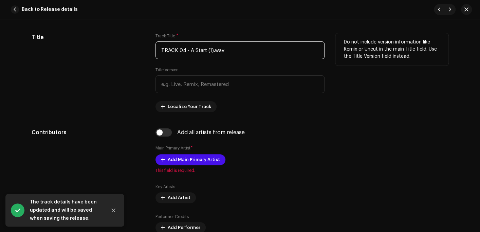
click at [241, 45] on input "TRACK 04 - A Start (1).wav" at bounding box center [240, 50] width 169 height 18
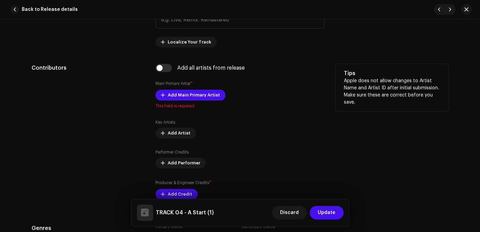
scroll to position [374, 0]
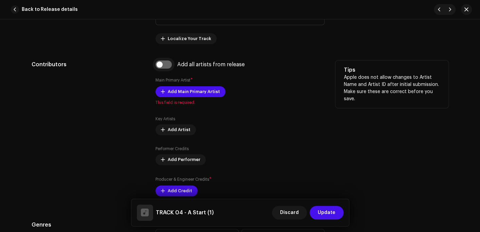
type input "TRACK 04 - A Start (1)"
click at [161, 65] on input "checkbox" at bounding box center [164, 64] width 16 height 8
checkbox input "true"
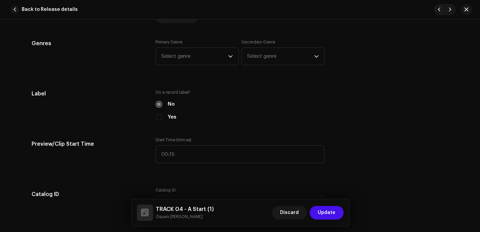
scroll to position [612, 0]
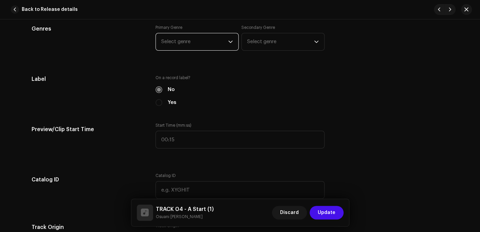
click at [186, 40] on span "Select genre" at bounding box center [194, 41] width 67 height 17
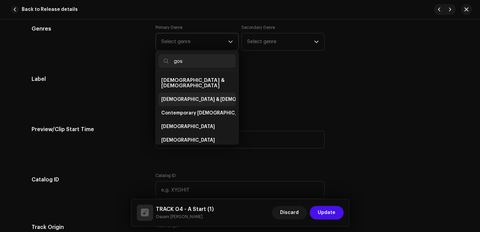
type input "gos"
click at [186, 96] on span "[DEMOGRAPHIC_DATA] & [DEMOGRAPHIC_DATA]" at bounding box center [217, 99] width 113 height 7
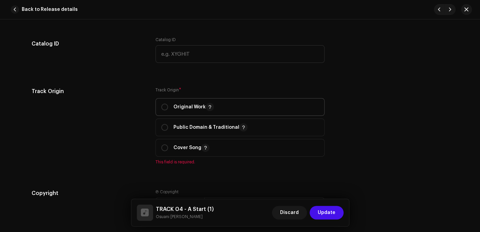
click at [184, 103] on span "Original Work" at bounding box center [240, 107] width 158 height 17
radio input "true"
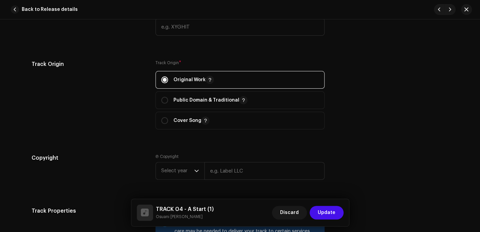
scroll to position [815, 0]
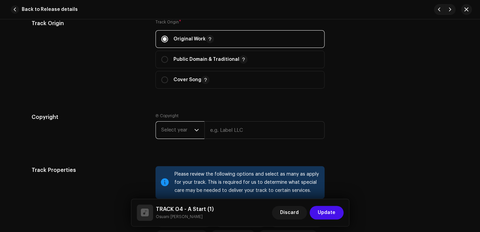
click at [176, 125] on span "Select year" at bounding box center [177, 130] width 33 height 17
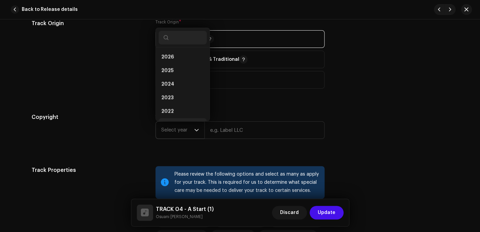
scroll to position [11, 0]
click at [174, 59] on li "2025" at bounding box center [183, 60] width 48 height 14
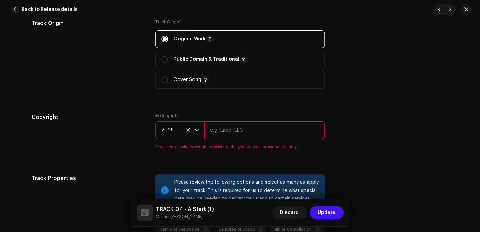
click at [221, 130] on input "text" at bounding box center [265, 130] width 120 height 18
type input "Osuani Afrifa"
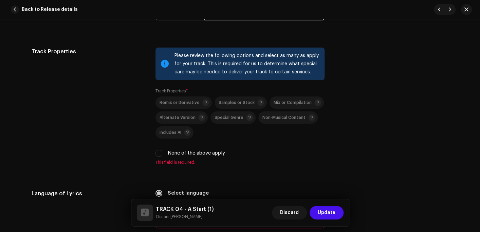
scroll to position [985, 0]
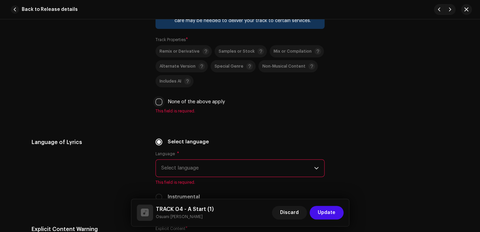
click at [159, 102] on input "None of the above apply" at bounding box center [159, 102] width 7 height 7
checkbox input "true"
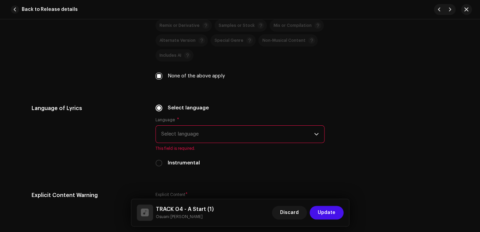
scroll to position [1053, 0]
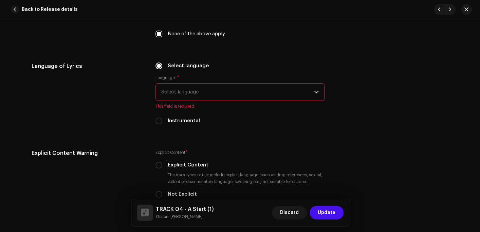
click at [202, 89] on span "Select language" at bounding box center [237, 92] width 153 height 17
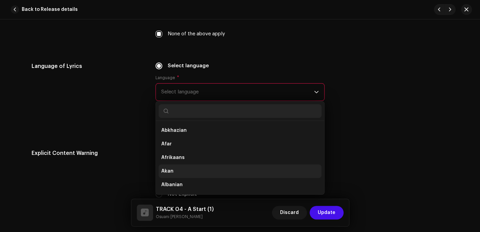
click at [170, 172] on span "Akan" at bounding box center [167, 171] width 12 height 7
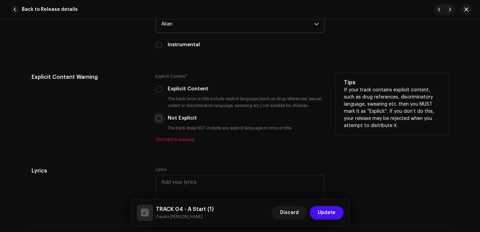
click at [158, 121] on input "Not Explicit" at bounding box center [159, 118] width 7 height 7
radio input "true"
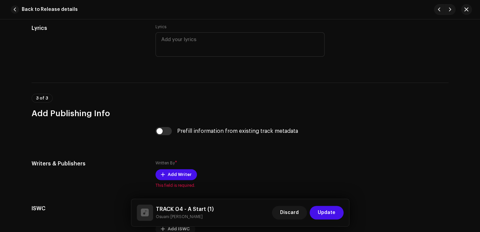
scroll to position [1257, 0]
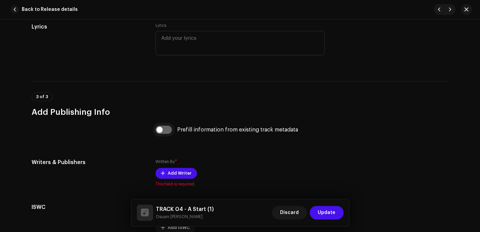
click at [164, 130] on input "checkbox" at bounding box center [164, 130] width 16 height 8
checkbox input "true"
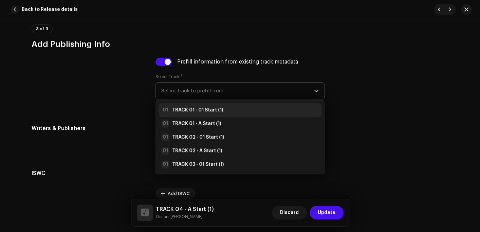
click at [211, 113] on strong "TRACK 01 - 01 Start (1)" at bounding box center [197, 110] width 51 height 7
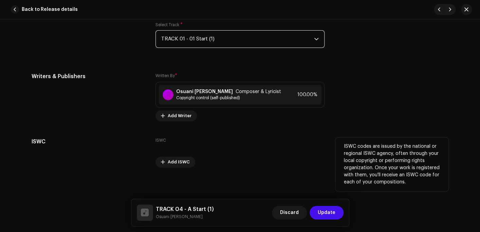
scroll to position [1379, 0]
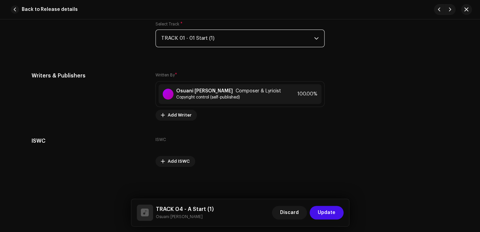
click at [328, 213] on span "Update" at bounding box center [327, 213] width 18 height 14
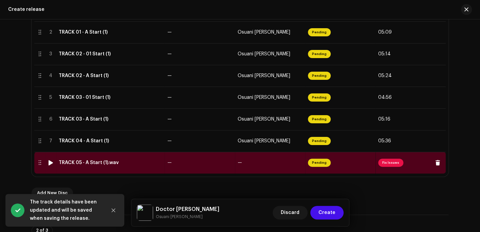
click at [69, 157] on td "TRACK 05 - A Start (1).wav" at bounding box center [110, 163] width 109 height 22
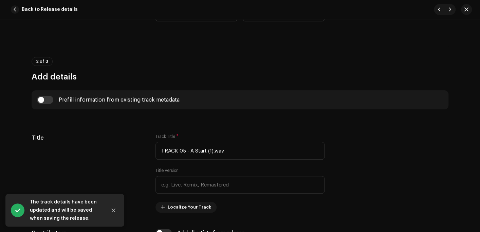
scroll to position [238, 0]
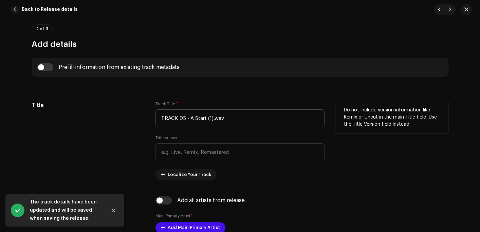
click at [228, 108] on div "Track Title * TRACK 05 - A Start (1).wav" at bounding box center [240, 114] width 169 height 26
click at [225, 113] on input "TRACK 05 - A Start (1).wav" at bounding box center [240, 118] width 169 height 18
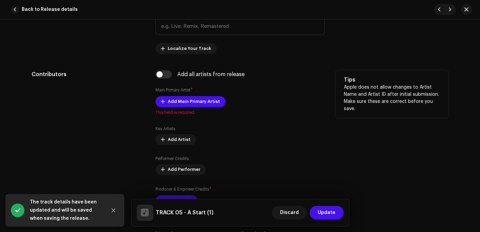
scroll to position [374, 0]
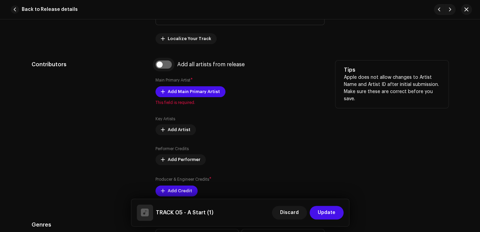
type input "TRACK 05 - A Start (1)"
click at [164, 67] on input "checkbox" at bounding box center [164, 64] width 16 height 8
checkbox input "true"
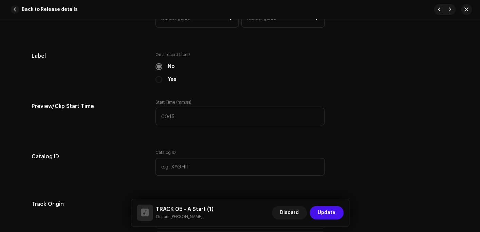
scroll to position [714, 0]
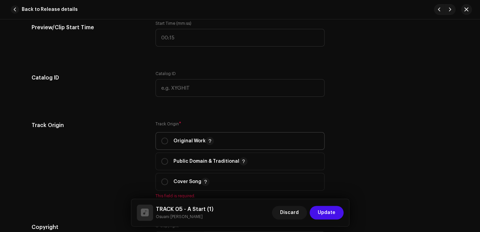
click at [191, 143] on p "Original Work" at bounding box center [194, 141] width 40 height 8
radio input "true"
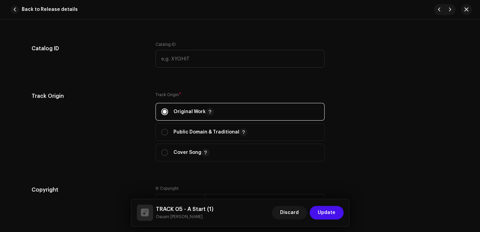
scroll to position [815, 0]
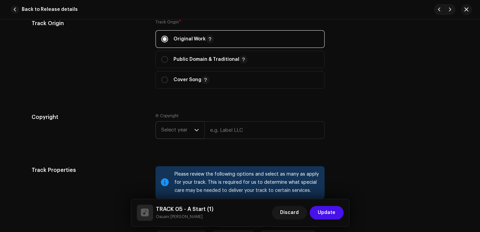
click at [194, 134] on div "dropdown trigger" at bounding box center [196, 130] width 5 height 17
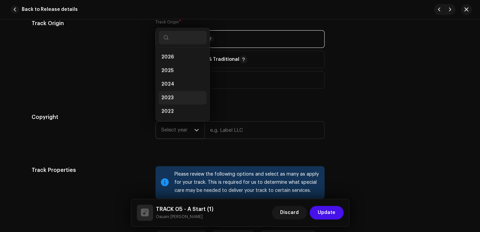
scroll to position [11, 0]
click at [177, 63] on li "2025" at bounding box center [183, 60] width 48 height 14
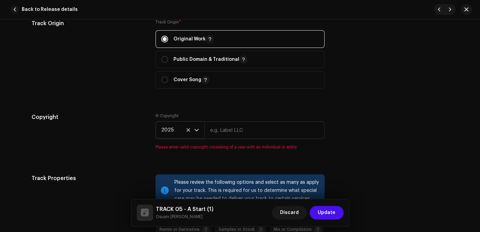
click at [236, 142] on div "Ⓟ Copyright 2025 Please enter valid copyright consisting of a year with an indi…" at bounding box center [240, 131] width 169 height 37
click at [248, 130] on input "text" at bounding box center [265, 130] width 120 height 18
type input "Osuani Afrifa"
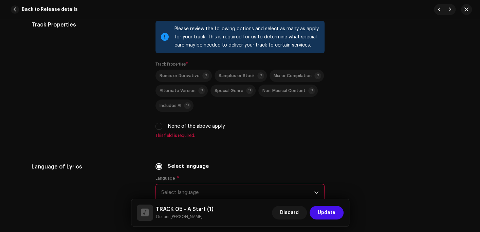
scroll to position [985, 0]
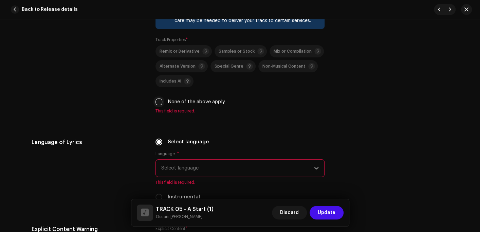
click at [157, 102] on input "None of the above apply" at bounding box center [159, 102] width 7 height 7
checkbox input "true"
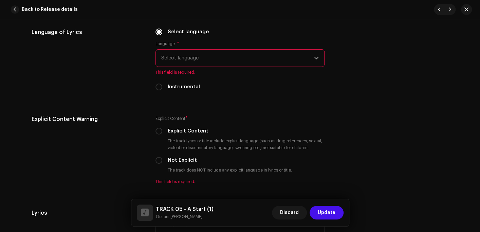
scroll to position [1121, 0]
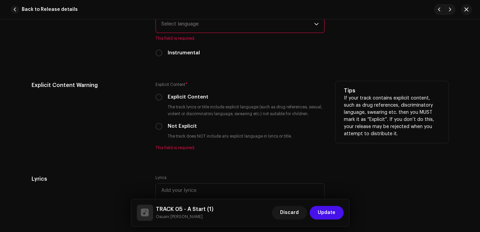
click at [181, 125] on label "Not Explicit" at bounding box center [182, 126] width 29 height 7
click at [162, 125] on input "Not Explicit" at bounding box center [159, 126] width 7 height 7
radio input "true"
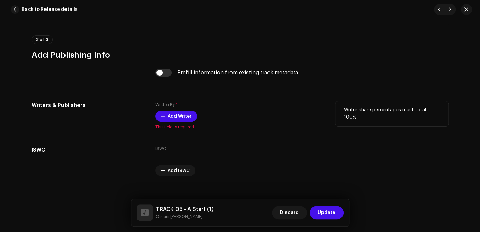
scroll to position [1325, 0]
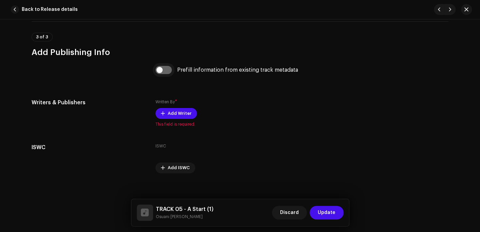
click at [164, 72] on input "checkbox" at bounding box center [164, 70] width 16 height 8
checkbox input "true"
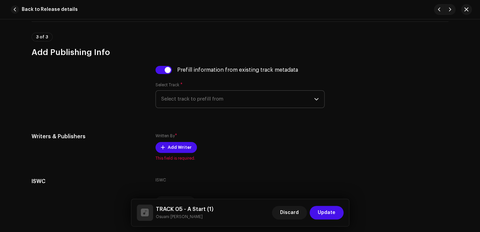
click at [188, 98] on span "Select track to prefill from" at bounding box center [237, 99] width 153 height 17
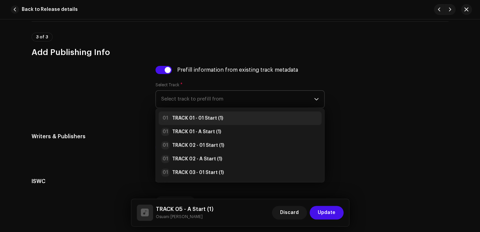
click at [195, 119] on strong "TRACK 01 - 01 Start (1)" at bounding box center [197, 118] width 51 height 7
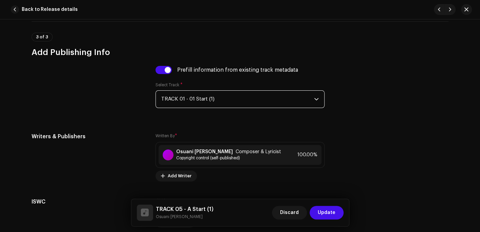
scroll to position [1387, 0]
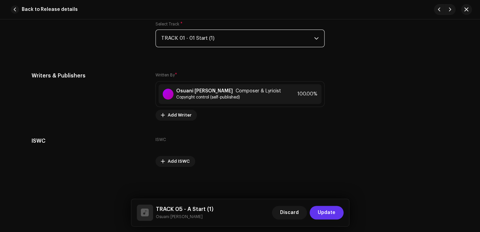
click at [329, 214] on span "Update" at bounding box center [327, 213] width 18 height 14
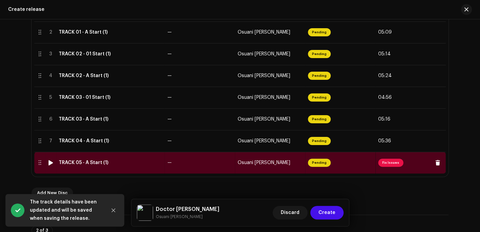
click at [73, 165] on td "TRACK 05 - A Start (1)" at bounding box center [110, 163] width 109 height 22
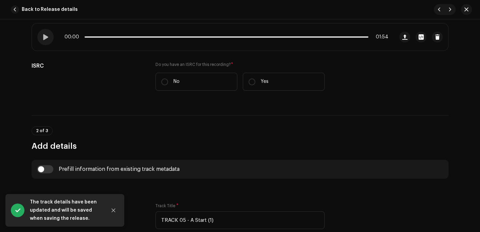
scroll to position [238, 0]
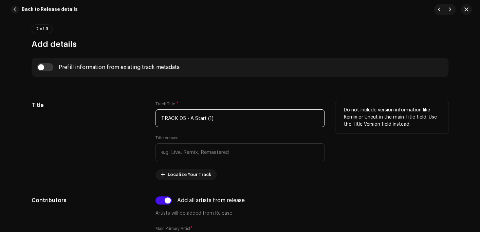
click at [225, 119] on input "TRACK 05 - A Start (1)" at bounding box center [240, 118] width 169 height 18
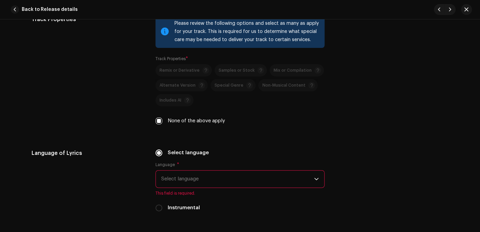
scroll to position [1053, 0]
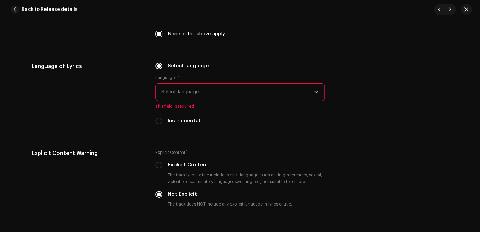
click at [185, 95] on span "Select language" at bounding box center [237, 92] width 153 height 17
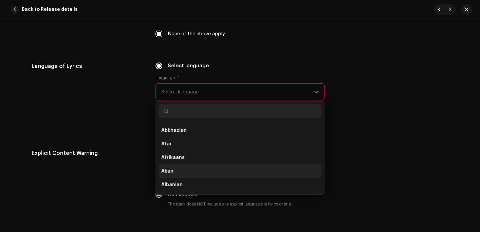
click at [174, 174] on li "Akan" at bounding box center [240, 171] width 163 height 14
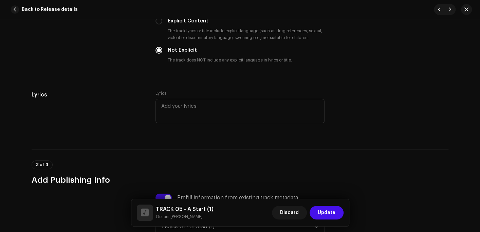
scroll to position [1291, 0]
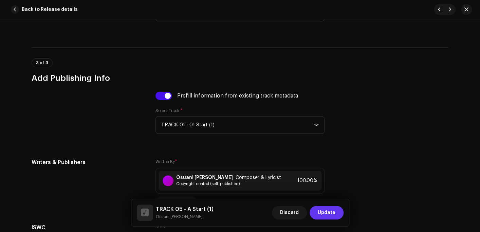
click at [324, 214] on span "Update" at bounding box center [327, 213] width 18 height 14
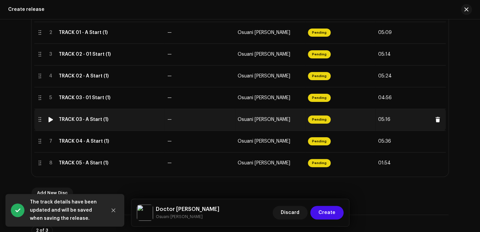
scroll to position [180, 0]
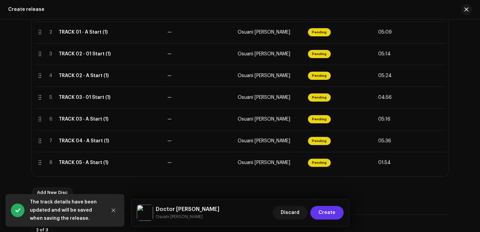
click at [325, 215] on span "Create" at bounding box center [327, 213] width 17 height 14
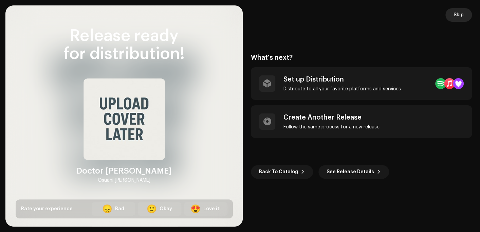
click at [460, 13] on span "Skip" at bounding box center [459, 15] width 10 height 14
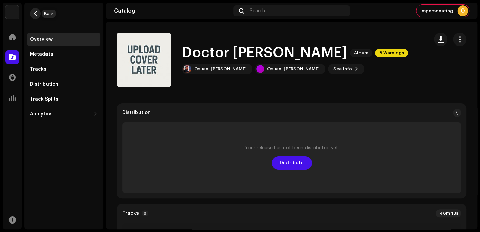
click at [36, 11] on span "button" at bounding box center [35, 13] width 5 height 5
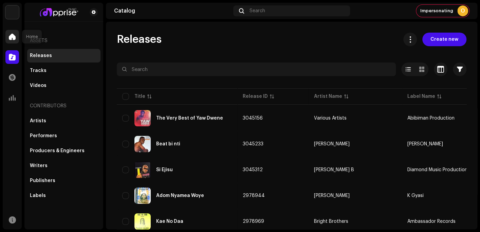
click at [10, 38] on span at bounding box center [12, 36] width 7 height 5
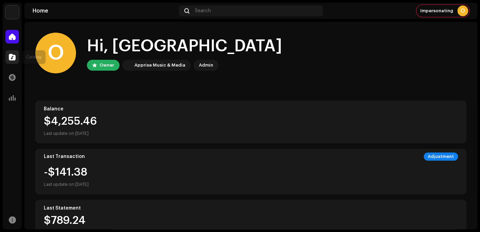
click at [11, 57] on span at bounding box center [12, 56] width 7 height 5
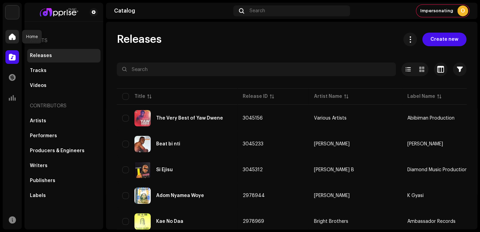
click at [13, 34] on span at bounding box center [12, 36] width 7 height 5
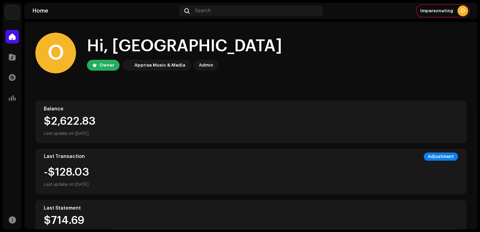
scroll to position [154, 0]
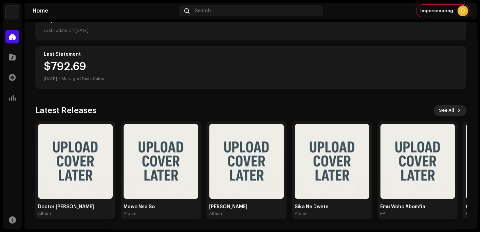
click at [450, 110] on span "See All" at bounding box center [446, 111] width 15 height 14
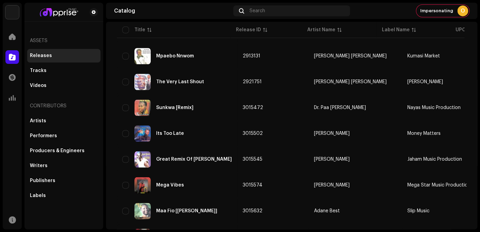
scroll to position [517, 0]
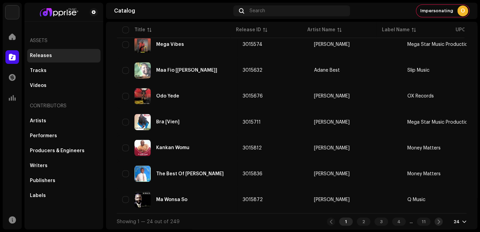
click at [437, 220] on span at bounding box center [439, 221] width 4 height 5
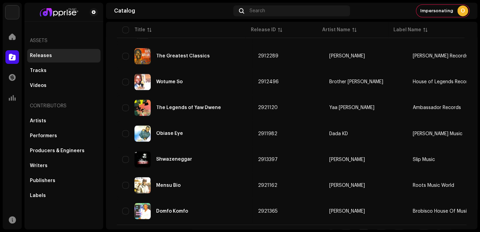
scroll to position [517, 0]
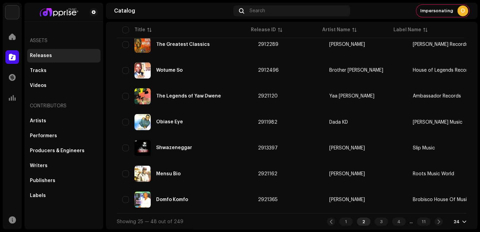
click at [454, 221] on div "24" at bounding box center [457, 221] width 6 height 5
click at [457, 225] on div "1 2 3 4 ... 11 24" at bounding box center [397, 221] width 140 height 8
click at [420, 222] on div "11" at bounding box center [424, 221] width 14 height 8
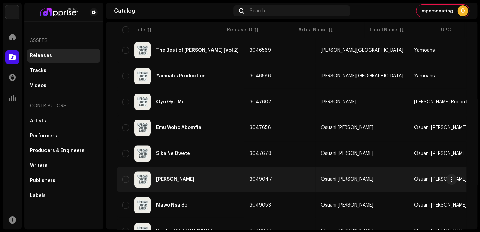
scroll to position [129, 0]
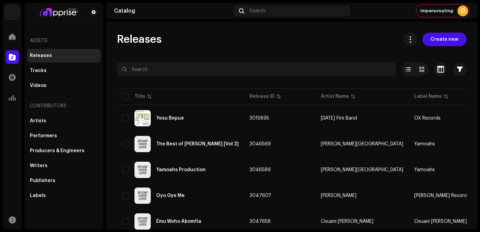
click at [262, 47] on div "Releases Create new Selected 0 Options Filters Distribution status Never Distri…" at bounding box center [292, 194] width 372 height 322
click at [426, 25] on div "Releases Create new Selected 0 Options Filters Distribution status Never Distri…" at bounding box center [292, 126] width 372 height 208
click at [254, 49] on div "Releases Create new Selected 0 Options Filters Distribution status Never Distri…" at bounding box center [292, 194] width 372 height 322
click at [256, 42] on div "Releases Create new" at bounding box center [292, 40] width 350 height 14
drag, startPoint x: 202, startPoint y: 42, endPoint x: 208, endPoint y: 42, distance: 5.8
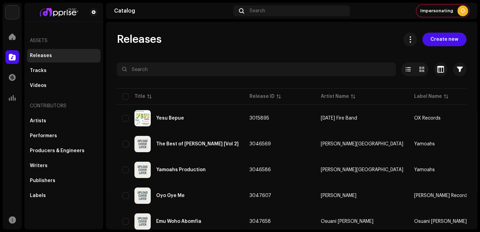
click at [202, 42] on div "Releases Create new" at bounding box center [292, 40] width 350 height 14
click at [440, 40] on span "Create new" at bounding box center [445, 40] width 28 height 14
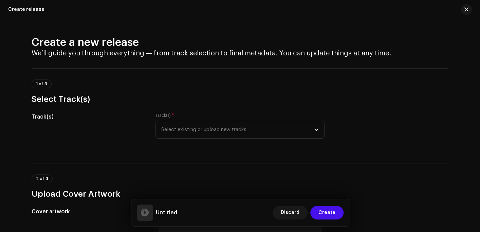
click at [157, 80] on div "1 of 3 Select Track(s)" at bounding box center [240, 92] width 417 height 25
click at [213, 128] on span "Select existing or upload new tracks" at bounding box center [237, 129] width 153 height 17
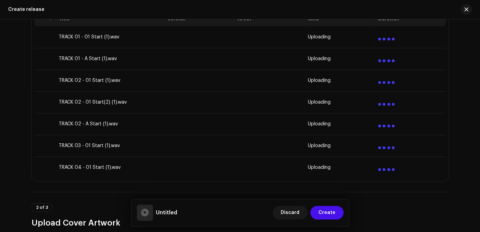
scroll to position [170, 0]
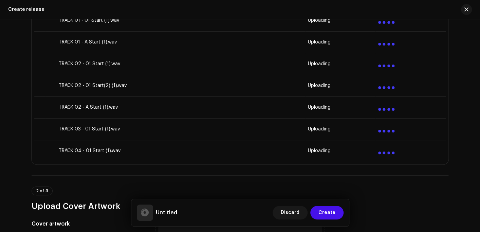
click at [14, 129] on div "Create a new release We’ll guide you through everything — from track selection …" at bounding box center [240, 125] width 480 height 213
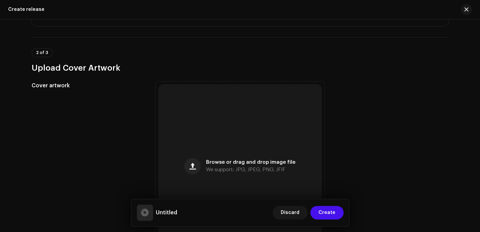
scroll to position [374, 0]
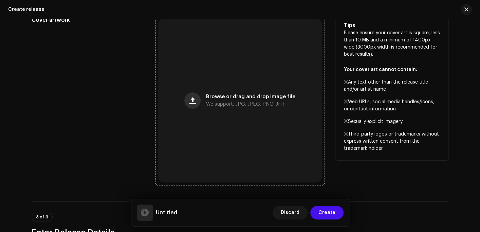
click at [200, 96] on button "button" at bounding box center [192, 100] width 16 height 16
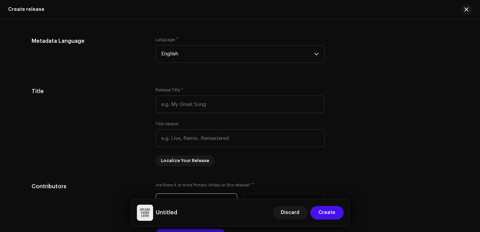
scroll to position [714, 0]
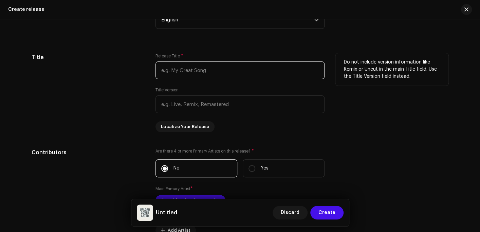
click at [180, 70] on input "text" at bounding box center [240, 70] width 169 height 18
type input "[PERSON_NAME]"
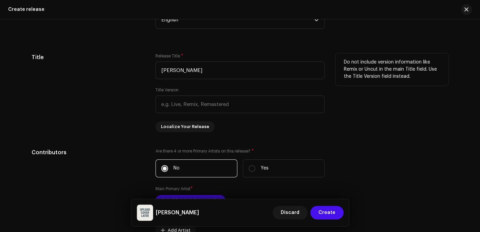
click at [355, 120] on div "Do not include version information like Remix or Uncut in the main Title field.…" at bounding box center [392, 92] width 113 height 79
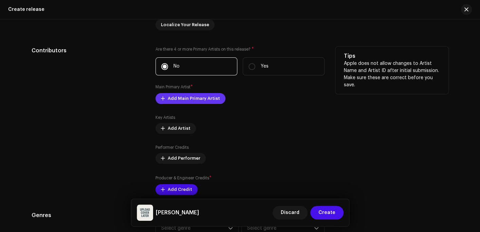
click at [204, 101] on span "Add Main Primary Artist" at bounding box center [194, 99] width 52 height 14
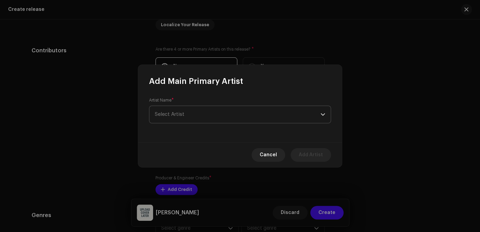
click at [182, 114] on span "Select Artist" at bounding box center [170, 114] width 30 height 5
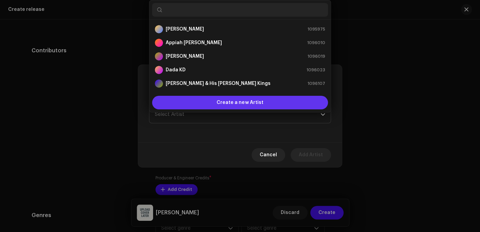
type input "c"
type input "k"
type input "h"
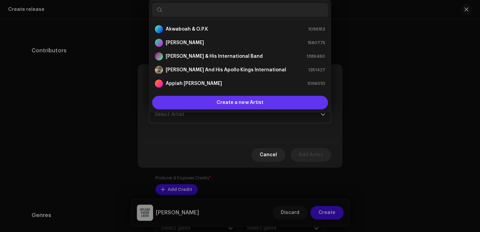
type input "v"
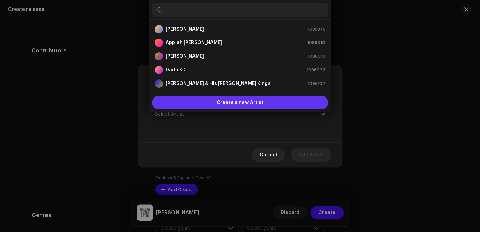
type input "c"
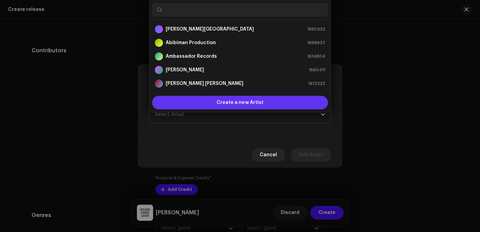
type input "e"
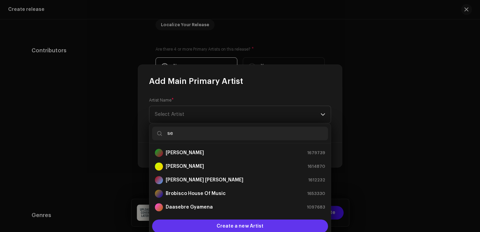
type input "s"
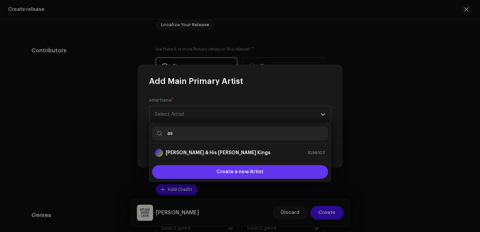
type input "asi"
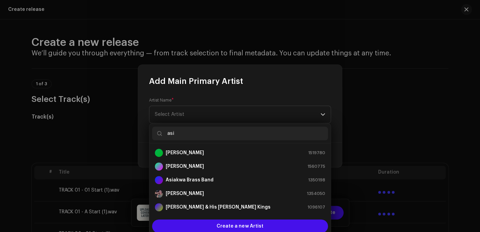
scroll to position [815, 0]
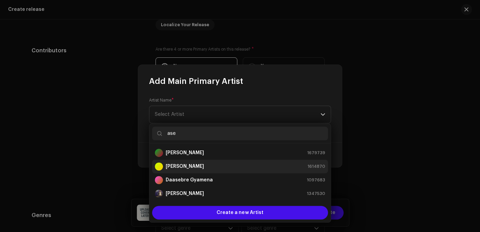
type input "ase"
click at [201, 165] on div "[PERSON_NAME] 1614870" at bounding box center [240, 166] width 171 height 8
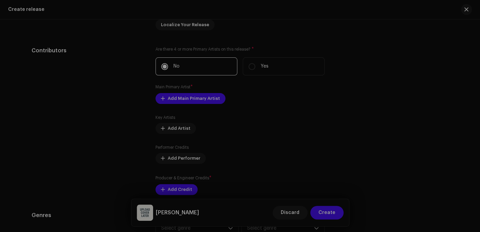
click at [365, 113] on div "Add Main Primary Artist Artist Name * [PERSON_NAME] 1614870 Add Localization Se…" at bounding box center [240, 116] width 480 height 232
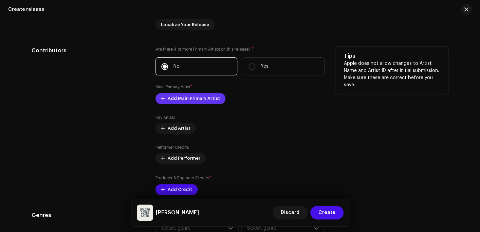
click at [188, 101] on span "Add Main Primary Artist" at bounding box center [194, 99] width 52 height 14
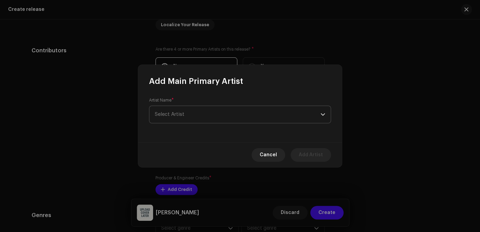
click at [218, 117] on span "Select Artist" at bounding box center [238, 114] width 166 height 17
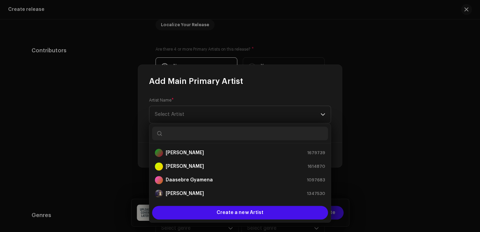
click at [209, 135] on input "text" at bounding box center [240, 134] width 176 height 14
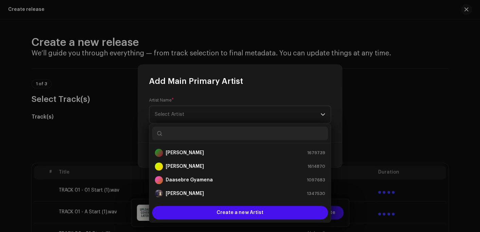
scroll to position [815, 0]
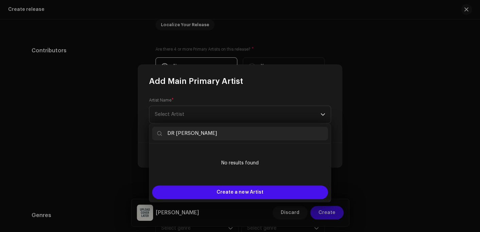
click at [173, 133] on input "DR Aseibu" at bounding box center [240, 134] width 176 height 14
type input "Dr [PERSON_NAME]"
drag, startPoint x: 192, startPoint y: 134, endPoint x: 168, endPoint y: 133, distance: 24.8
click at [168, 133] on input "Dr [PERSON_NAME]" at bounding box center [240, 134] width 176 height 14
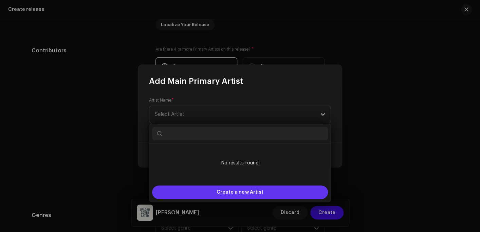
click at [232, 191] on span "Create a new Artist" at bounding box center [240, 193] width 47 height 14
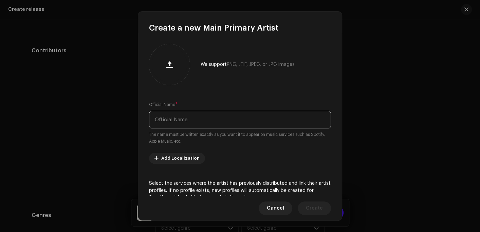
paste input "Dr [PERSON_NAME]"
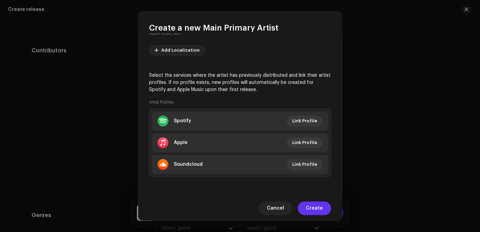
type input "Dr [PERSON_NAME]"
click at [318, 208] on span "Create" at bounding box center [314, 208] width 17 height 14
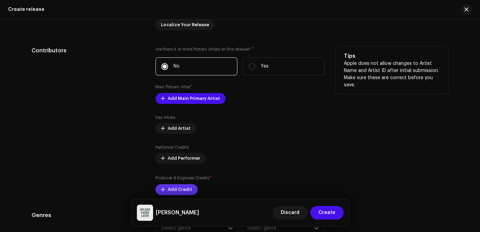
click at [172, 188] on span "Add Credit" at bounding box center [180, 190] width 24 height 14
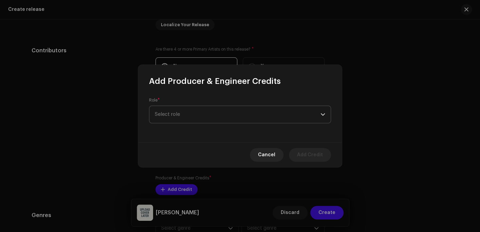
click at [169, 113] on span "Select role" at bounding box center [238, 114] width 166 height 17
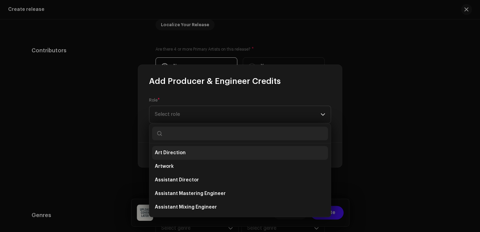
click at [171, 153] on span "Art Direction" at bounding box center [170, 152] width 31 height 7
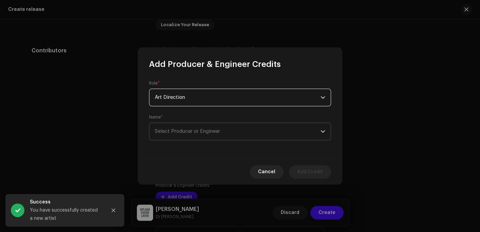
click at [190, 133] on span "Select Producer or Engineer" at bounding box center [187, 131] width 65 height 5
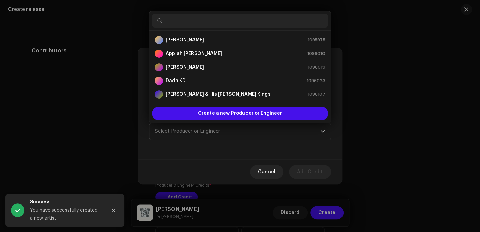
click at [171, 134] on span "Select Producer or Engineer" at bounding box center [238, 131] width 166 height 17
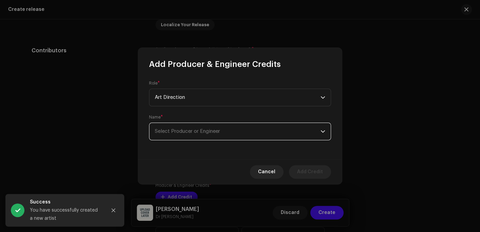
click at [173, 134] on span "Select Producer or Engineer" at bounding box center [238, 131] width 166 height 17
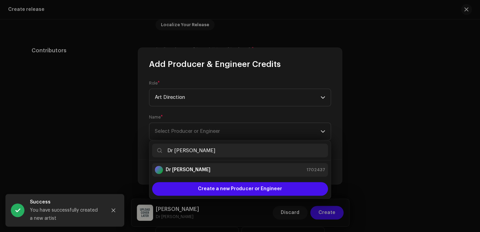
type input "Dr [PERSON_NAME]"
click at [192, 172] on div "Dr Aseibu 1702437" at bounding box center [240, 170] width 171 height 8
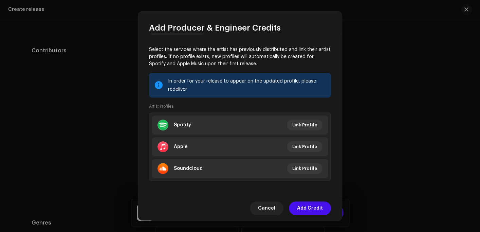
scroll to position [92, 0]
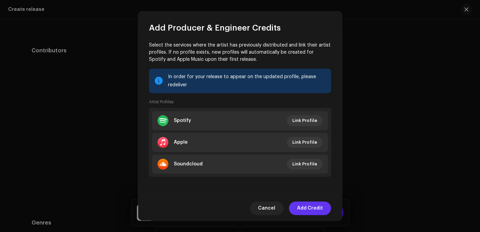
click at [316, 205] on span "Add Credit" at bounding box center [310, 208] width 26 height 14
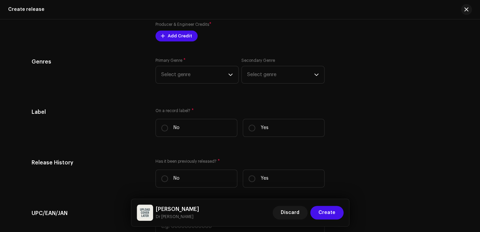
scroll to position [985, 0]
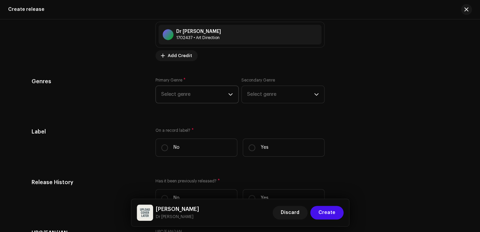
click at [182, 93] on span "Select genre" at bounding box center [194, 94] width 67 height 17
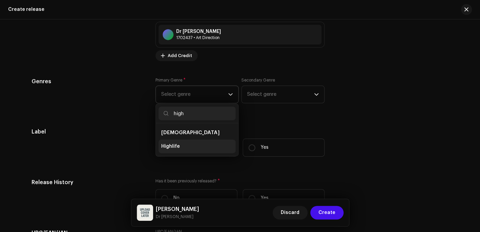
type input "high"
click at [183, 147] on li "Highlife" at bounding box center [197, 147] width 77 height 14
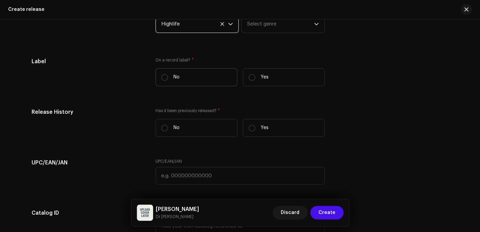
scroll to position [1053, 0]
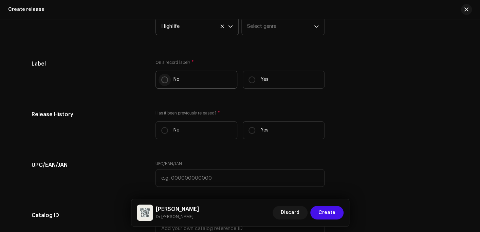
click at [161, 81] on input "No" at bounding box center [164, 79] width 7 height 7
radio input "true"
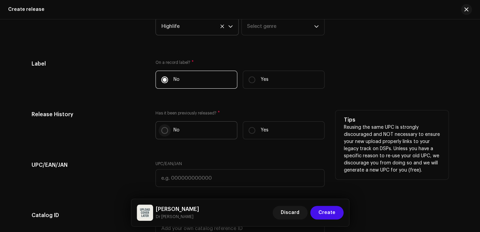
click at [162, 132] on input "No" at bounding box center [164, 130] width 7 height 7
radio input "true"
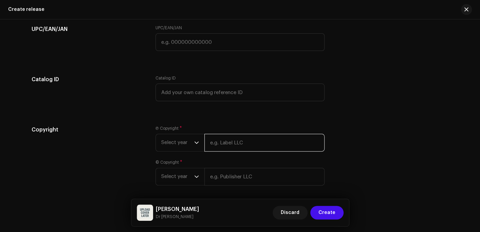
paste input "Dr [PERSON_NAME]"
type input "Dr [PERSON_NAME]"
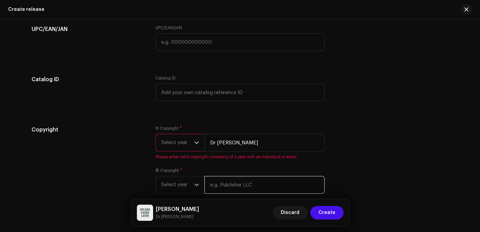
drag, startPoint x: 220, startPoint y: 170, endPoint x: 223, endPoint y: 188, distance: 18.2
click at [223, 188] on input "text" at bounding box center [265, 185] width 120 height 18
paste input "Dr [PERSON_NAME]"
type input "Dr [PERSON_NAME]"
click at [184, 141] on span "Select year" at bounding box center [177, 142] width 33 height 17
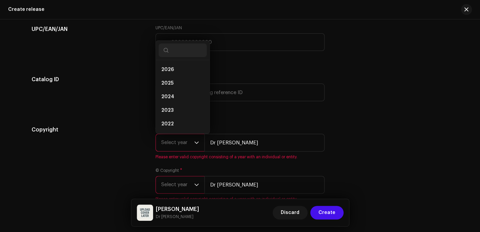
scroll to position [11, 0]
click at [171, 73] on span "2025" at bounding box center [167, 72] width 12 height 7
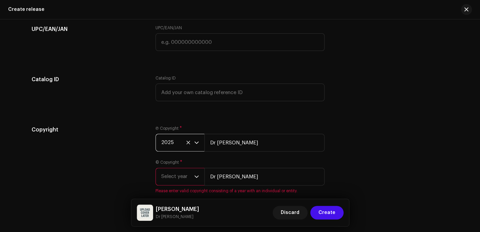
click at [168, 177] on span "Select year" at bounding box center [177, 176] width 33 height 17
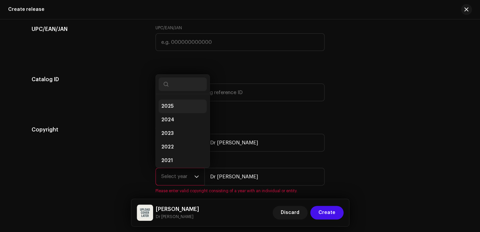
scroll to position [3, 0]
click at [168, 115] on span "2025" at bounding box center [167, 114] width 12 height 7
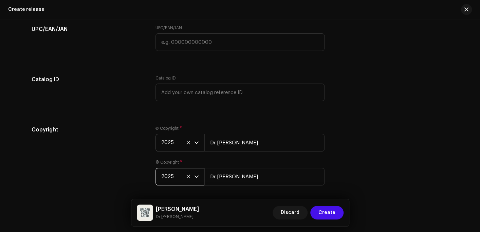
click at [379, 131] on div "Copyright Ⓟ Copyright * 2025 Dr Aseibu © Copyright * 2025 Dr Aseibu" at bounding box center [240, 160] width 417 height 68
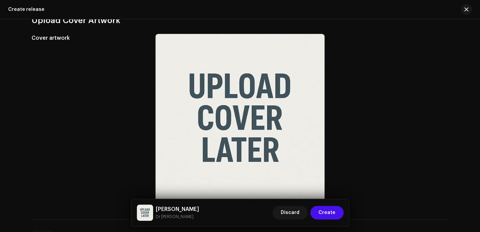
scroll to position [437, 0]
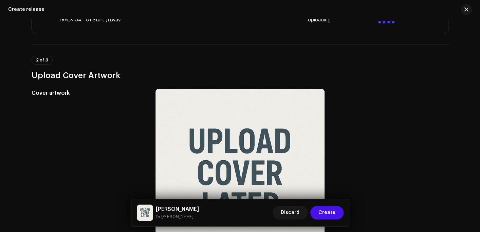
scroll to position [335, 0]
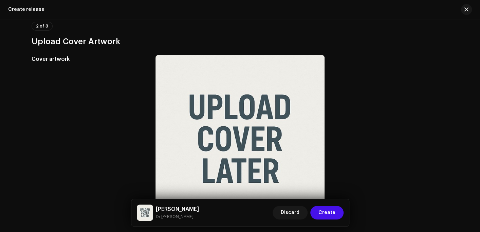
click at [467, 78] on div "Create a new release We’ll guide you through everything — from track selection …" at bounding box center [240, 125] width 480 height 213
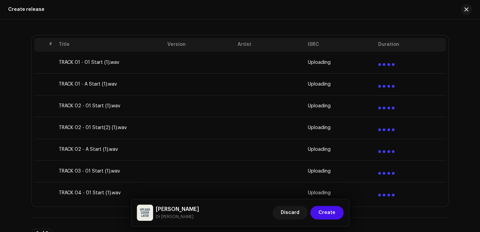
scroll to position [136, 0]
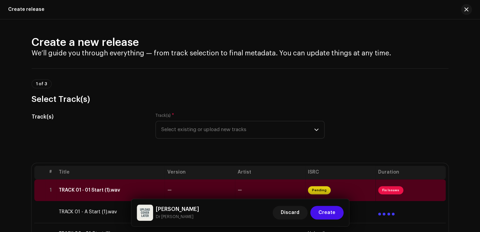
scroll to position [136, 0]
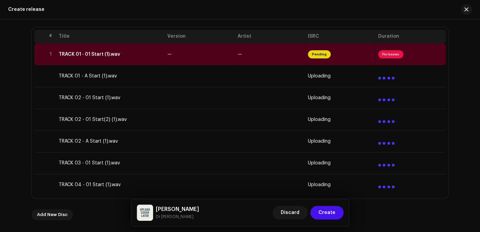
click at [11, 90] on div "Create a new release We’ll guide you through everything — from track selection …" at bounding box center [240, 125] width 480 height 213
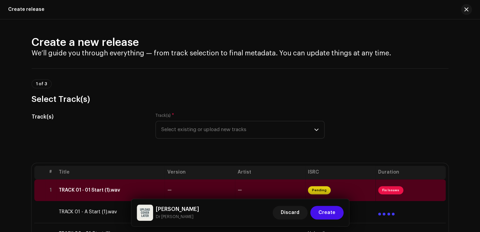
scroll to position [136, 0]
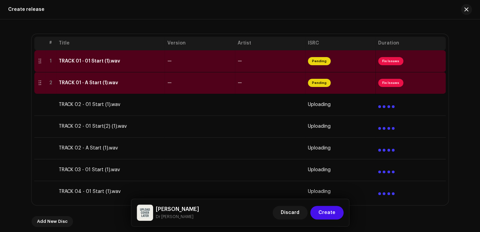
scroll to position [170, 0]
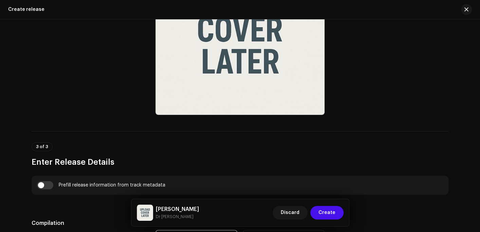
scroll to position [510, 0]
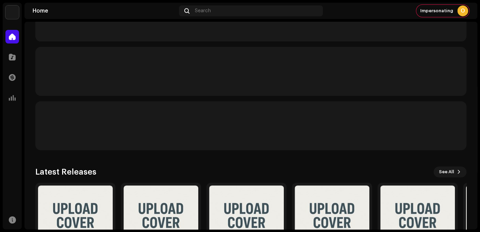
scroll to position [34, 0]
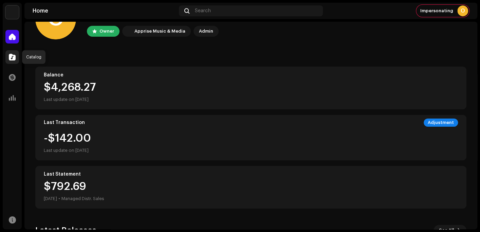
click at [10, 55] on span at bounding box center [12, 56] width 7 height 5
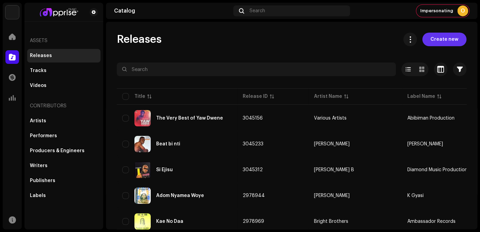
click at [440, 40] on span "Create new" at bounding box center [445, 40] width 28 height 14
click at [434, 40] on span "Create new" at bounding box center [445, 40] width 28 height 14
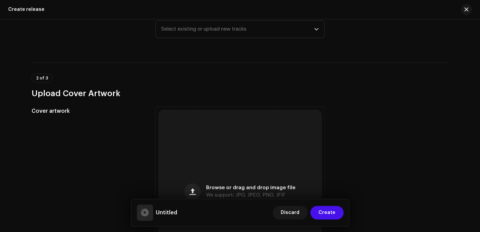
scroll to position [102, 0]
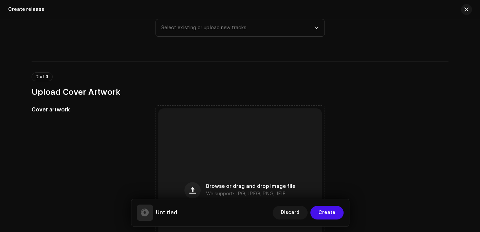
click at [217, 27] on span "Select existing or upload new tracks" at bounding box center [237, 27] width 153 height 17
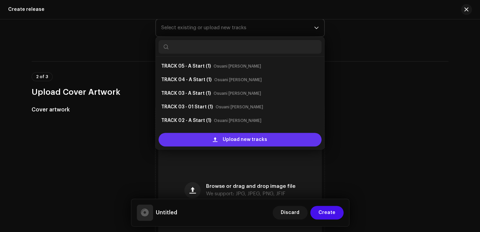
scroll to position [11, 0]
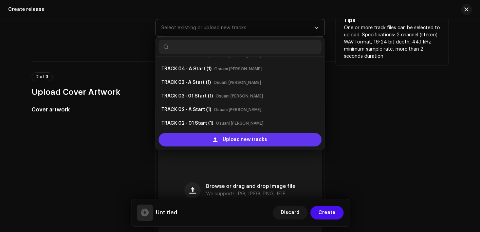
click at [201, 140] on div "Upload new tracks" at bounding box center [240, 140] width 163 height 14
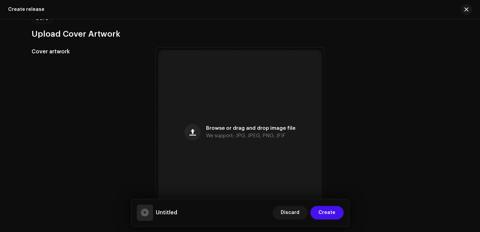
scroll to position [374, 0]
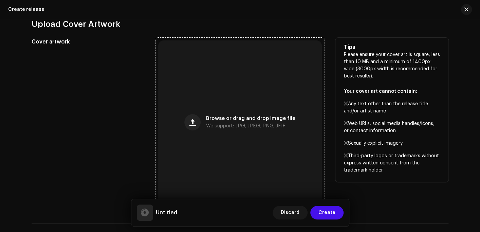
click at [206, 130] on div "Browse or drag and drop image file We support: JPG, JPEG, PNG, JFIF" at bounding box center [240, 122] width 164 height 164
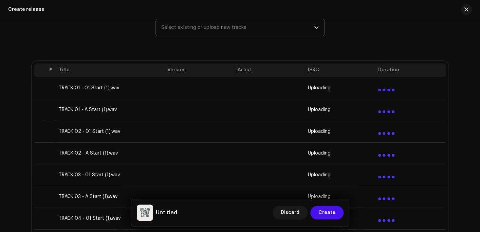
scroll to position [102, 0]
